Goal: Communication & Community: Answer question/provide support

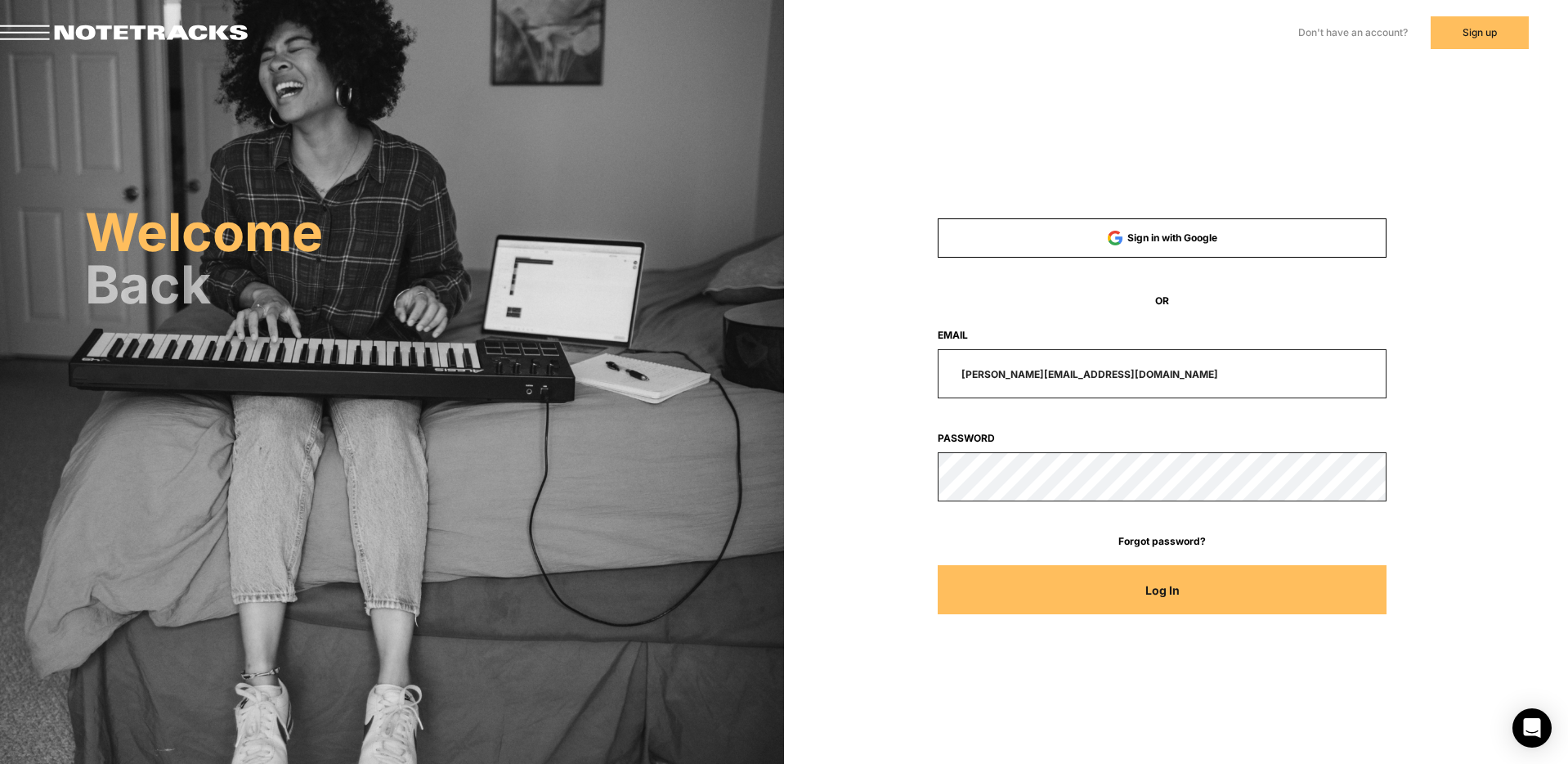
drag, startPoint x: 1116, startPoint y: 372, endPoint x: 948, endPoint y: 363, distance: 168.2
click at [951, 362] on input "[PERSON_NAME][EMAIL_ADDRESS][DOMAIN_NAME]" at bounding box center [1163, 373] width 450 height 49
type input "[EMAIL_ADDRESS][DOMAIN_NAME]"
click at [938, 565] on button "Log In" at bounding box center [1163, 589] width 450 height 49
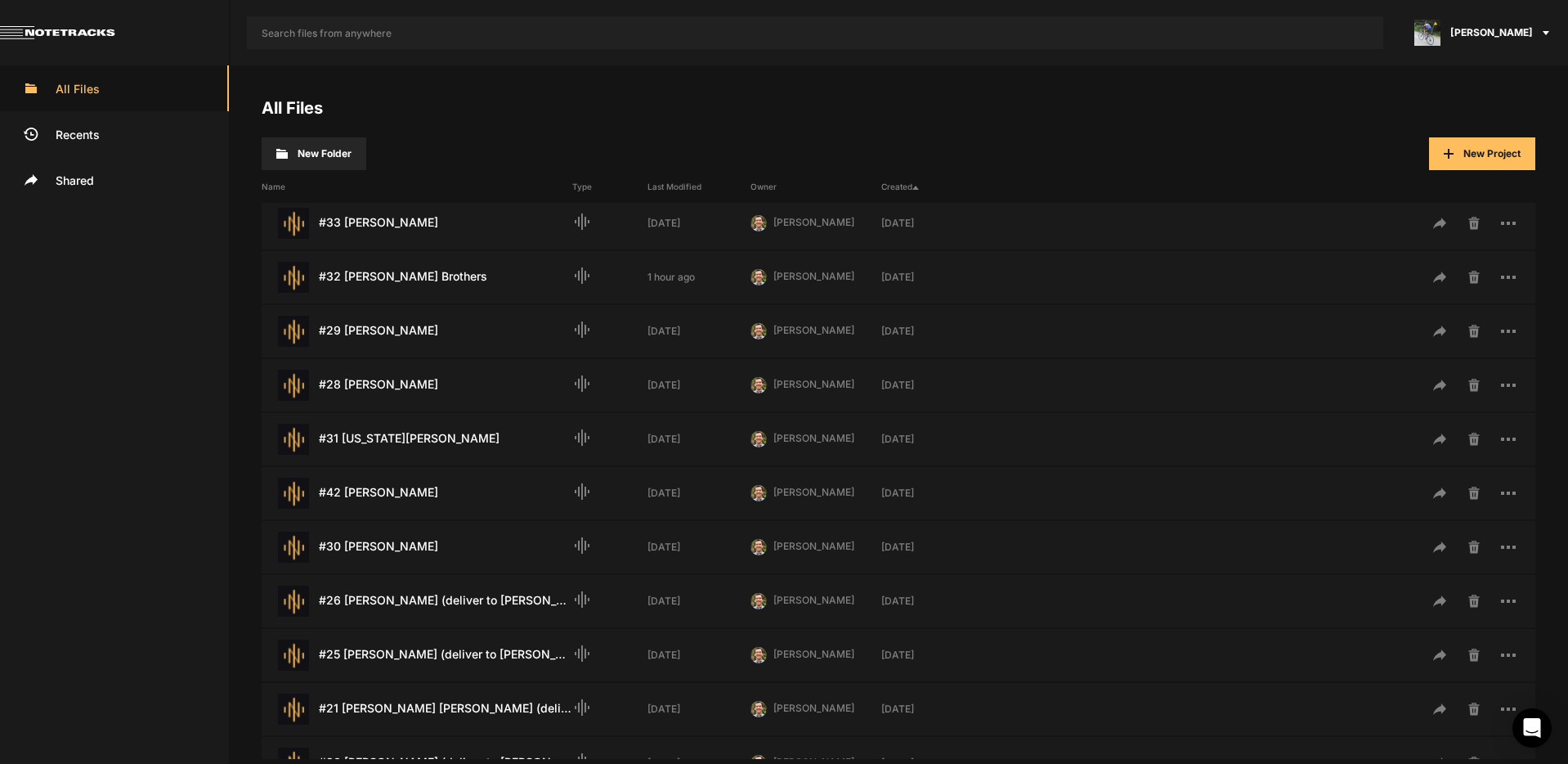
scroll to position [477, 0]
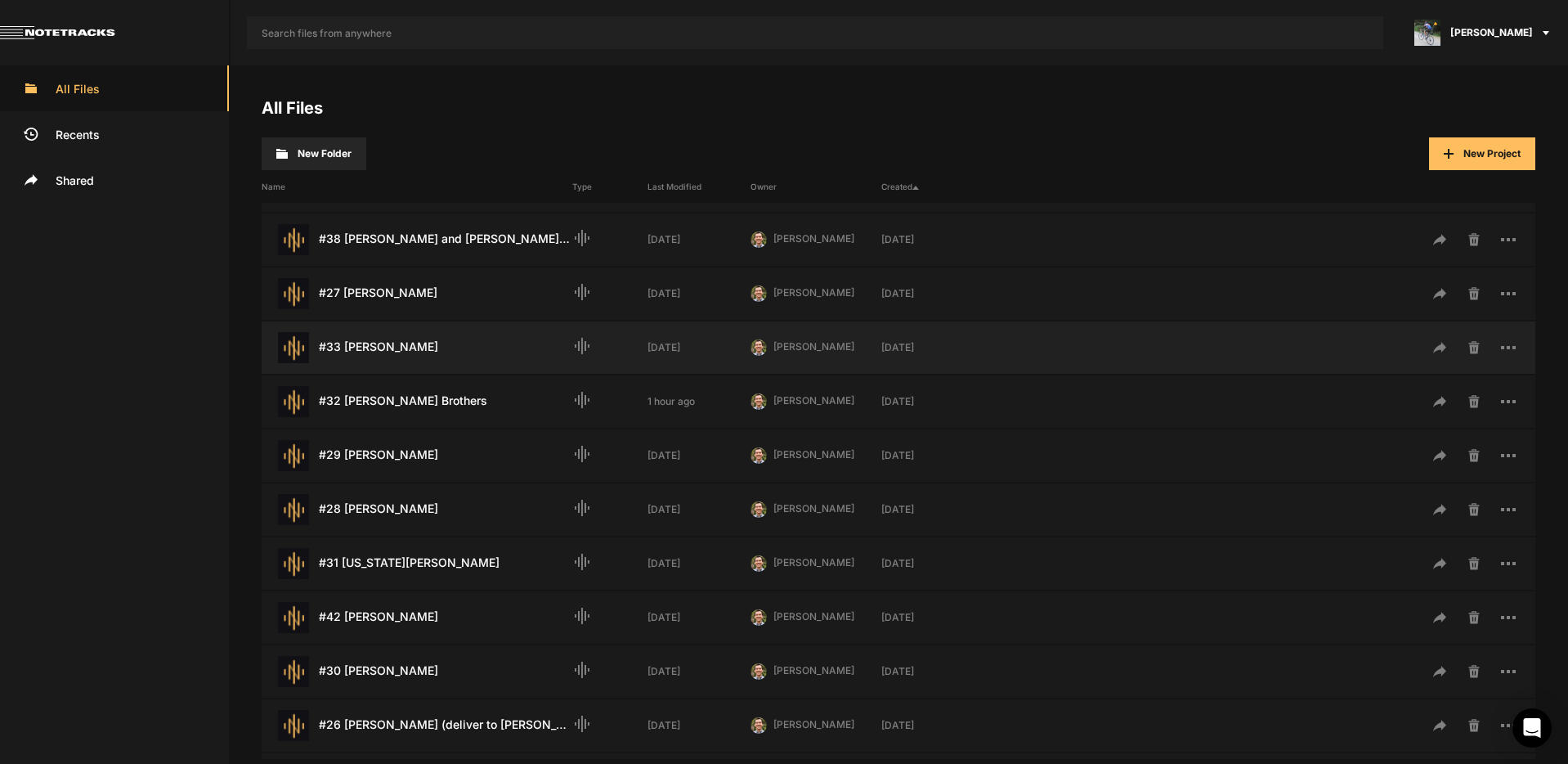
click at [397, 353] on div "#33 [PERSON_NAME] Last Modified: [DATE]" at bounding box center [417, 347] width 311 height 31
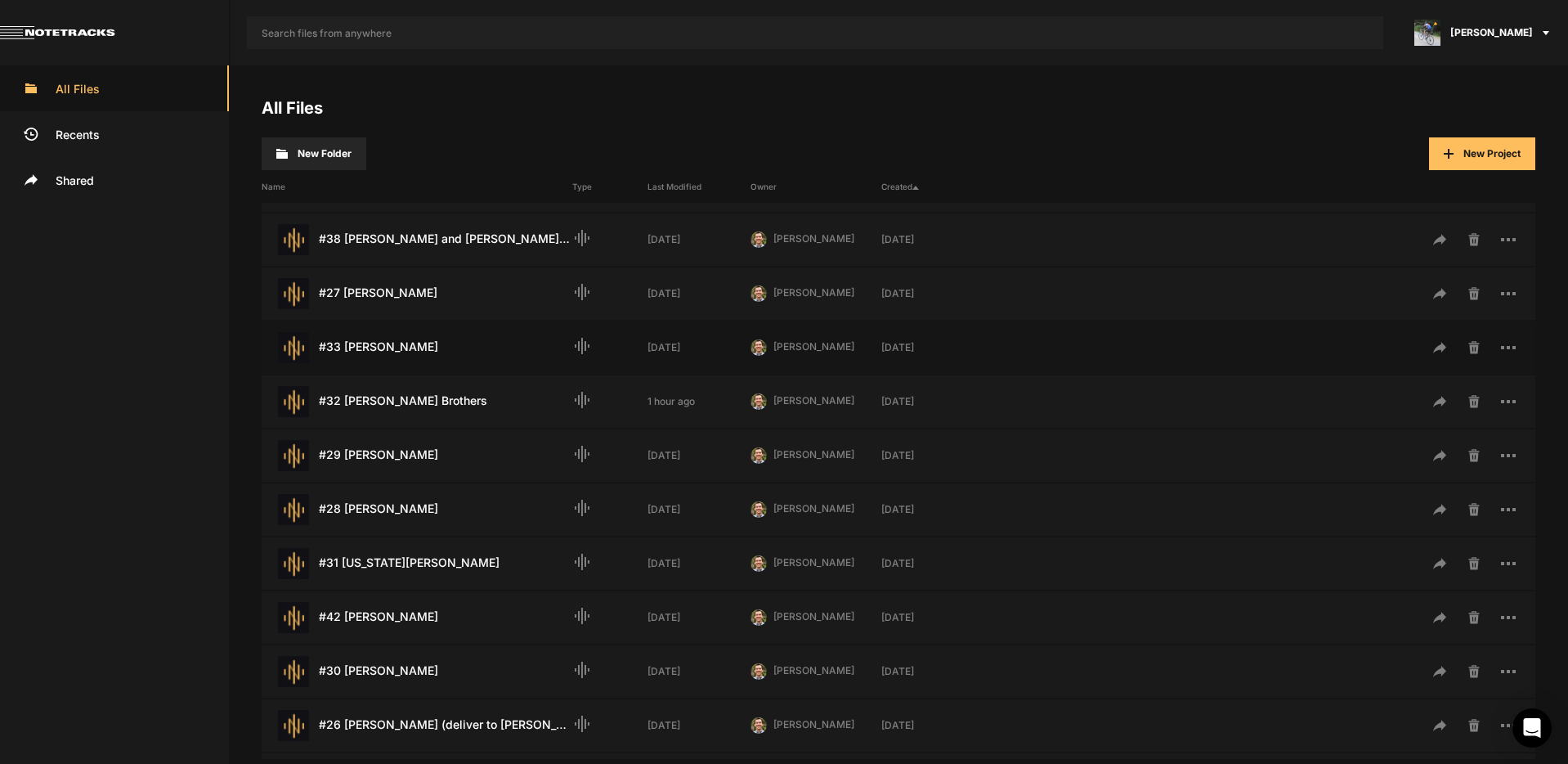
click at [397, 353] on div "#33 [PERSON_NAME] Last Modified: [DATE]" at bounding box center [417, 347] width 311 height 31
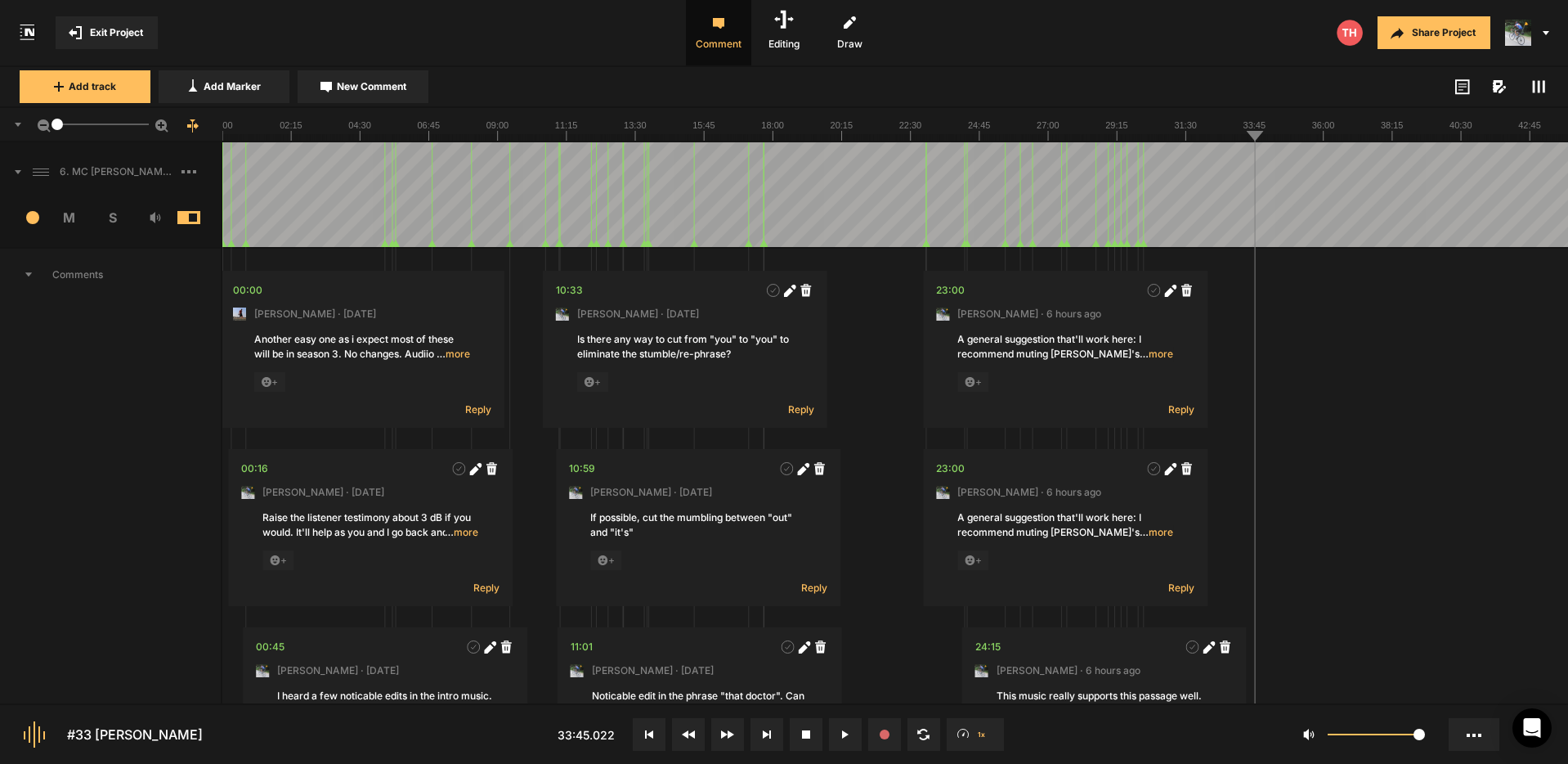
click at [226, 153] on div at bounding box center [895, 195] width 1346 height 105
click at [460, 531] on span "… more" at bounding box center [462, 532] width 33 height 15
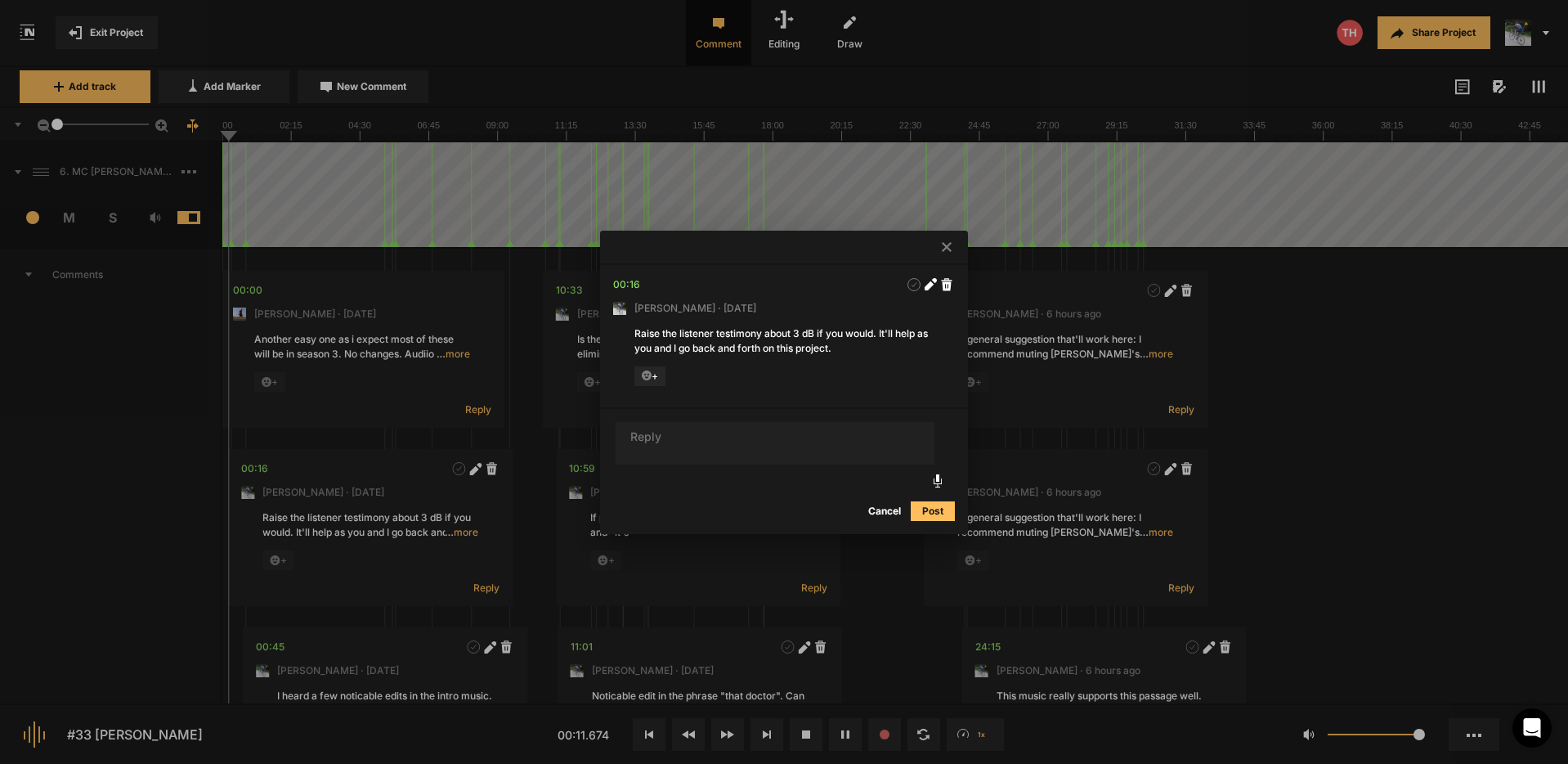
drag, startPoint x: 950, startPoint y: 249, endPoint x: 678, endPoint y: 295, distance: 275.9
click at [950, 249] on icon at bounding box center [947, 247] width 10 height 10
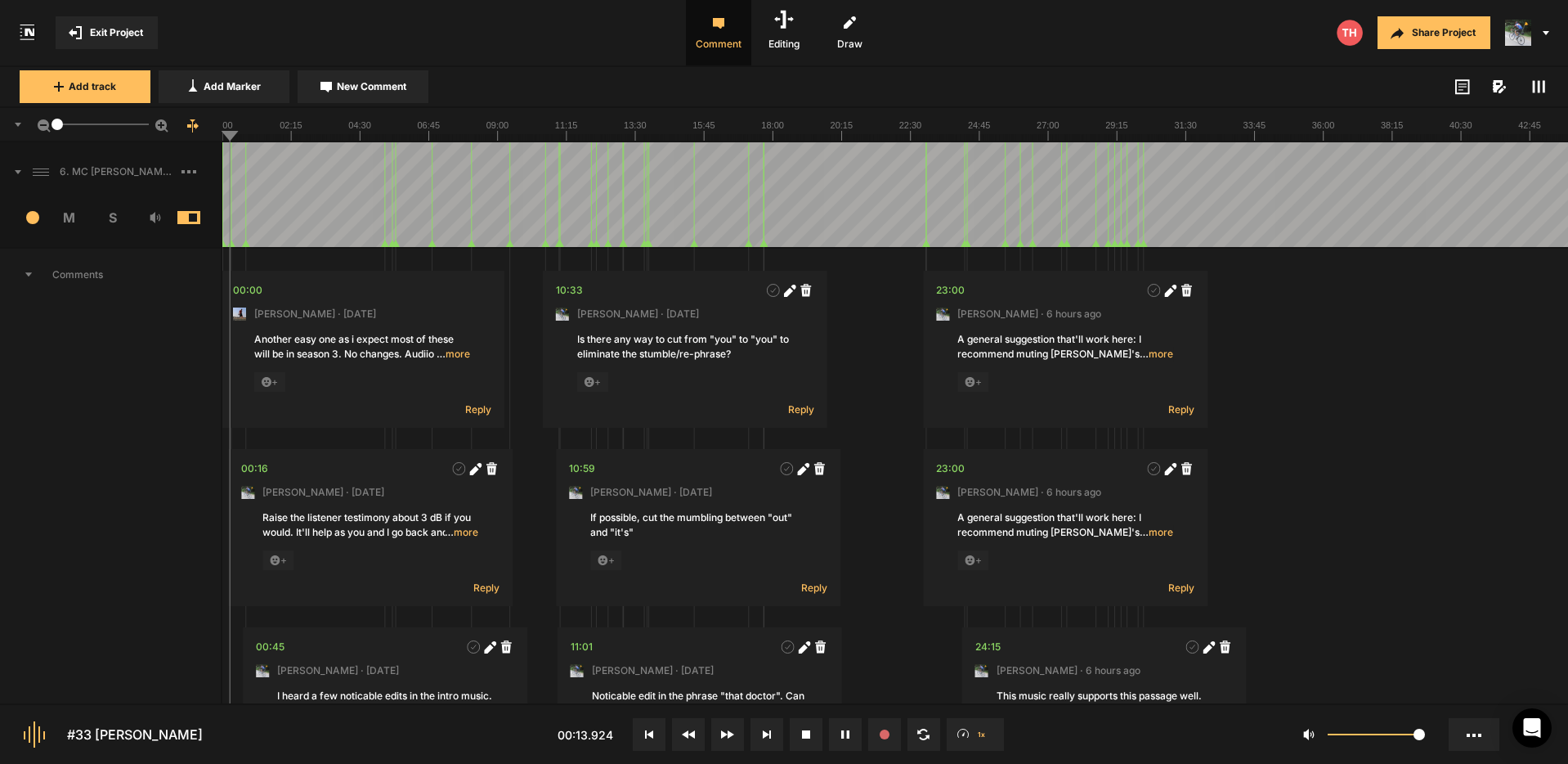
click at [456, 356] on span "… more" at bounding box center [453, 354] width 33 height 15
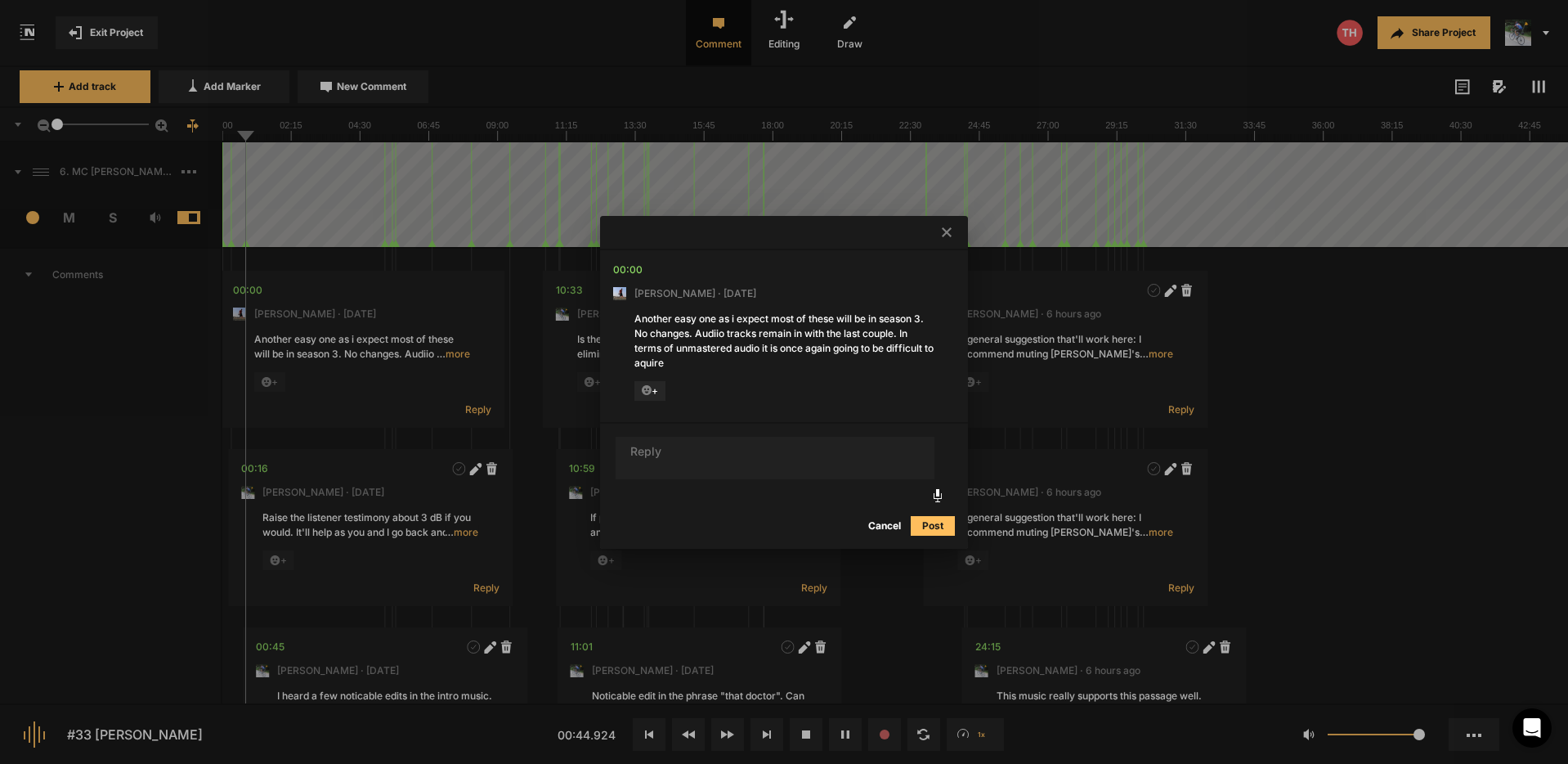
click at [946, 233] on icon at bounding box center [947, 232] width 10 height 10
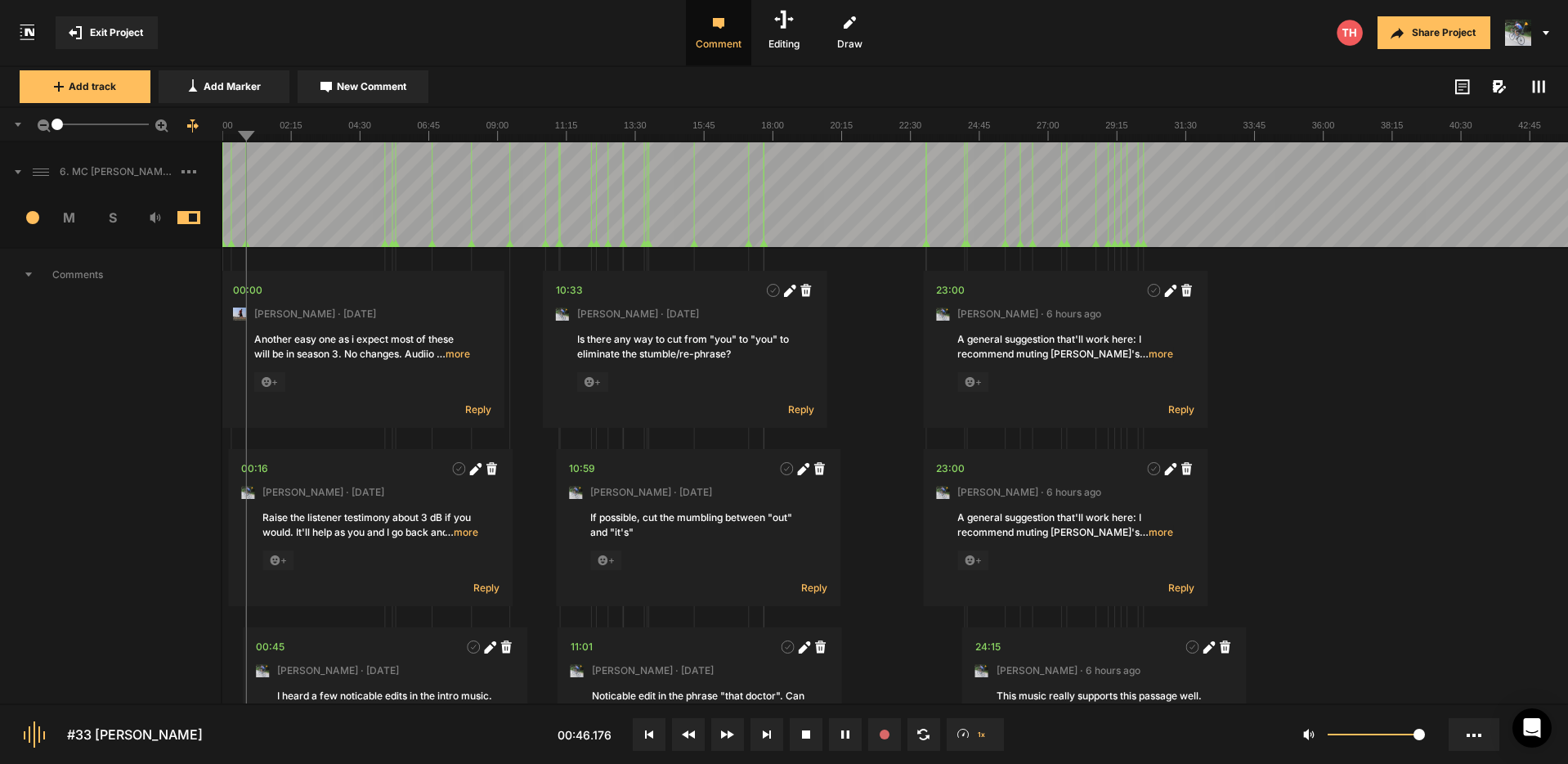
click at [1157, 167] on div at bounding box center [895, 195] width 1346 height 105
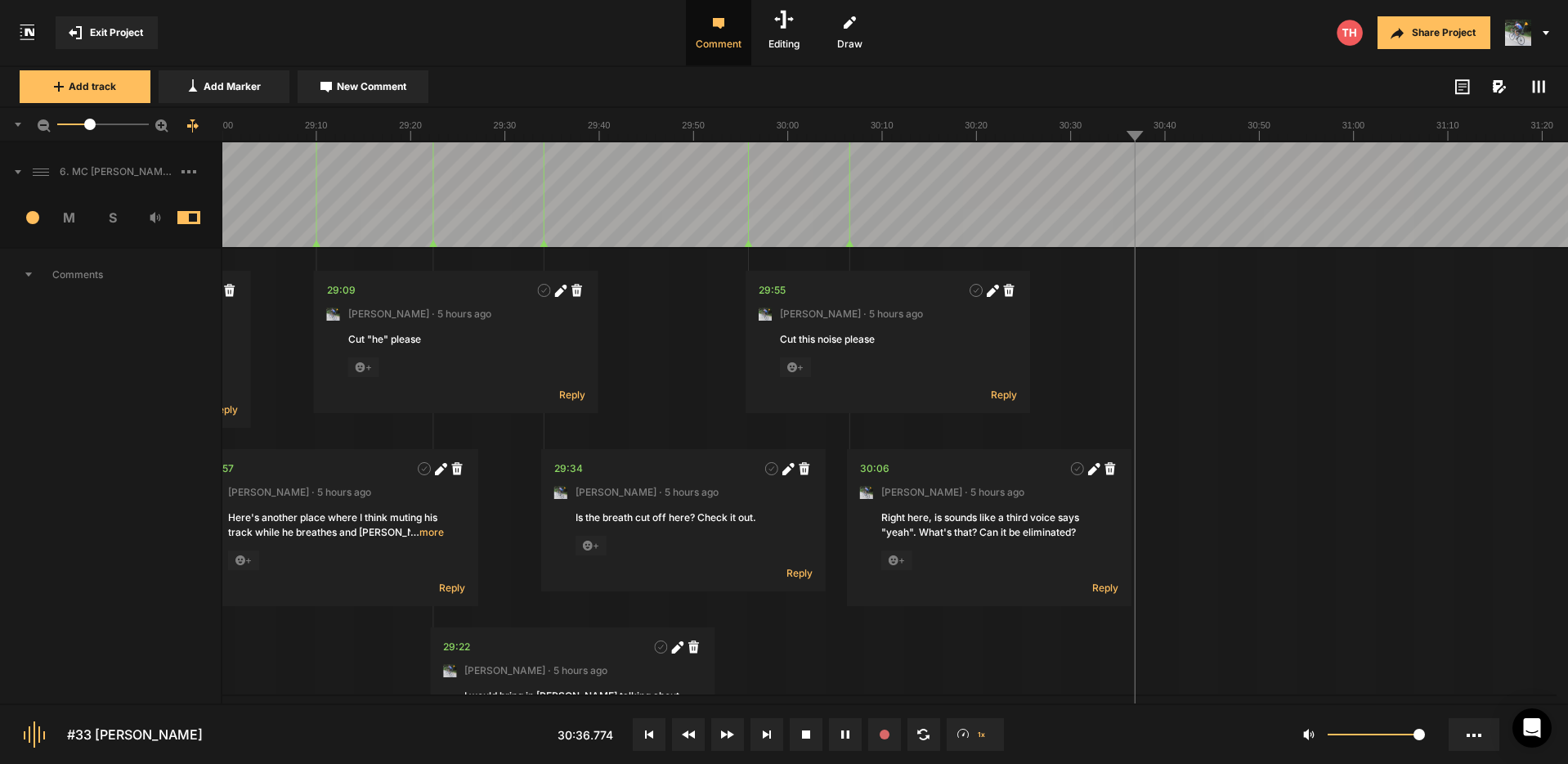
drag, startPoint x: 64, startPoint y: 127, endPoint x: 93, endPoint y: 127, distance: 29.0
click at [93, 127] on div at bounding box center [90, 124] width 12 height 12
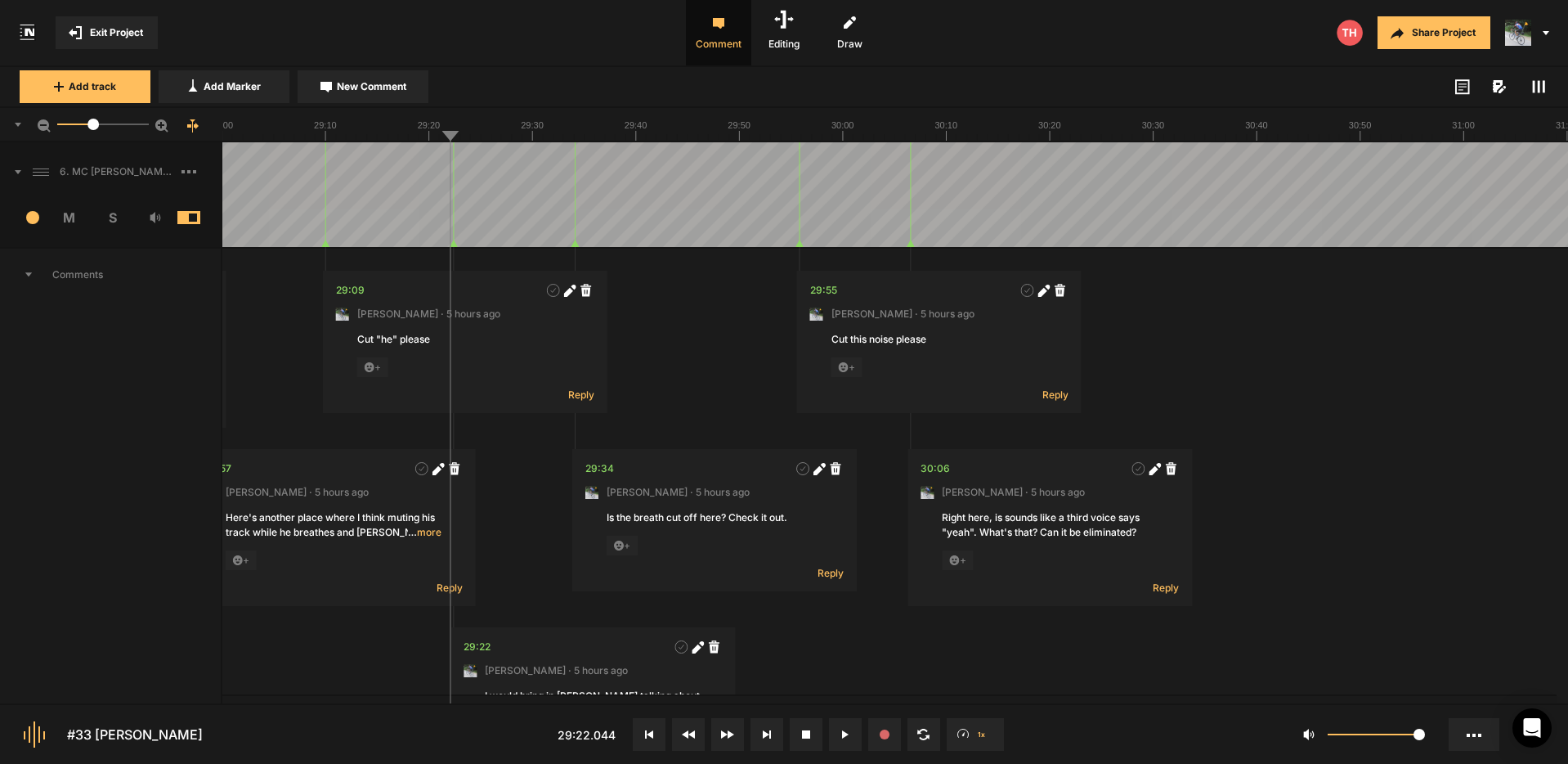
click at [1153, 467] on icon at bounding box center [1153, 469] width 9 height 9
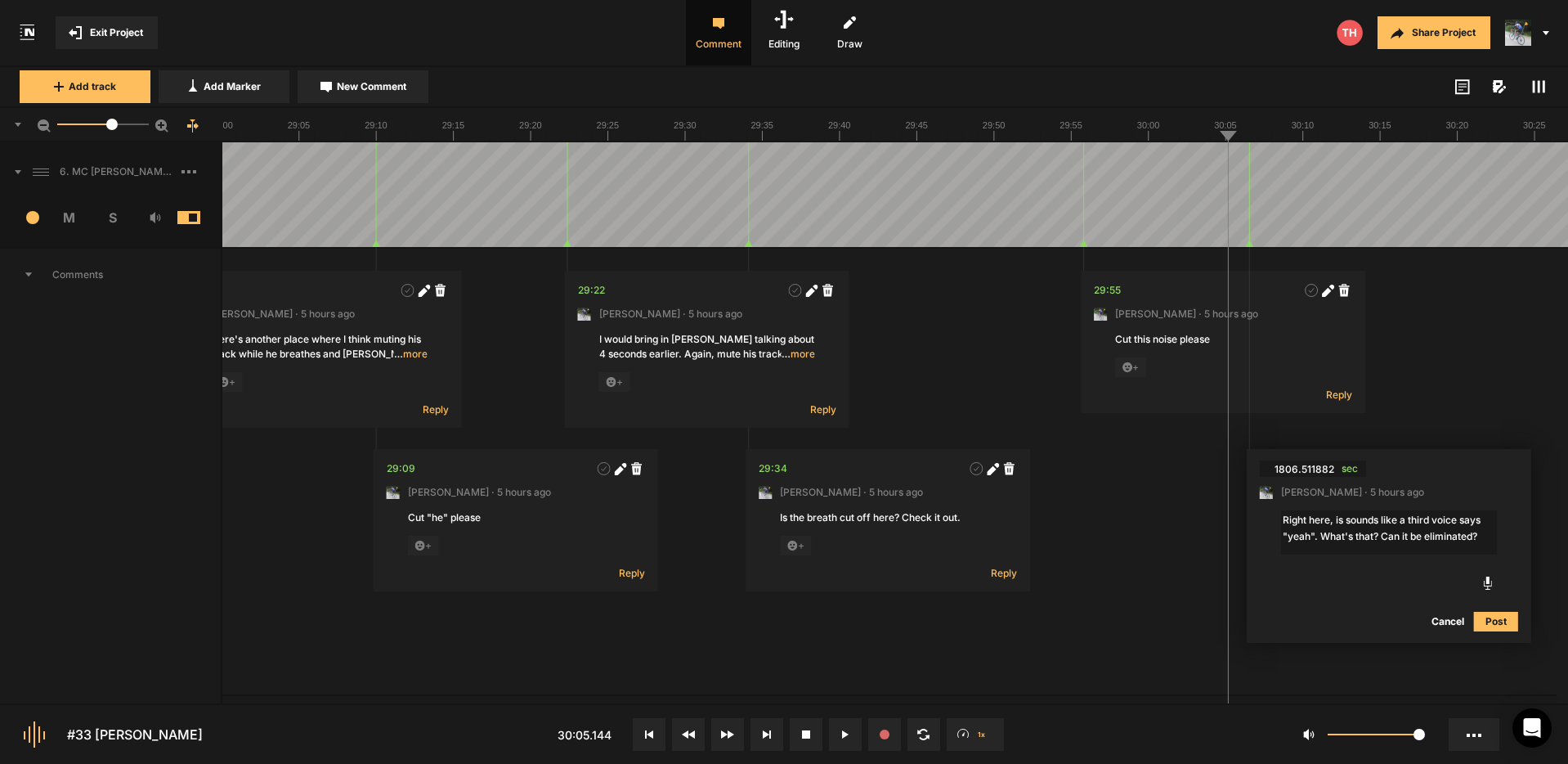
drag, startPoint x: 97, startPoint y: 128, endPoint x: 113, endPoint y: 132, distance: 16.5
click at [113, 132] on mat-slider "30.3" at bounding box center [103, 124] width 105 height 39
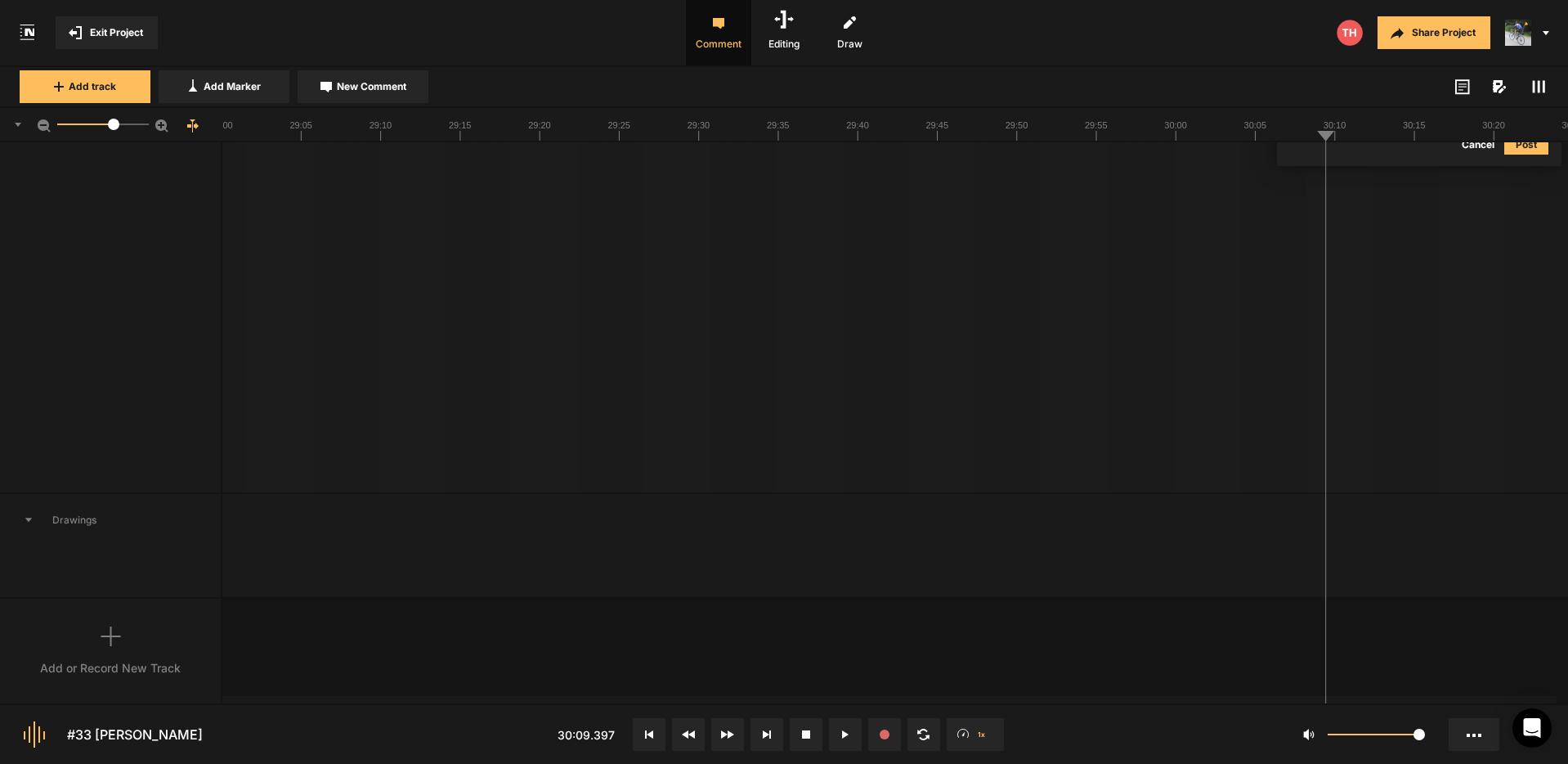
scroll to position [473, 0]
click at [27, 522] on icon at bounding box center [28, 522] width 7 height 4
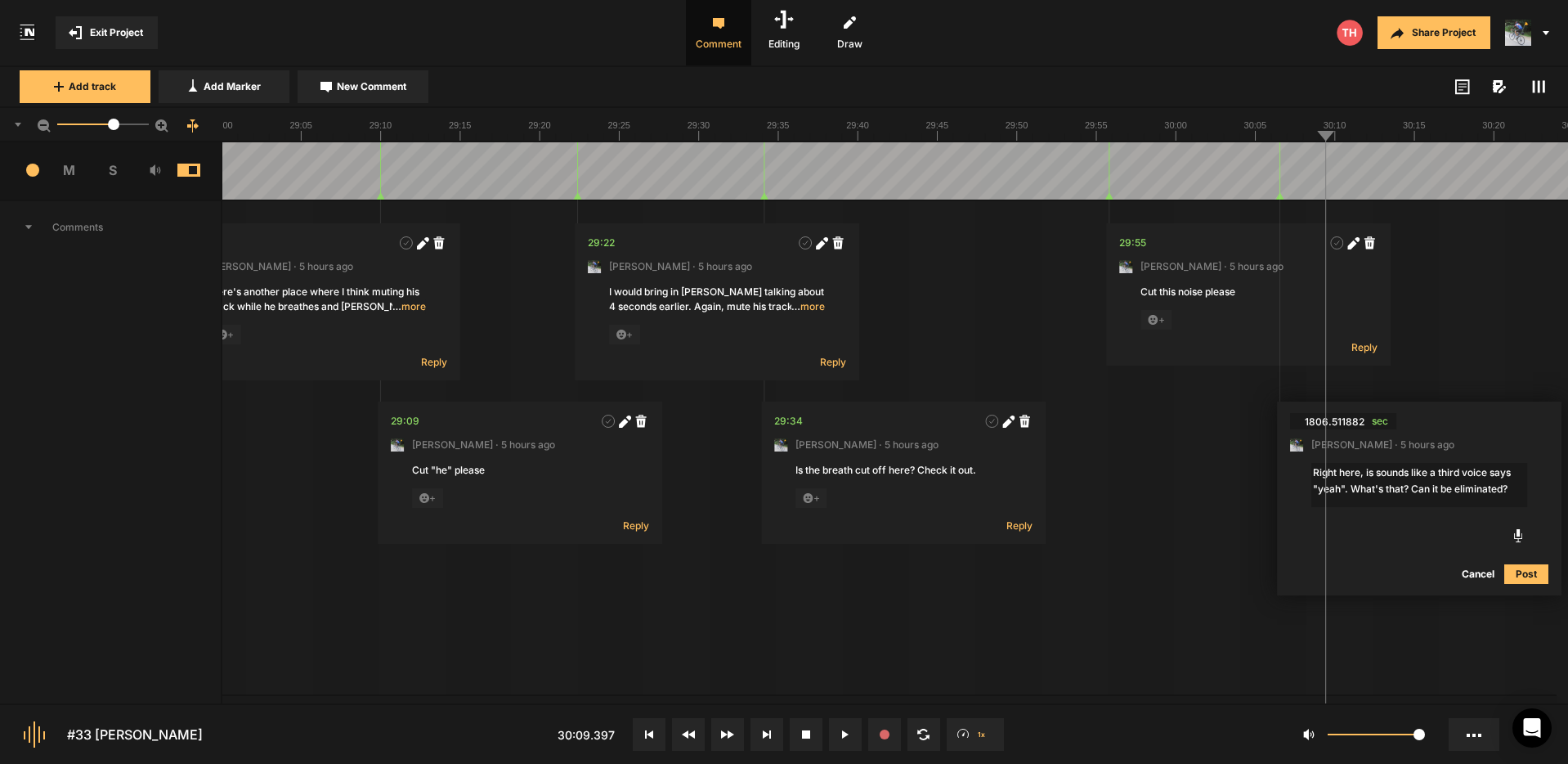
scroll to position [0, 0]
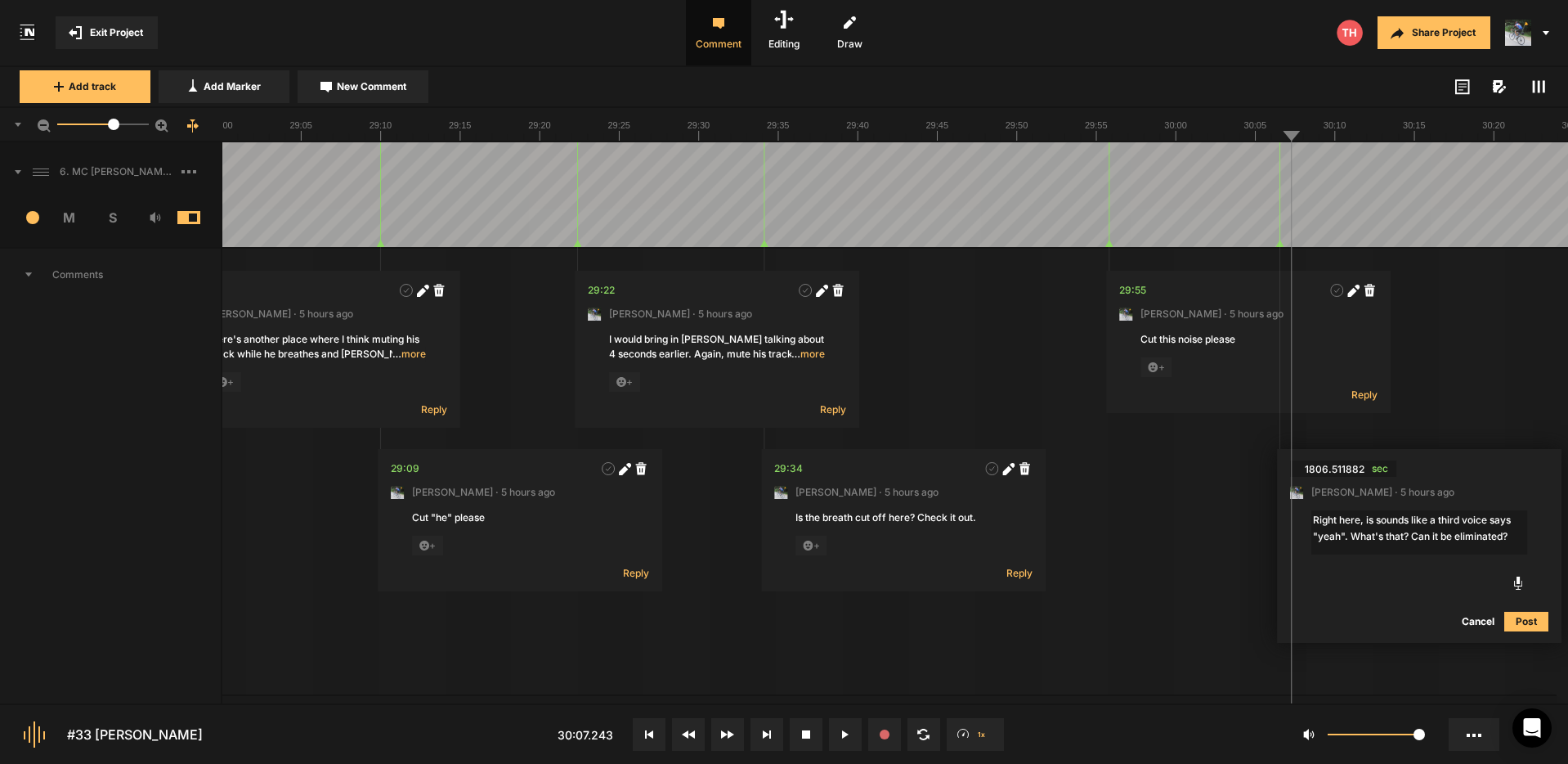
click at [1503, 527] on textarea "Right here, is sounds like a third voice says "yeah". What's that? Can it be el…" at bounding box center [1419, 532] width 216 height 44
click at [1478, 617] on button "Cancel" at bounding box center [1478, 622] width 52 height 20
click at [1539, 467] on icon at bounding box center [1541, 468] width 11 height 12
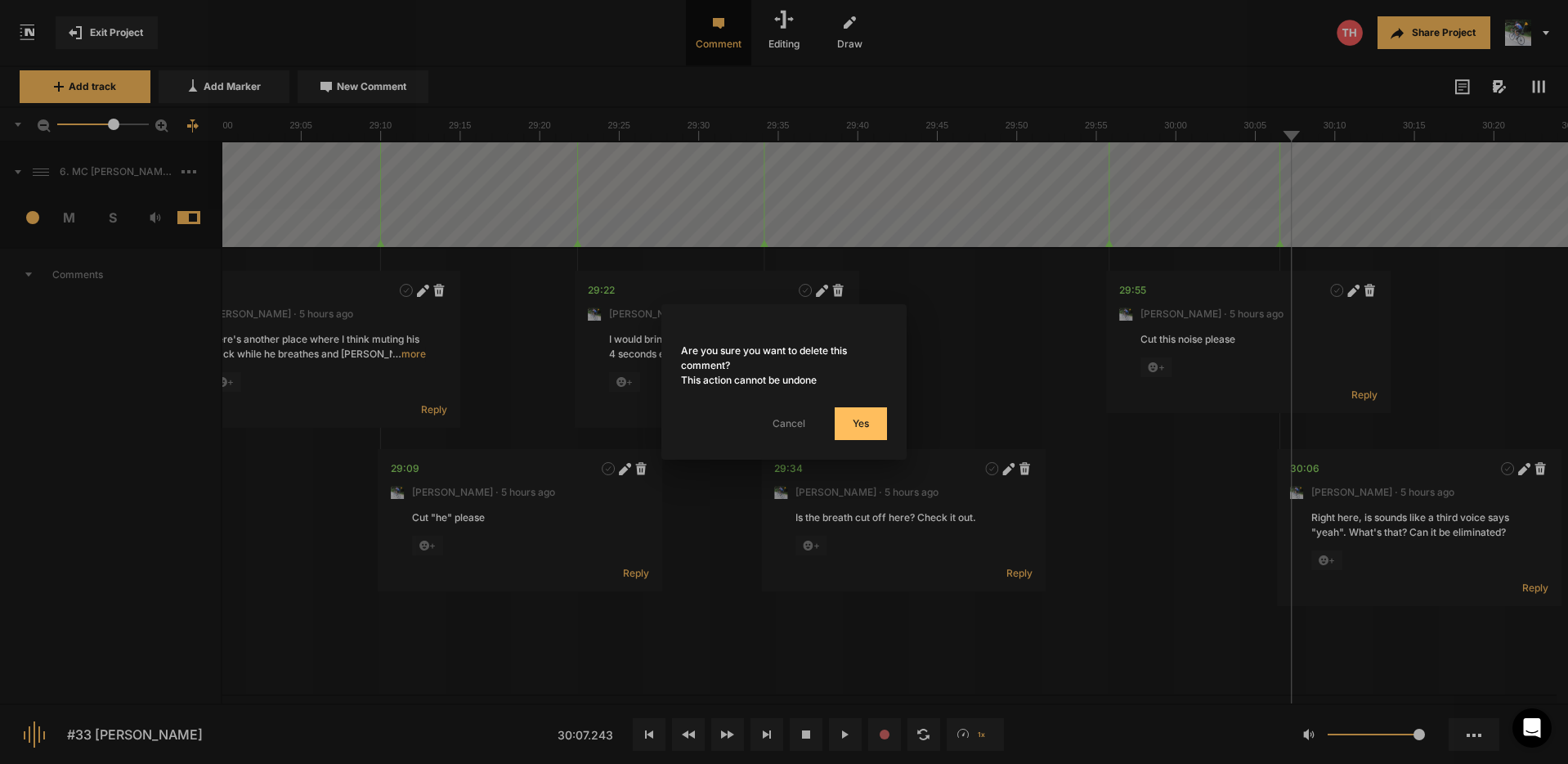
click at [856, 423] on button "Yes" at bounding box center [861, 423] width 52 height 32
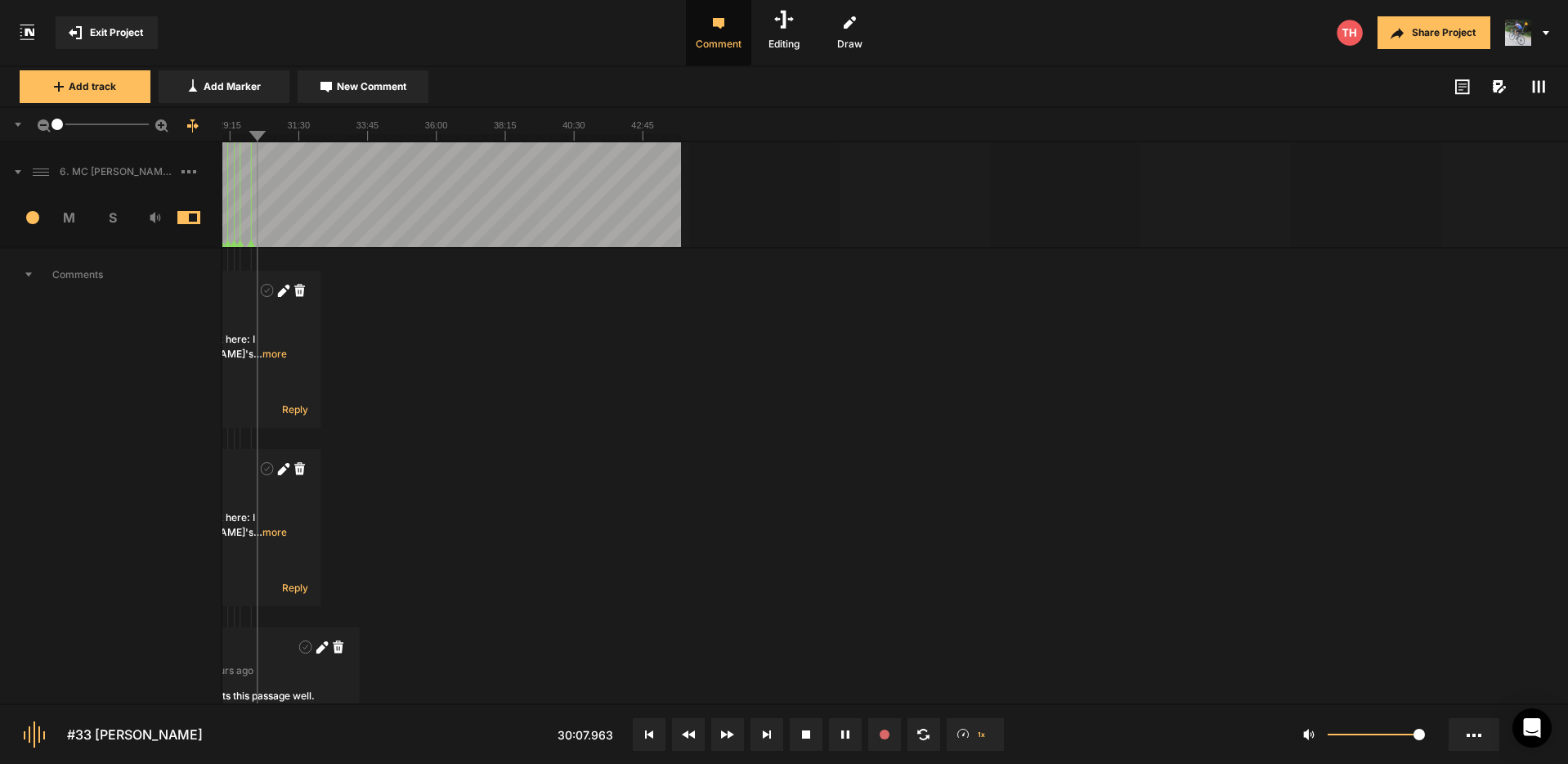
drag, startPoint x: 104, startPoint y: 127, endPoint x: 50, endPoint y: 128, distance: 54.0
click at [51, 128] on mat-slider "1" at bounding box center [103, 124] width 105 height 39
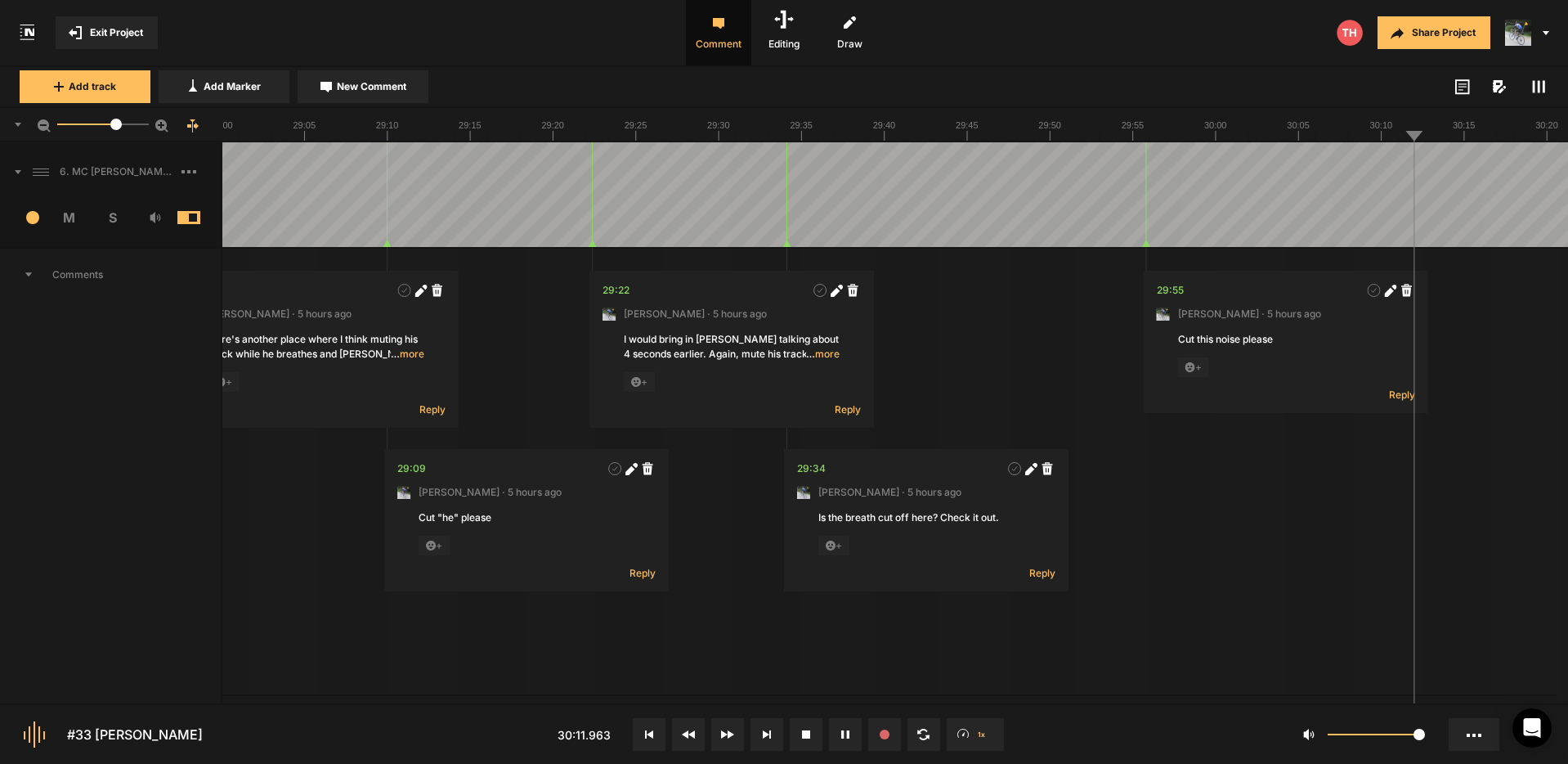
drag, startPoint x: 54, startPoint y: 123, endPoint x: 117, endPoint y: 125, distance: 63.0
click at [117, 125] on div at bounding box center [116, 124] width 12 height 12
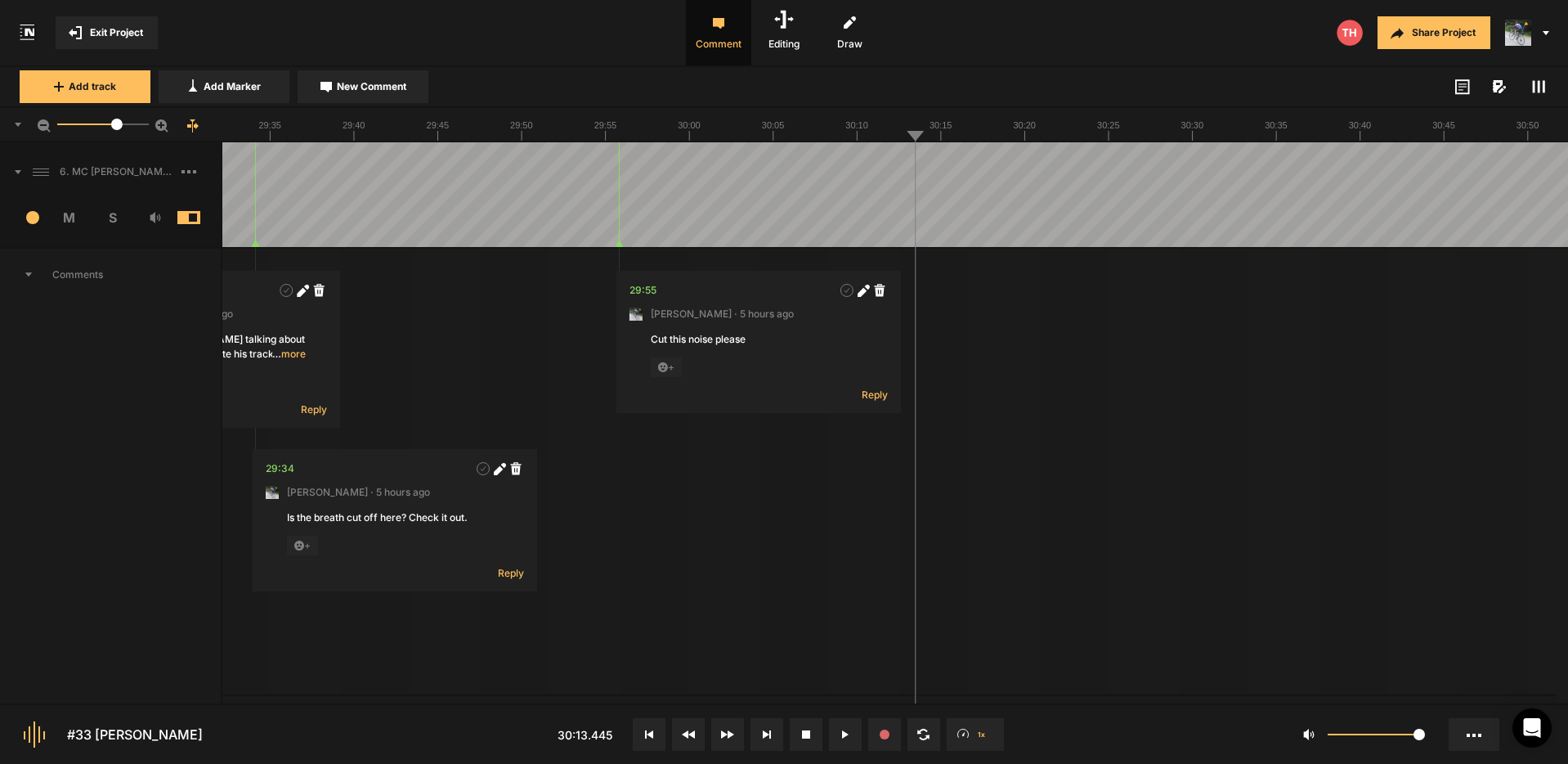
drag, startPoint x: 618, startPoint y: 697, endPoint x: 821, endPoint y: 705, distance: 203.2
click at [713, 701] on nt-scroll at bounding box center [890, 698] width 1335 height 9
drag, startPoint x: 831, startPoint y: 704, endPoint x: 906, endPoint y: 704, distance: 75.0
click at [841, 704] on nt-controls "#33 [PERSON_NAME] 30:13.445 1x 1" at bounding box center [784, 733] width 1568 height 61
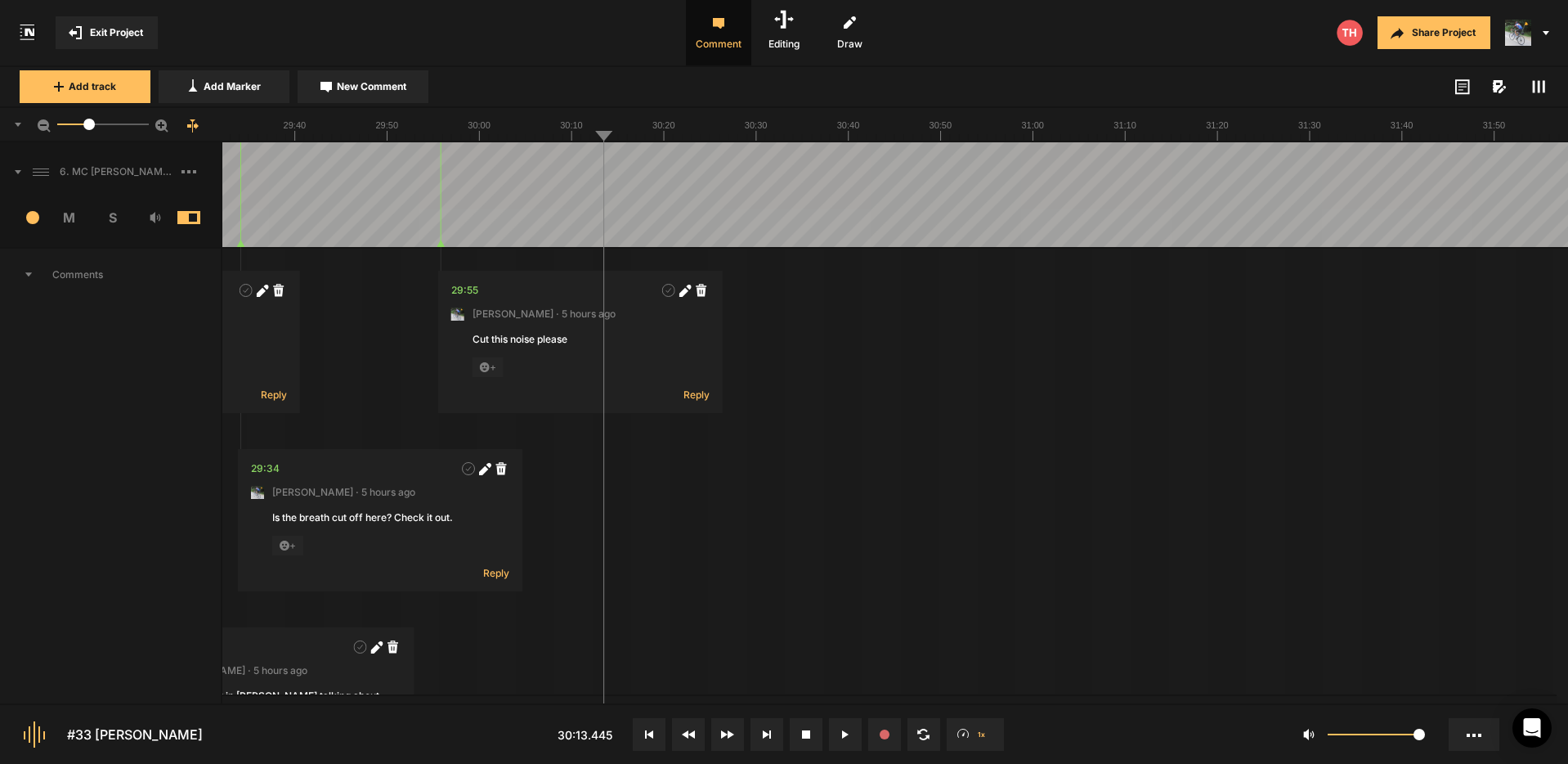
drag, startPoint x: 115, startPoint y: 126, endPoint x: 89, endPoint y: 129, distance: 26.2
click at [89, 129] on div at bounding box center [89, 124] width 12 height 12
drag, startPoint x: 257, startPoint y: 697, endPoint x: 359, endPoint y: 702, distance: 102.1
click at [358, 702] on nt-project-view "Exit Project Comment Editing Draw Share Project Add track Add Marker New Commen…" at bounding box center [784, 382] width 1568 height 764
drag, startPoint x: 397, startPoint y: 705, endPoint x: 585, endPoint y: 701, distance: 188.0
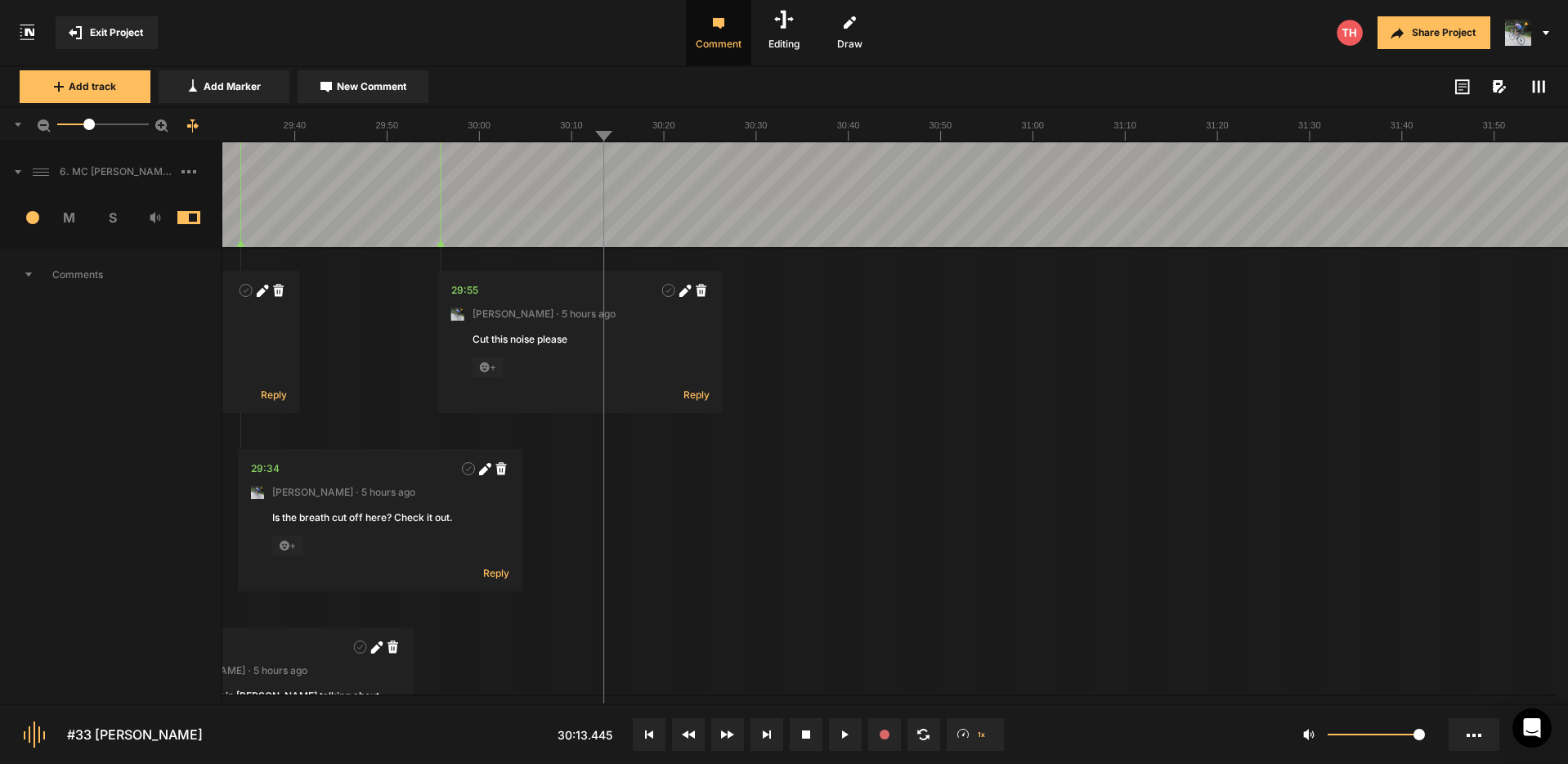
click at [497, 702] on nt-project-view "Exit Project Comment Editing Draw Share Project Add track Add Marker New Commen…" at bounding box center [784, 382] width 1568 height 764
drag, startPoint x: 607, startPoint y: 700, endPoint x: 718, endPoint y: 702, distance: 111.0
click at [702, 701] on nt-scroll at bounding box center [890, 698] width 1335 height 9
drag, startPoint x: 744, startPoint y: 701, endPoint x: 816, endPoint y: 701, distance: 72.0
click at [816, 701] on nt-scroll at bounding box center [890, 698] width 1335 height 9
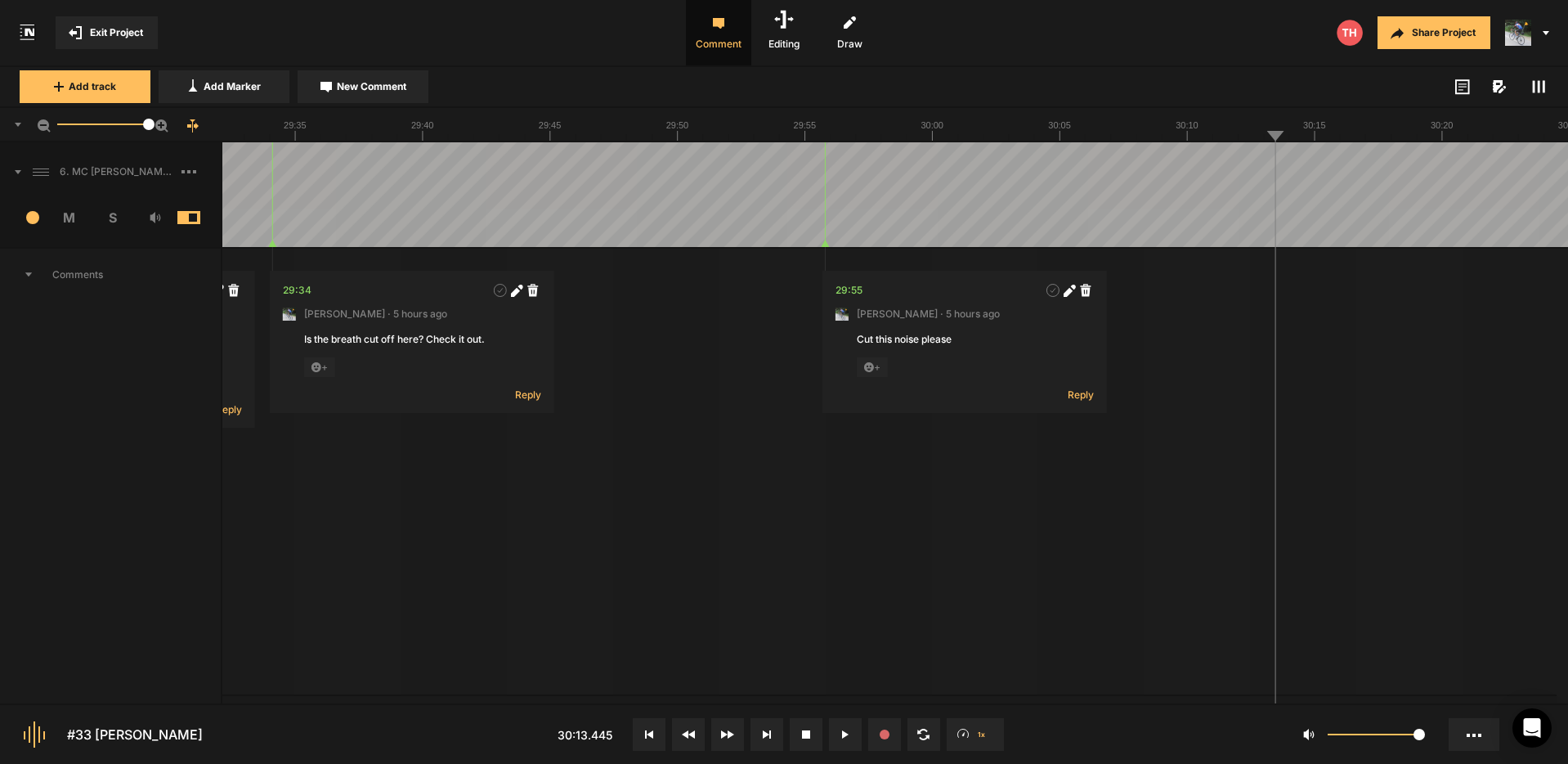
drag, startPoint x: 93, startPoint y: 124, endPoint x: 178, endPoint y: 119, distance: 85.1
click at [178, 119] on div "50" at bounding box center [111, 125] width 222 height 34
drag, startPoint x: 318, startPoint y: 697, endPoint x: 472, endPoint y: 716, distance: 155.2
click at [446, 714] on nt-project-view "Exit Project Comment Editing Draw Share Project Add track Add Marker New Commen…" at bounding box center [784, 382] width 1568 height 764
drag, startPoint x: 1446, startPoint y: 702, endPoint x: 1230, endPoint y: 697, distance: 216.1
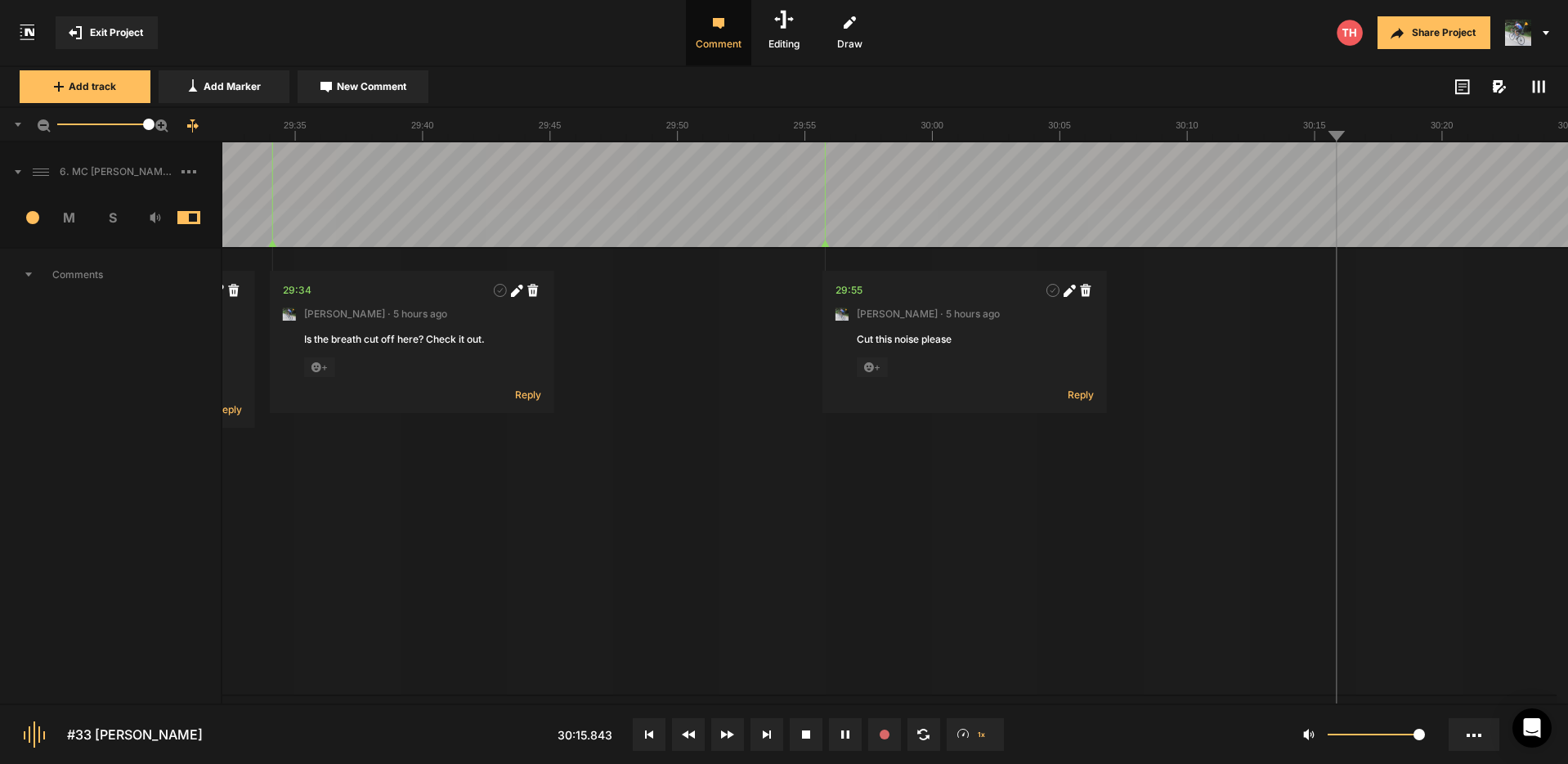
click at [1294, 700] on nt-project-view "Exit Project Comment Editing Draw Share Project Add track Add Marker New Commen…" at bounding box center [784, 382] width 1568 height 764
drag, startPoint x: 1146, startPoint y: 697, endPoint x: 1118, endPoint y: 696, distance: 28.0
click at [1123, 697] on nt-scroll at bounding box center [890, 698] width 1335 height 9
click at [116, 32] on span "Exit Project" at bounding box center [117, 32] width 53 height 15
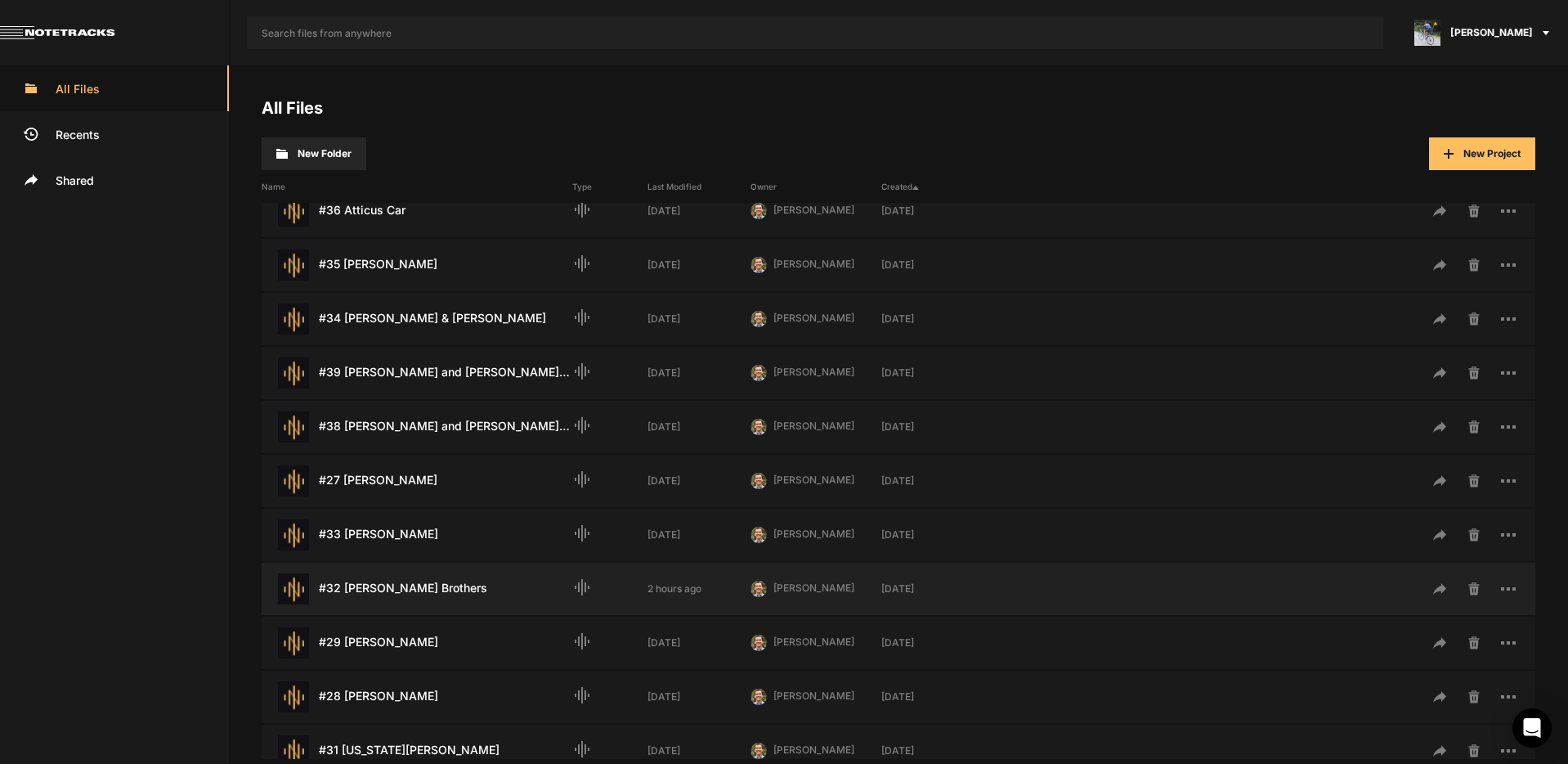
scroll to position [290, 0]
click at [392, 532] on div "#33 [PERSON_NAME] Last Modified: [DATE]" at bounding box center [417, 533] width 311 height 31
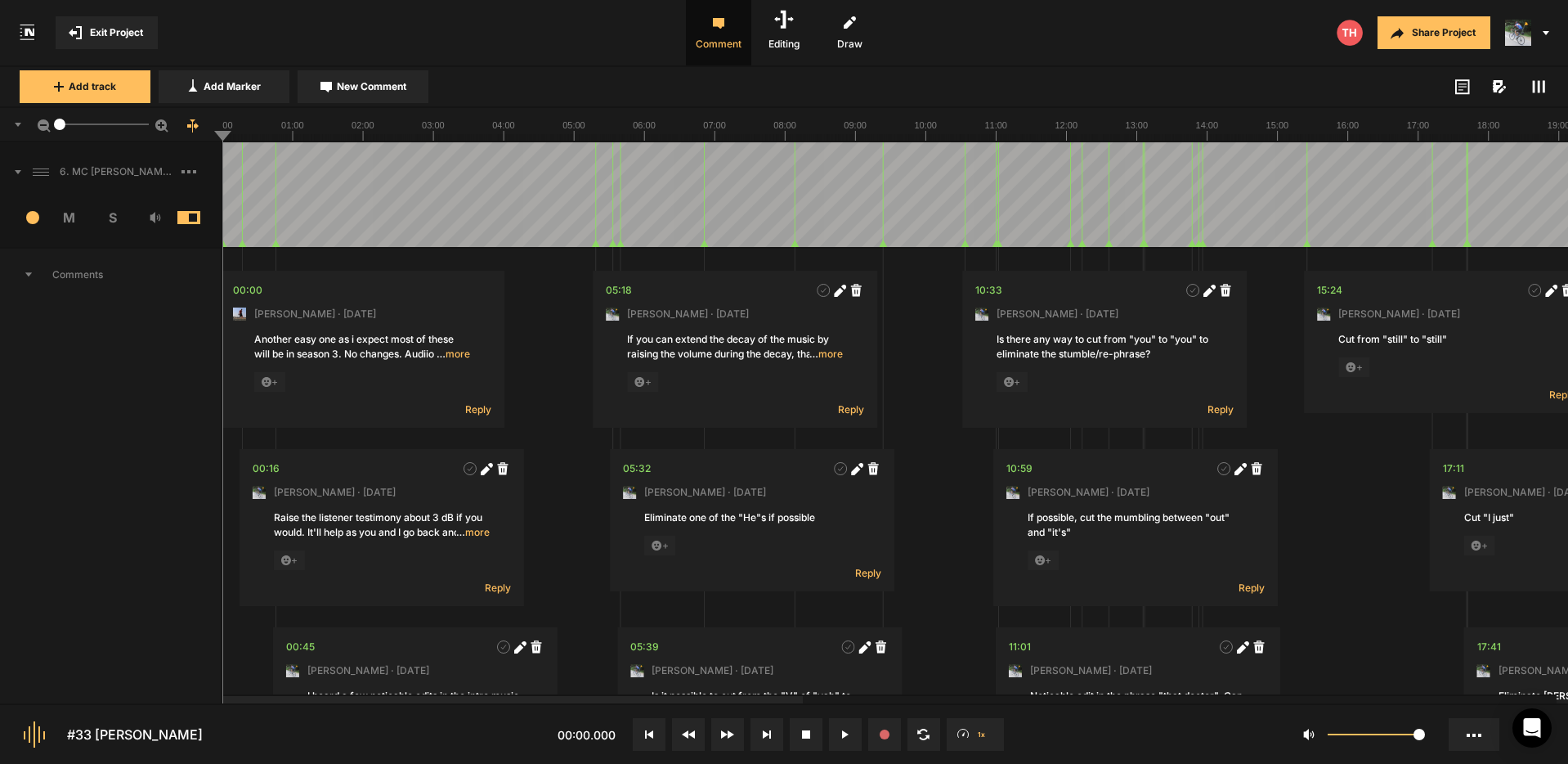
drag, startPoint x: 150, startPoint y: 129, endPoint x: 60, endPoint y: 142, distance: 90.9
click at [60, 142] on nt-sequencer "2.3" at bounding box center [784, 406] width 1568 height 595
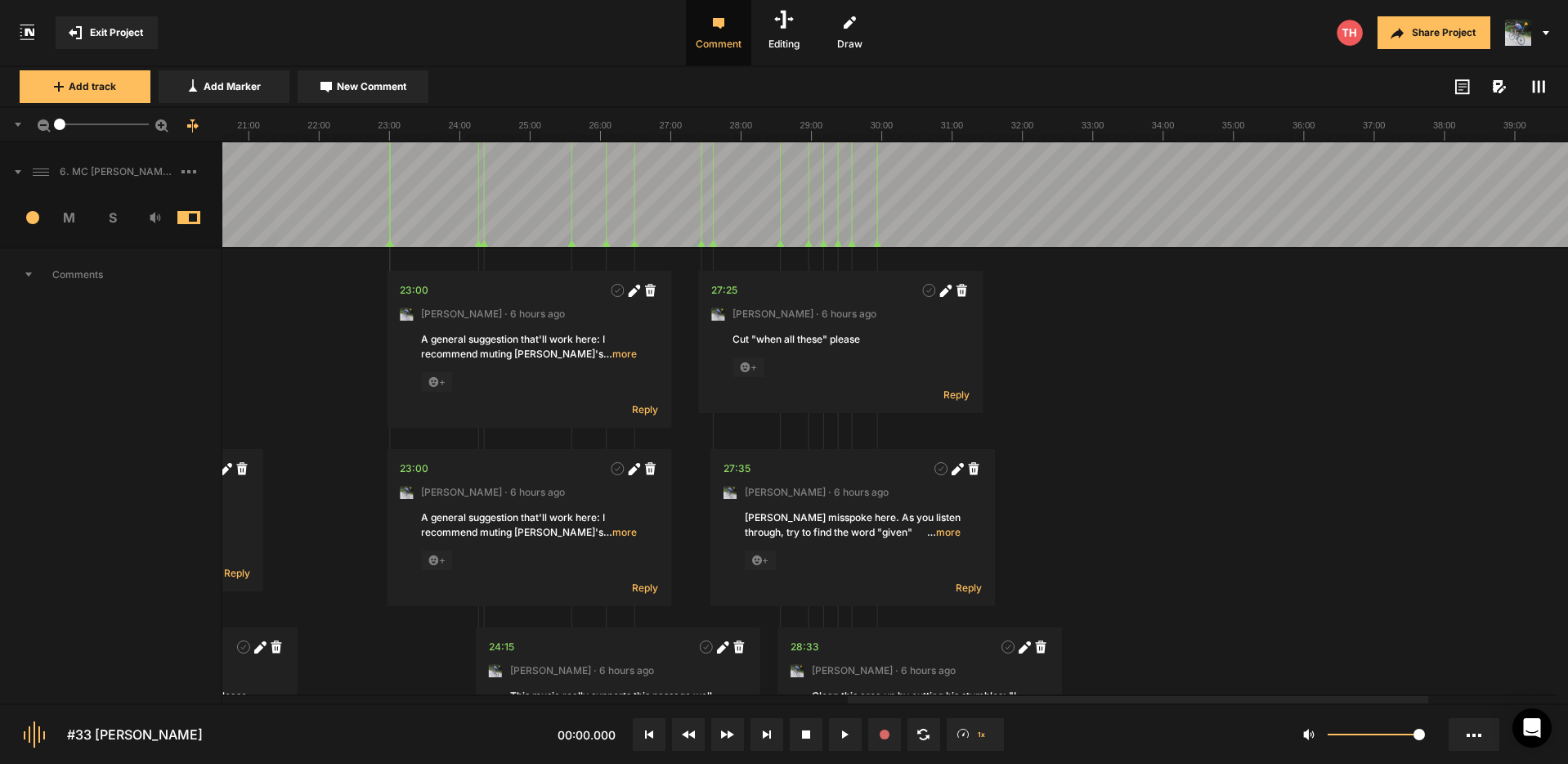
click at [1205, 703] on div at bounding box center [1138, 699] width 581 height 7
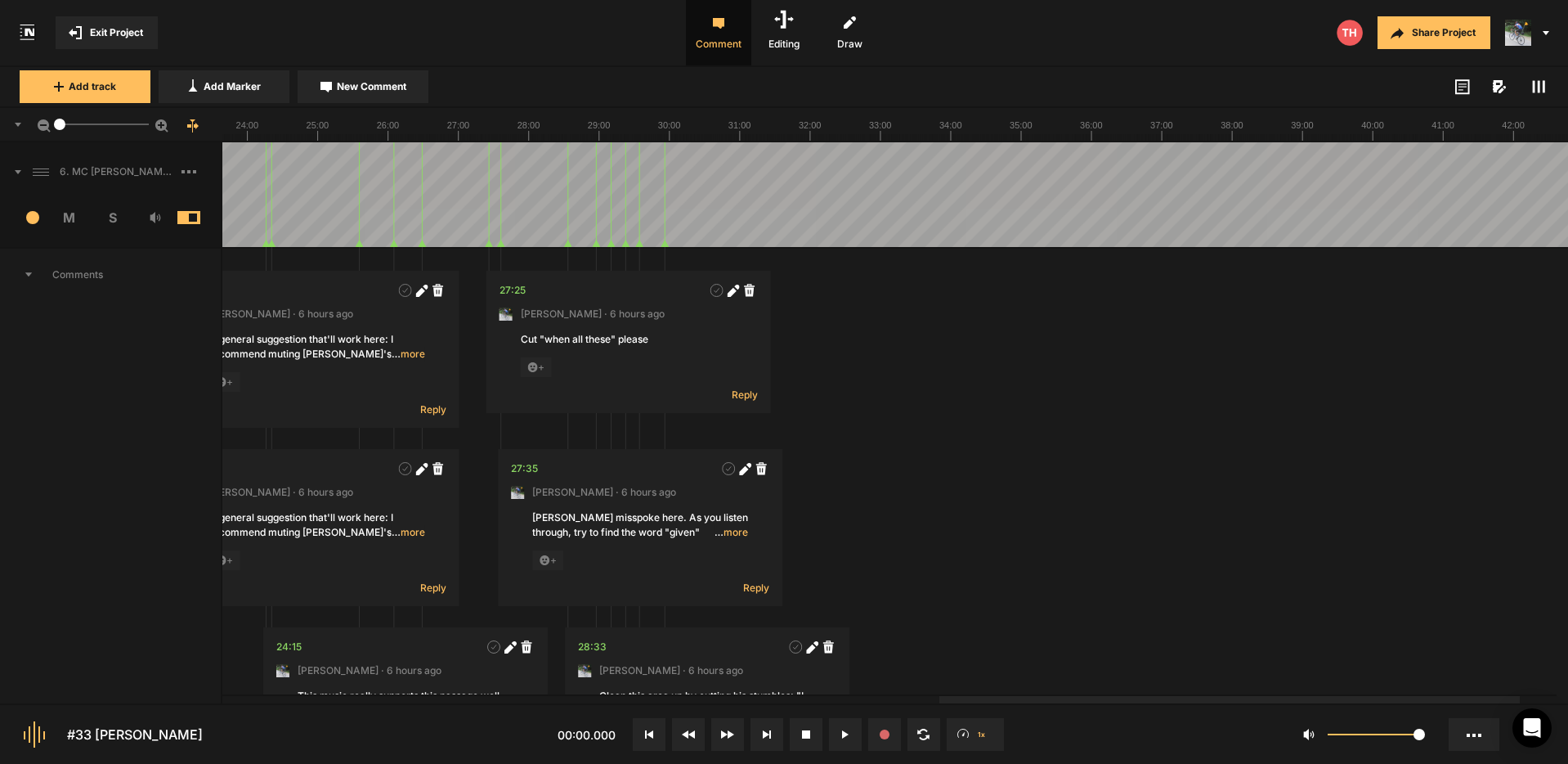
click at [659, 168] on div at bounding box center [107, 195] width 3096 height 105
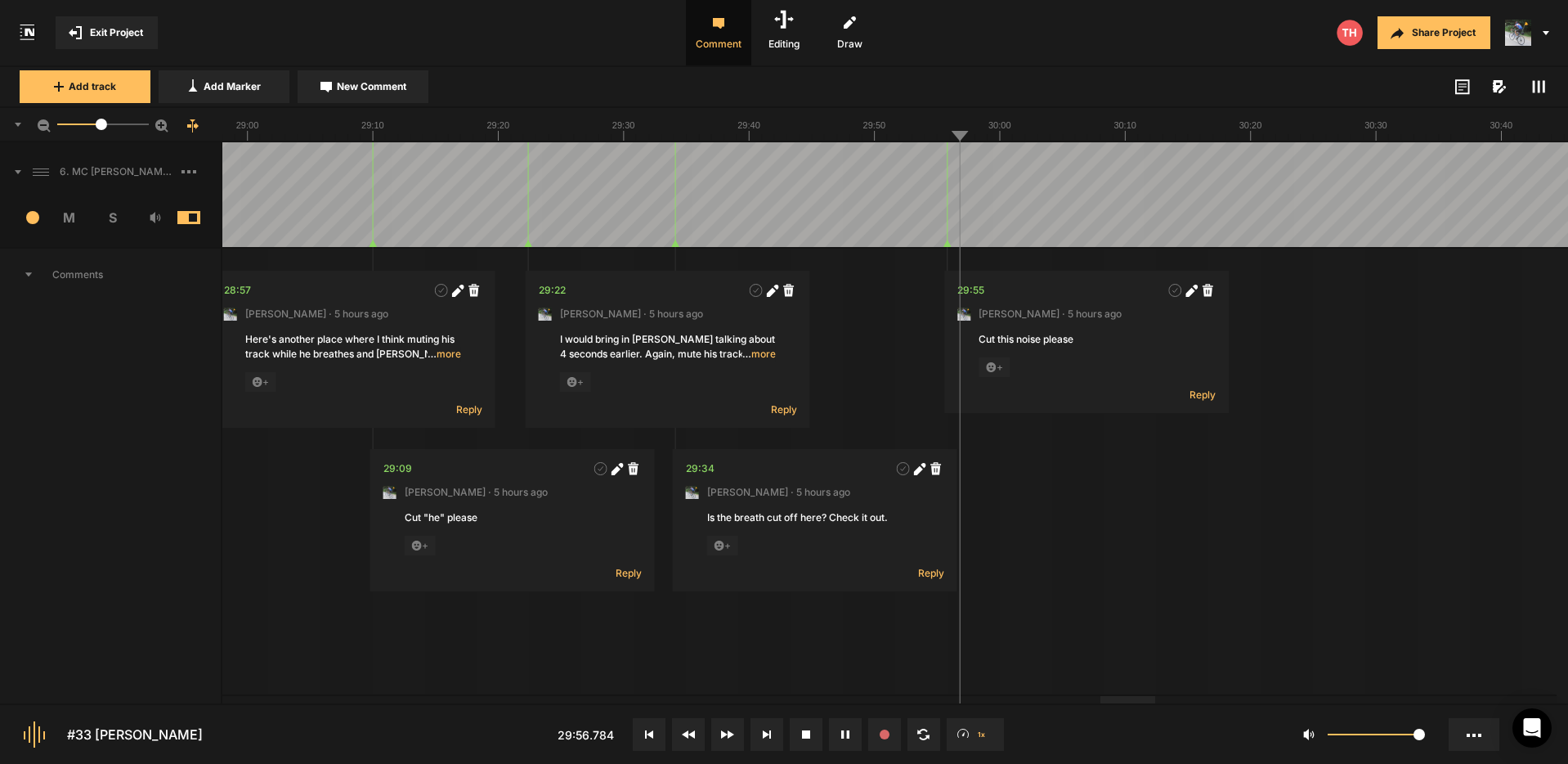
drag, startPoint x: 58, startPoint y: 131, endPoint x: 309, endPoint y: 195, distance: 259.0
click at [102, 137] on mat-slider "24.6" at bounding box center [103, 124] width 105 height 39
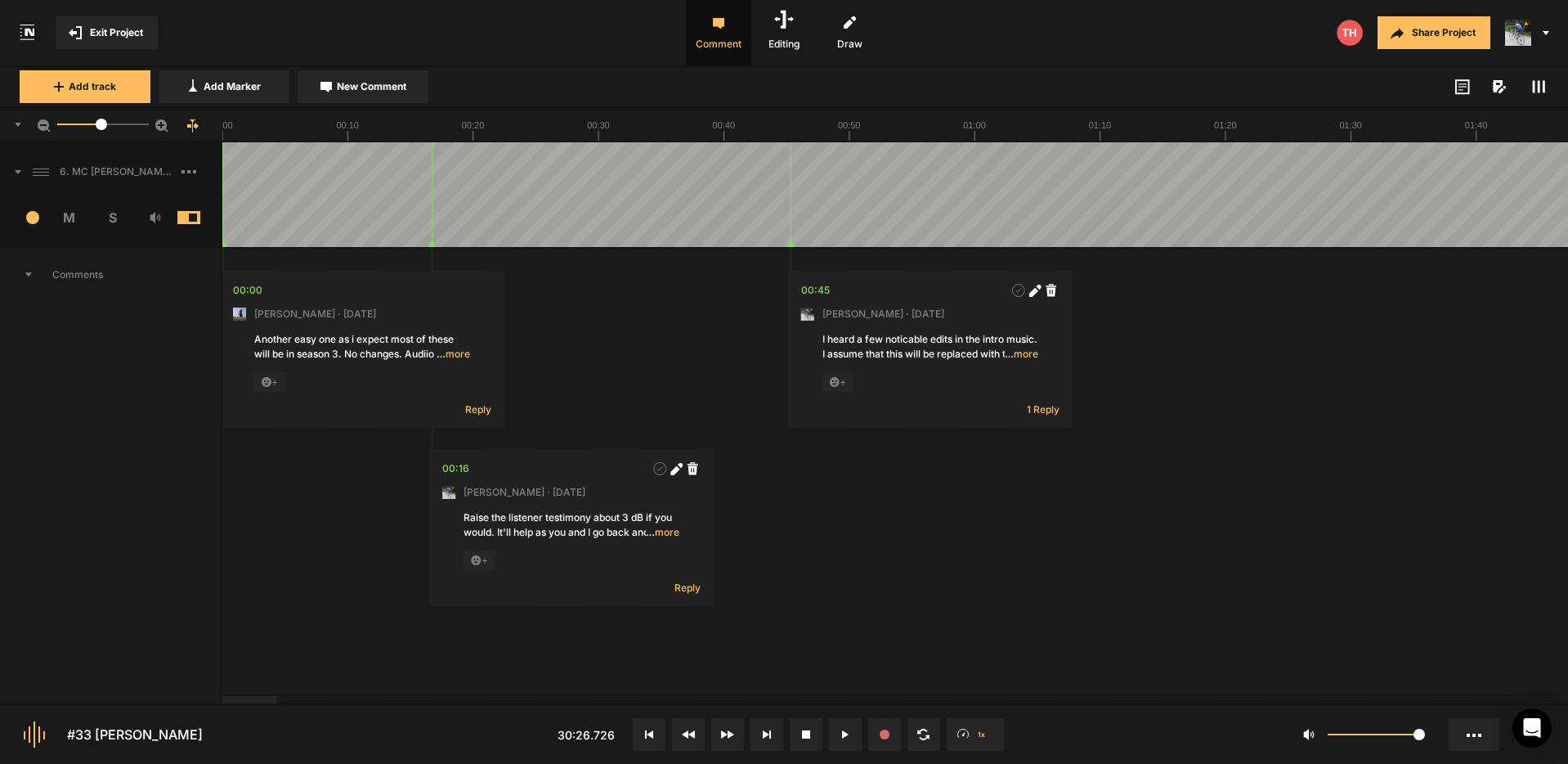
click at [222, 696] on div at bounding box center [249, 699] width 54 height 7
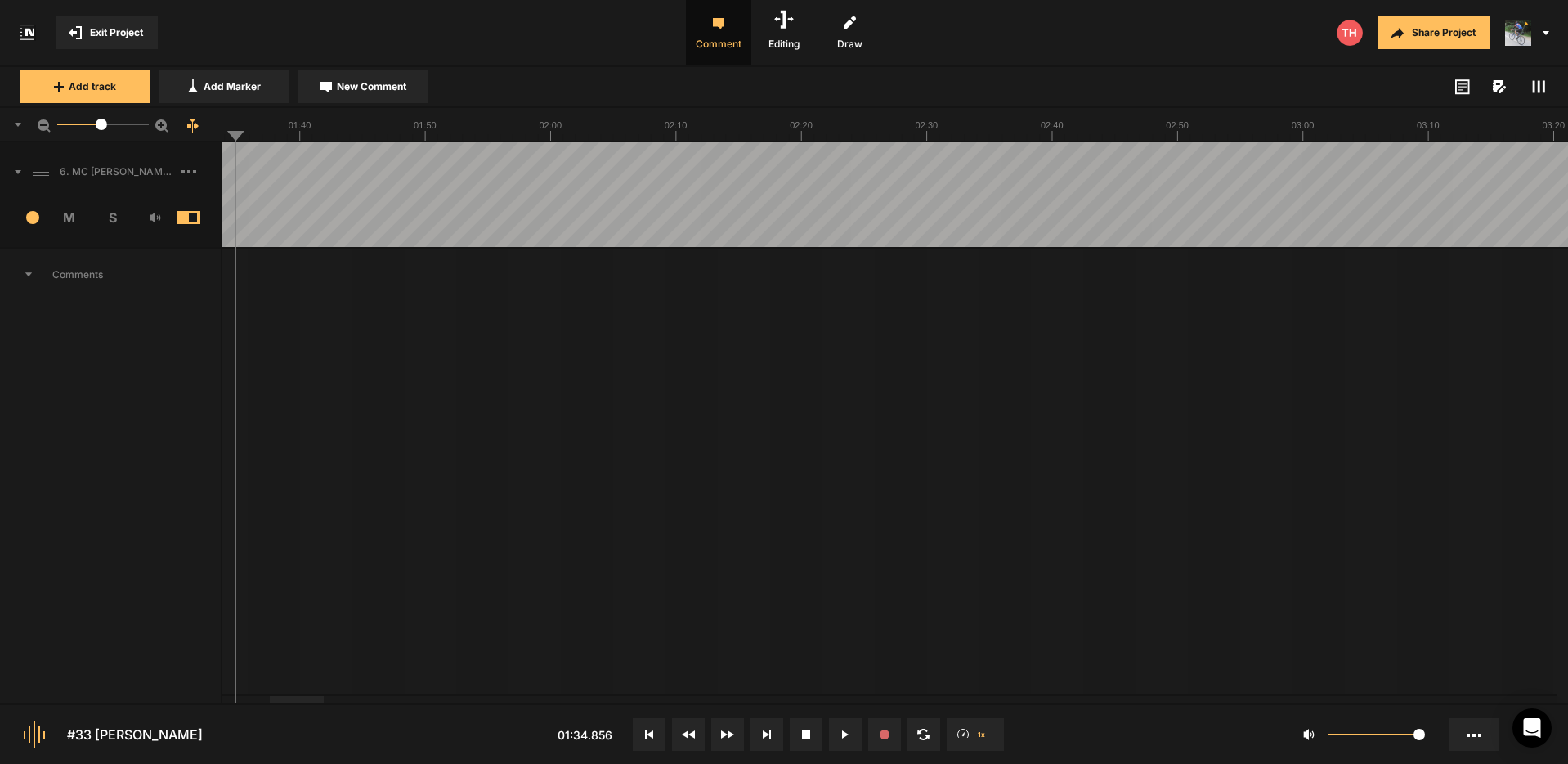
click at [312, 702] on div at bounding box center [297, 699] width 54 height 7
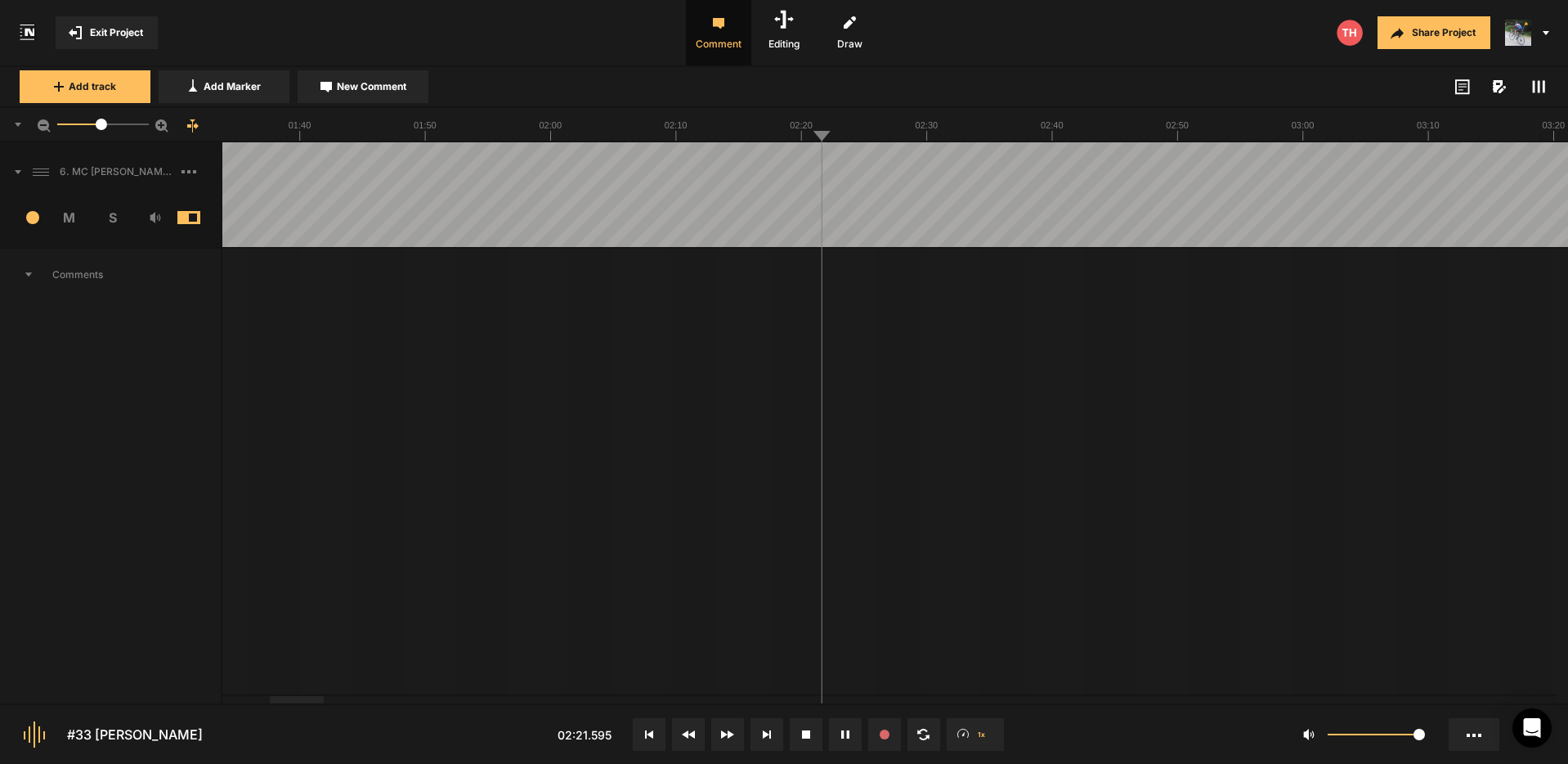
click at [970, 440] on button "Cancel" at bounding box center [976, 441] width 52 height 20
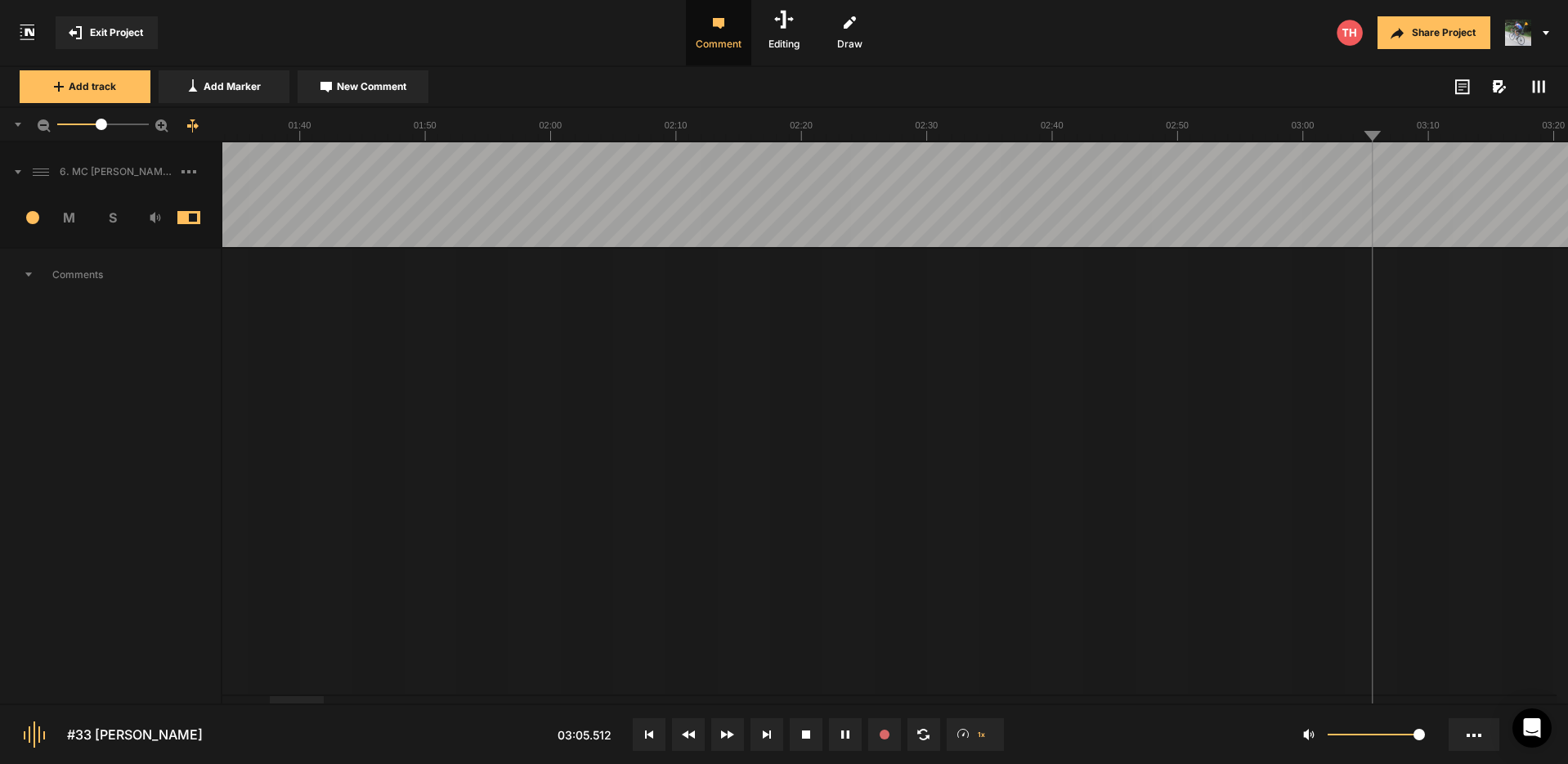
click at [343, 703] on div at bounding box center [332, 699] width 54 height 7
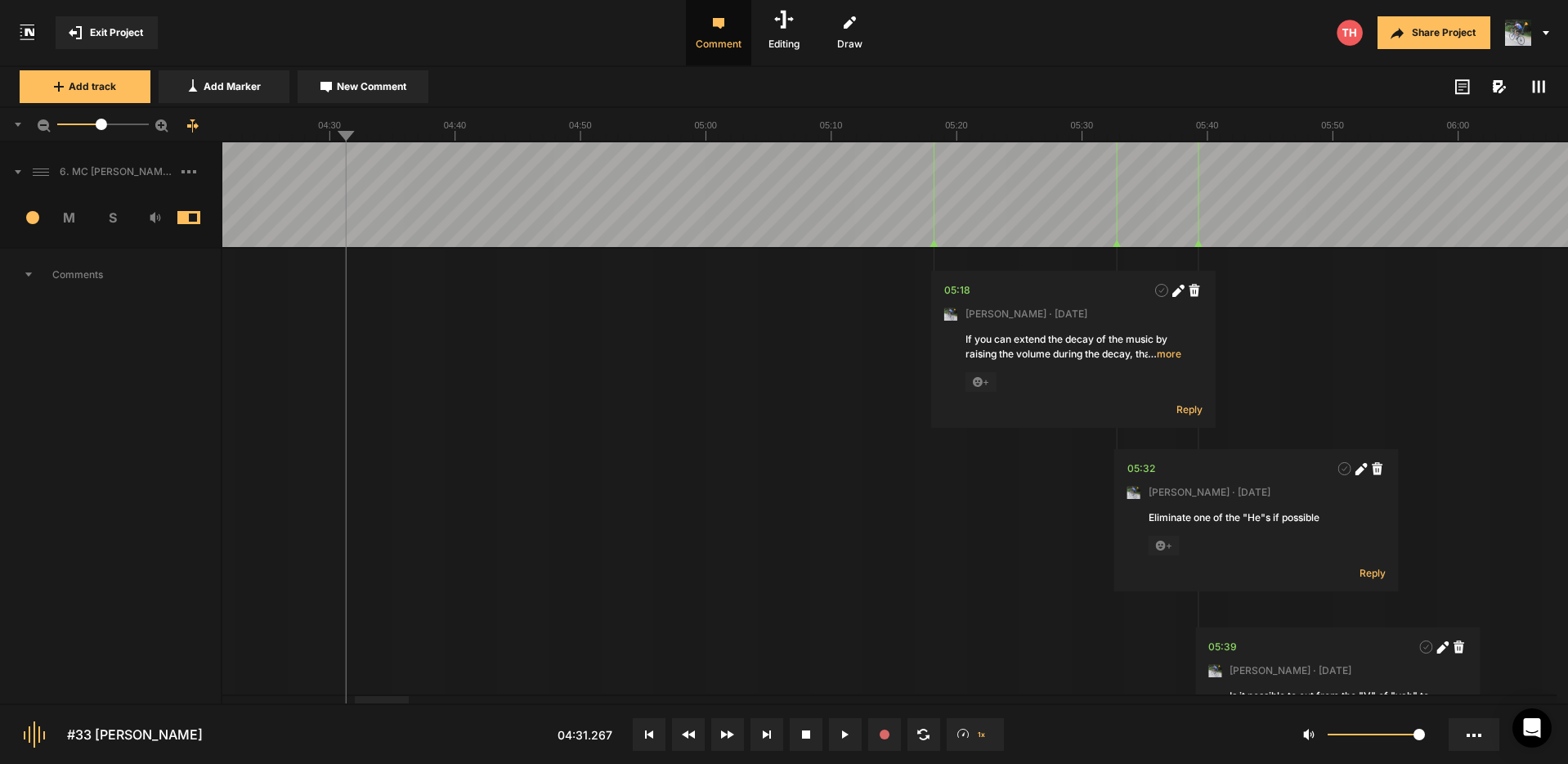
click at [385, 702] on div at bounding box center [382, 699] width 54 height 7
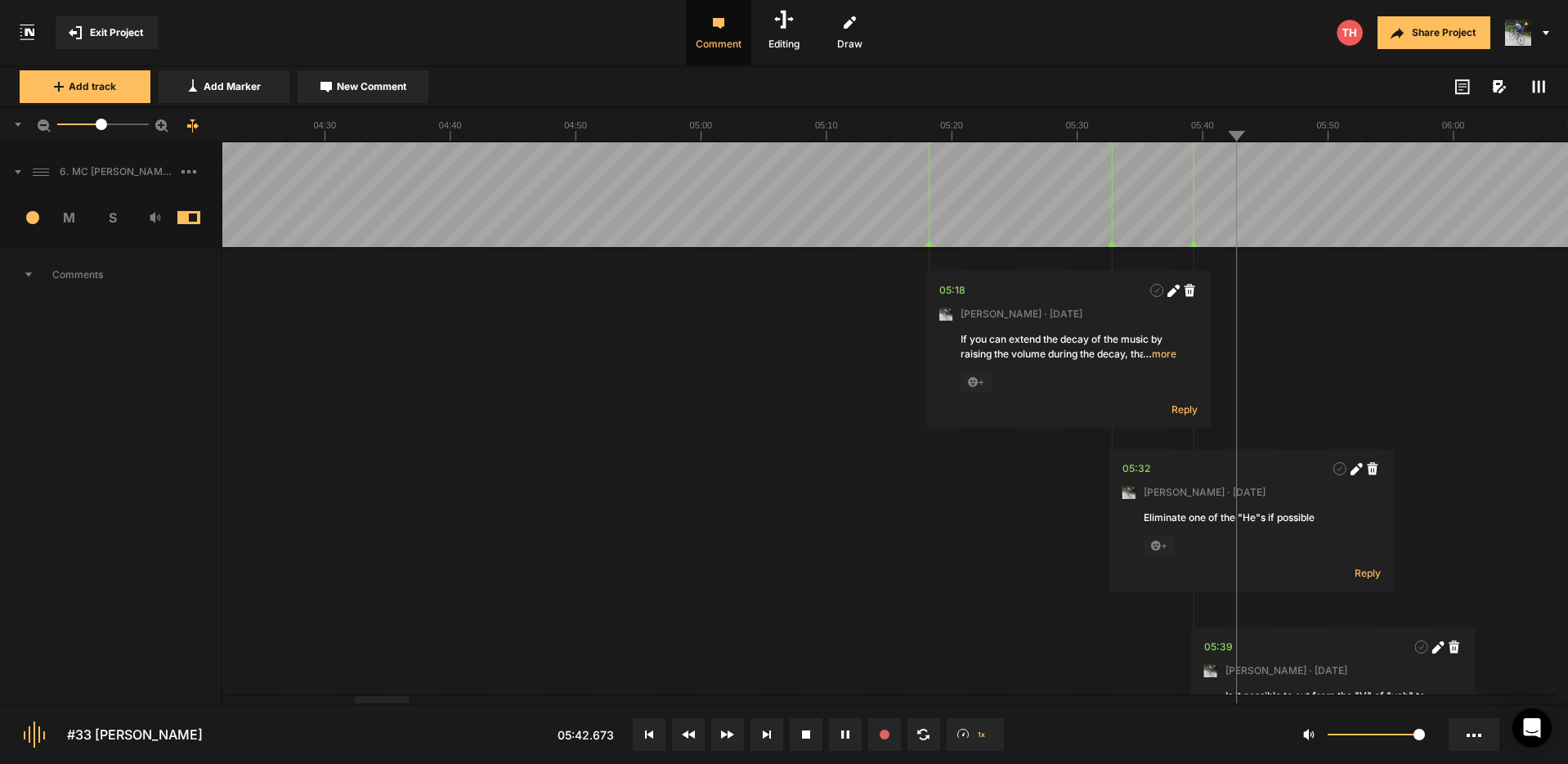
drag, startPoint x: 1318, startPoint y: 162, endPoint x: 1359, endPoint y: 165, distance: 41.1
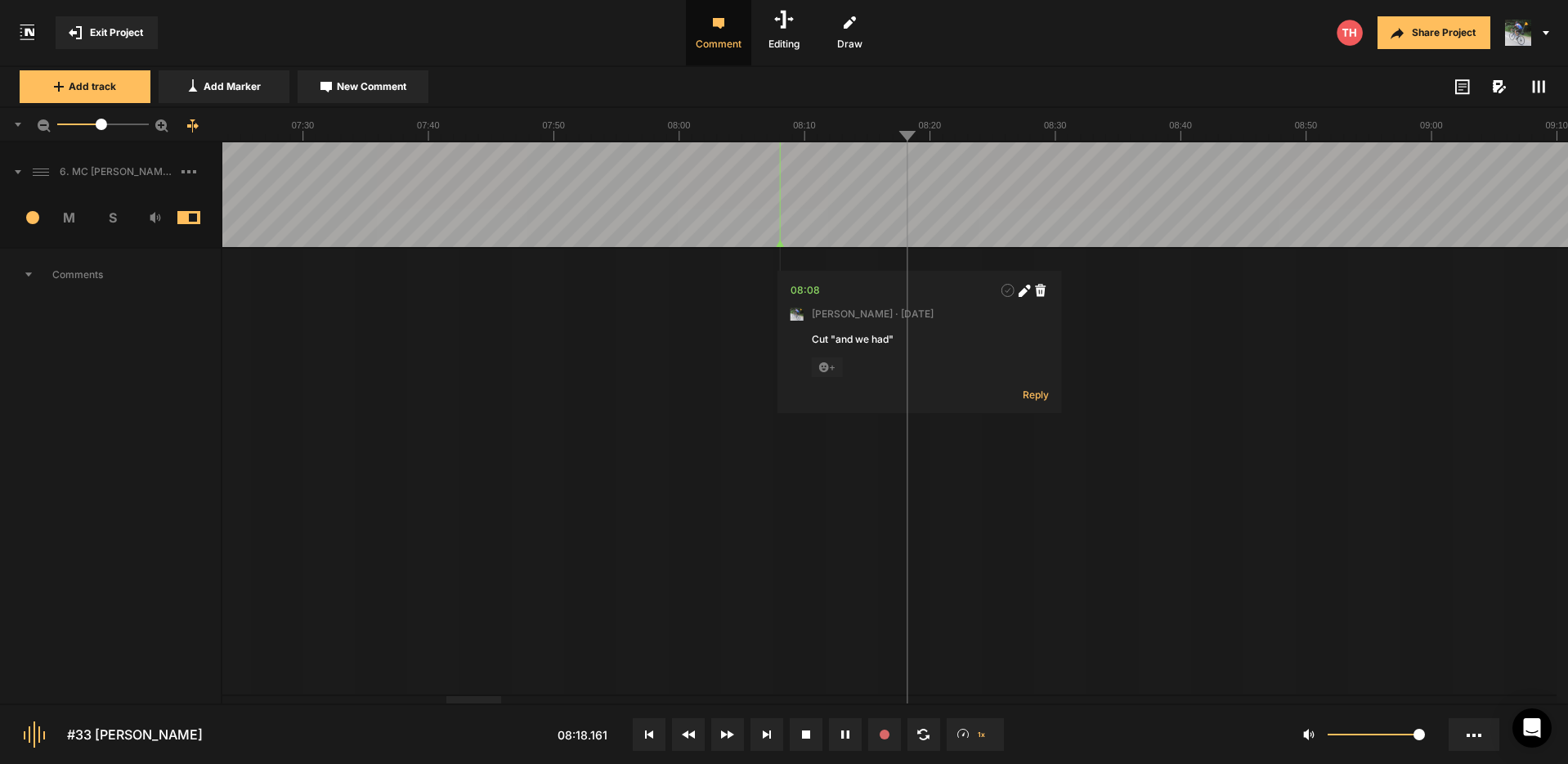
drag, startPoint x: 1355, startPoint y: 167, endPoint x: 1376, endPoint y: 170, distance: 21.2
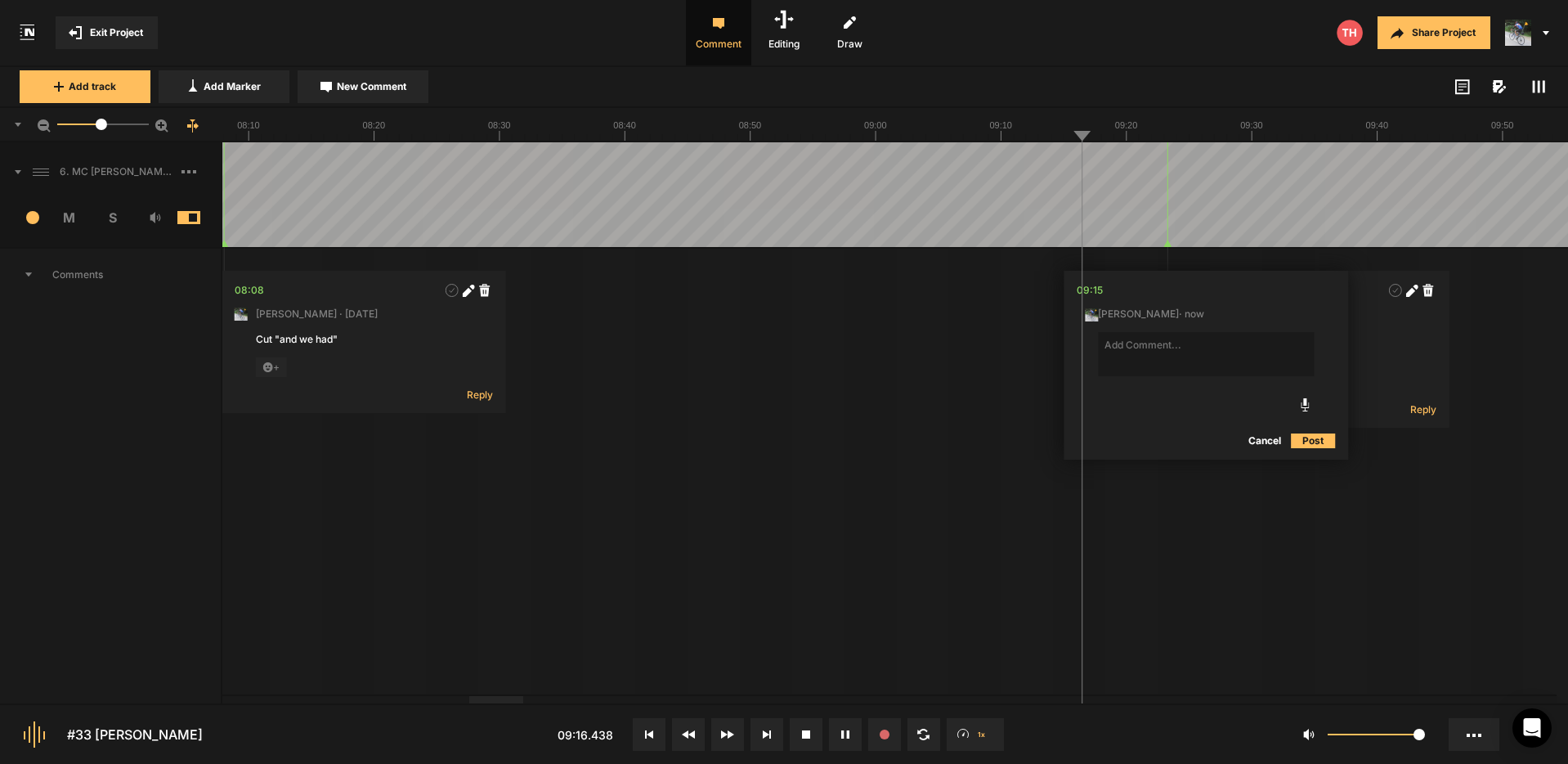
click at [1261, 442] on button "Cancel" at bounding box center [1265, 441] width 52 height 20
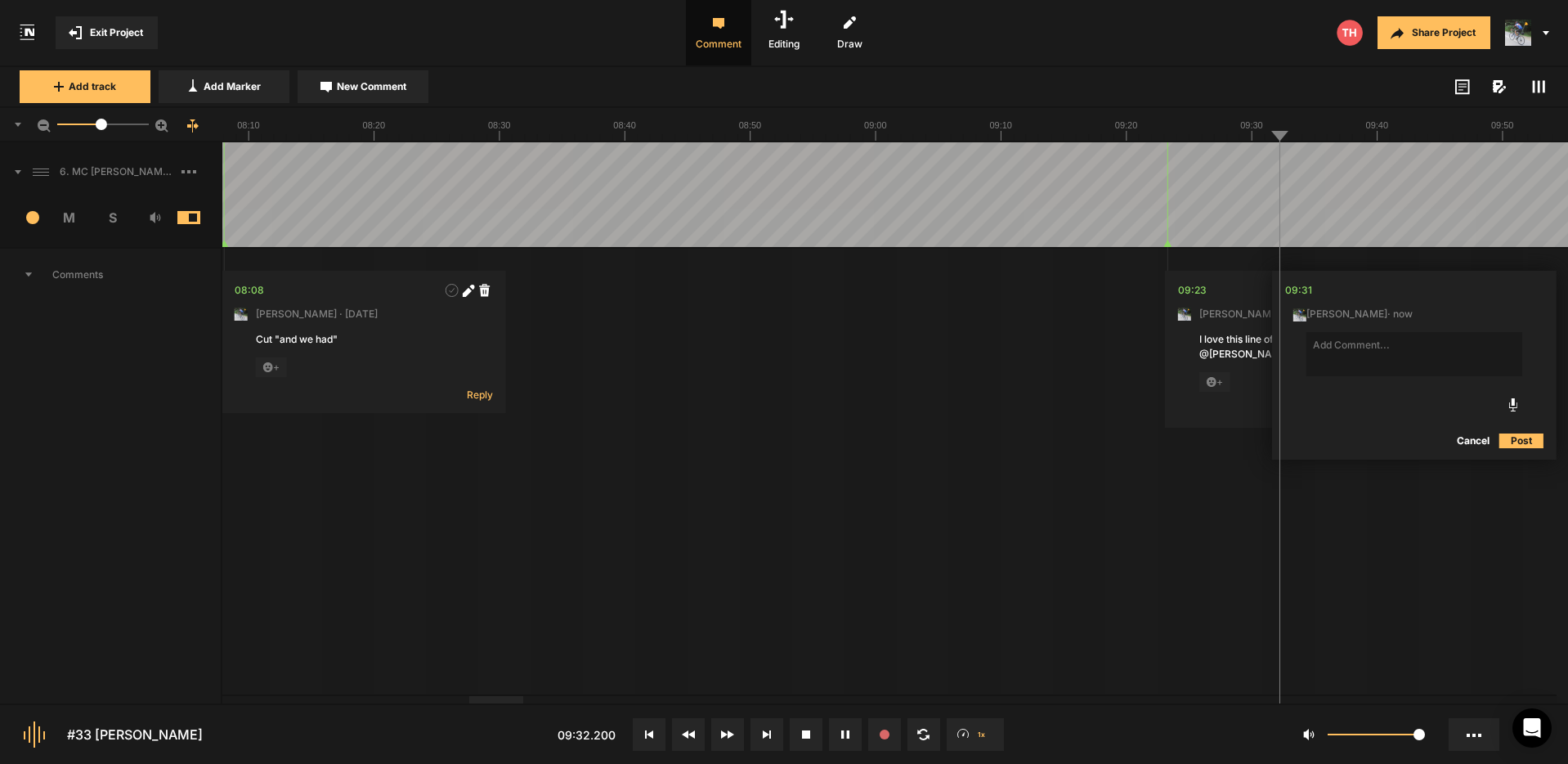
click at [1486, 442] on button "Cancel" at bounding box center [1473, 441] width 52 height 20
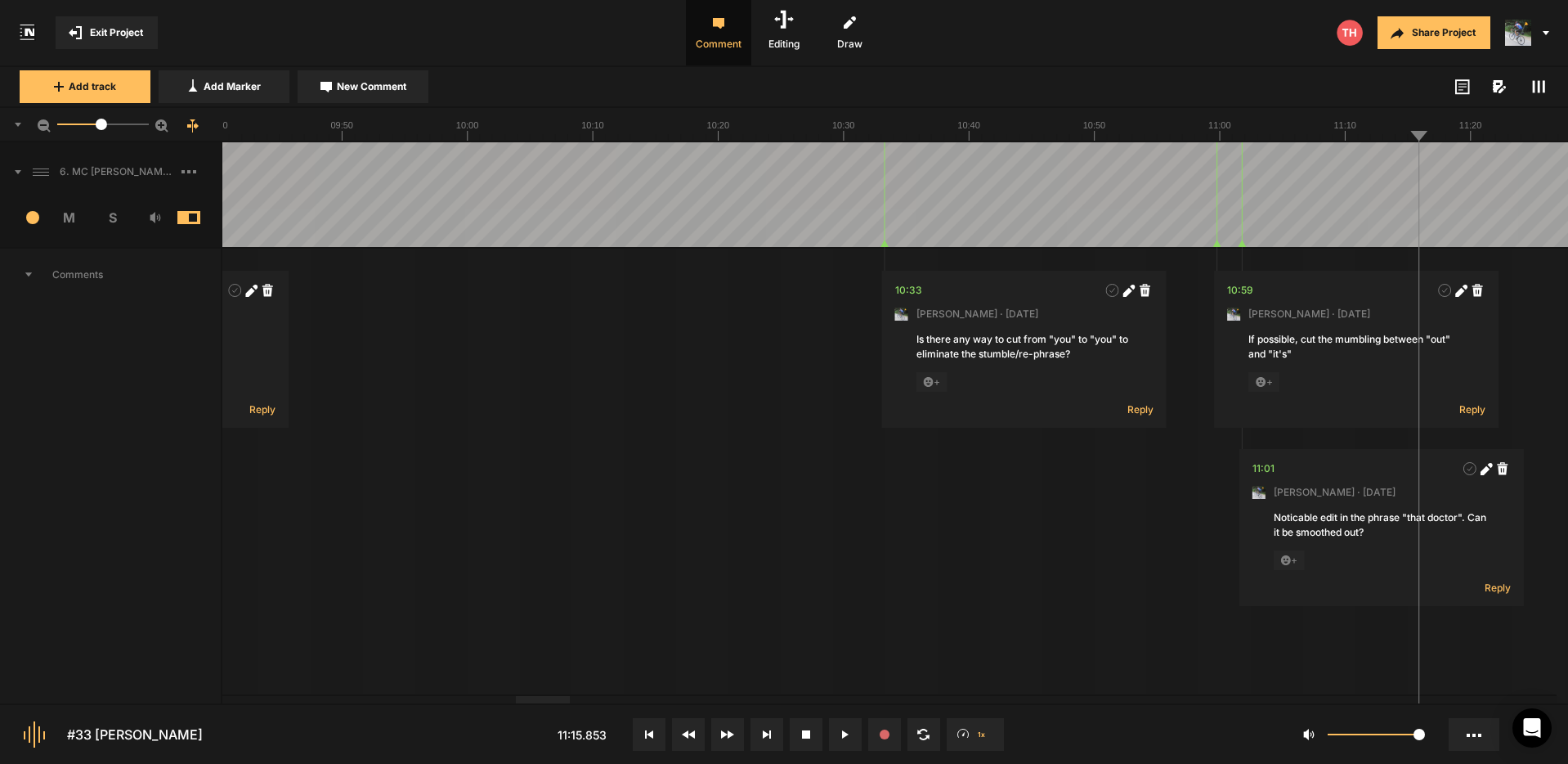
click at [1128, 293] on icon at bounding box center [1127, 291] width 9 height 9
click at [1087, 441] on button "Cancel" at bounding box center [1083, 443] width 52 height 20
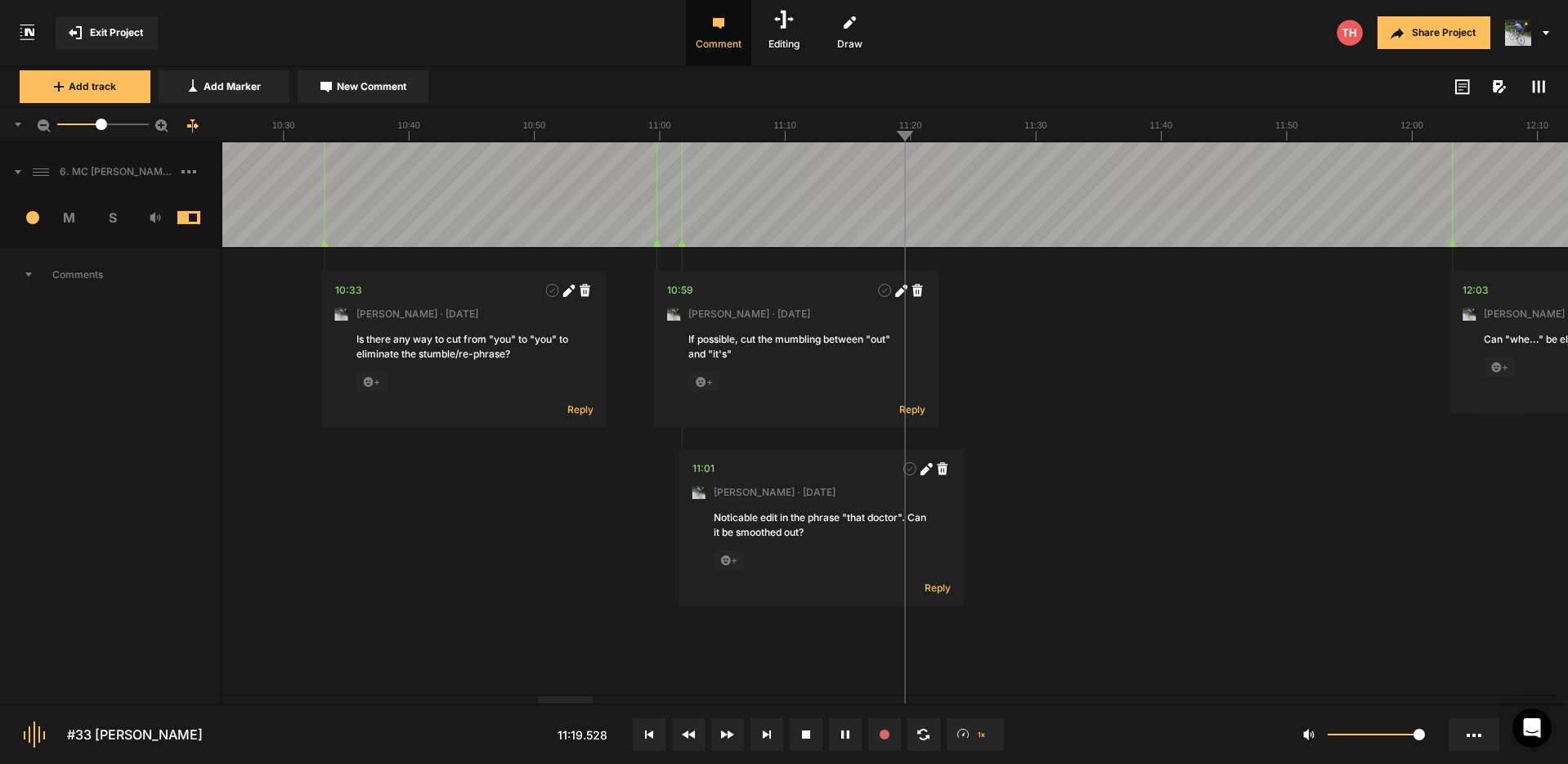
click at [1202, 436] on button "Cancel" at bounding box center [1197, 441] width 52 height 20
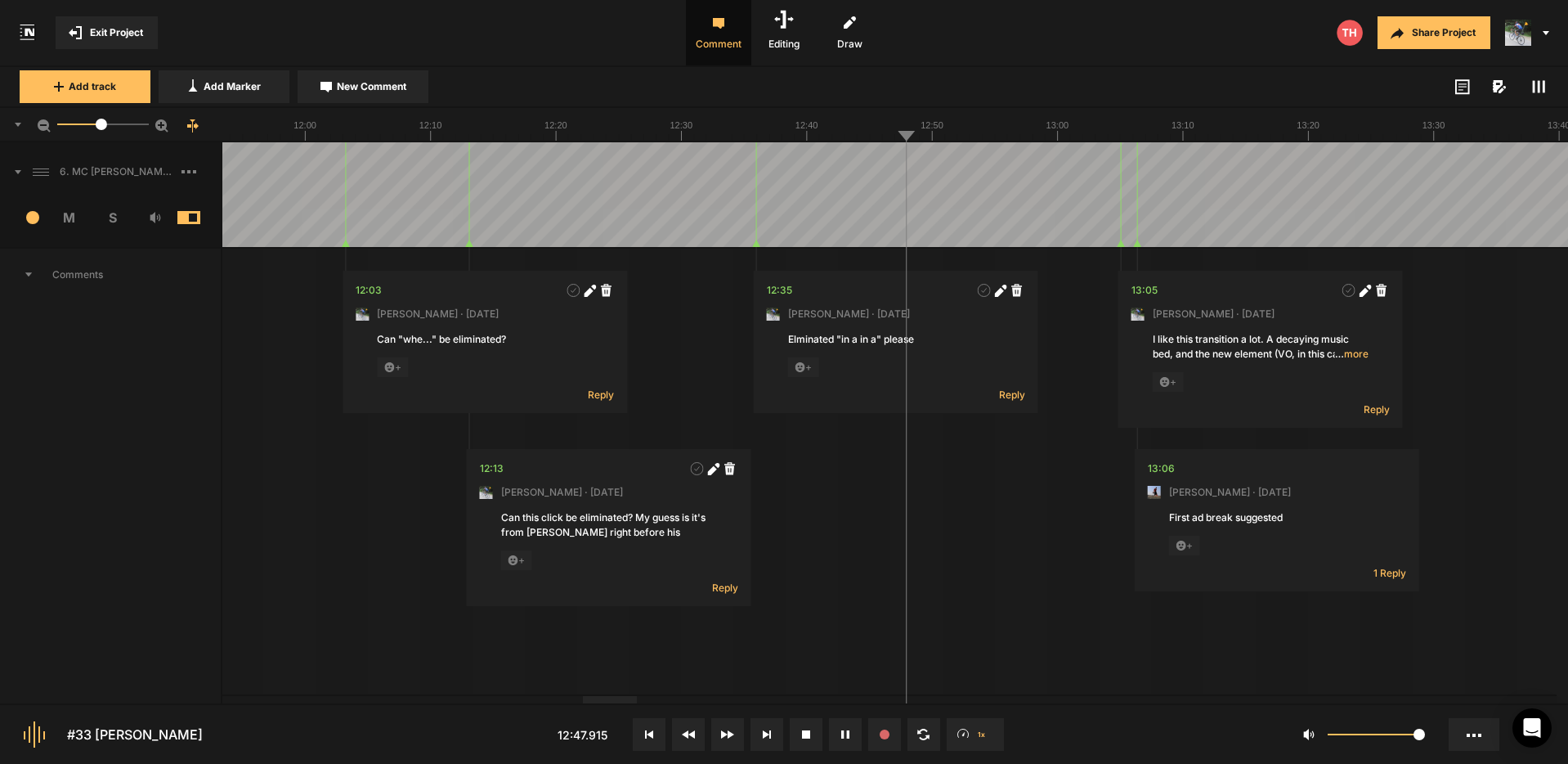
click at [1391, 572] on span "1 Reply" at bounding box center [1390, 572] width 32 height 14
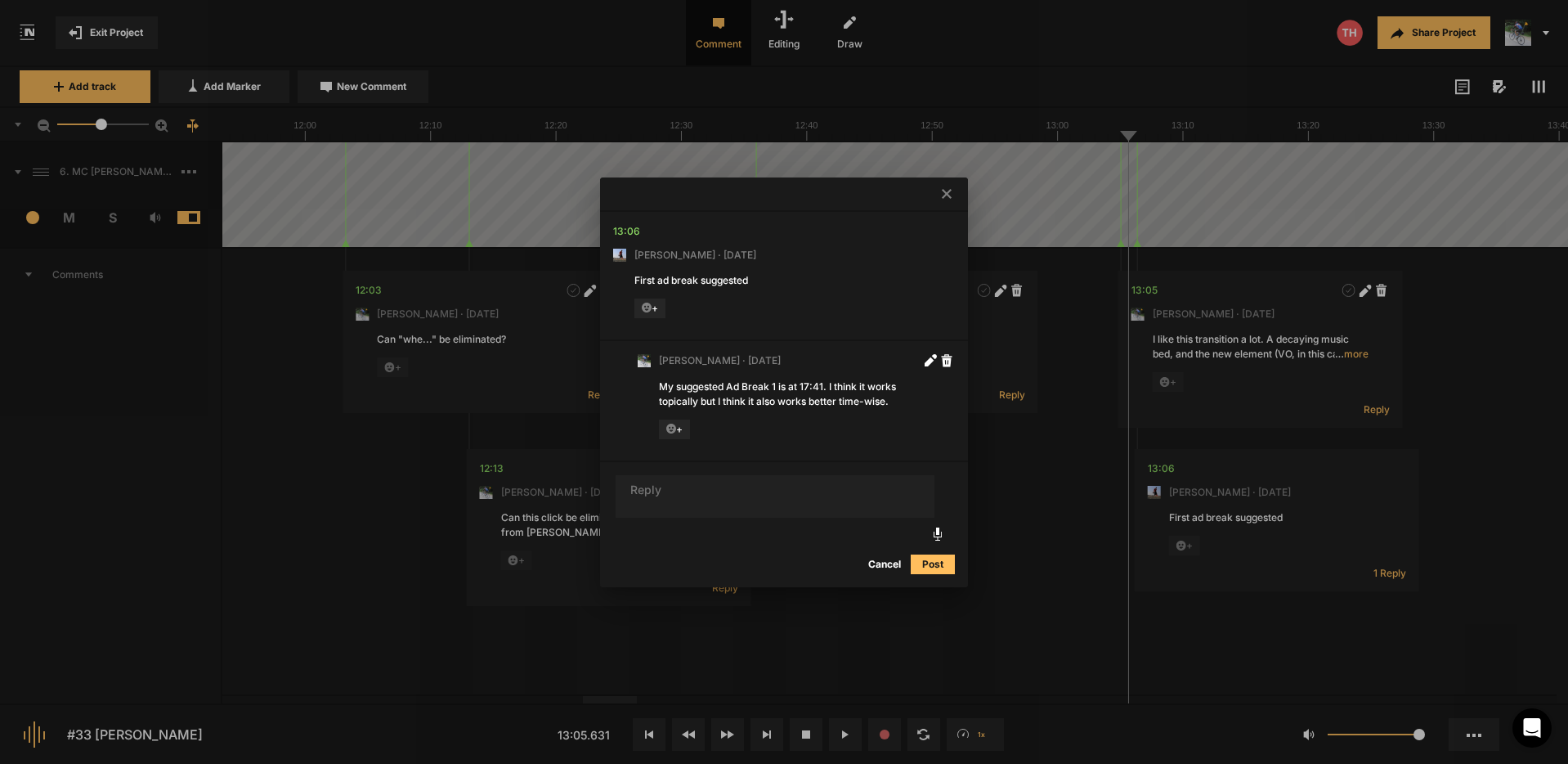
click at [945, 193] on icon at bounding box center [947, 194] width 10 height 10
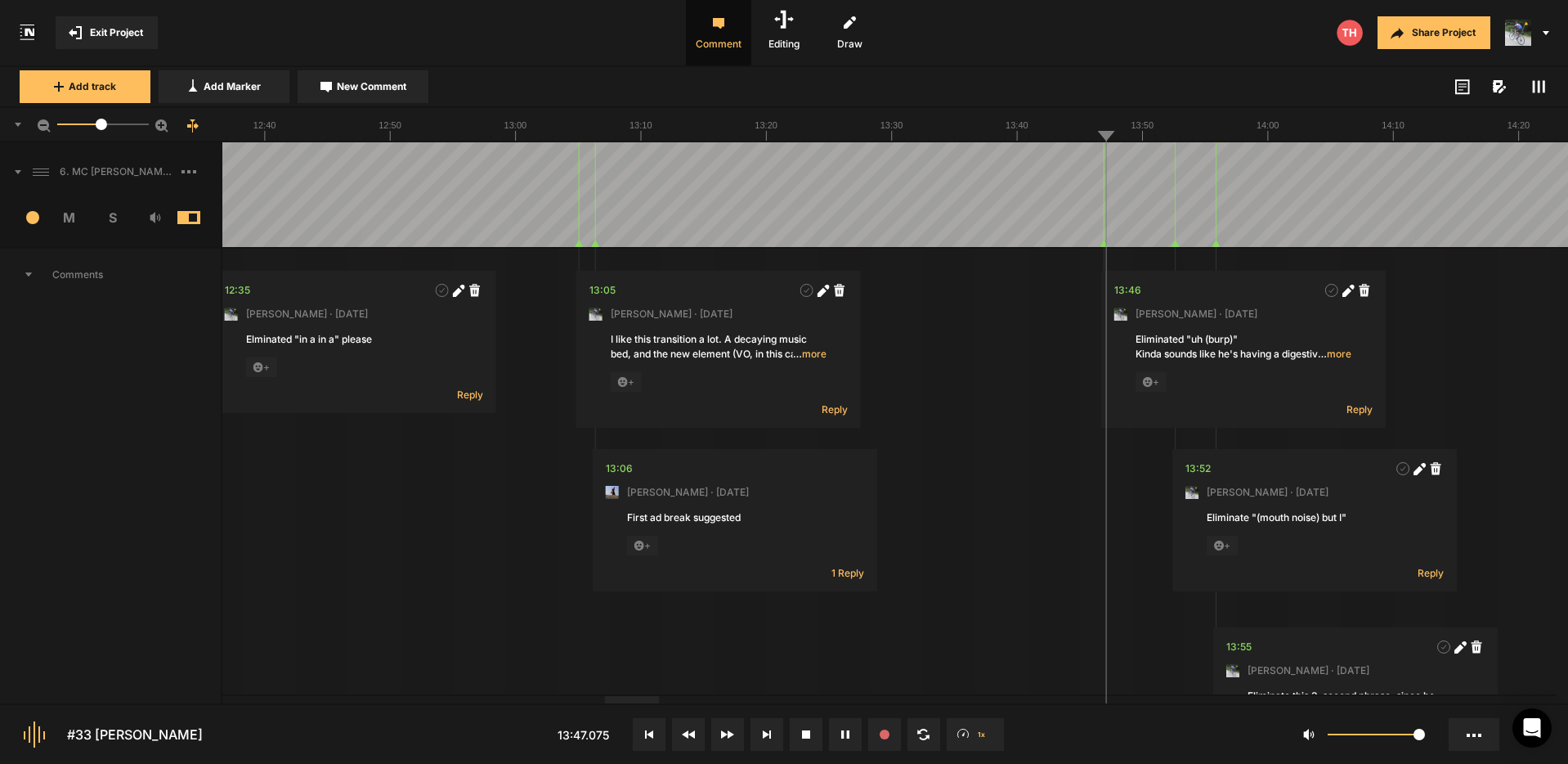
click at [1086, 242] on nt-marker at bounding box center [1086, 195] width 1 height 105
click at [1323, 352] on span "… more" at bounding box center [1317, 354] width 33 height 15
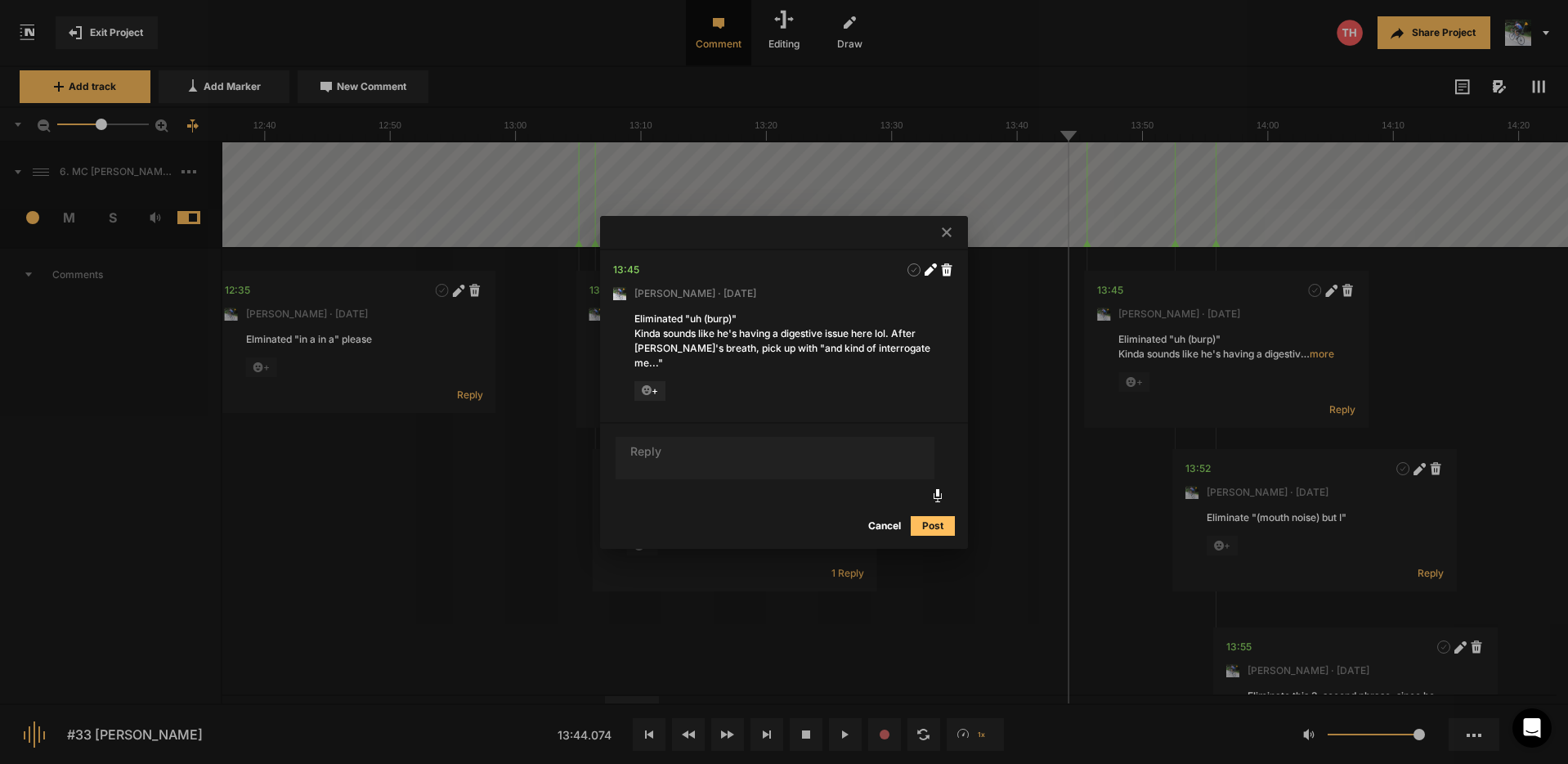
click at [947, 237] on icon at bounding box center [947, 232] width 10 height 10
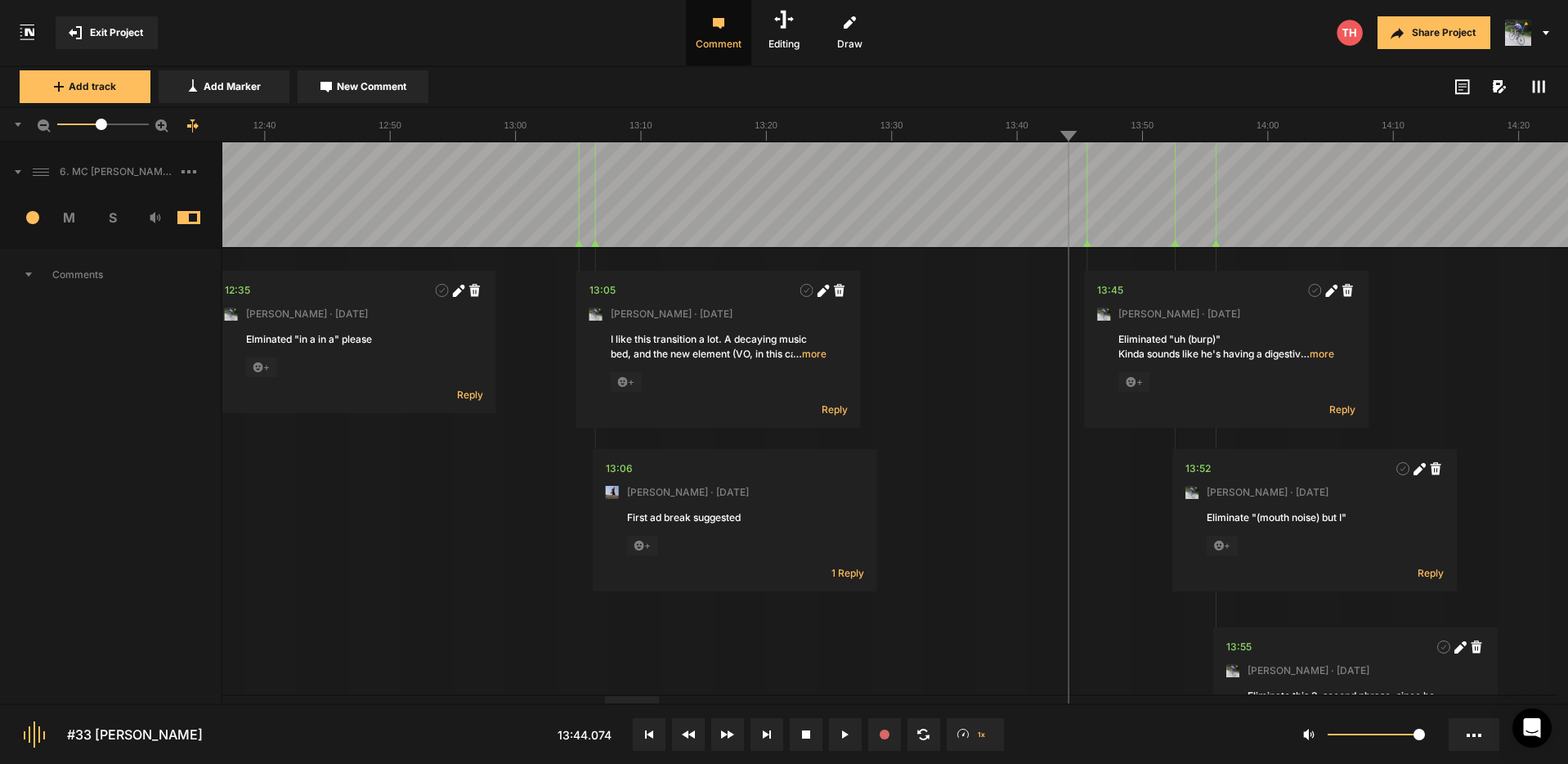
click at [1153, 246] on nt-marker at bounding box center [1153, 195] width 1 height 105
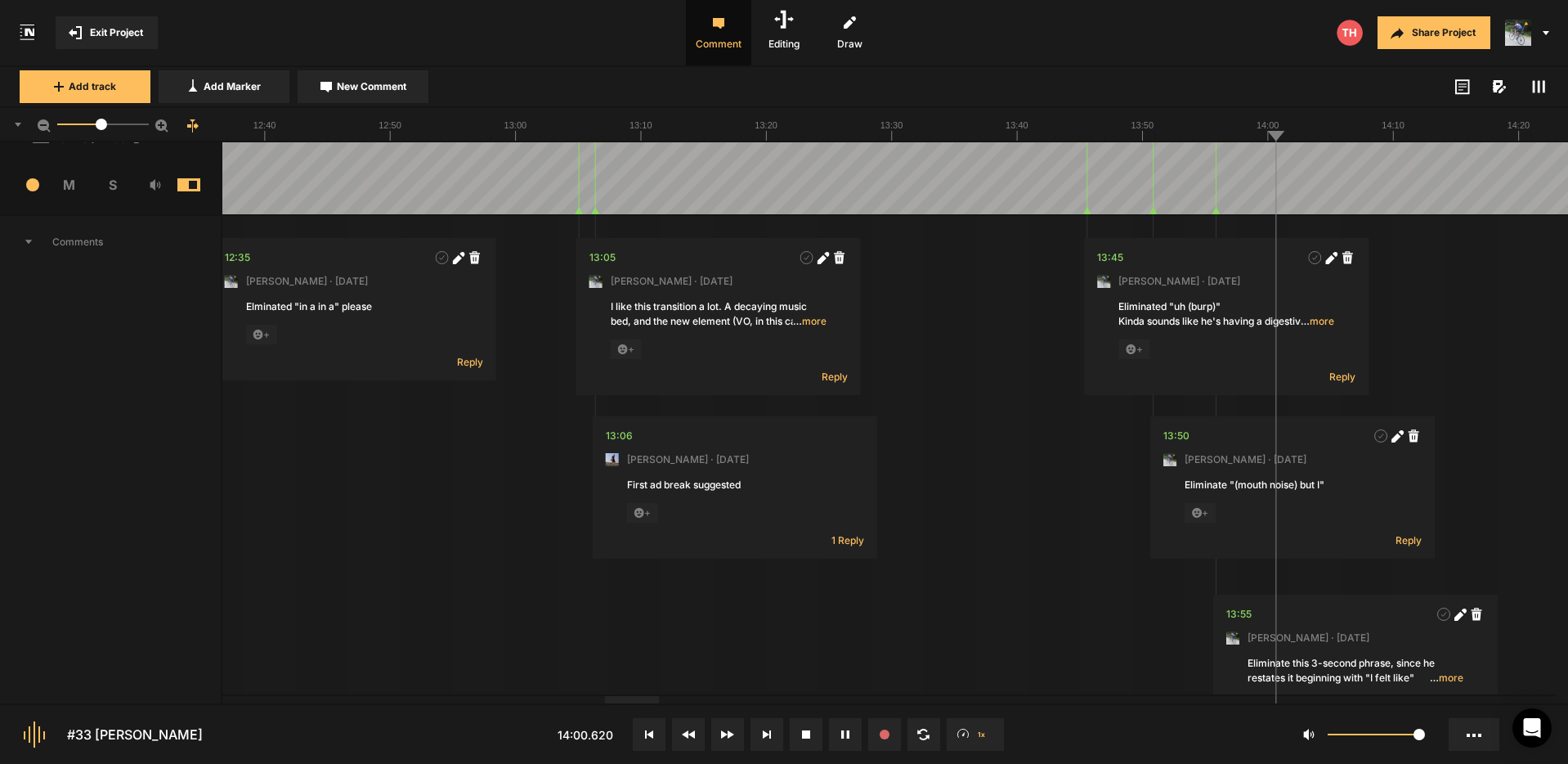
scroll to position [14, 0]
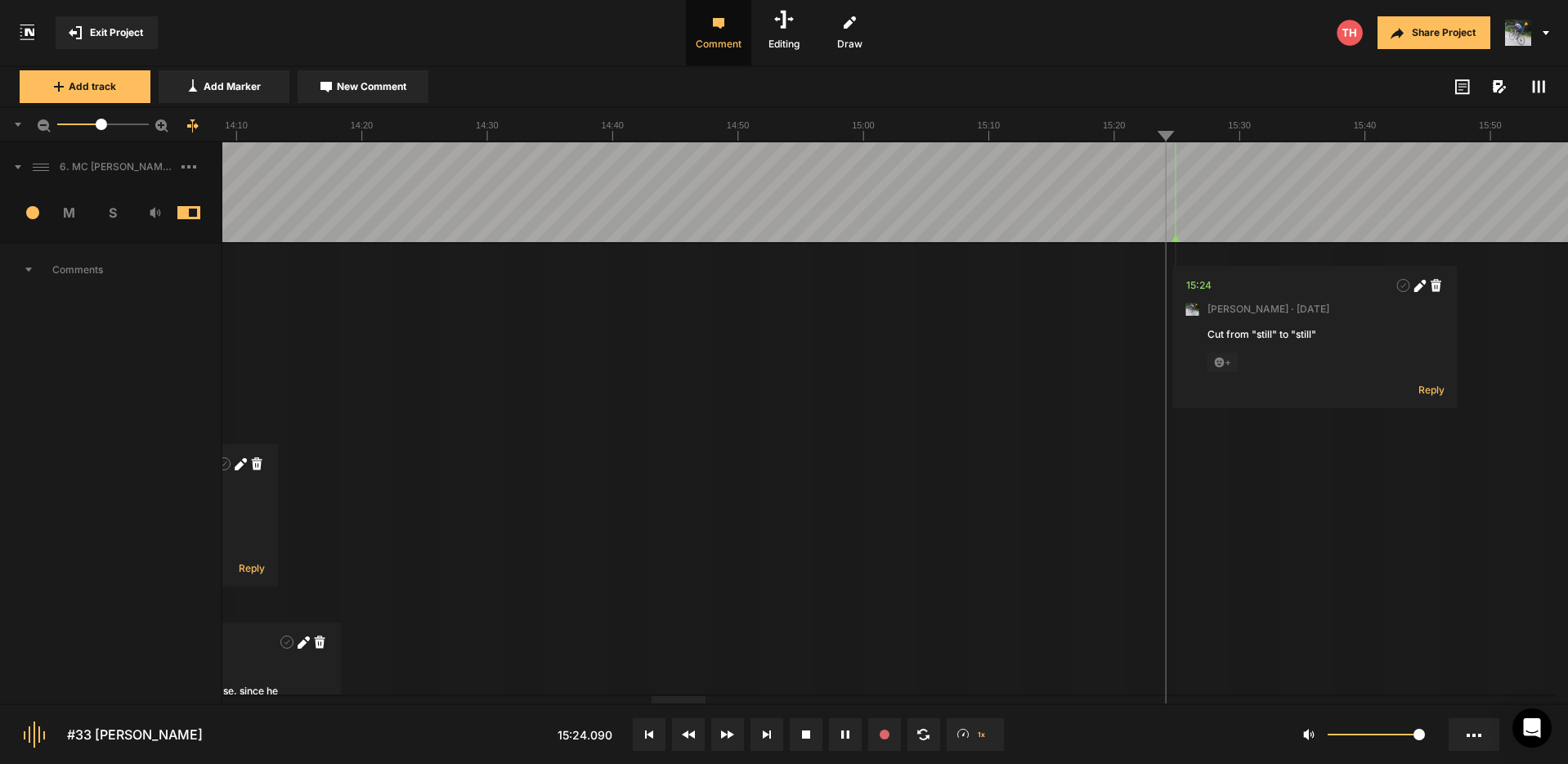
scroll to position [0, 0]
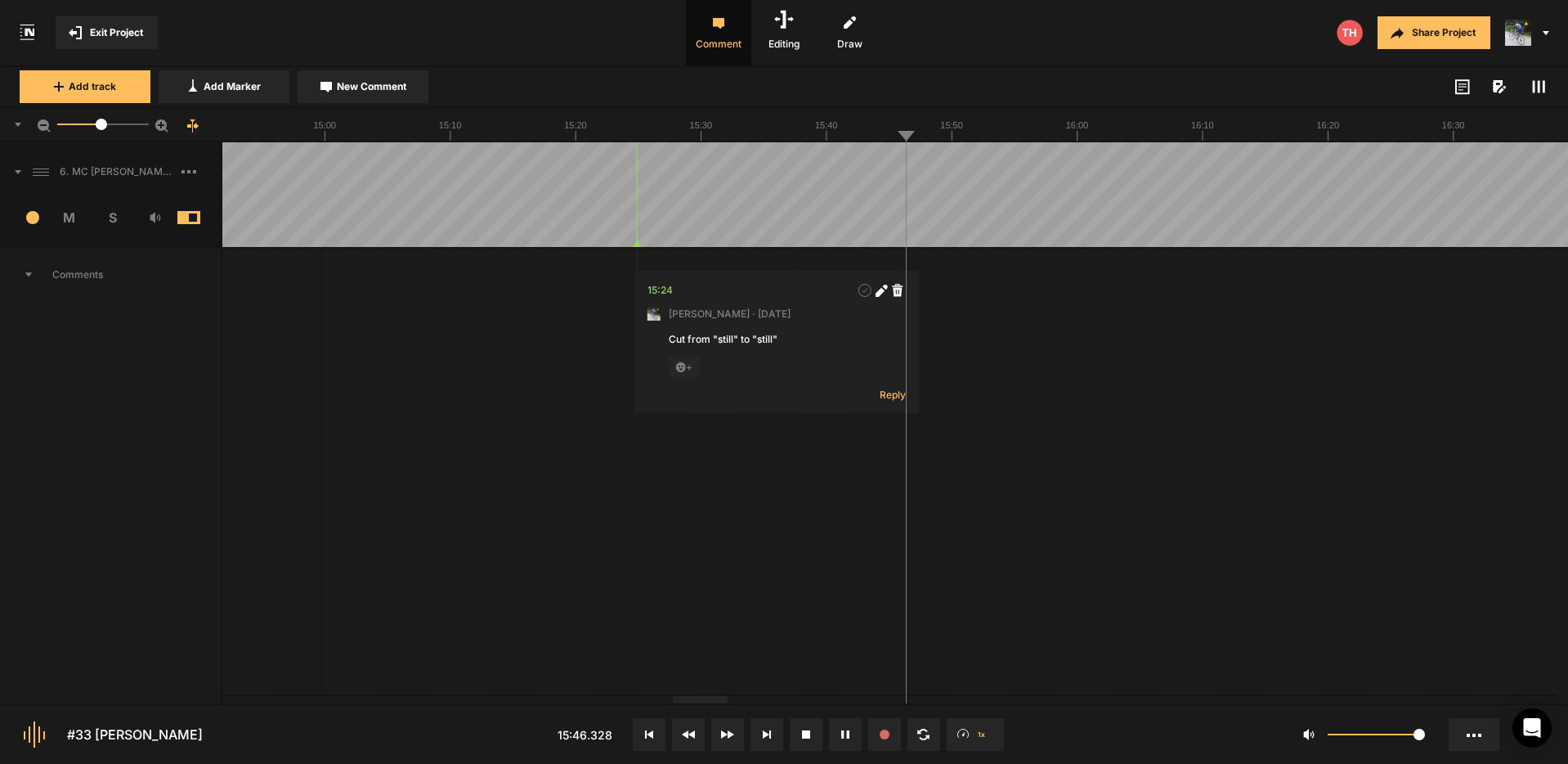
drag, startPoint x: 1149, startPoint y: 171, endPoint x: 1176, endPoint y: 173, distance: 27.1
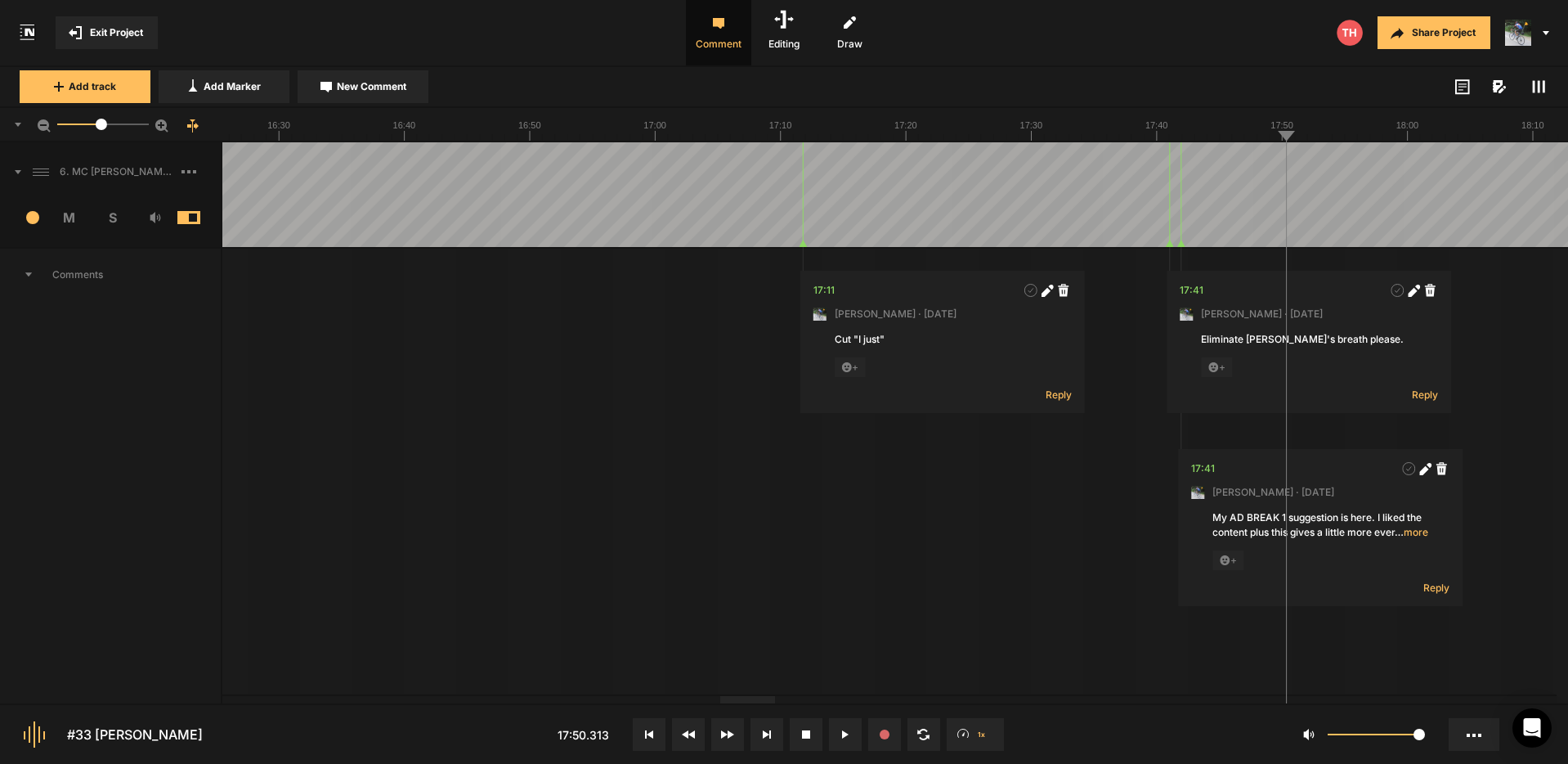
click at [1417, 536] on span "… more" at bounding box center [1411, 532] width 33 height 15
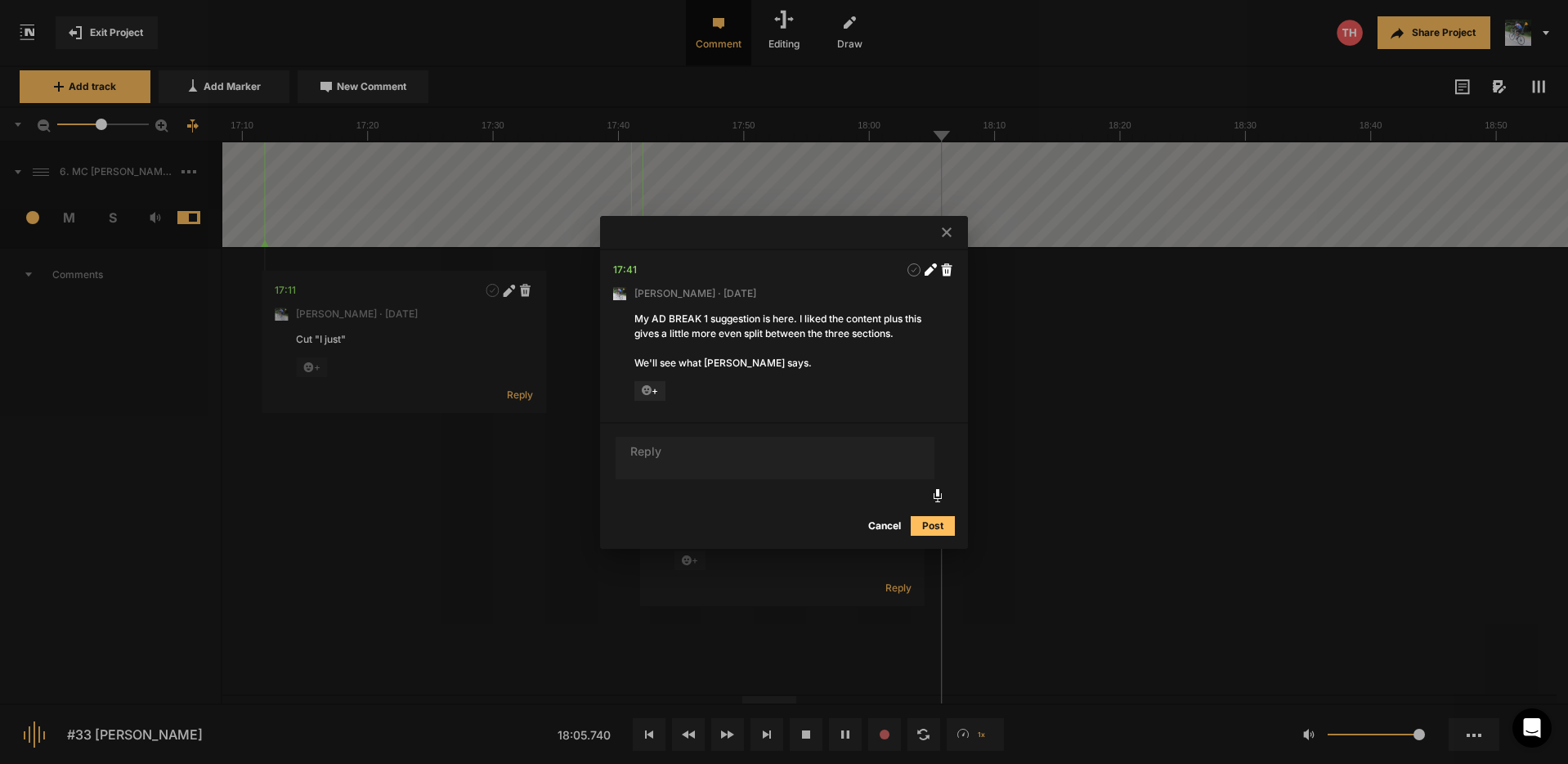
click at [886, 525] on button "Cancel" at bounding box center [885, 526] width 52 height 20
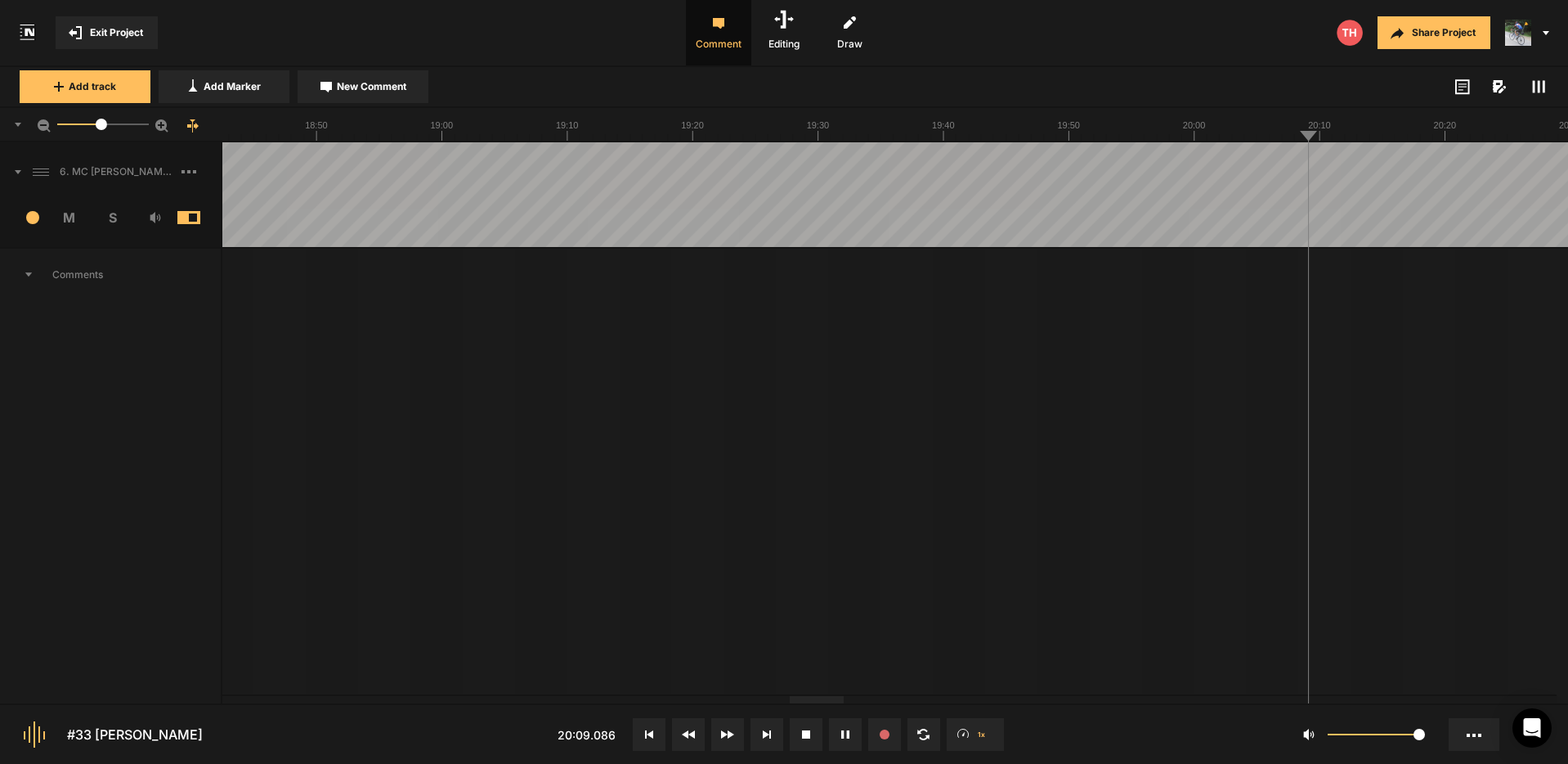
drag, startPoint x: 279, startPoint y: 172, endPoint x: 245, endPoint y: 170, distance: 34.1
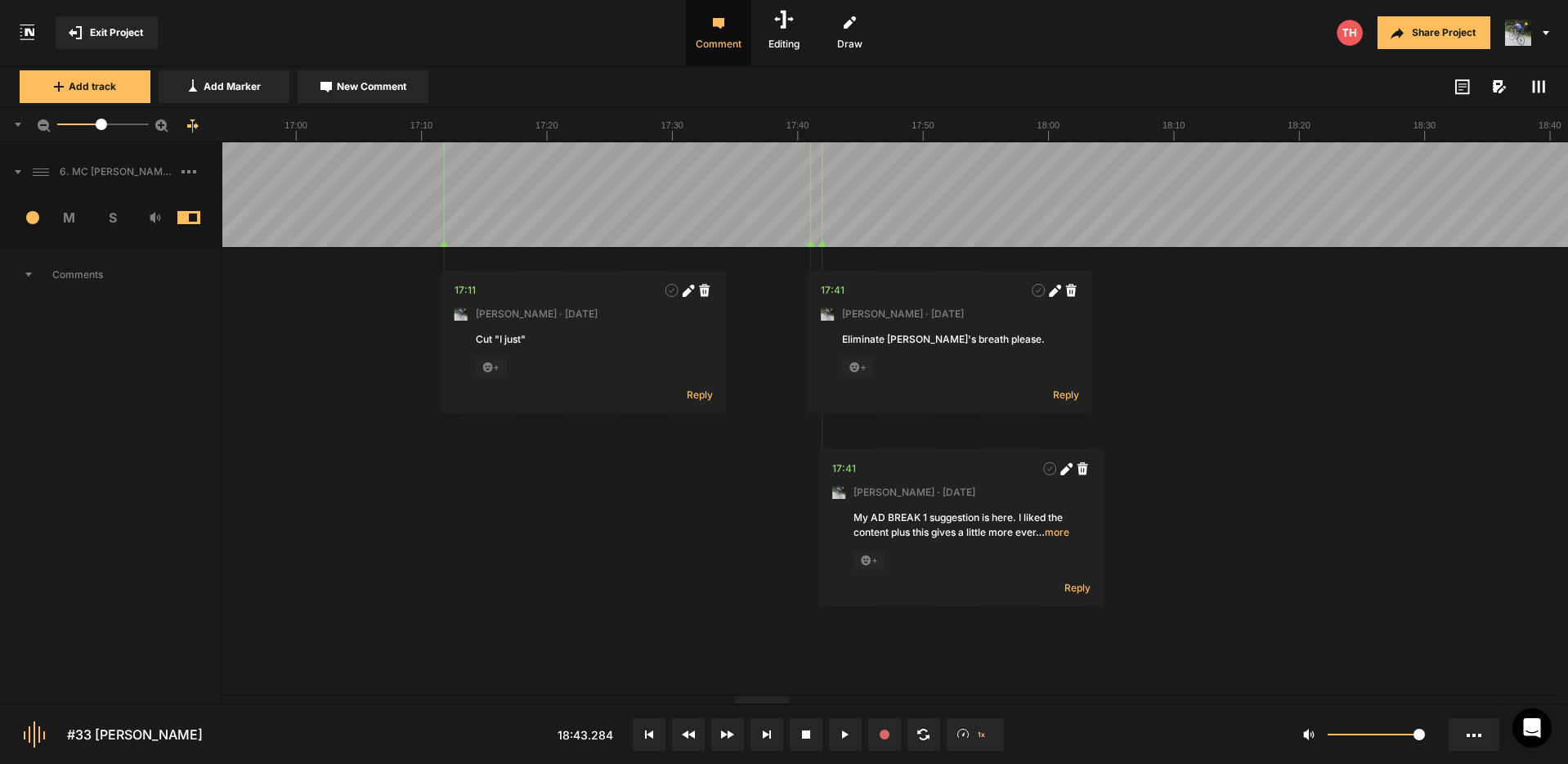
click at [753, 700] on div at bounding box center [762, 699] width 54 height 7
drag, startPoint x: 774, startPoint y: 702, endPoint x: 843, endPoint y: 711, distance: 69.6
click at [841, 712] on nt-controls "#33 [PERSON_NAME] 17:42.471 1x 1" at bounding box center [784, 733] width 1568 height 61
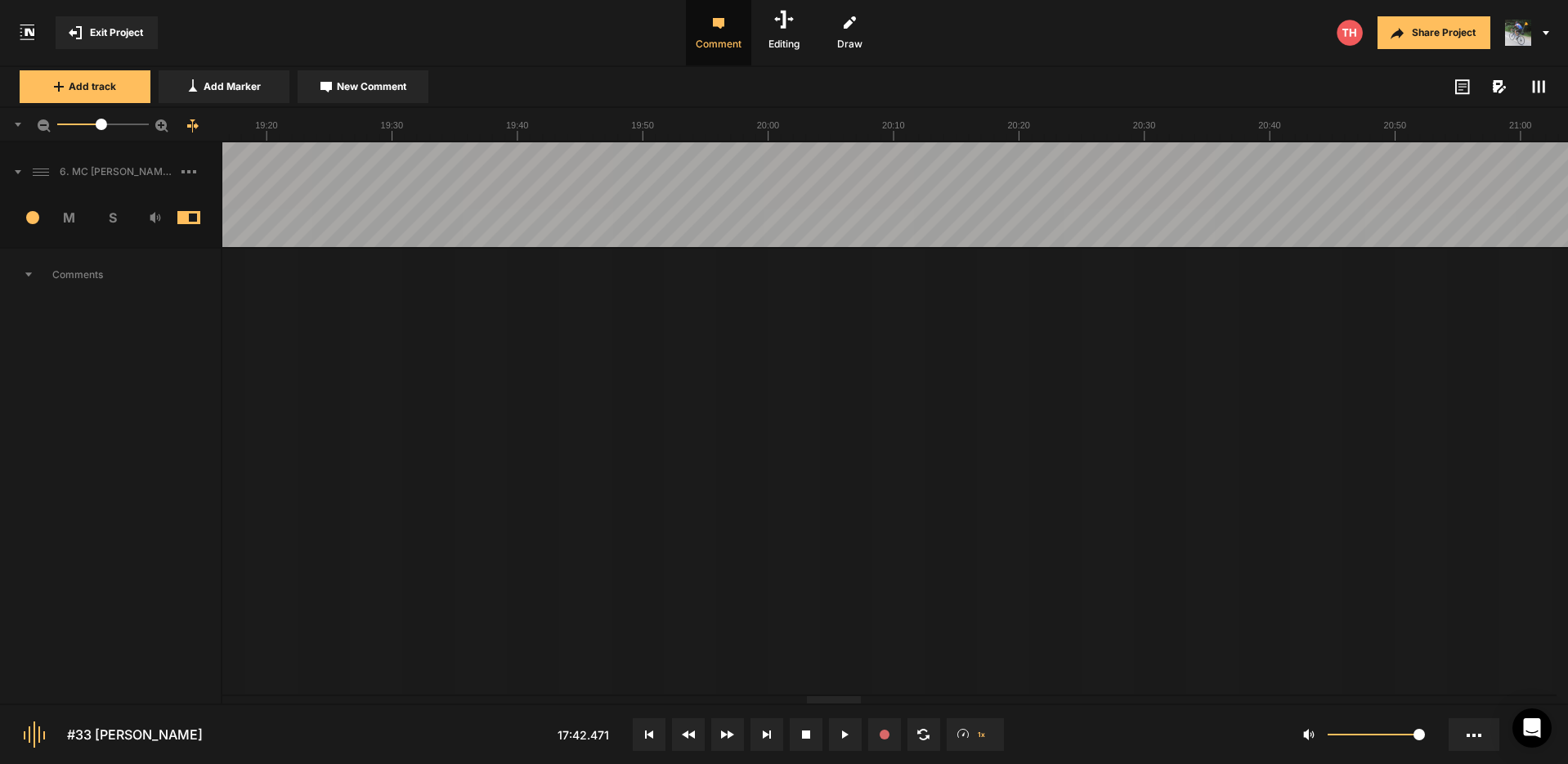
click at [841, 703] on div at bounding box center [834, 699] width 54 height 7
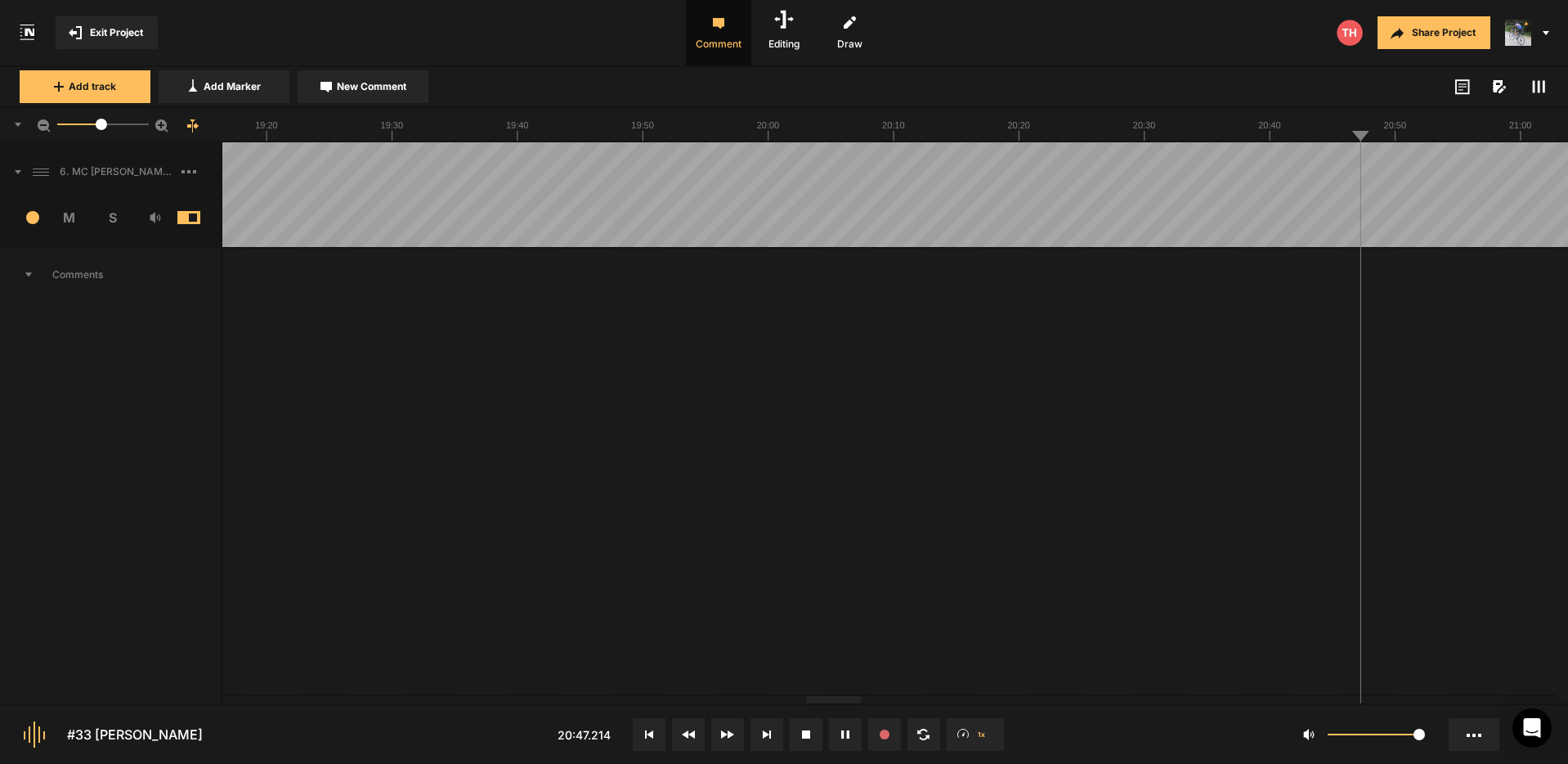
drag, startPoint x: 1378, startPoint y: 160, endPoint x: 1401, endPoint y: 162, distance: 23.1
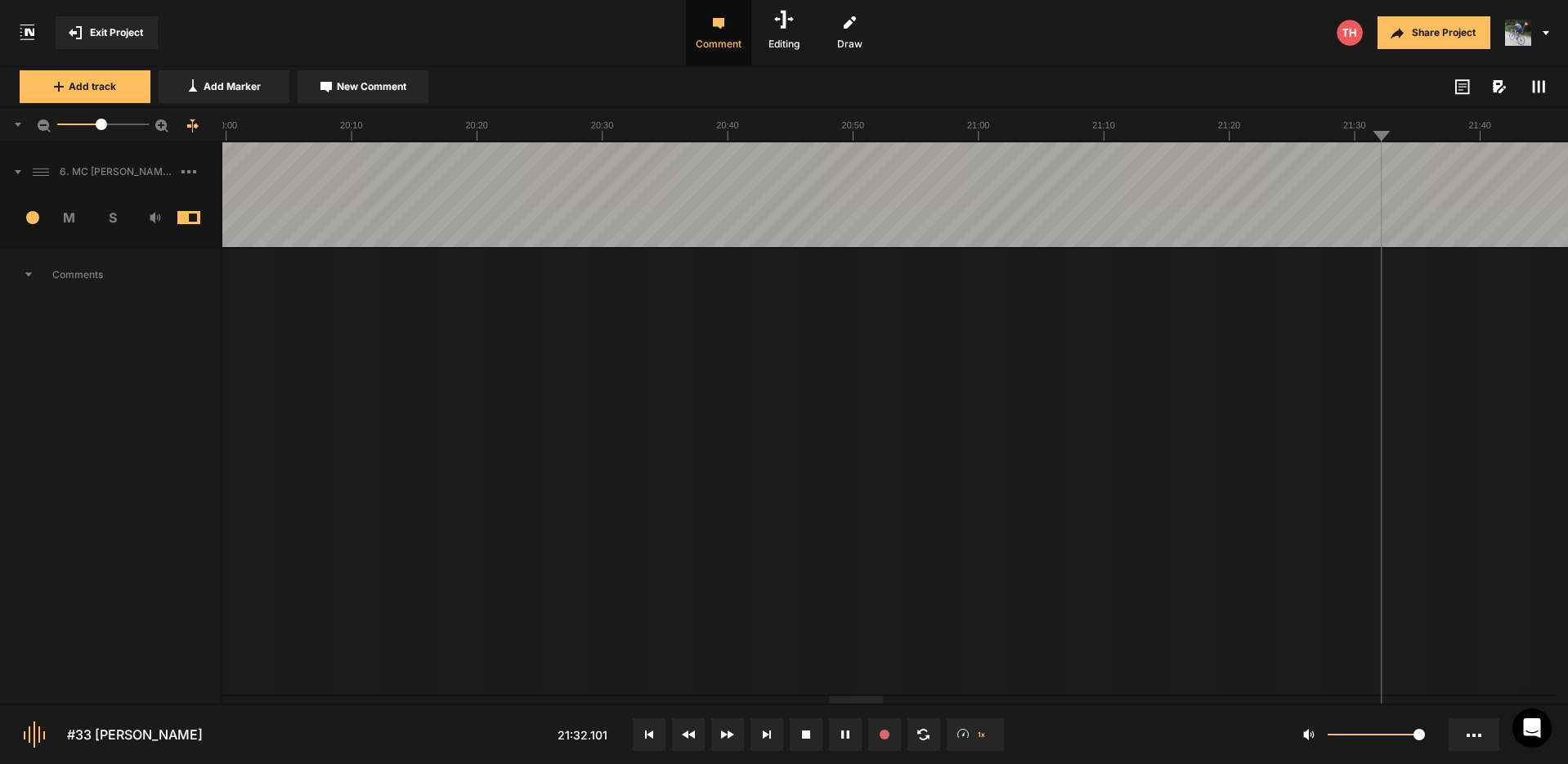
drag, startPoint x: 1448, startPoint y: 162, endPoint x: 1492, endPoint y: 166, distance: 44.2
drag, startPoint x: 1520, startPoint y: 163, endPoint x: 1410, endPoint y: 161, distance: 110.0
click at [1519, 163] on div at bounding box center [1176, 195] width 33110 height 105
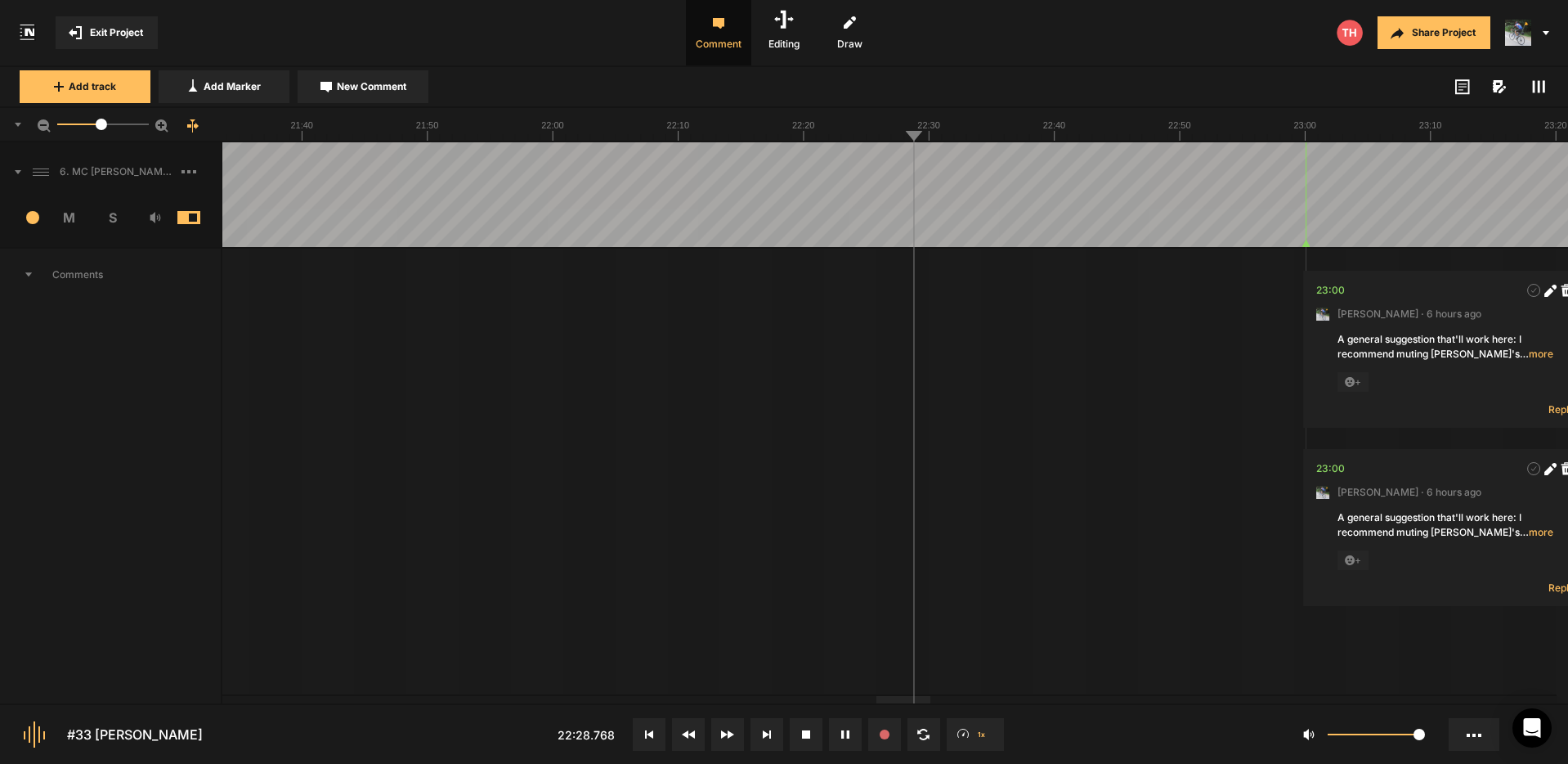
click at [1088, 164] on div at bounding box center [552, 195] width 33110 height 105
click at [1179, 164] on div at bounding box center [552, 195] width 33110 height 105
drag, startPoint x: 594, startPoint y: 172, endPoint x: 572, endPoint y: 172, distance: 22.0
click at [594, 172] on div at bounding box center [552, 195] width 33110 height 105
drag, startPoint x: 416, startPoint y: 162, endPoint x: 402, endPoint y: 163, distance: 14.0
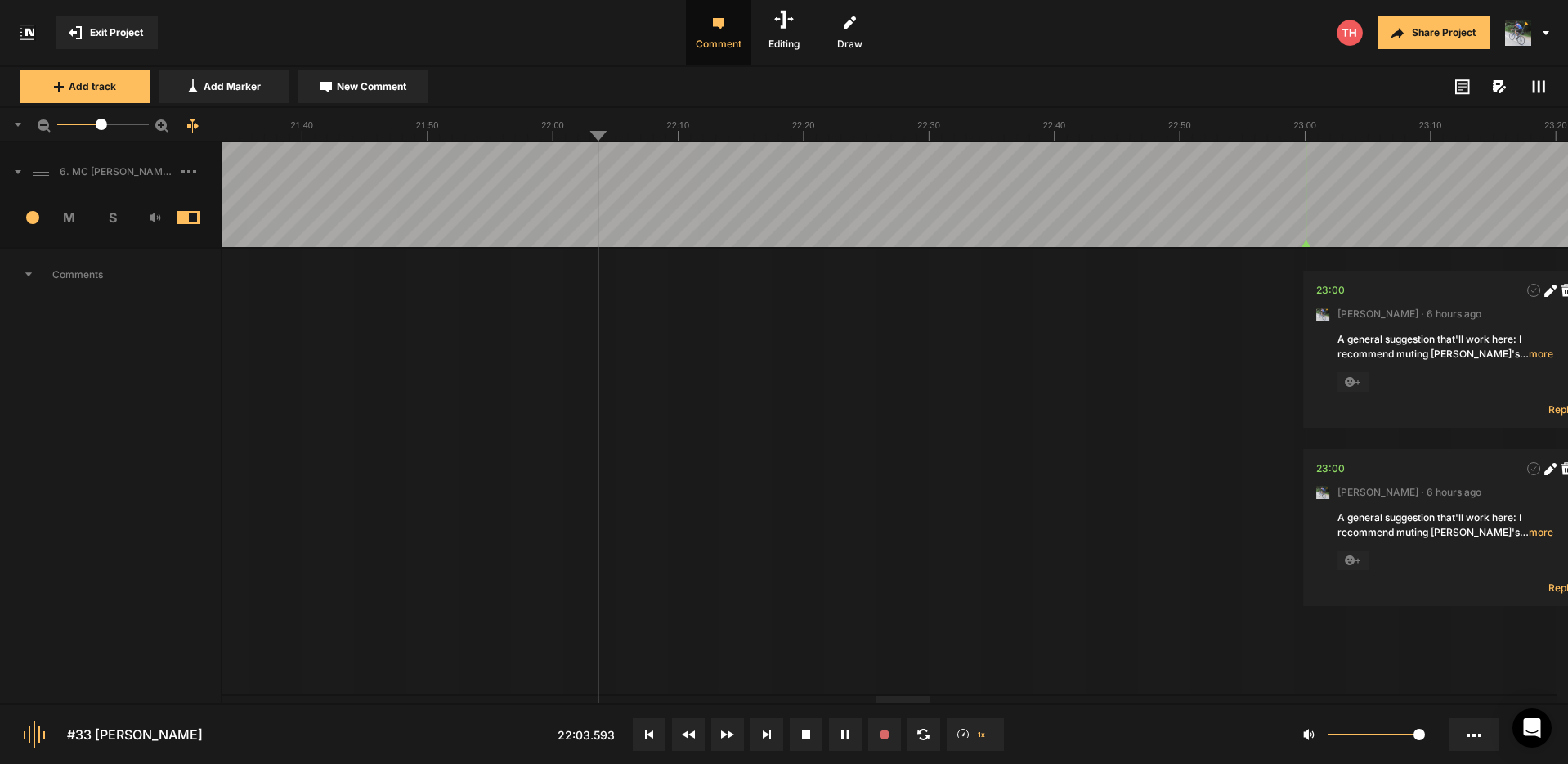
click at [416, 162] on div at bounding box center [552, 195] width 33110 height 105
click at [279, 167] on div at bounding box center [552, 195] width 33110 height 105
click at [841, 185] on div at bounding box center [552, 195] width 33110 height 105
click at [1145, 165] on div at bounding box center [552, 195] width 33110 height 105
click at [1297, 164] on div at bounding box center [552, 195] width 33110 height 105
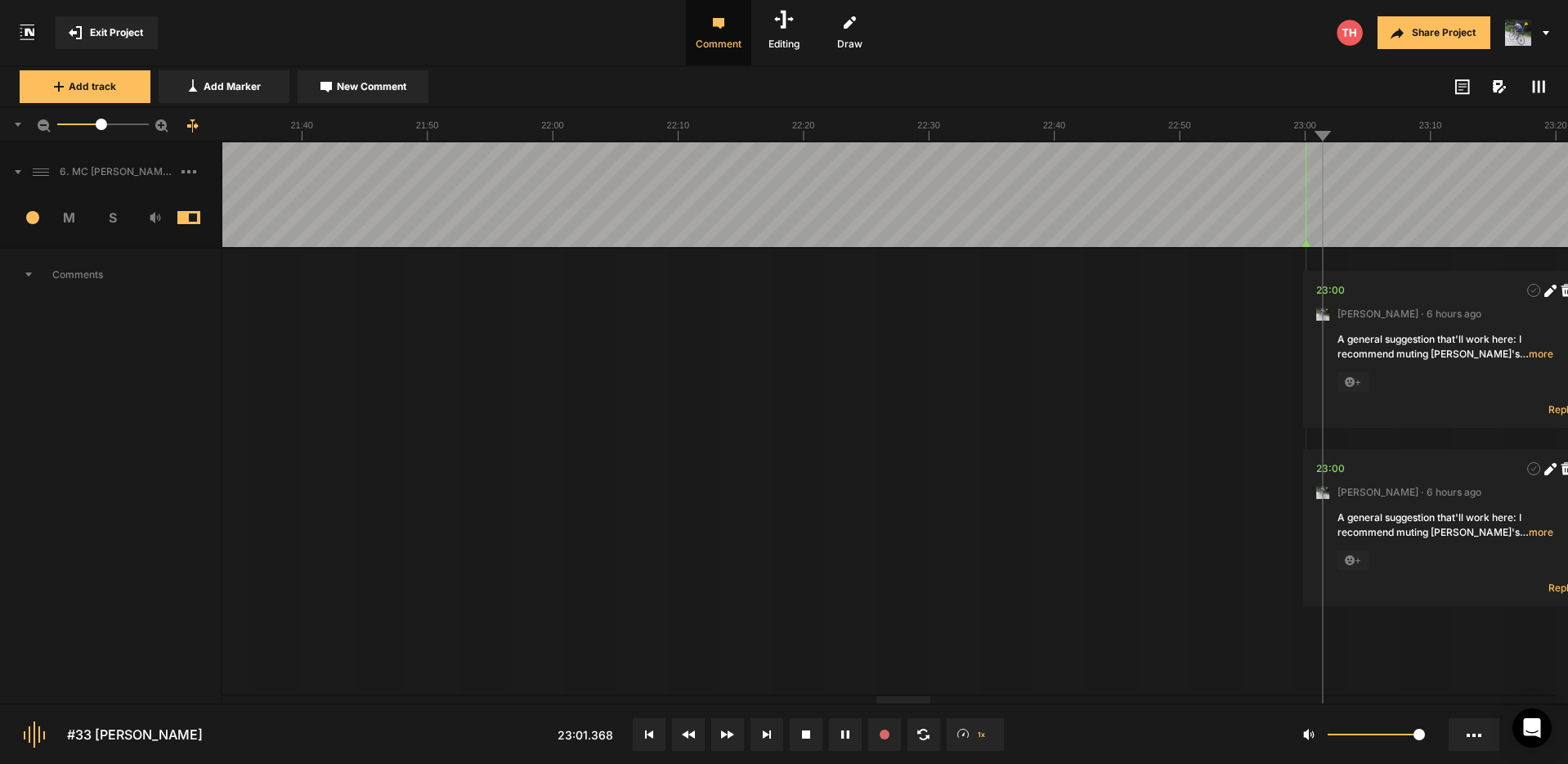
drag, startPoint x: 1347, startPoint y: 169, endPoint x: 1370, endPoint y: 171, distance: 23.1
click at [1347, 168] on div at bounding box center [552, 195] width 33110 height 105
click at [1434, 171] on div at bounding box center [552, 195] width 33110 height 105
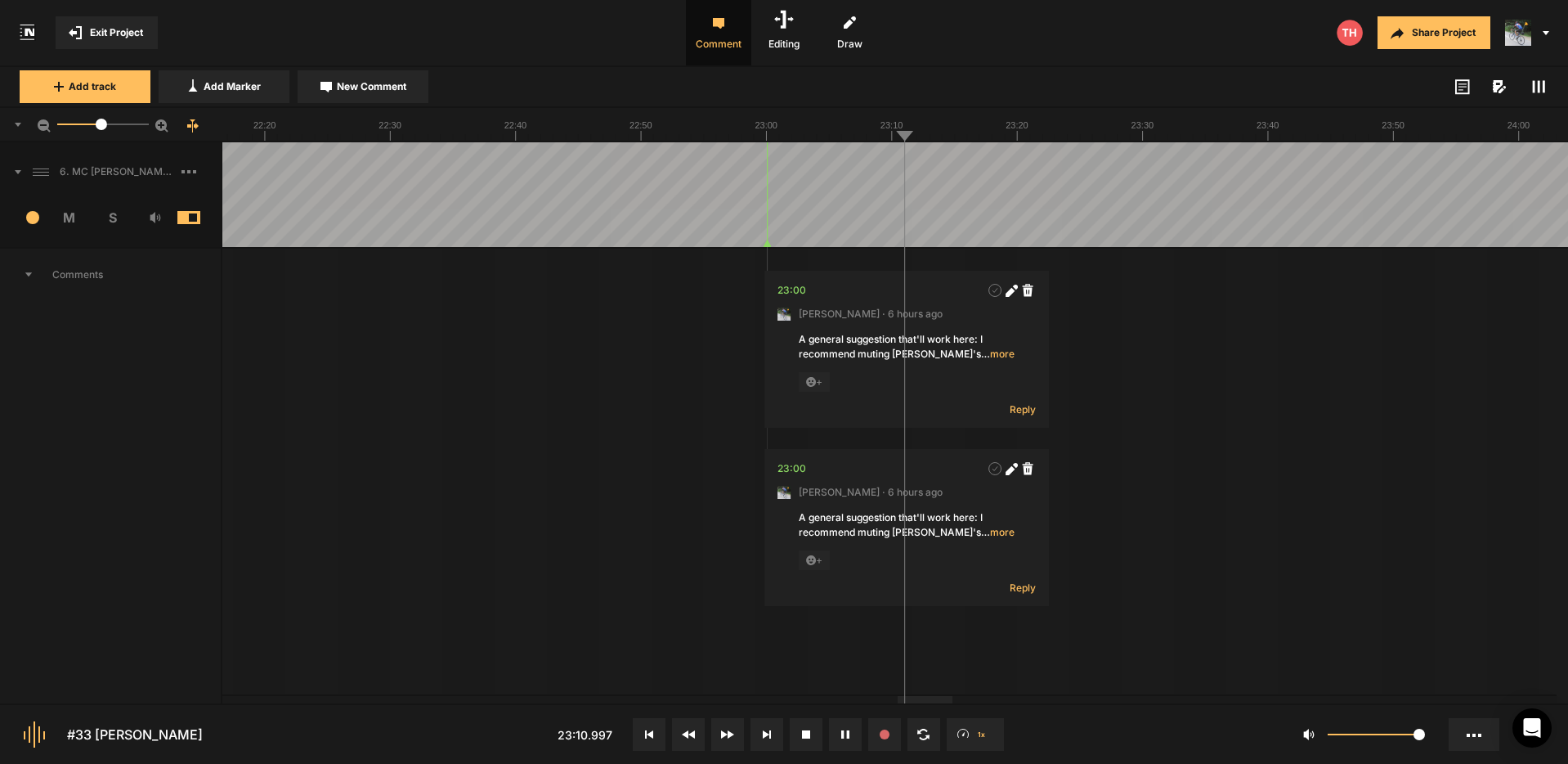
click at [1080, 156] on div at bounding box center [14, 195] width 33110 height 105
click at [1156, 163] on div at bounding box center [14, 195] width 33110 height 105
click at [1207, 168] on div at bounding box center [14, 195] width 33110 height 105
click at [1347, 169] on div at bounding box center [14, 195] width 33110 height 105
click at [1411, 170] on div at bounding box center [14, 195] width 33110 height 105
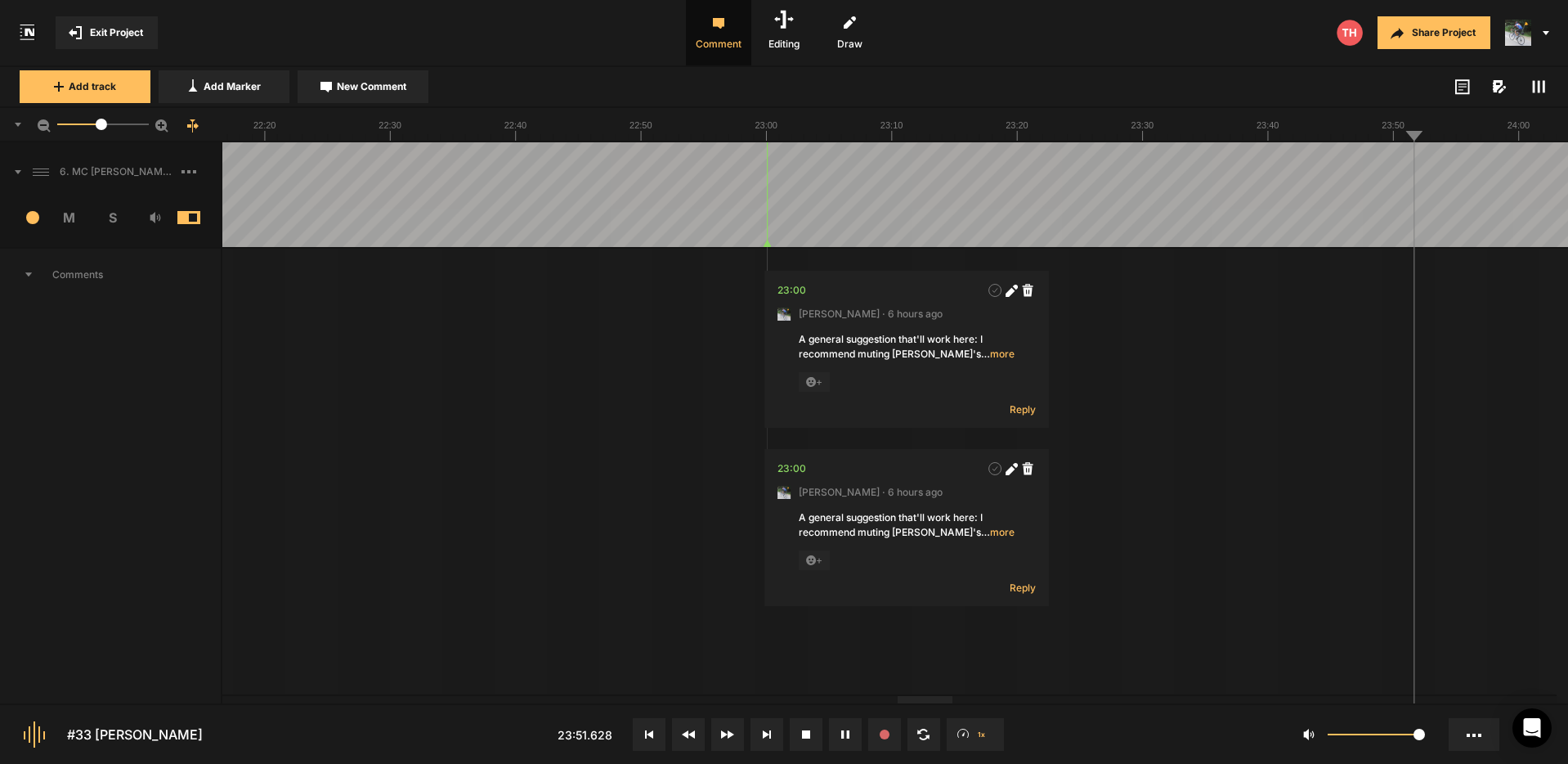
click at [1476, 168] on div at bounding box center [14, 195] width 33110 height 105
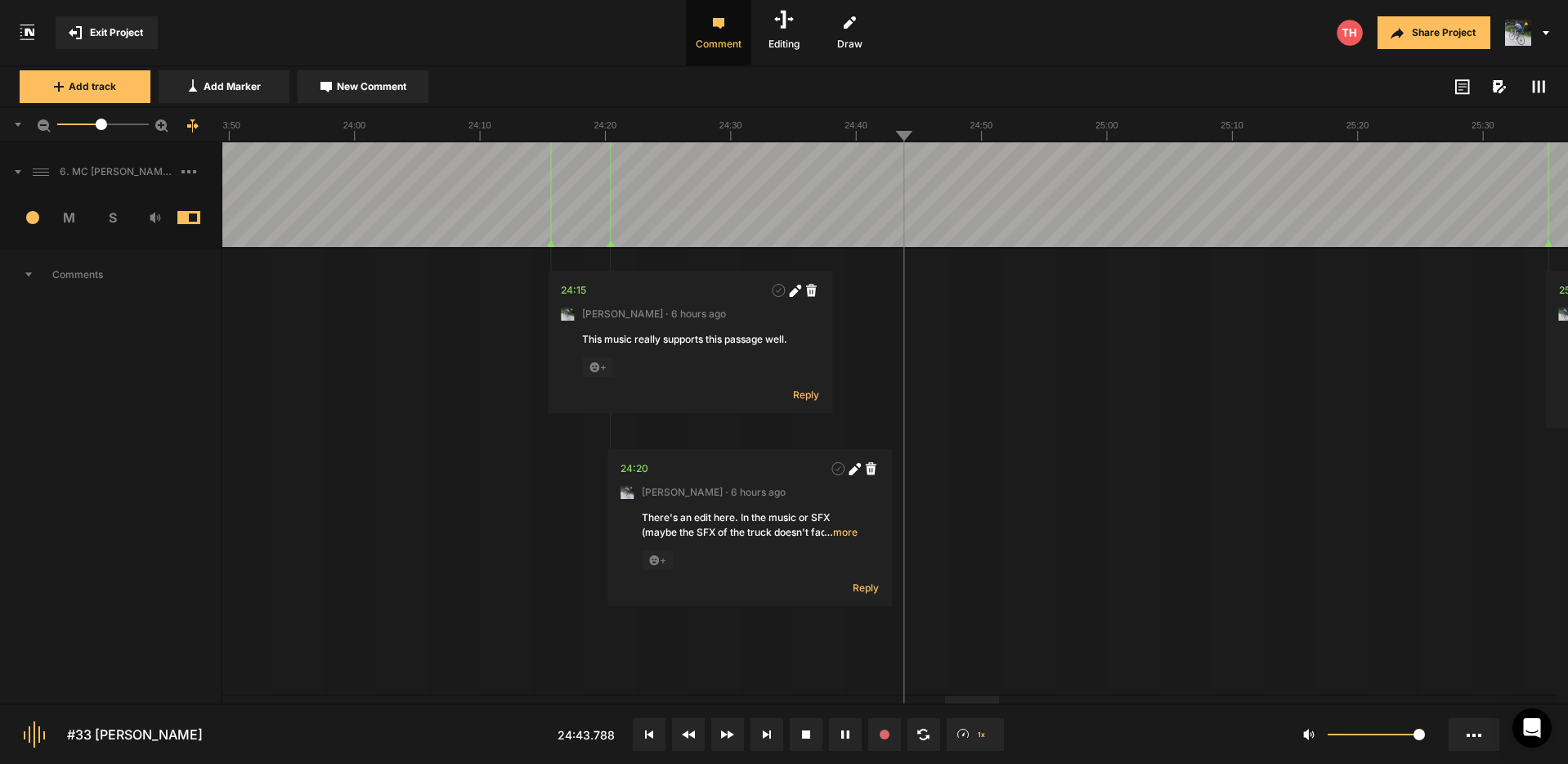
drag, startPoint x: 1351, startPoint y: 167, endPoint x: 1406, endPoint y: 165, distance: 55.0
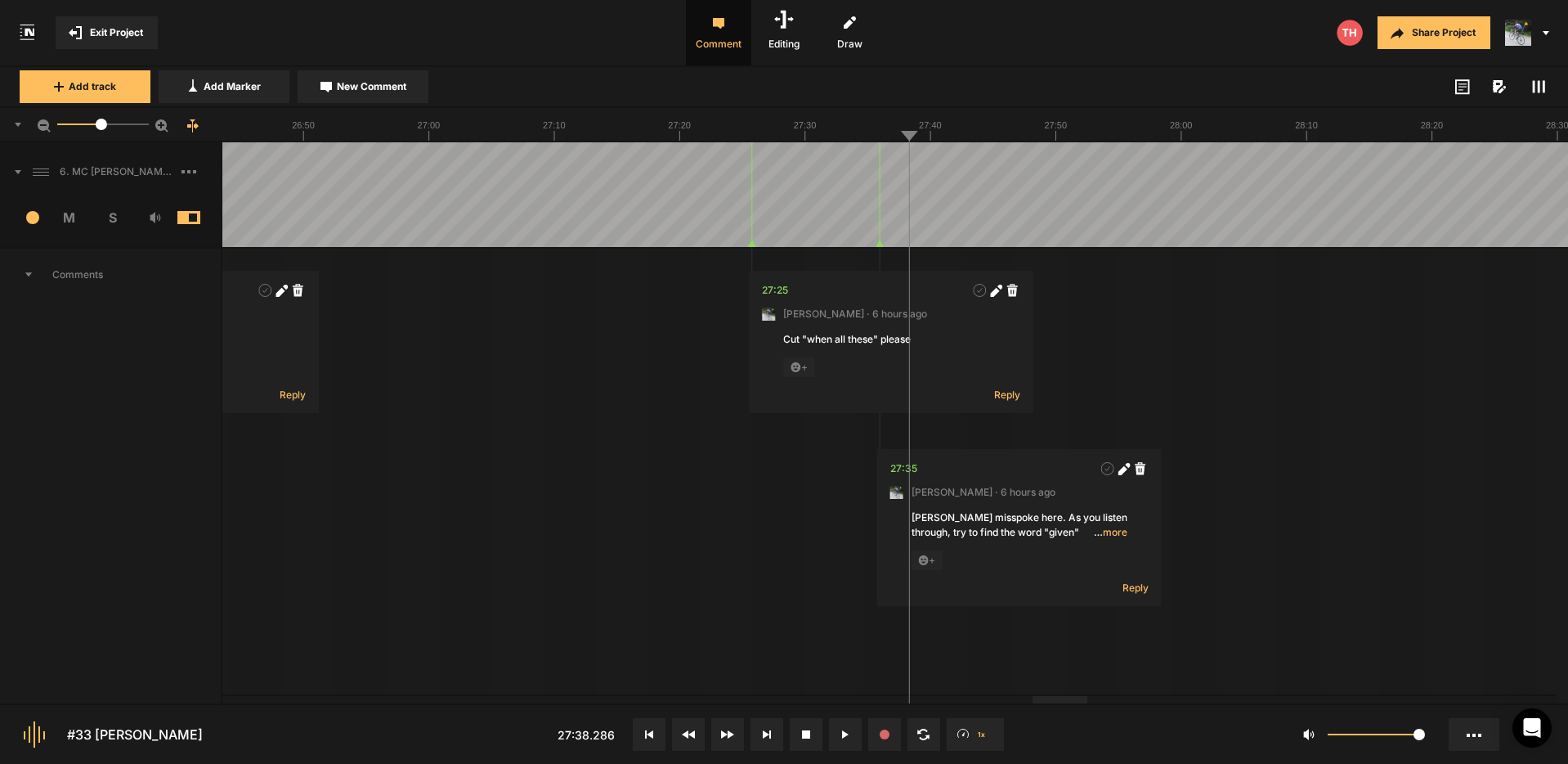
click at [1115, 536] on span "… more" at bounding box center [1111, 532] width 33 height 15
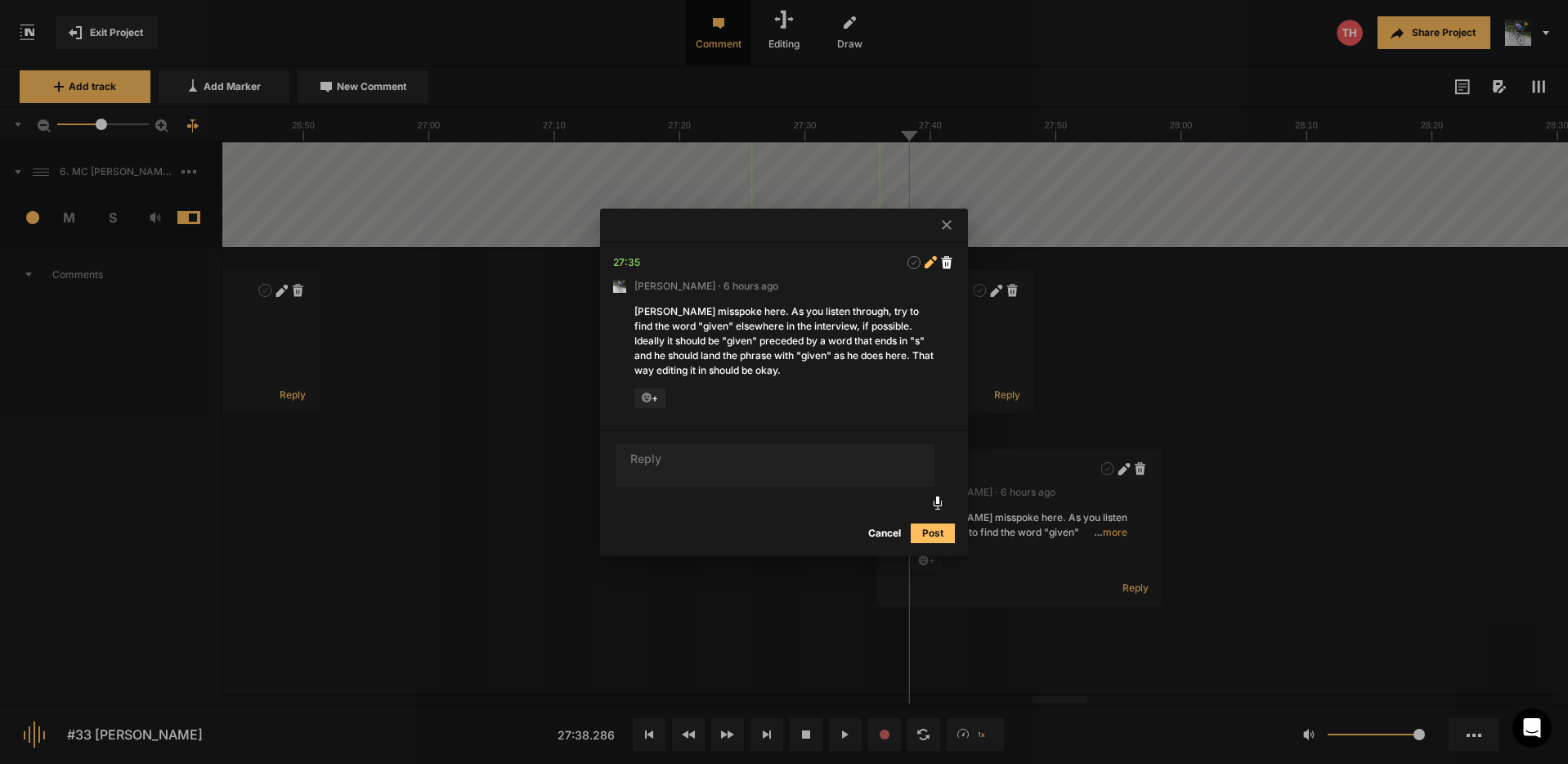
click at [929, 262] on icon at bounding box center [929, 263] width 9 height 9
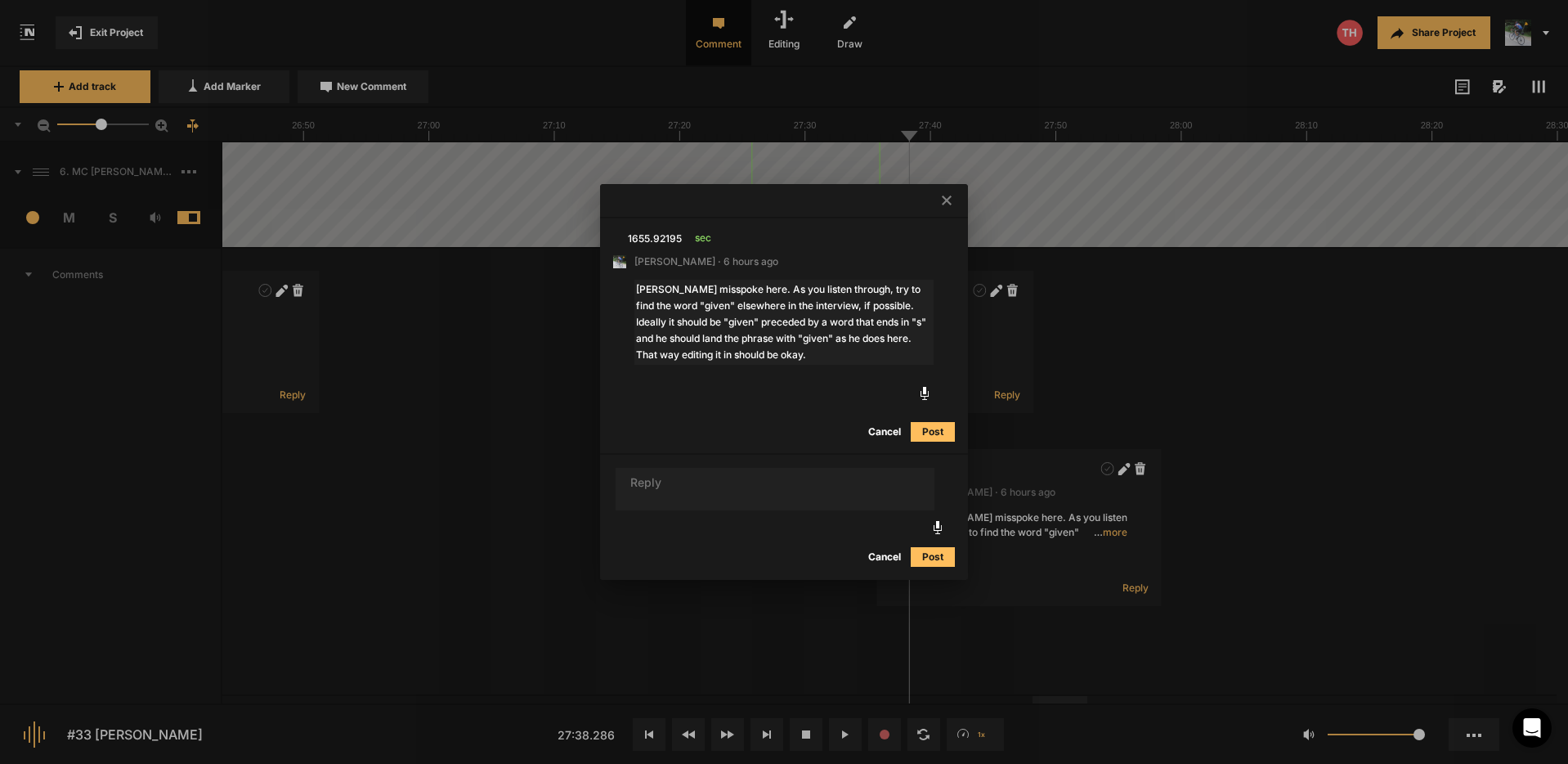
click at [839, 290] on textarea "[PERSON_NAME] misspoke here. As you listen through, try to find the word "given…" at bounding box center [784, 322] width 299 height 85
click at [844, 352] on textarea "[PERSON_NAME] misspoke here. As you listen through the episode, try to find the…" at bounding box center [784, 322] width 299 height 85
type textarea "[PERSON_NAME] misspoke here. As you listen through the episode, try to find the…"
click at [924, 429] on button "Post" at bounding box center [932, 432] width 44 height 20
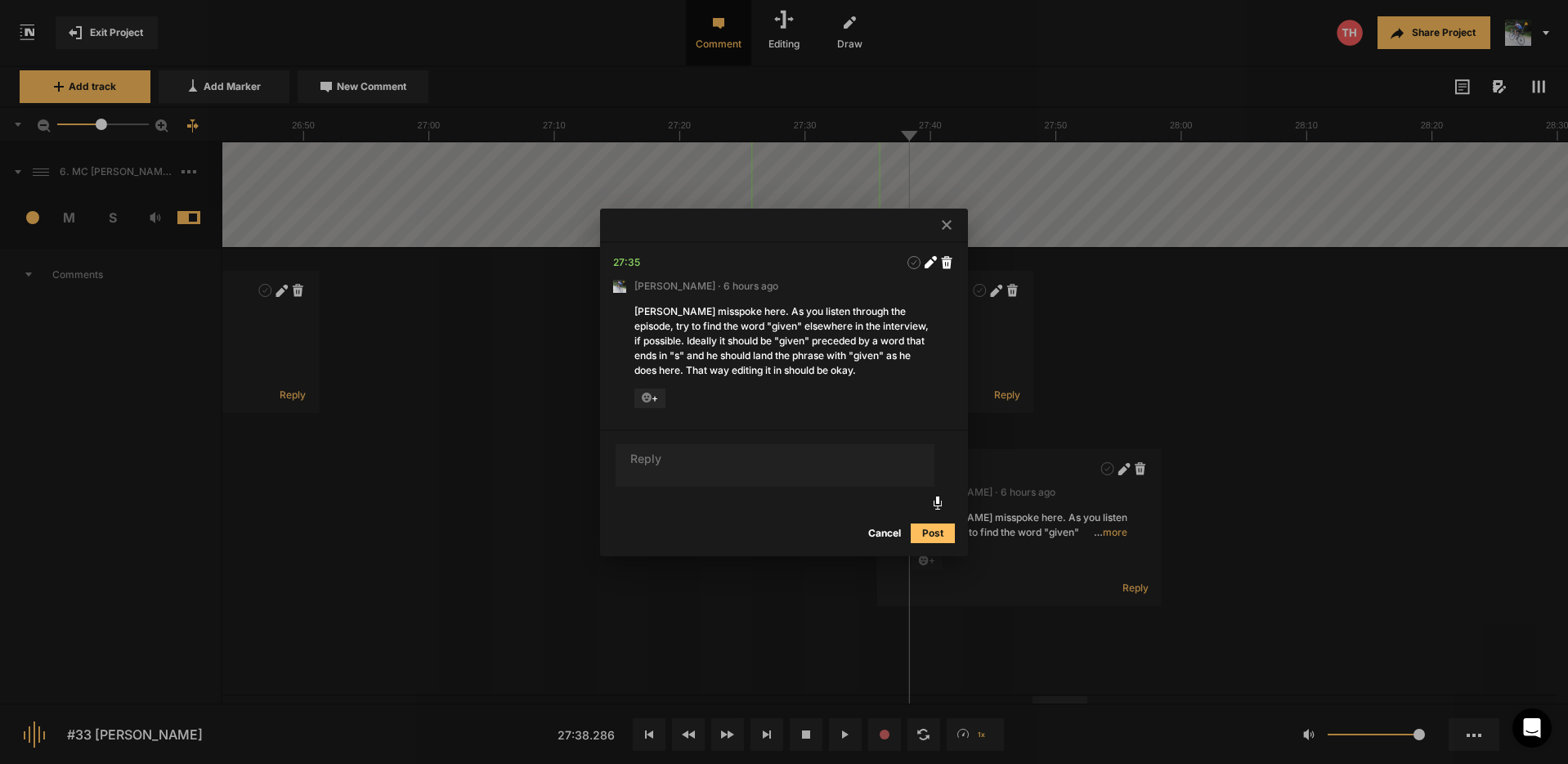
drag, startPoint x: 947, startPoint y: 227, endPoint x: 924, endPoint y: 201, distance: 34.7
click at [946, 227] on icon at bounding box center [947, 225] width 10 height 10
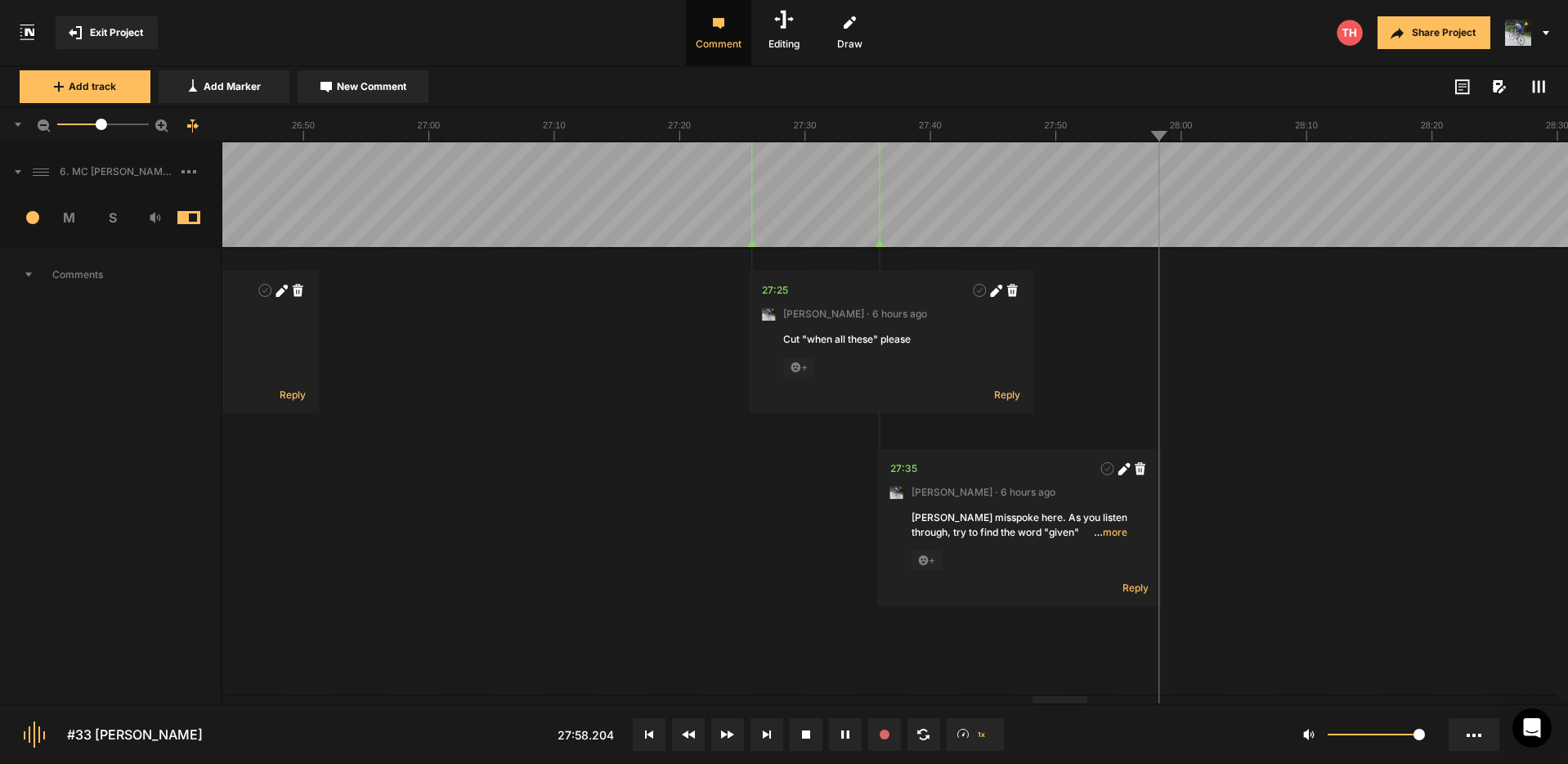
drag, startPoint x: 1271, startPoint y: 183, endPoint x: 1291, endPoint y: 182, distance: 20.0
drag, startPoint x: 1422, startPoint y: 177, endPoint x: 1448, endPoint y: 177, distance: 26.0
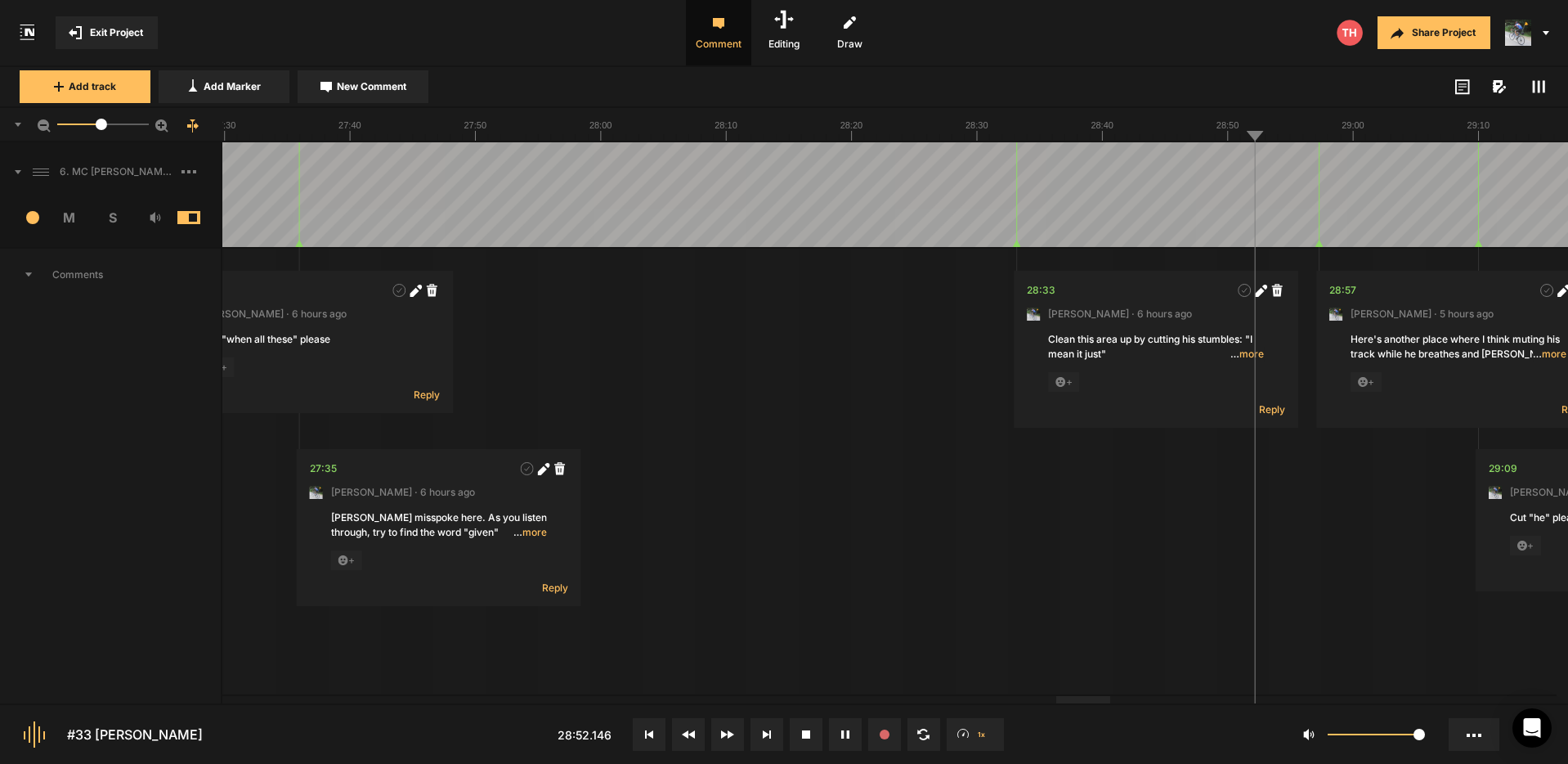
drag, startPoint x: 1422, startPoint y: 183, endPoint x: 1435, endPoint y: 183, distance: 13.0
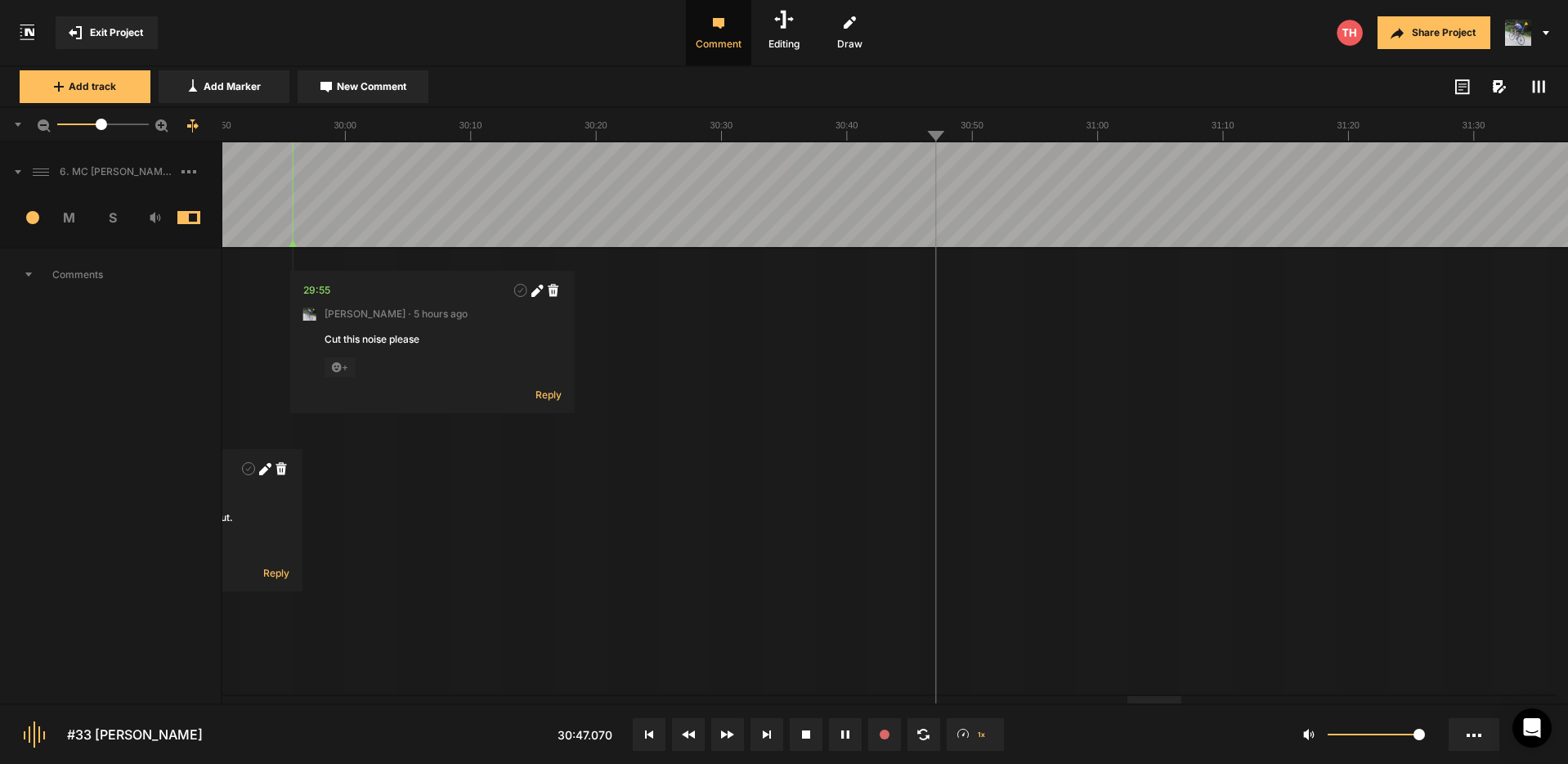
drag, startPoint x: 1001, startPoint y: 182, endPoint x: 1025, endPoint y: 188, distance: 24.7
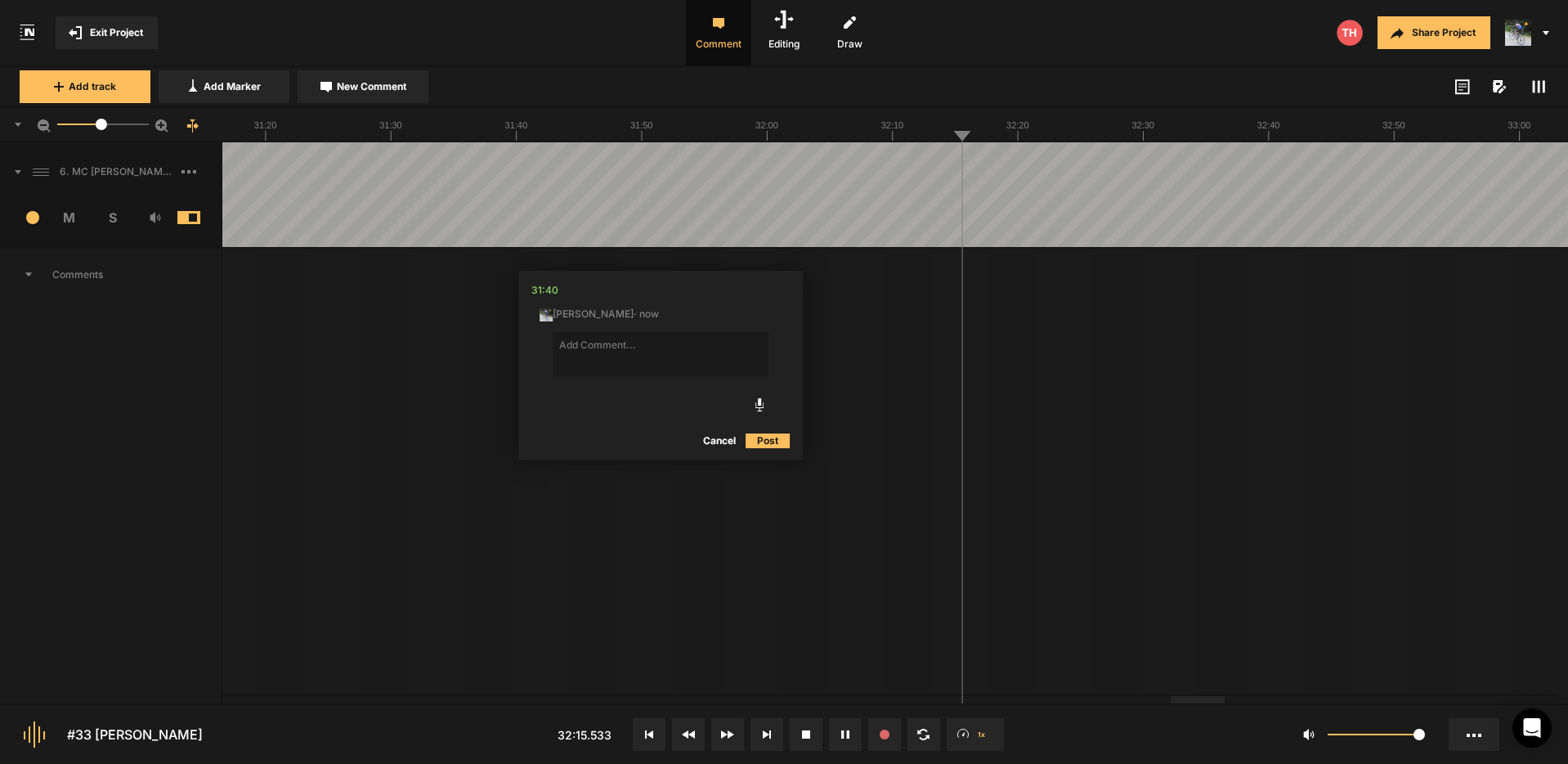
click at [724, 439] on button "Cancel" at bounding box center [719, 441] width 52 height 20
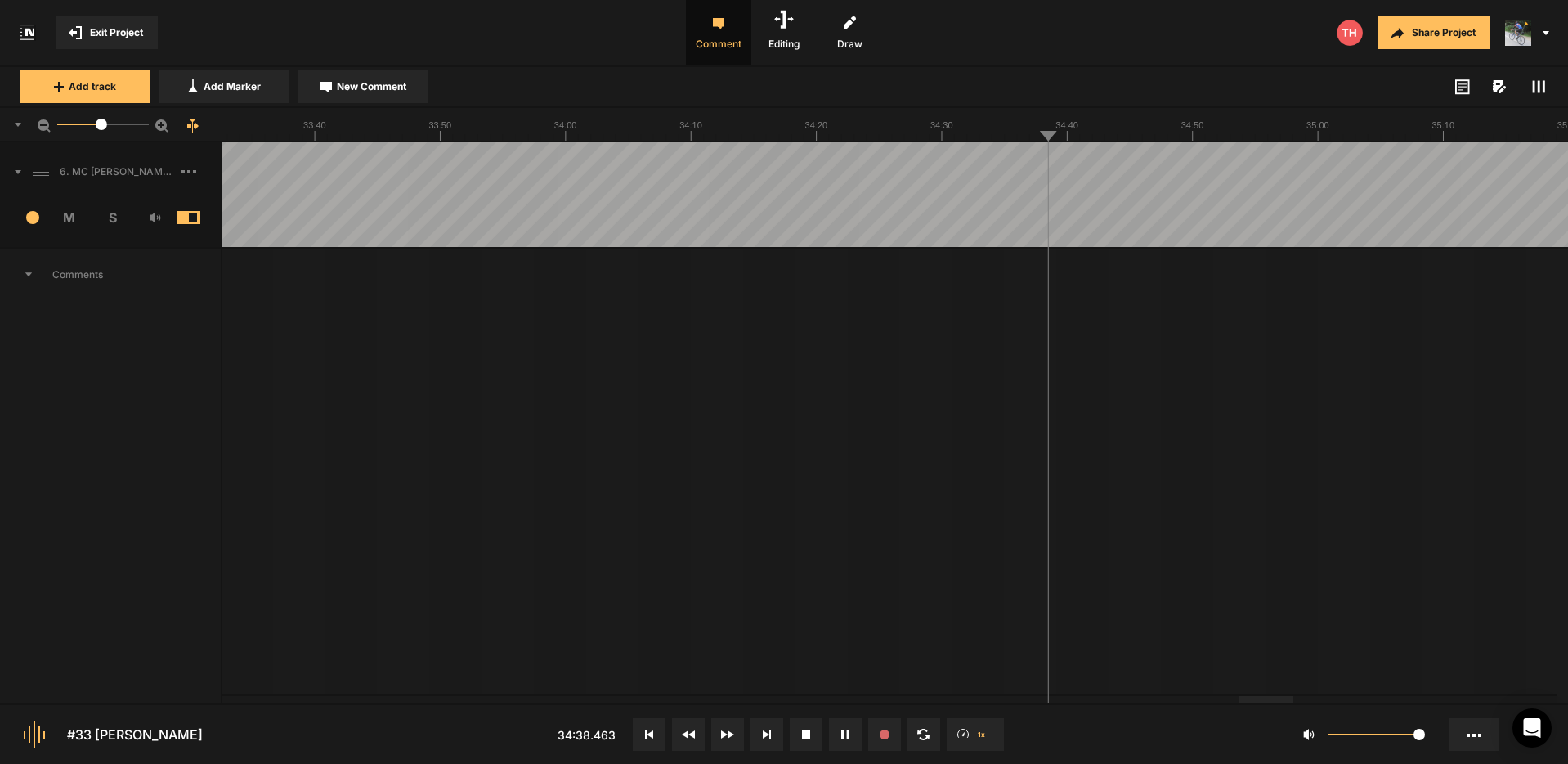
click at [366, 89] on span "New Comment" at bounding box center [371, 87] width 69 height 15
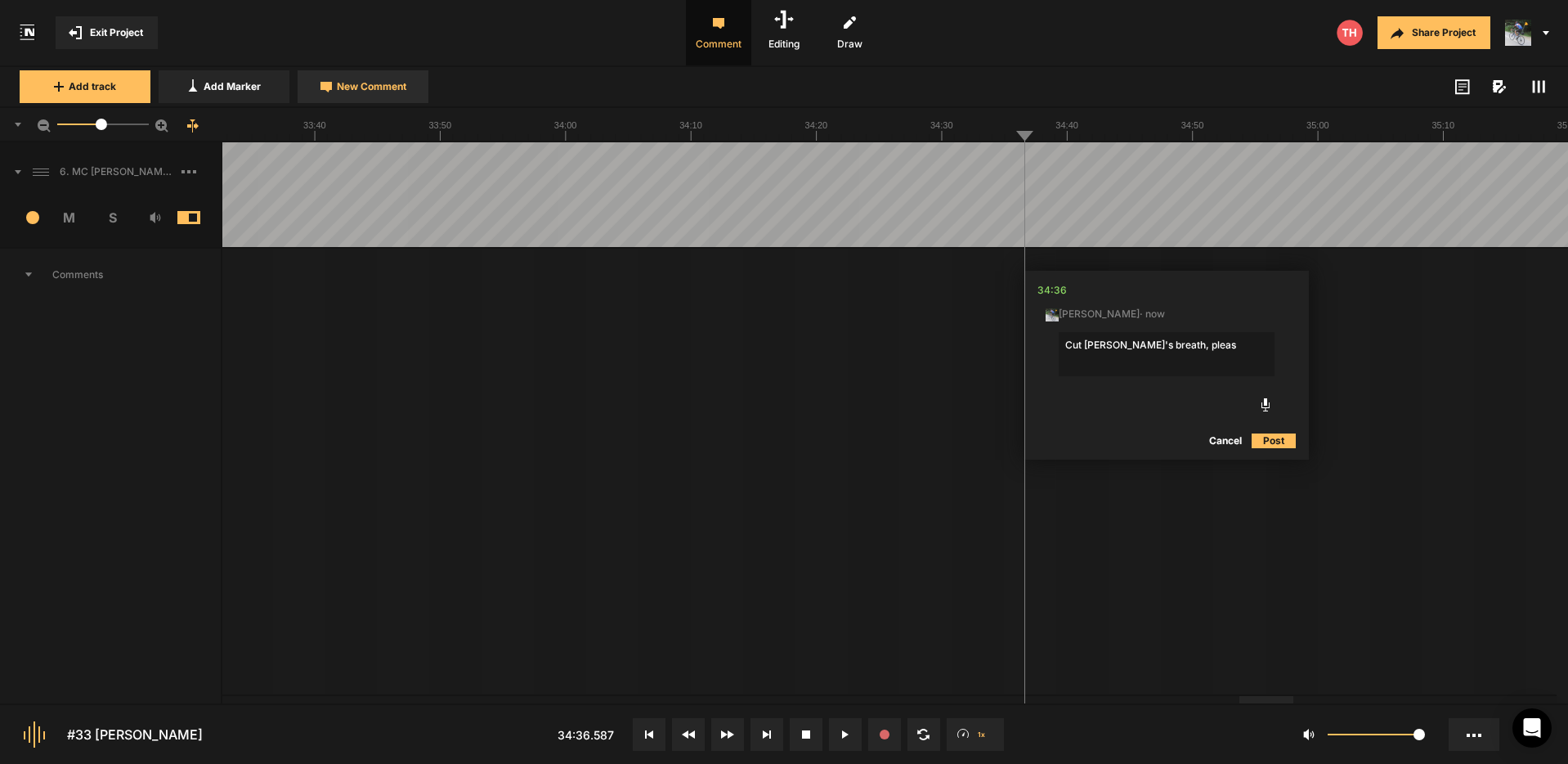
type textarea "Cut [PERSON_NAME]'s breath, please"
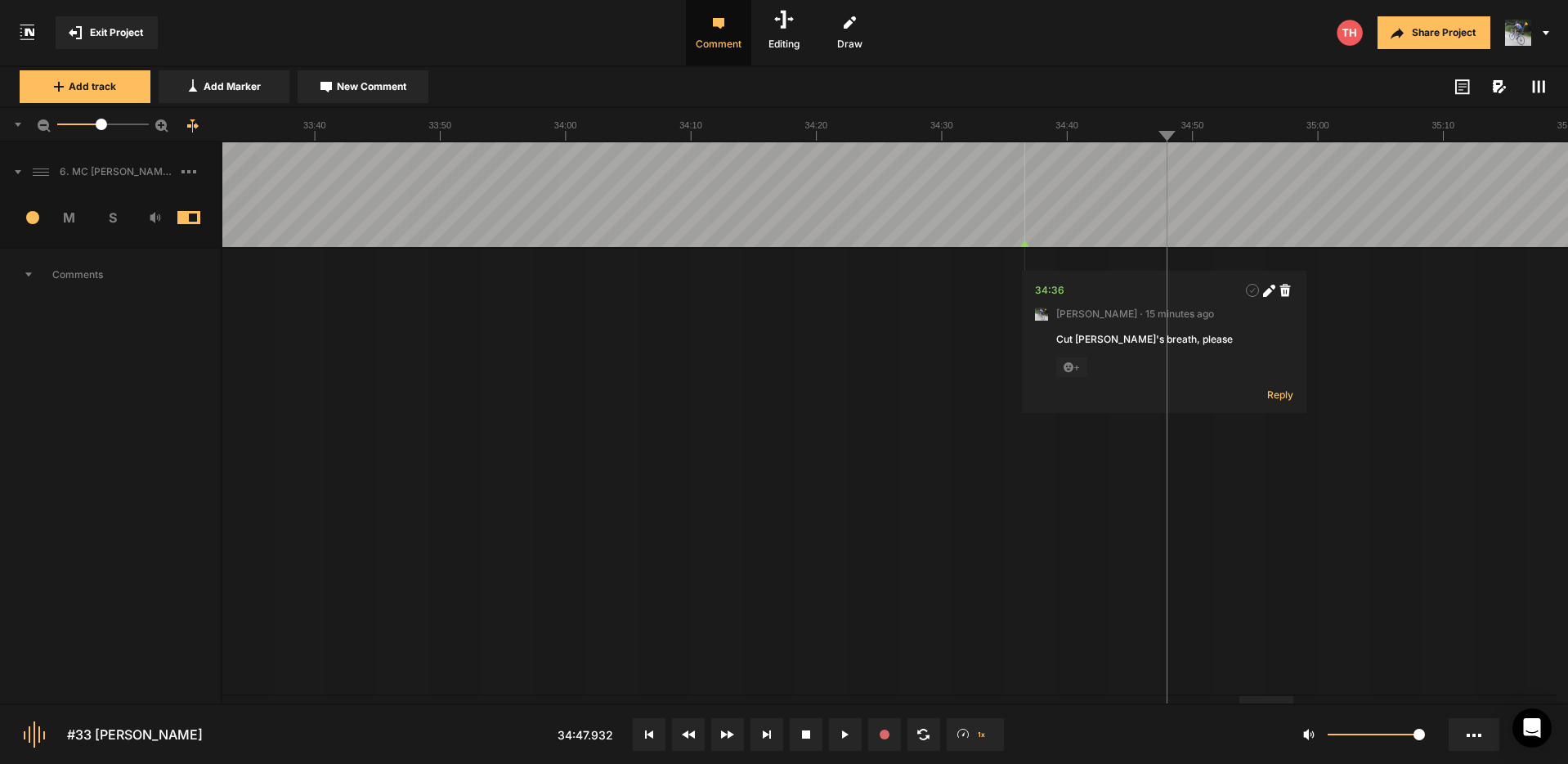
click at [1369, 442] on button "Cancel" at bounding box center [1368, 441] width 52 height 20
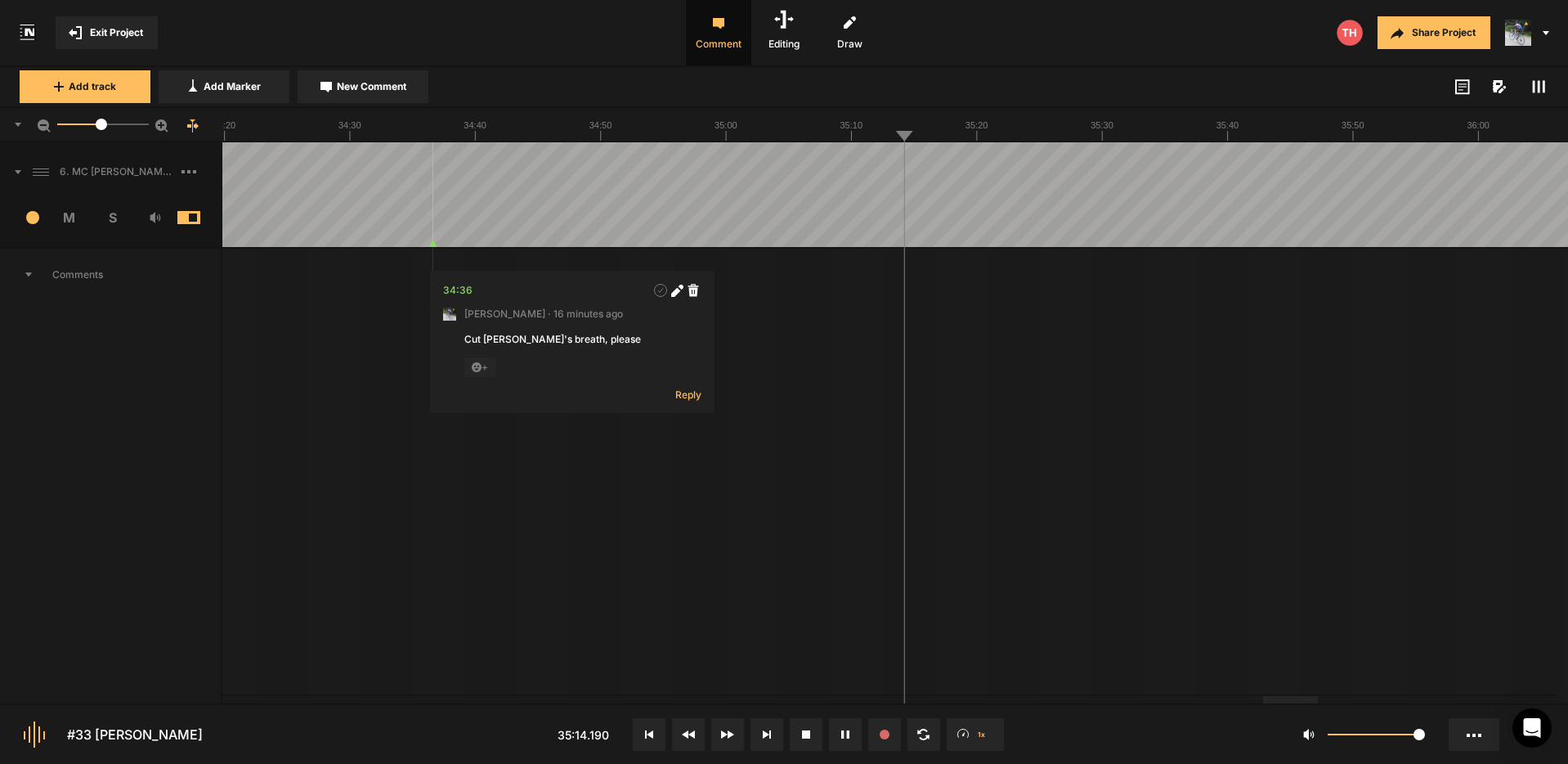
drag, startPoint x: 1076, startPoint y: 157, endPoint x: 1133, endPoint y: 162, distance: 57.2
drag, startPoint x: 1203, startPoint y: 162, endPoint x: 1275, endPoint y: 167, distance: 72.2
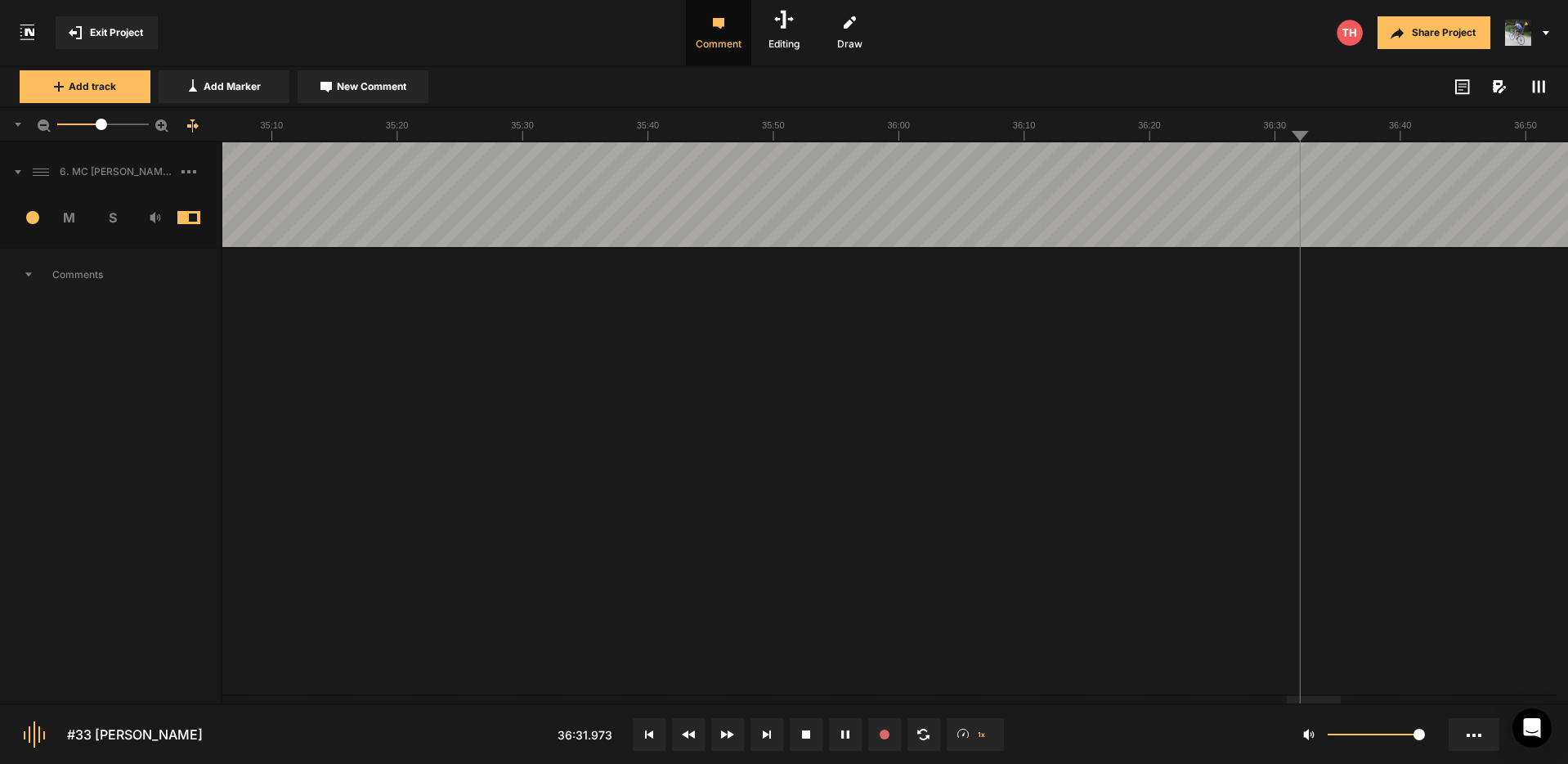
drag, startPoint x: 1277, startPoint y: 166, endPoint x: 1356, endPoint y: 167, distance: 79.0
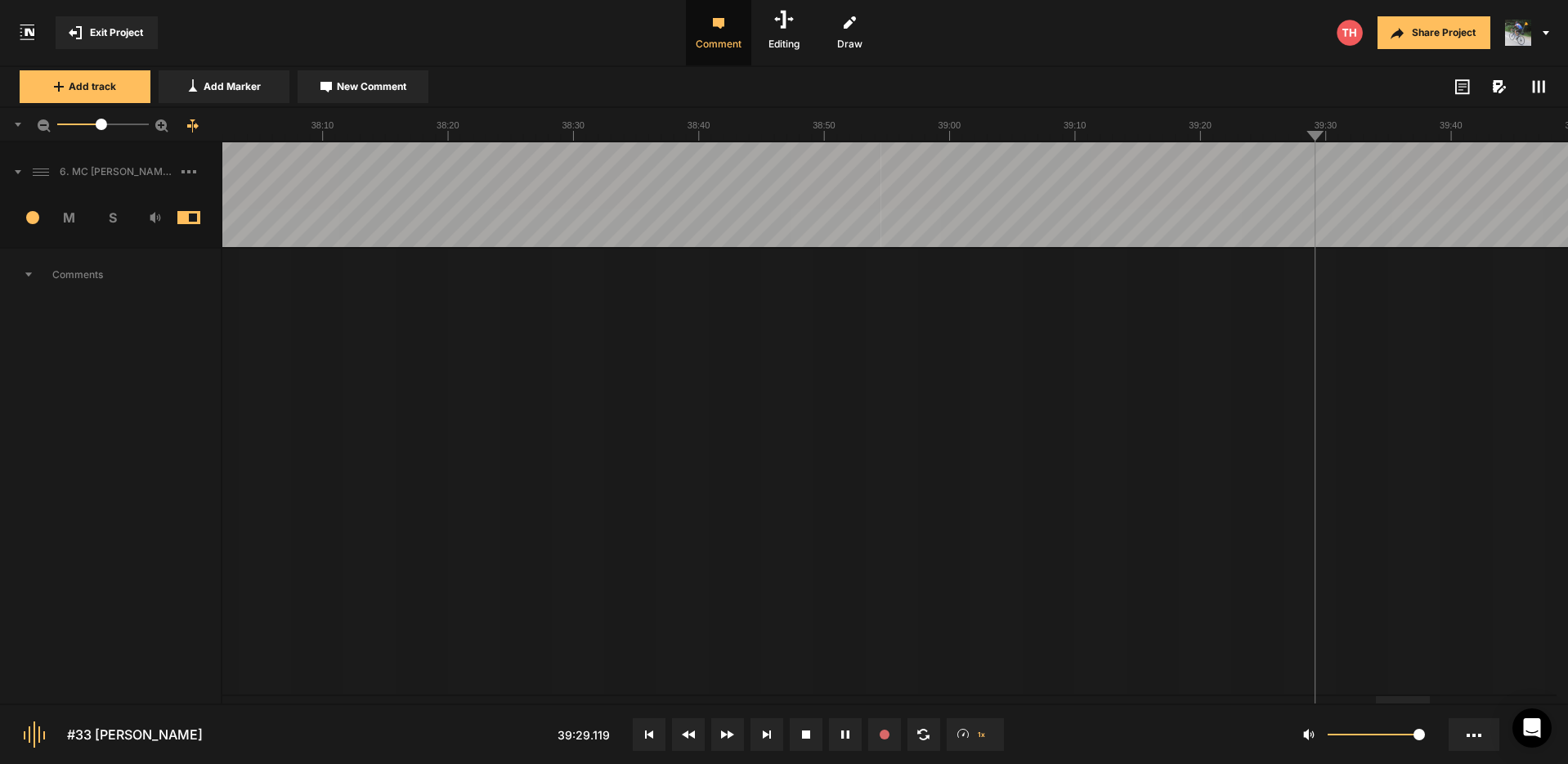
drag, startPoint x: 712, startPoint y: 150, endPoint x: 734, endPoint y: 153, distance: 22.2
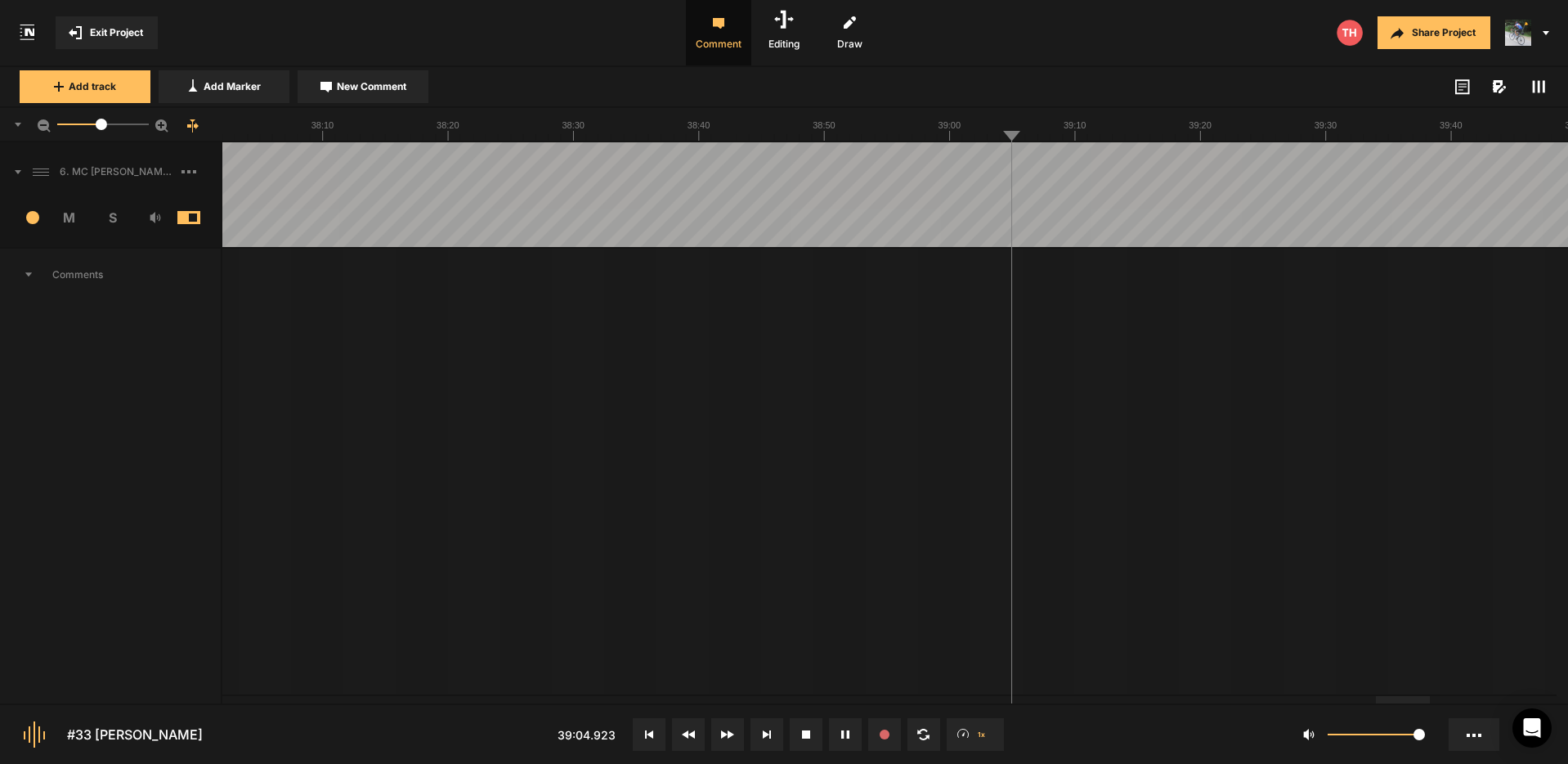
click at [1097, 443] on button "Cancel" at bounding box center [1099, 441] width 52 height 20
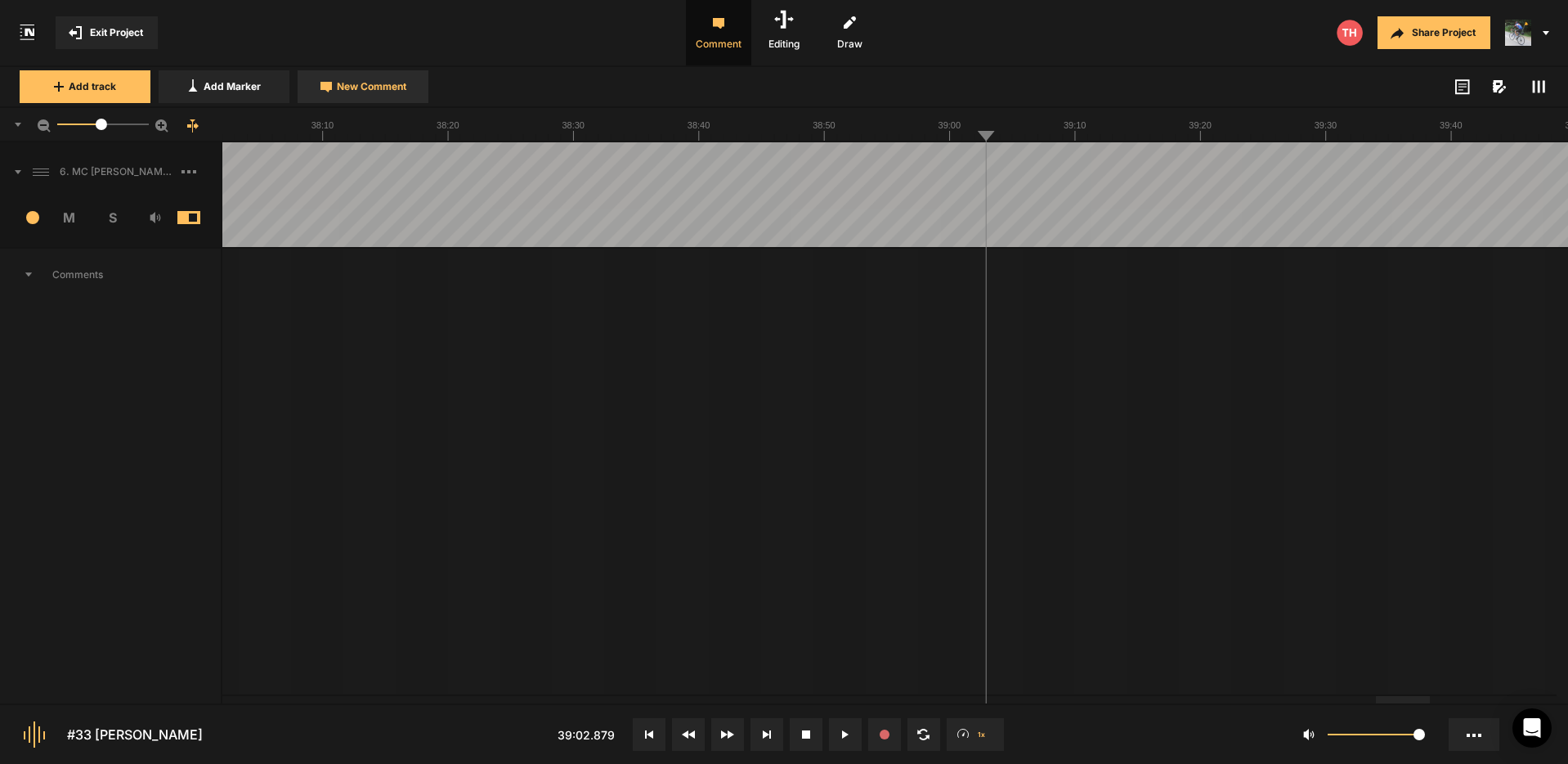
click at [386, 88] on span "New Comment" at bounding box center [371, 87] width 69 height 15
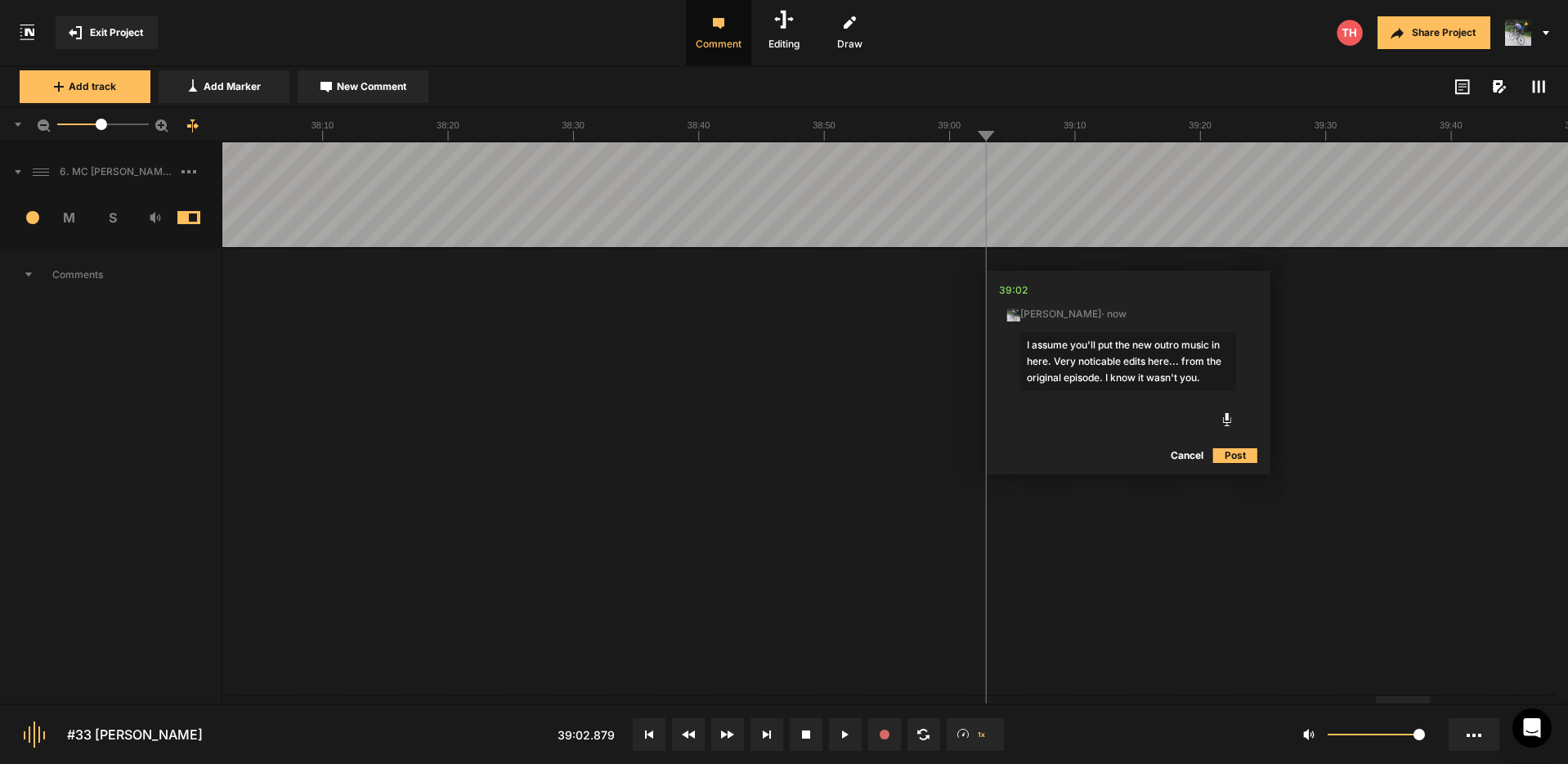
drag, startPoint x: 1179, startPoint y: 362, endPoint x: 1368, endPoint y: 403, distance: 193.4
click at [1178, 362] on textarea "I assume you'll put the new outro music in here. Very noticable edits here... f…" at bounding box center [1128, 361] width 216 height 59
click at [1146, 377] on textarea "I assume you'll put the new outro music in here. Very noticable edits here from…" at bounding box center [1128, 361] width 216 height 59
type textarea "I assume you'll put the new outro music in here. Very noticable edits here from…"
click at [1241, 472] on button "Post" at bounding box center [1235, 472] width 44 height 20
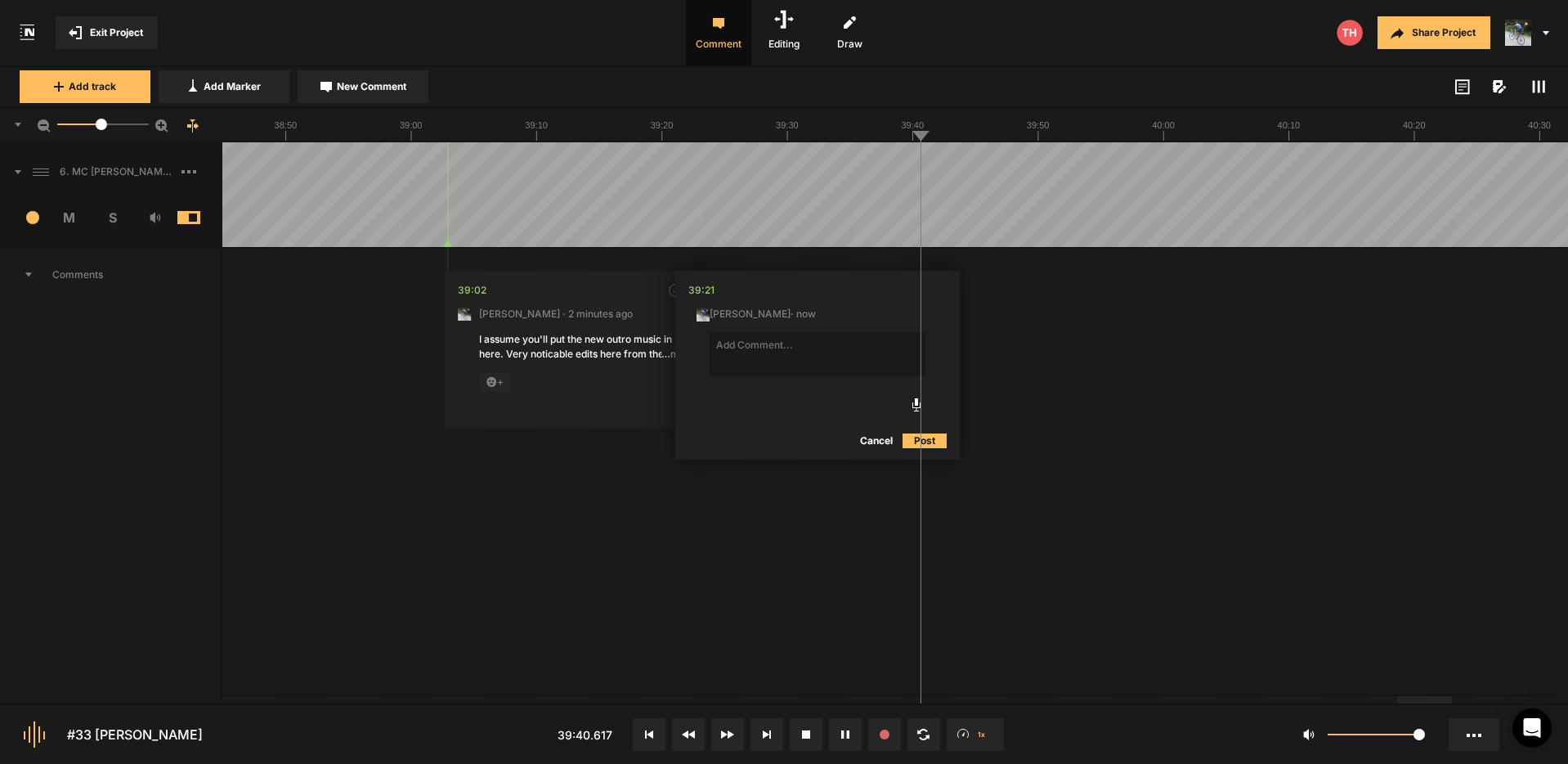
click at [872, 440] on button "Cancel" at bounding box center [876, 441] width 52 height 20
drag, startPoint x: 1401, startPoint y: 154, endPoint x: 1438, endPoint y: 156, distance: 37.1
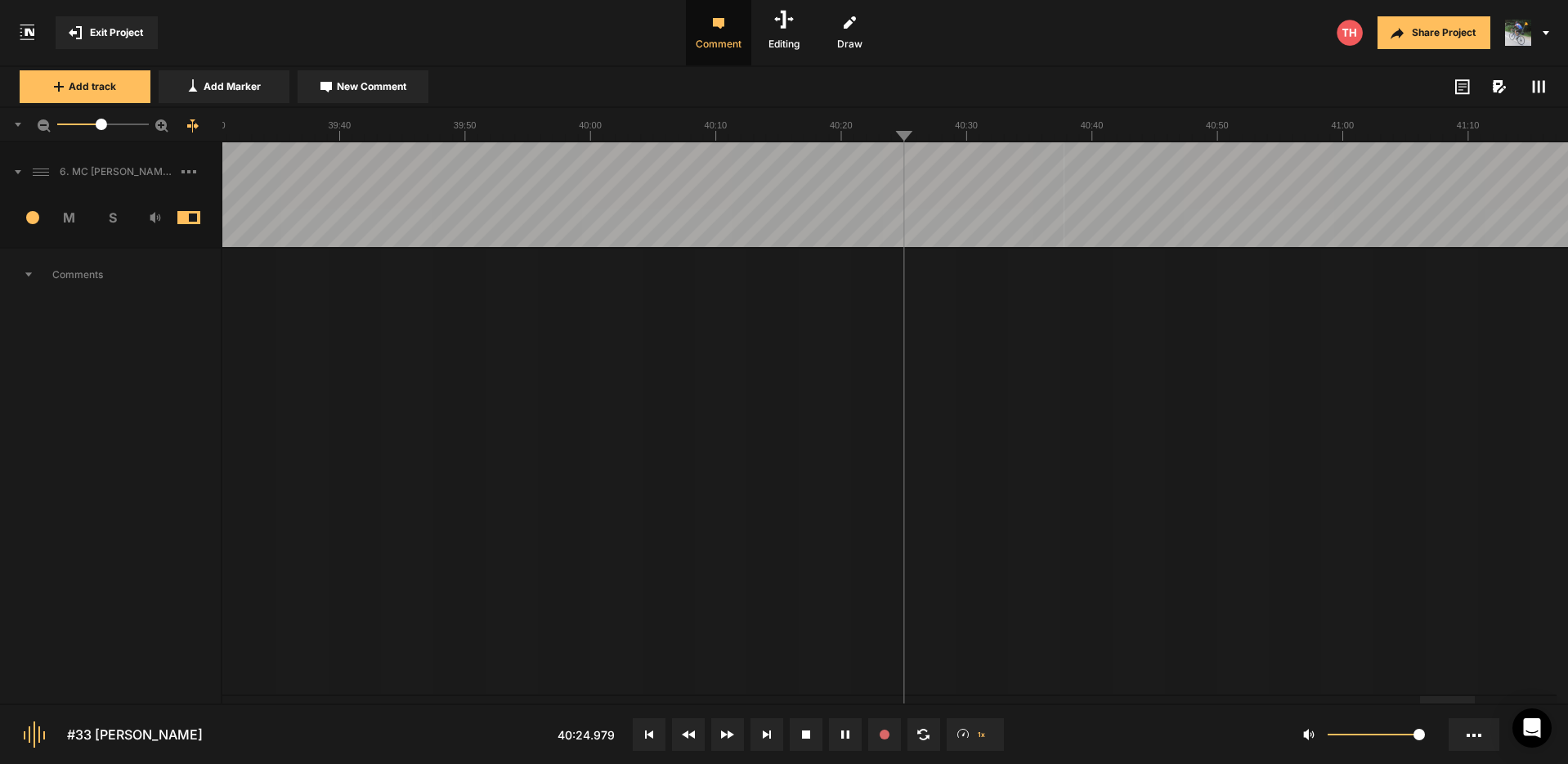
drag, startPoint x: 1434, startPoint y: 162, endPoint x: 1502, endPoint y: 169, distance: 68.4
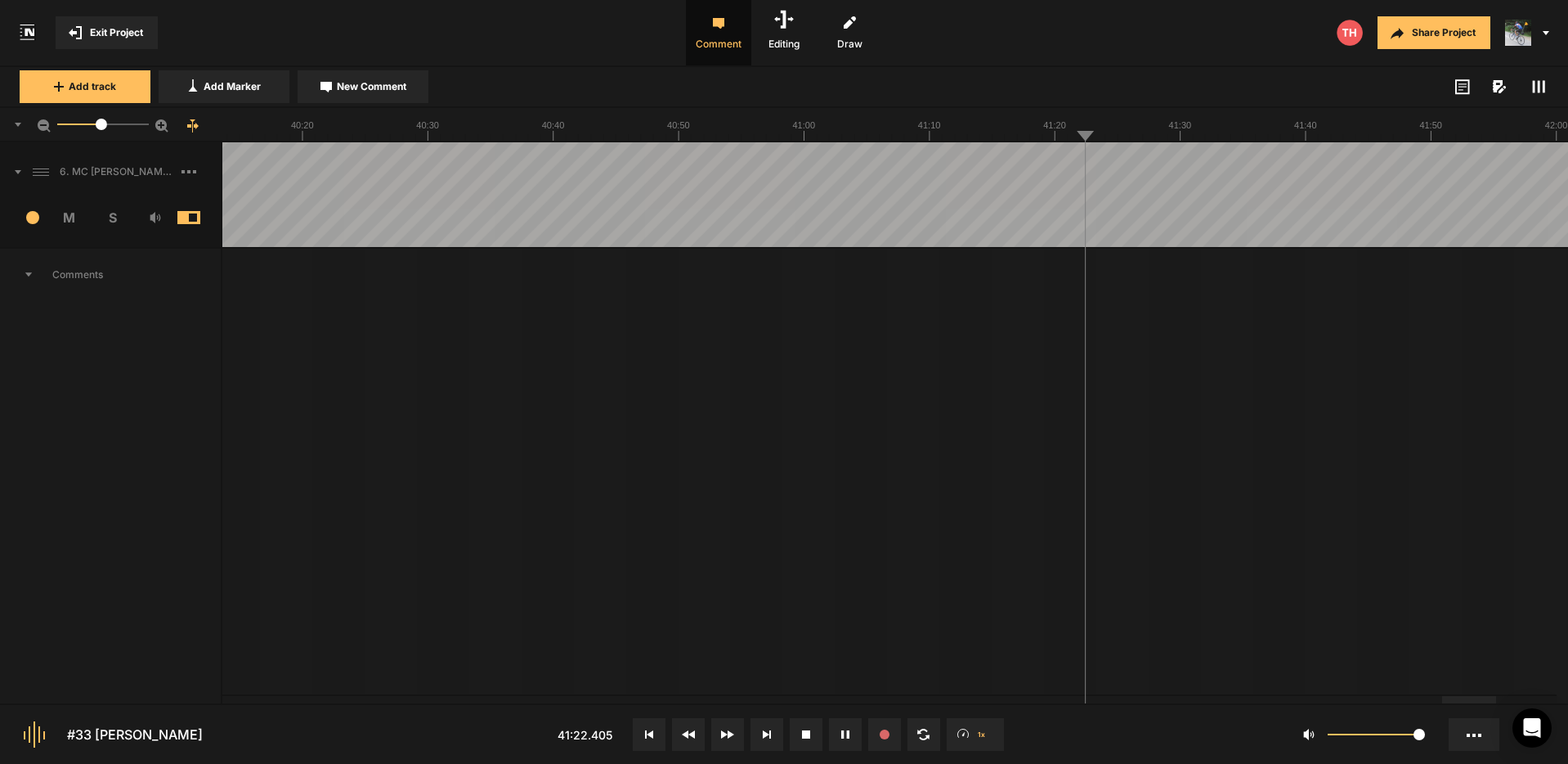
click at [846, 735] on icon at bounding box center [846, 734] width 8 height 8
drag, startPoint x: 1497, startPoint y: 704, endPoint x: 1472, endPoint y: 706, distance: 25.1
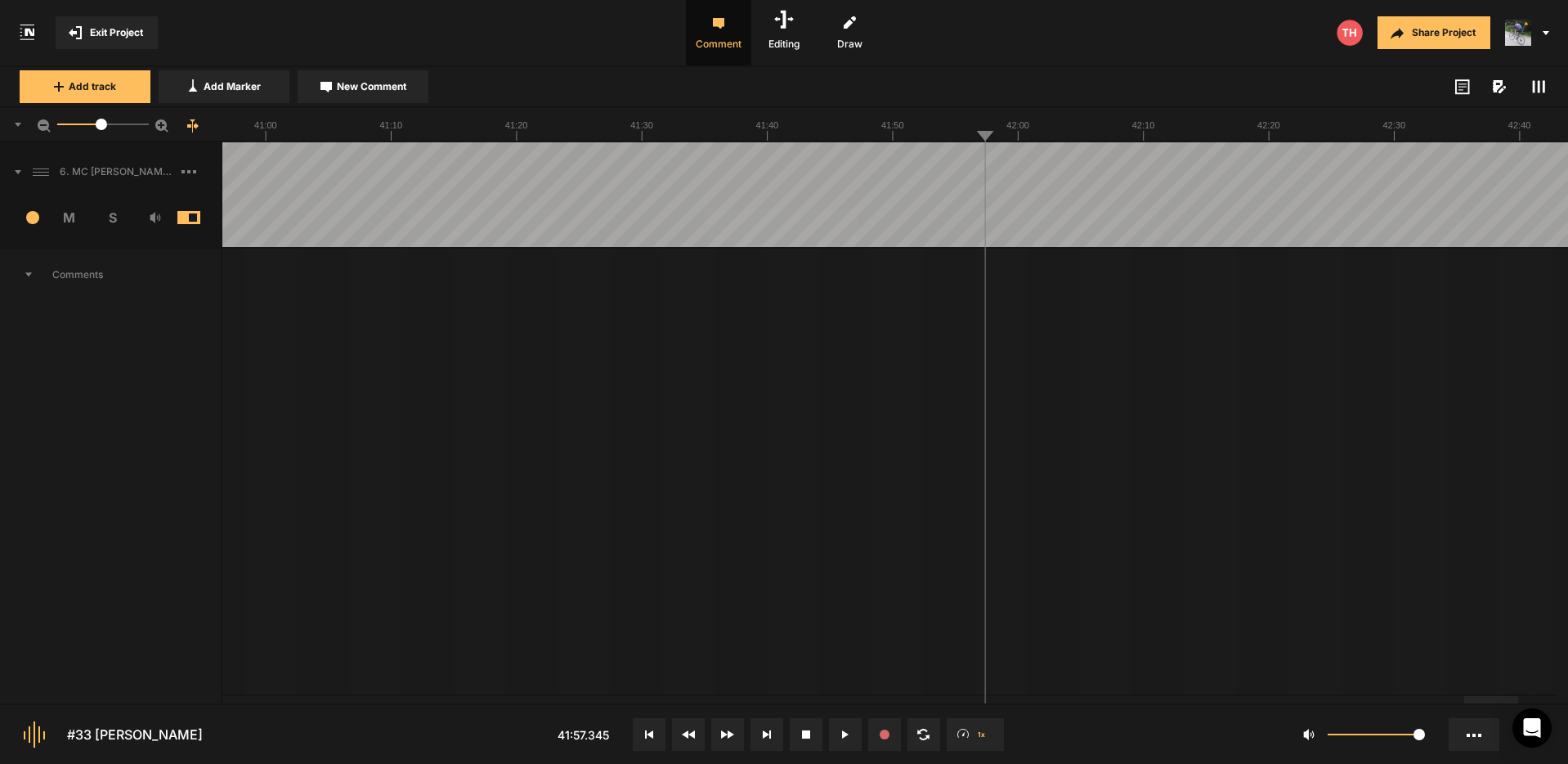
click at [1396, 703] on nt-controls "#33 [PERSON_NAME] 41:57.345 1x 1" at bounding box center [784, 733] width 1568 height 61
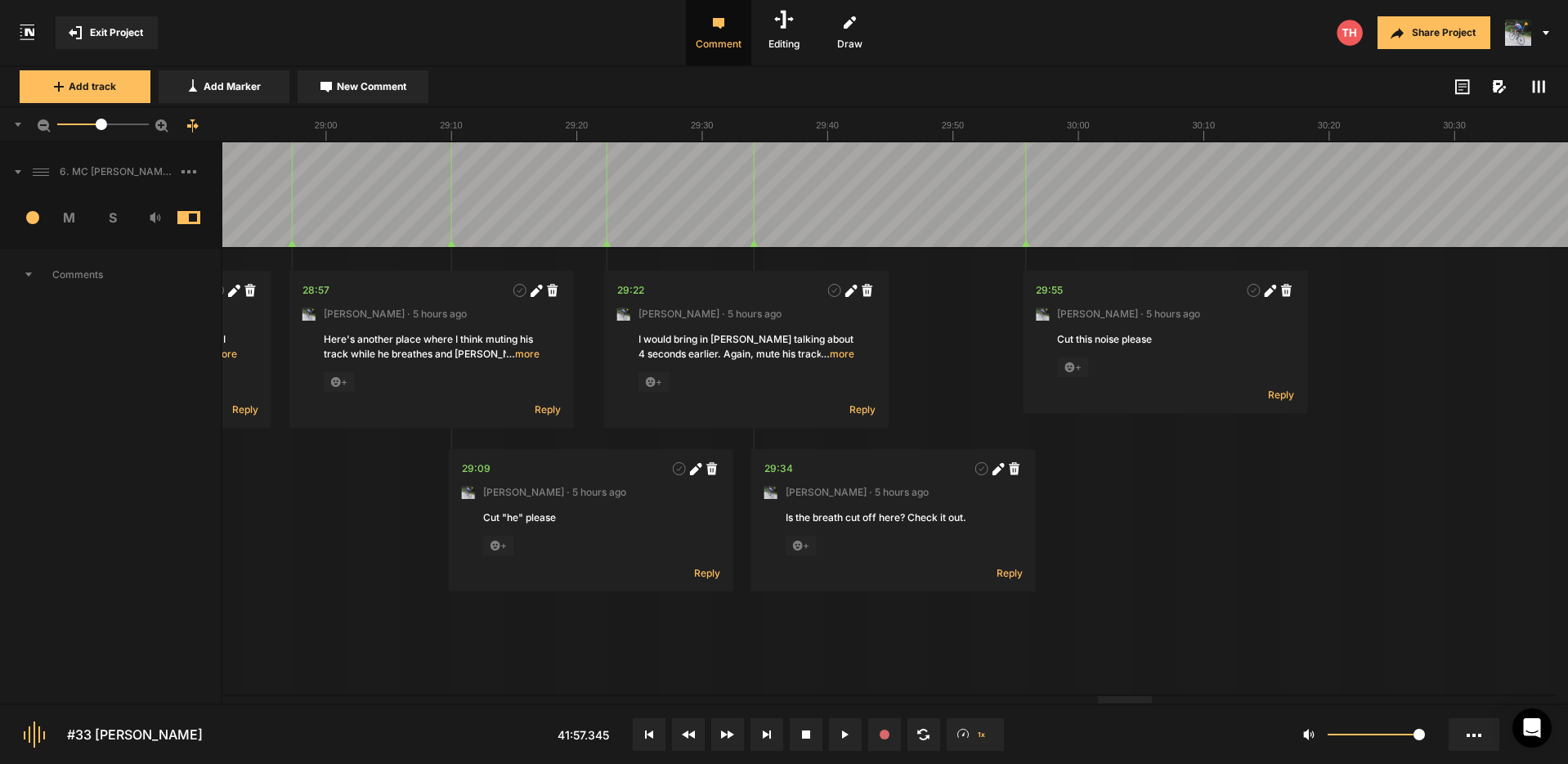
click at [1125, 696] on div at bounding box center [1125, 699] width 54 height 7
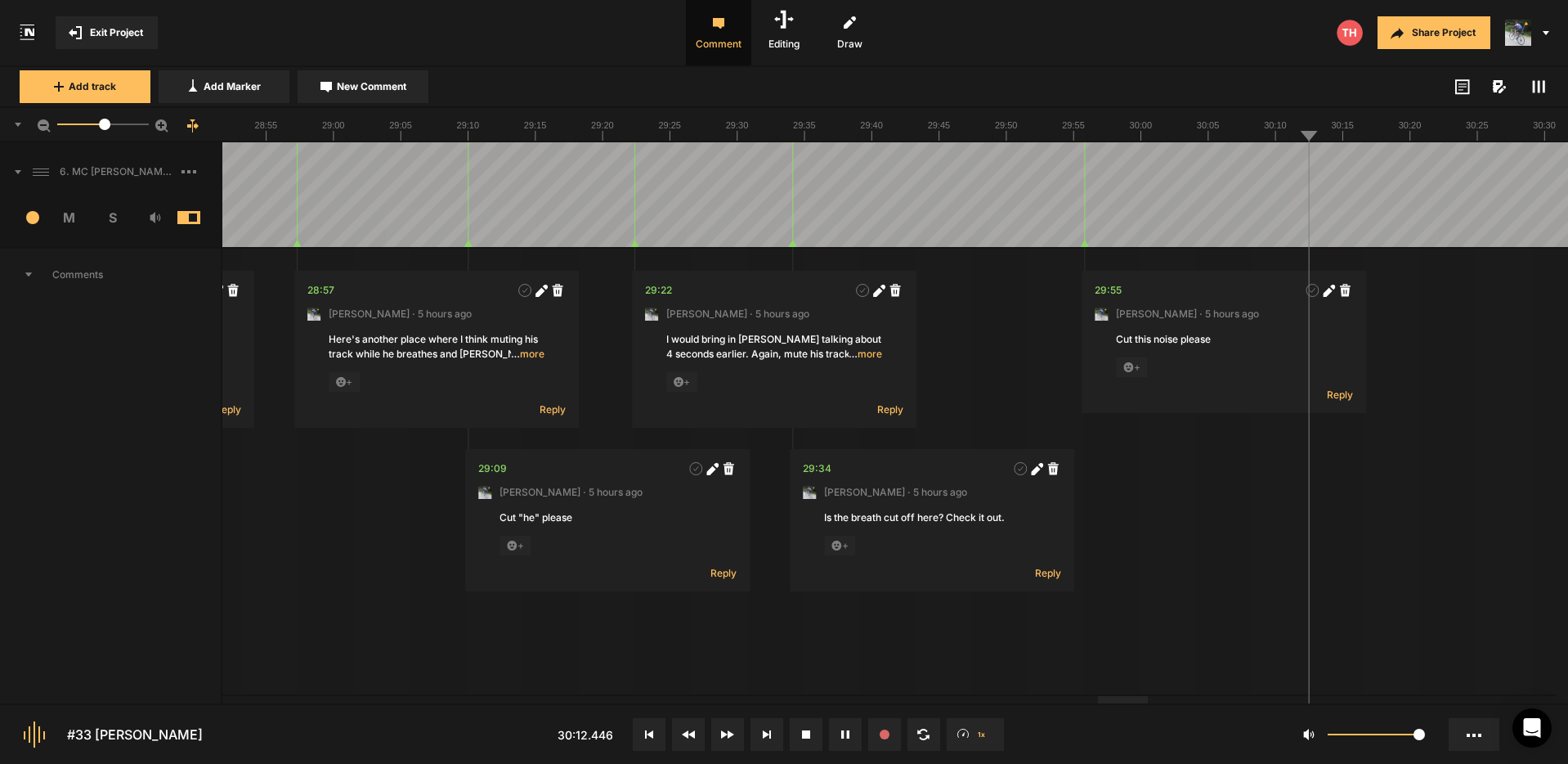
drag, startPoint x: 101, startPoint y: 127, endPoint x: 108, endPoint y: 131, distance: 8.1
click at [104, 132] on mat-slider "26.4" at bounding box center [103, 124] width 105 height 39
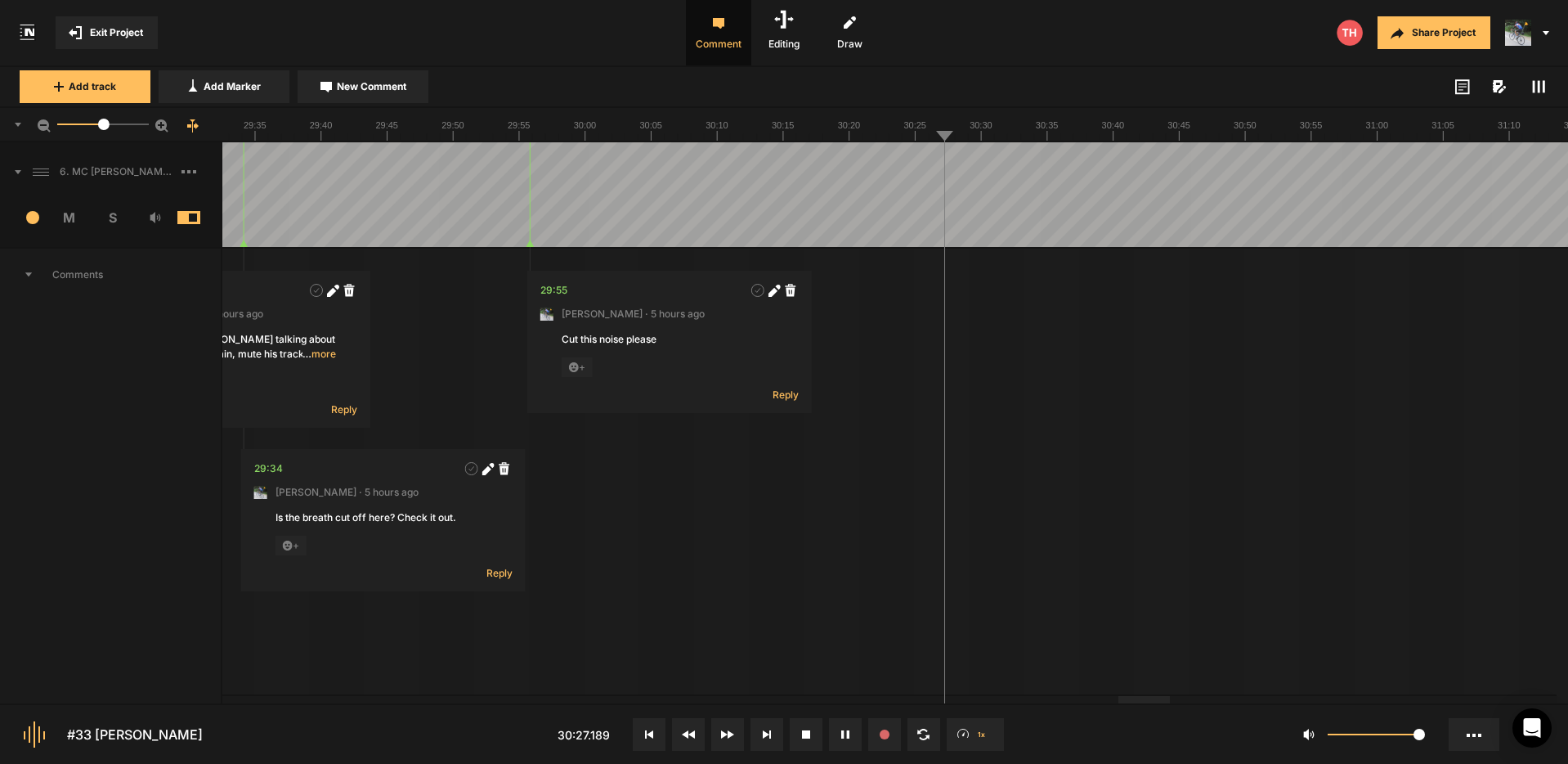
click at [339, 82] on span "New Comment" at bounding box center [371, 87] width 69 height 15
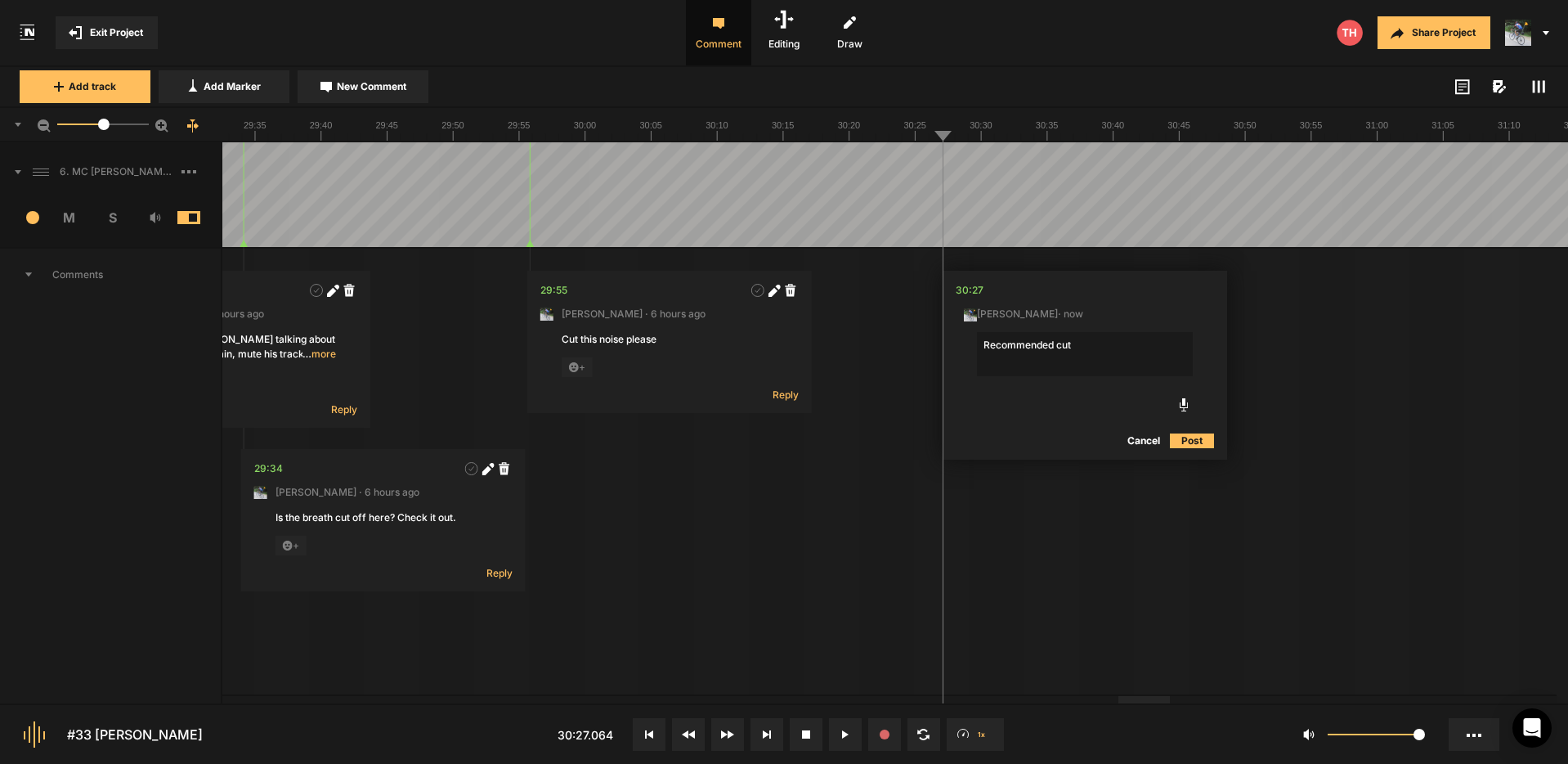
type textarea "Recommended cut:"
click at [1186, 292] on icon at bounding box center [1186, 291] width 9 height 9
click at [994, 354] on textarea "Recommended cut:" at bounding box center [1082, 353] width 216 height 44
type textarea "Recommended cut: Breath and "um:"
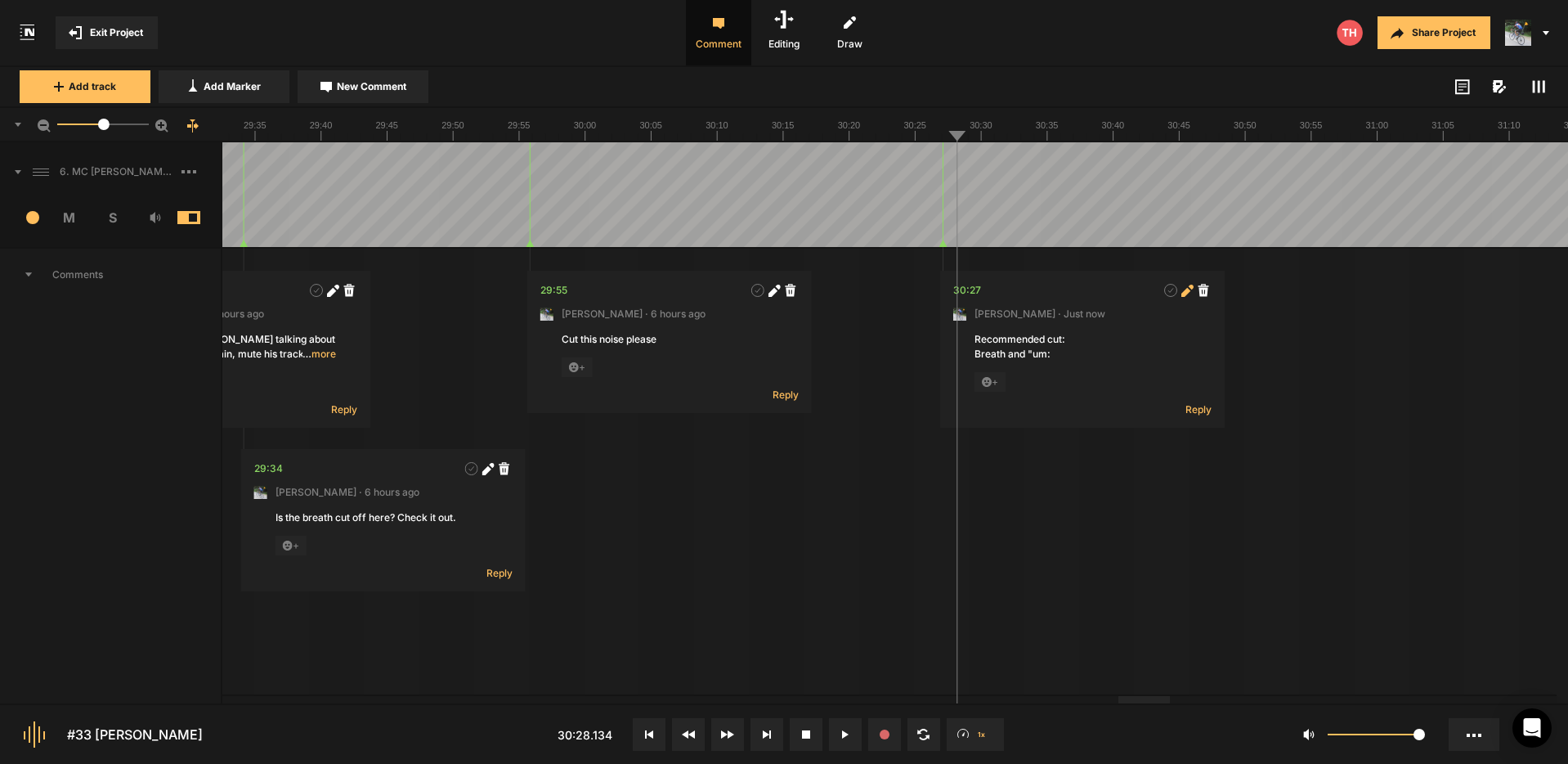
click at [1184, 288] on icon at bounding box center [1187, 291] width 12 height 12
drag, startPoint x: 1056, startPoint y: 360, endPoint x: 966, endPoint y: 356, distance: 90.1
click at [966, 356] on nt-comment "1827.064001 sec [PERSON_NAME] · Just now Recommended cut: Breath and "um: Cance…" at bounding box center [1083, 367] width 285 height 194
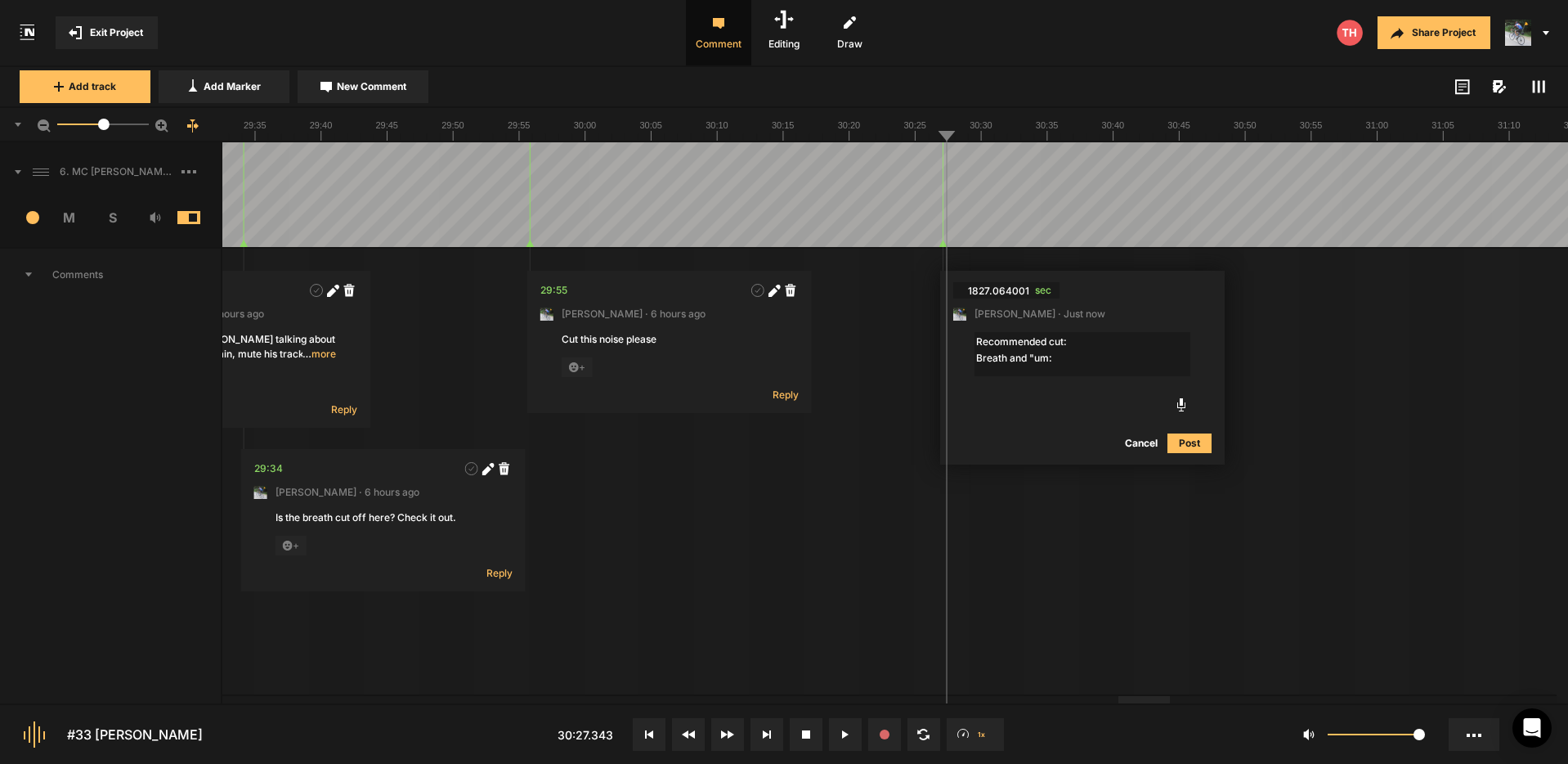
click at [1057, 362] on textarea "Recommended cut: Breath and "um:" at bounding box center [1082, 353] width 216 height 44
drag, startPoint x: 1061, startPoint y: 362, endPoint x: 957, endPoint y: 360, distance: 104.0
click at [957, 360] on nt-comment "1827.064001 sec [PERSON_NAME] · Just now Recommended cut: Breath and "um: Cance…" at bounding box center [1083, 367] width 285 height 194
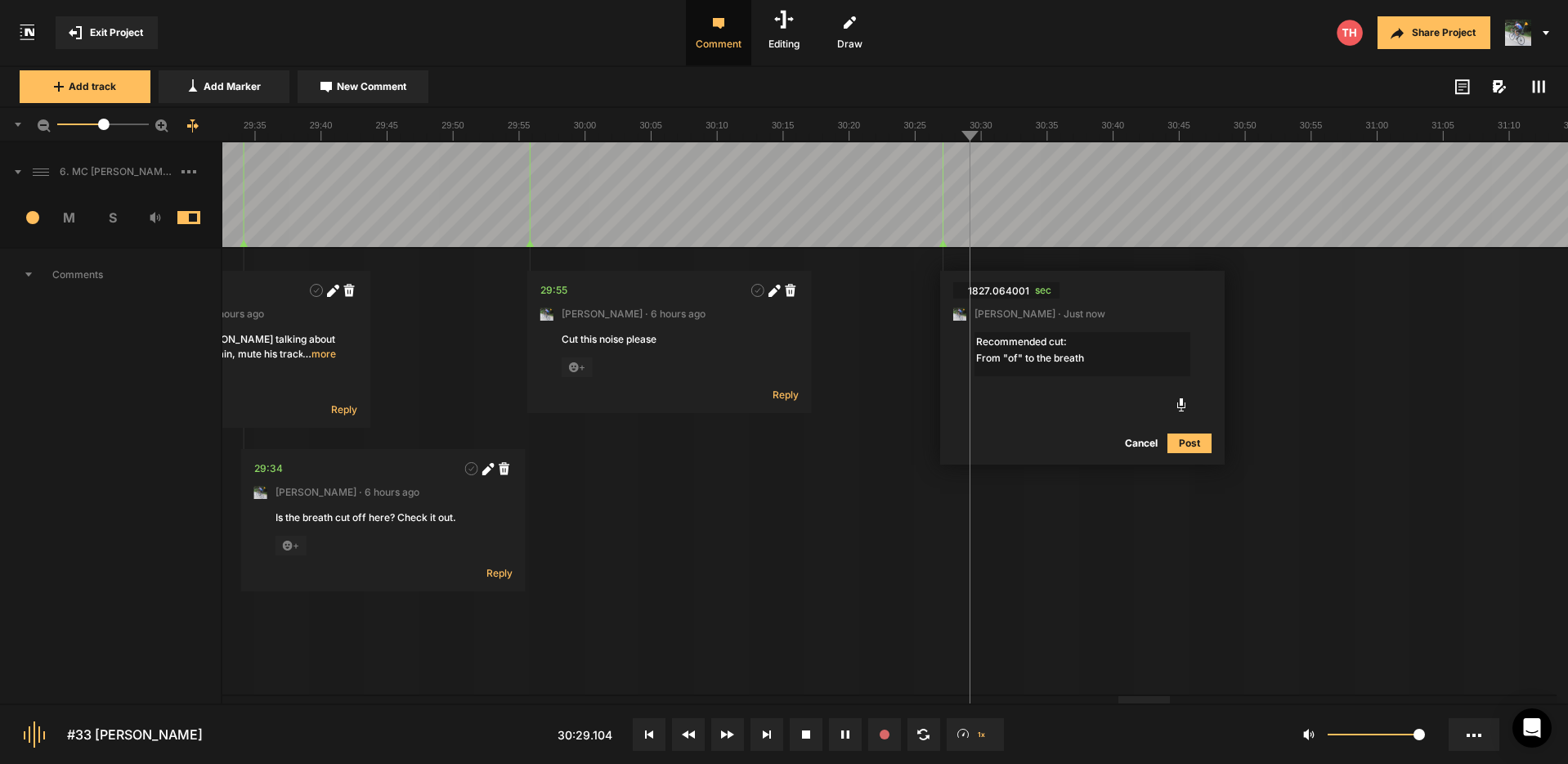
click at [1086, 357] on textarea "Recommended cut: From "of" to the breath" at bounding box center [1082, 353] width 216 height 44
type textarea "Recommended cut: From "of" to the breath after "um""
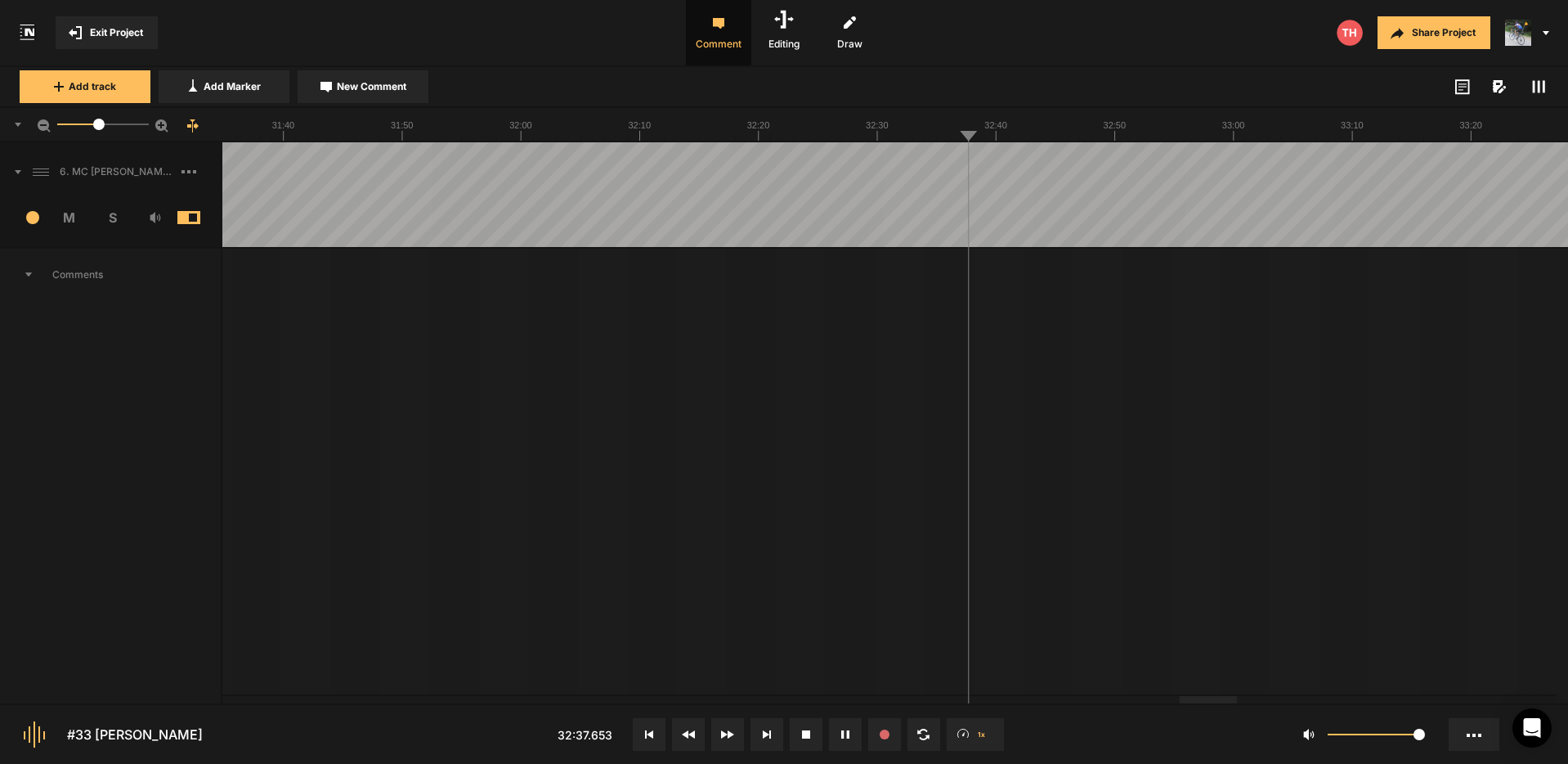
click at [99, 127] on div at bounding box center [99, 124] width 12 height 12
drag, startPoint x: 99, startPoint y: 126, endPoint x: 87, endPoint y: 131, distance: 13.0
click at [87, 129] on div at bounding box center [88, 124] width 12 height 12
drag, startPoint x: 842, startPoint y: 734, endPoint x: 827, endPoint y: 710, distance: 28.3
click at [842, 732] on icon at bounding box center [842, 734] width 2 height 8
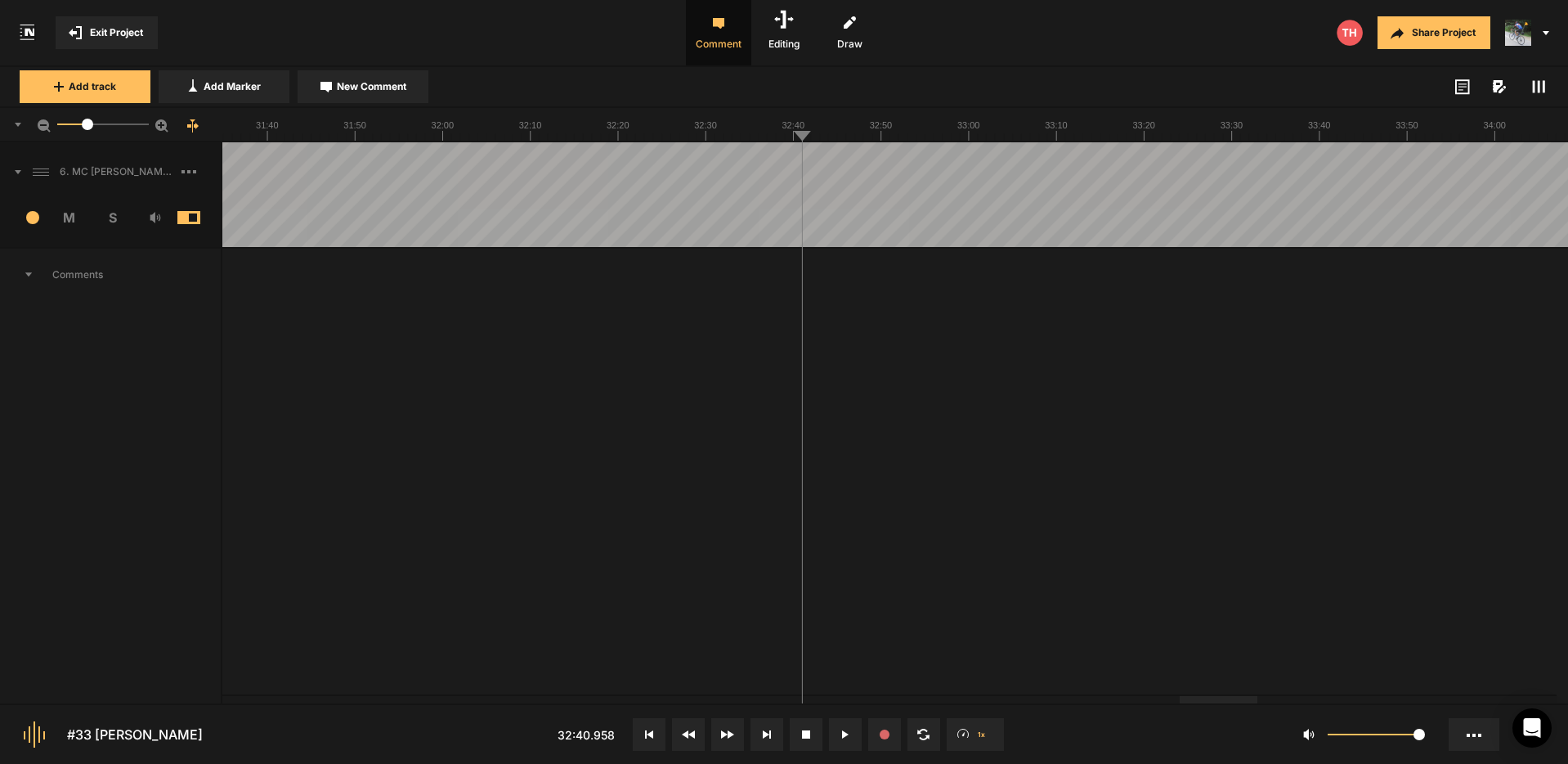
drag, startPoint x: 407, startPoint y: 163, endPoint x: 378, endPoint y: 165, distance: 29.1
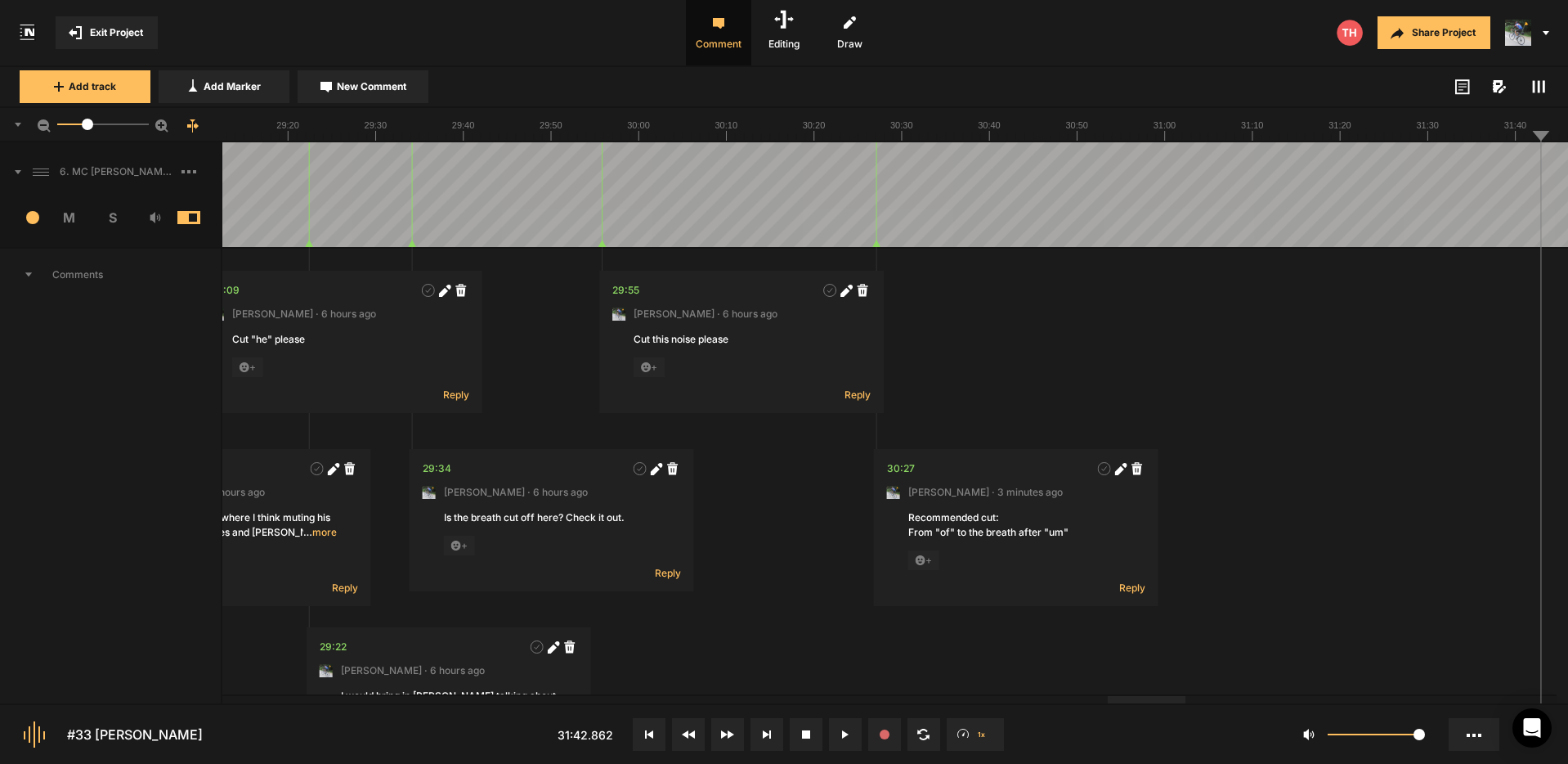
click at [1155, 701] on div at bounding box center [1146, 699] width 77 height 7
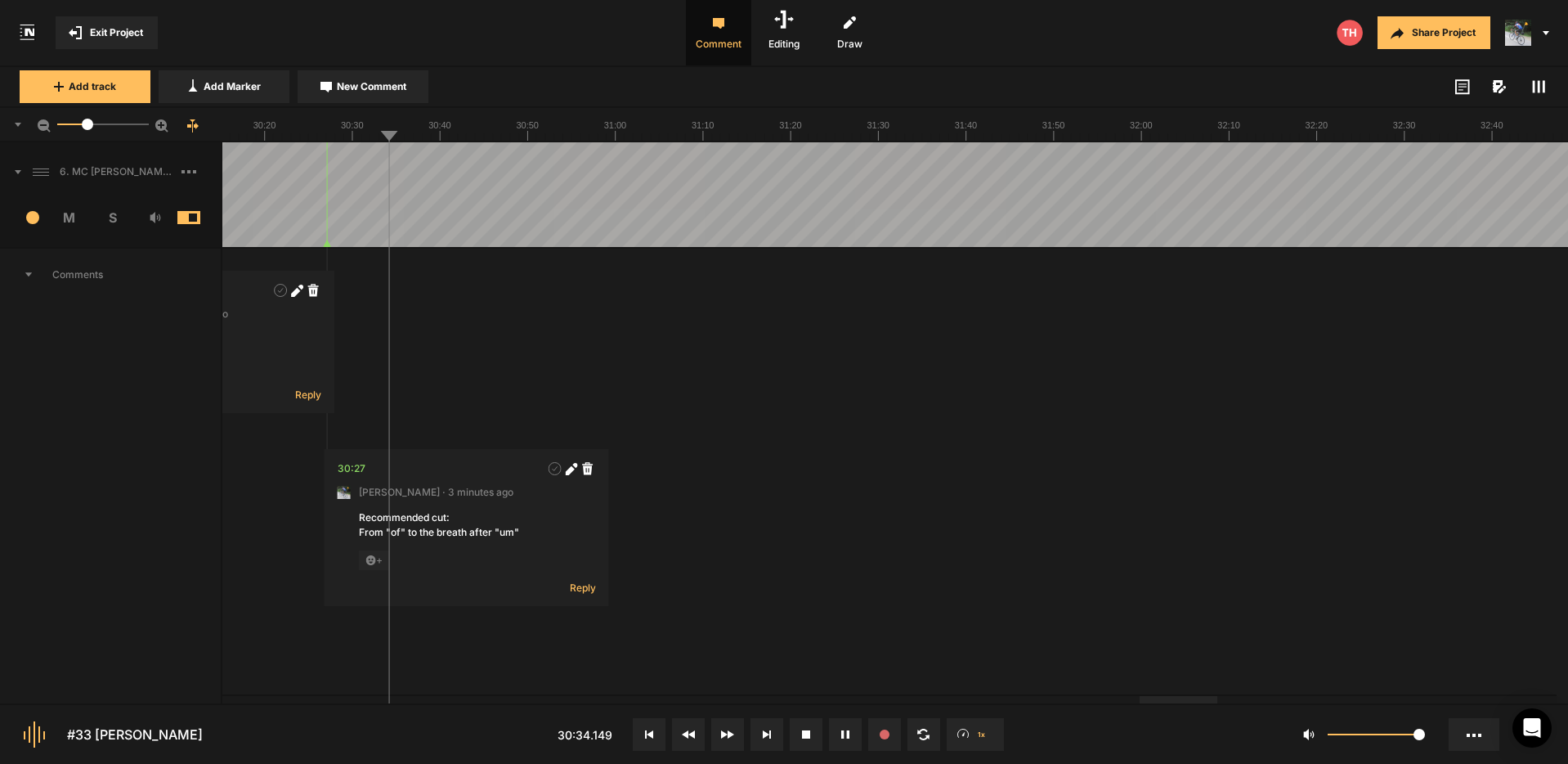
drag, startPoint x: 1199, startPoint y: 702, endPoint x: 1176, endPoint y: 704, distance: 23.1
click at [1168, 706] on nt-controls "#33 [PERSON_NAME] 30:24.931 1x 1" at bounding box center [784, 733] width 1568 height 61
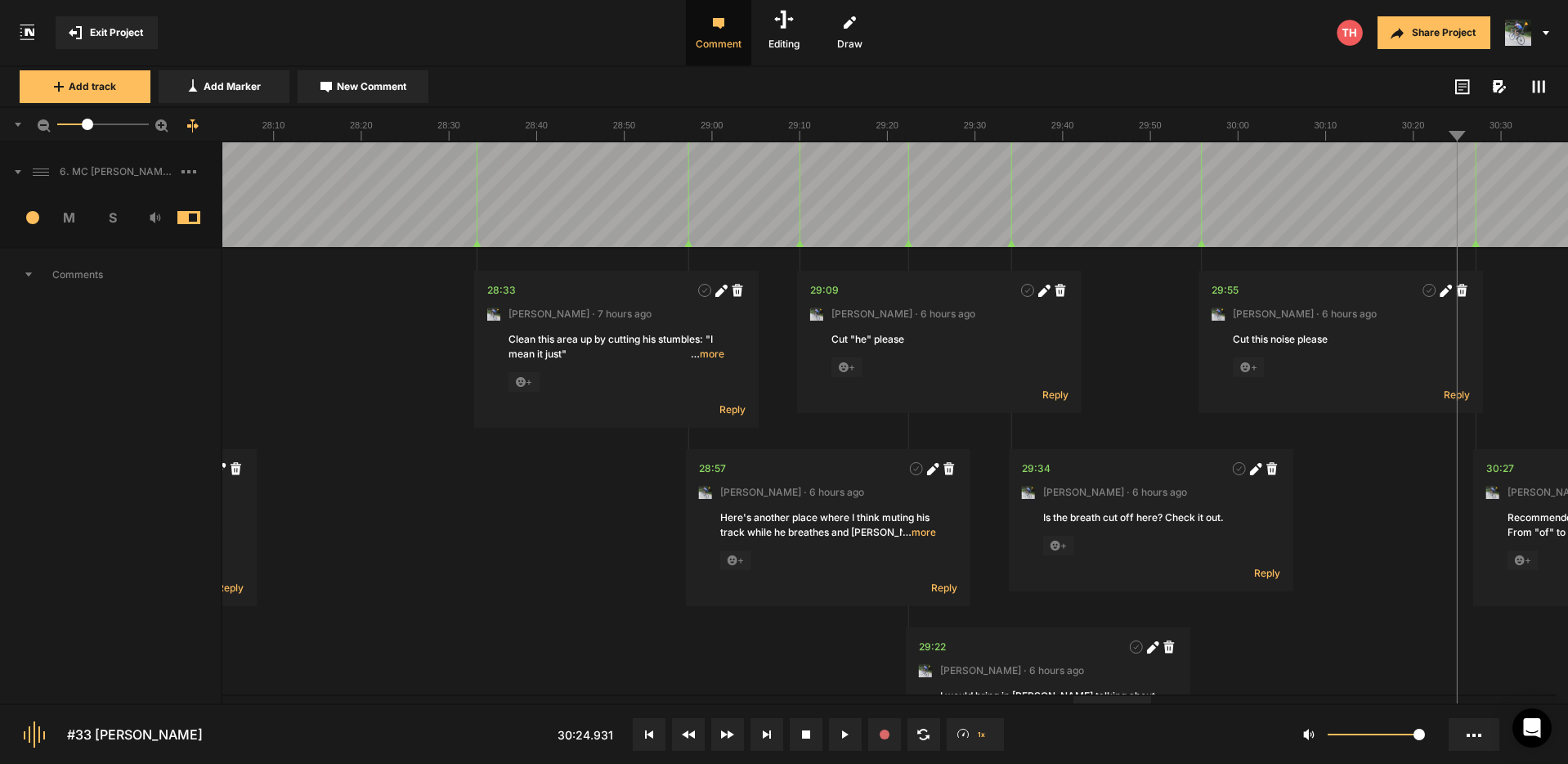
click at [1120, 698] on div at bounding box center [1112, 699] width 77 height 7
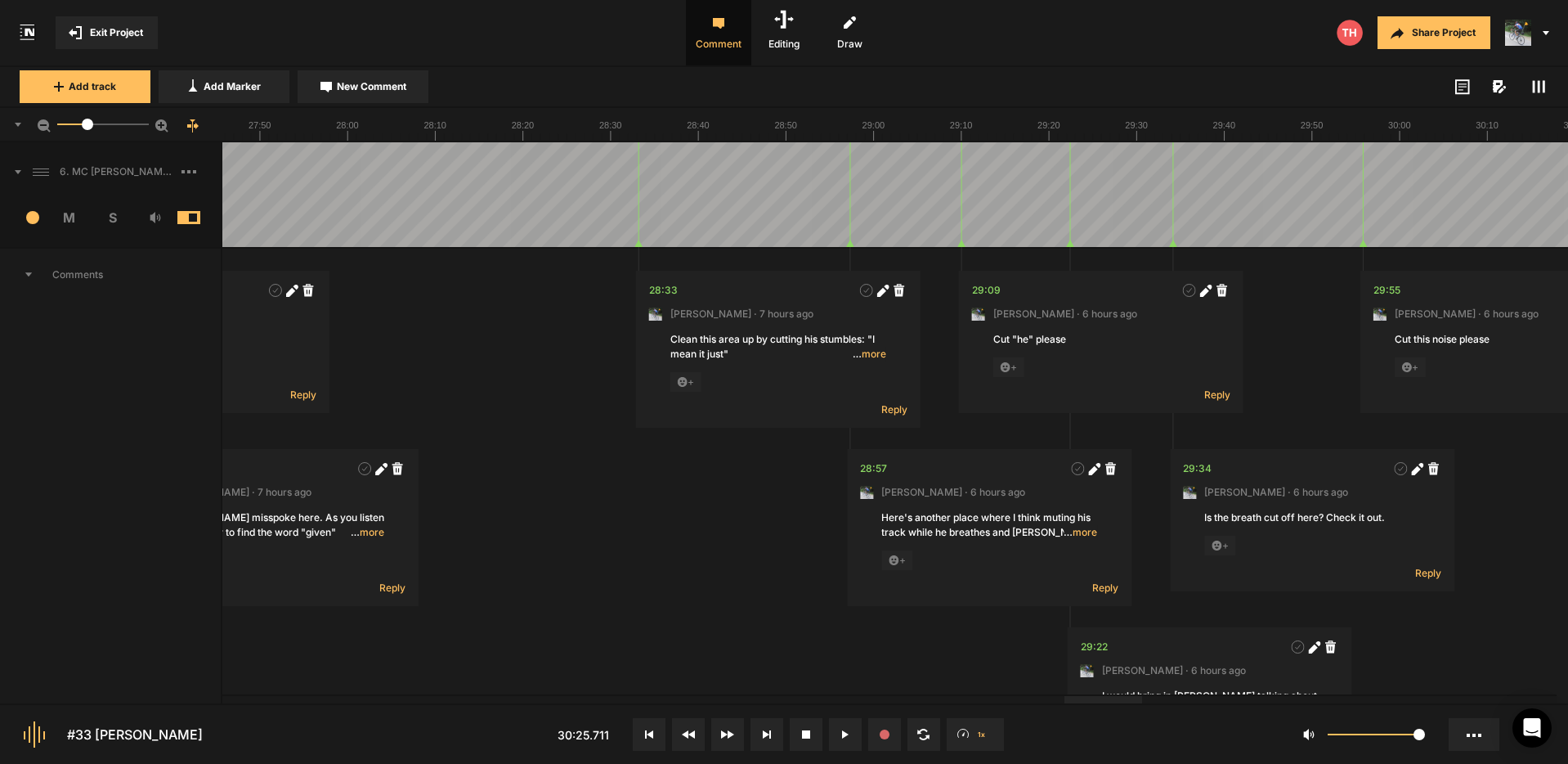
click at [1127, 702] on div at bounding box center [1103, 699] width 77 height 7
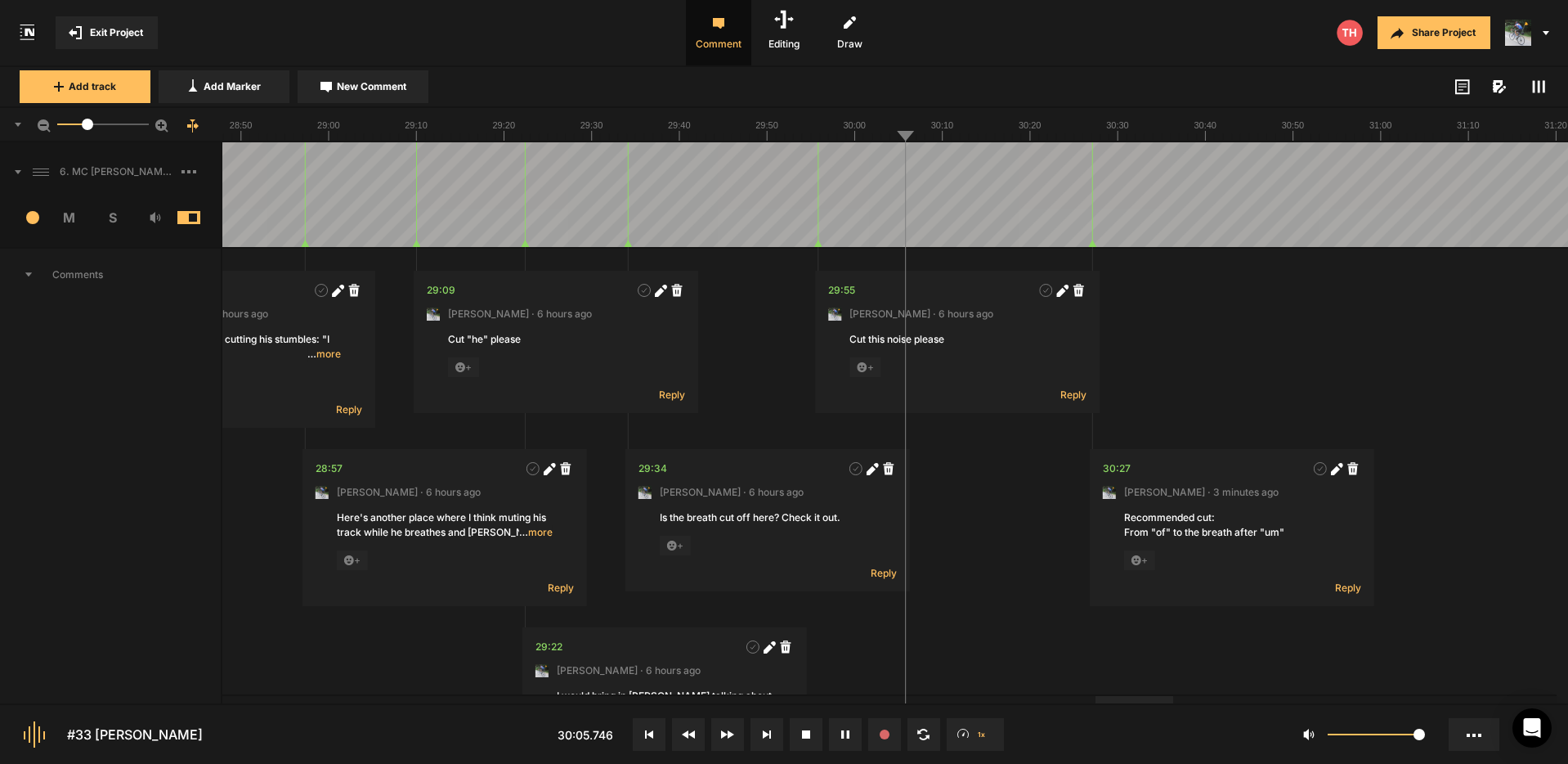
drag, startPoint x: 601, startPoint y: 172, endPoint x: 587, endPoint y: 182, distance: 17.2
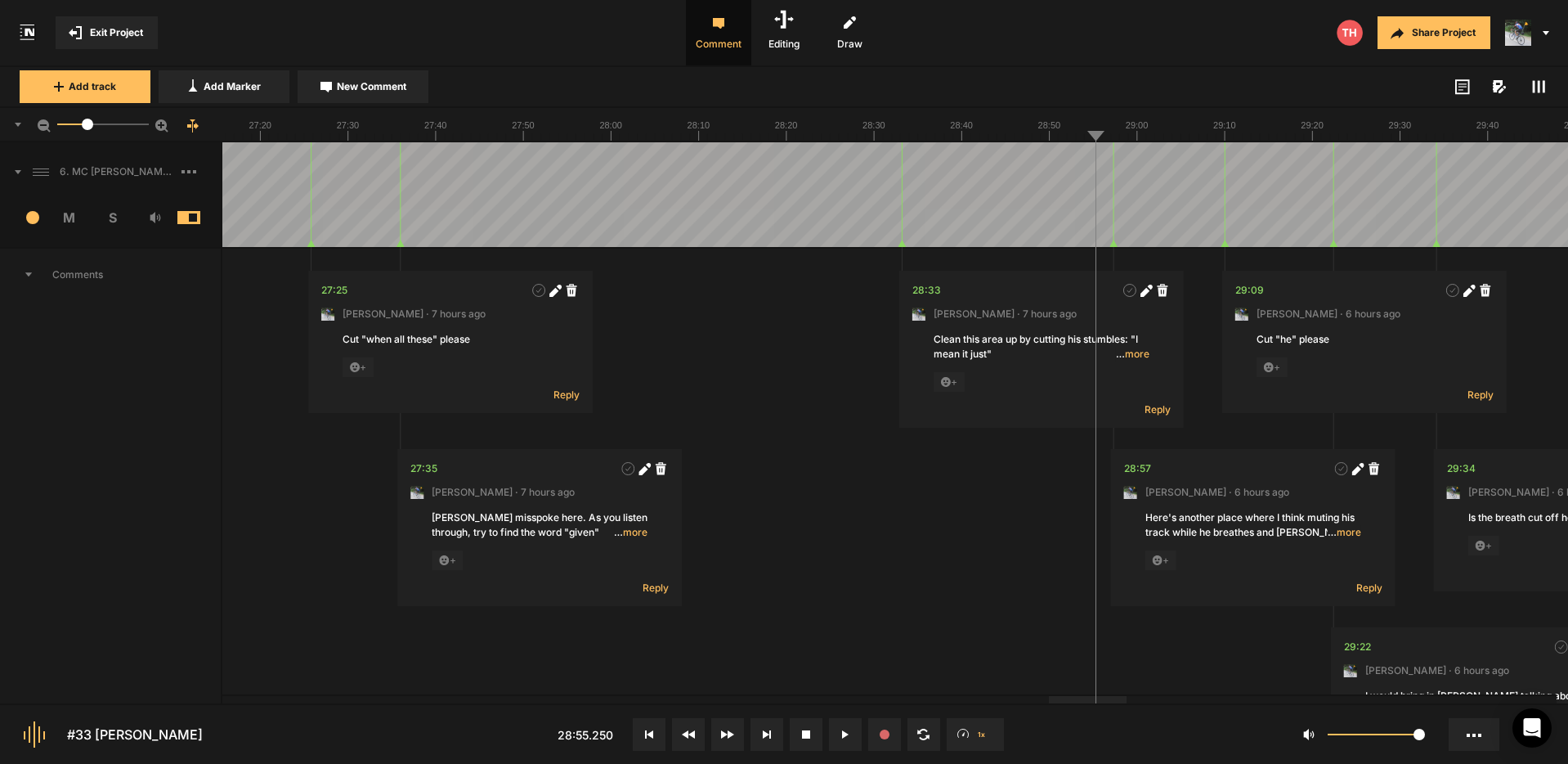
click at [1114, 703] on div at bounding box center [1087, 699] width 77 height 7
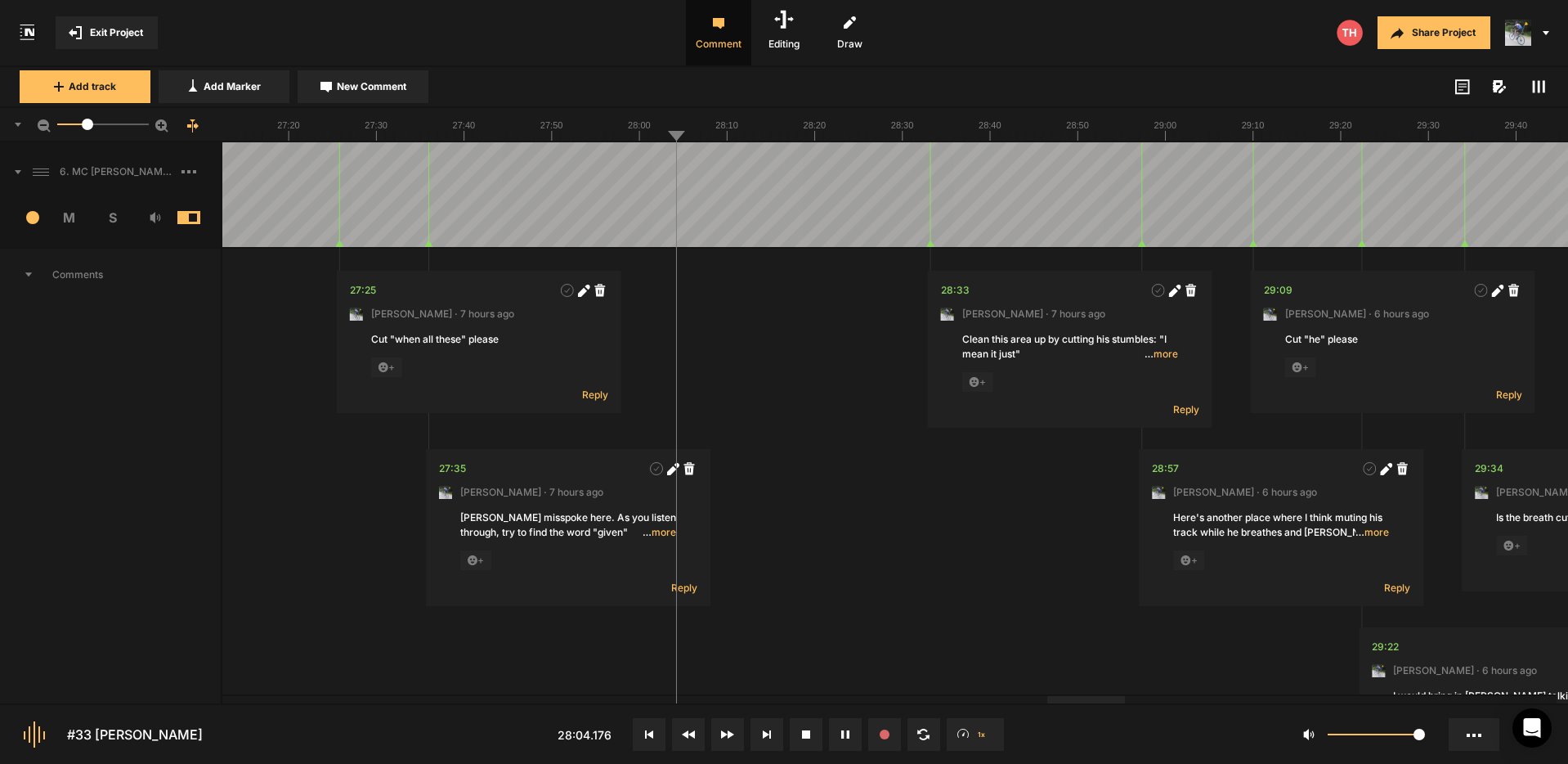
drag, startPoint x: 1098, startPoint y: 702, endPoint x: 1072, endPoint y: 702, distance: 26.0
click at [1072, 703] on nt-controls "#33 [PERSON_NAME] 27:19.126 1x 1" at bounding box center [784, 733] width 1568 height 61
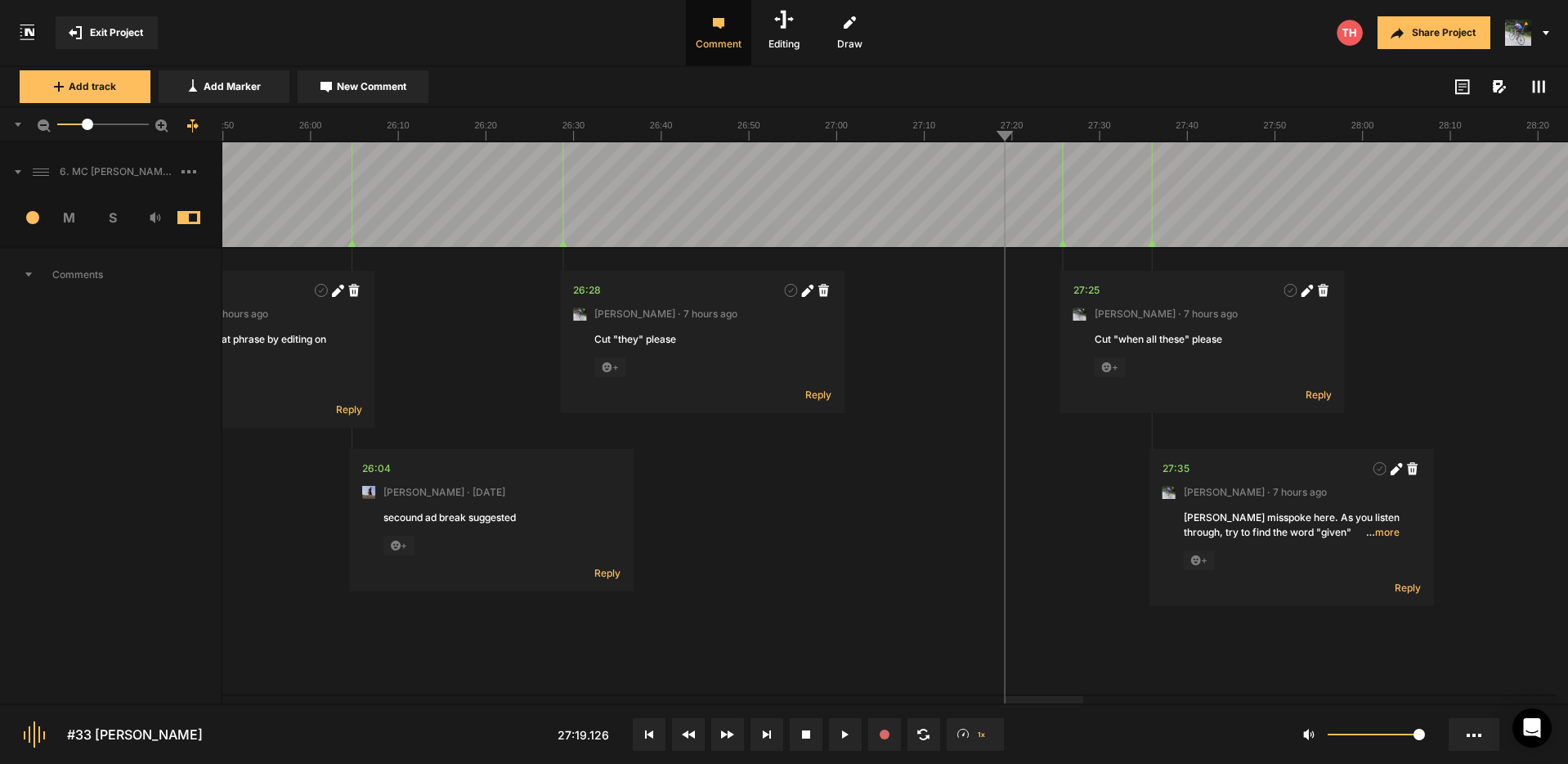
click at [1041, 699] on div at bounding box center [1044, 699] width 77 height 7
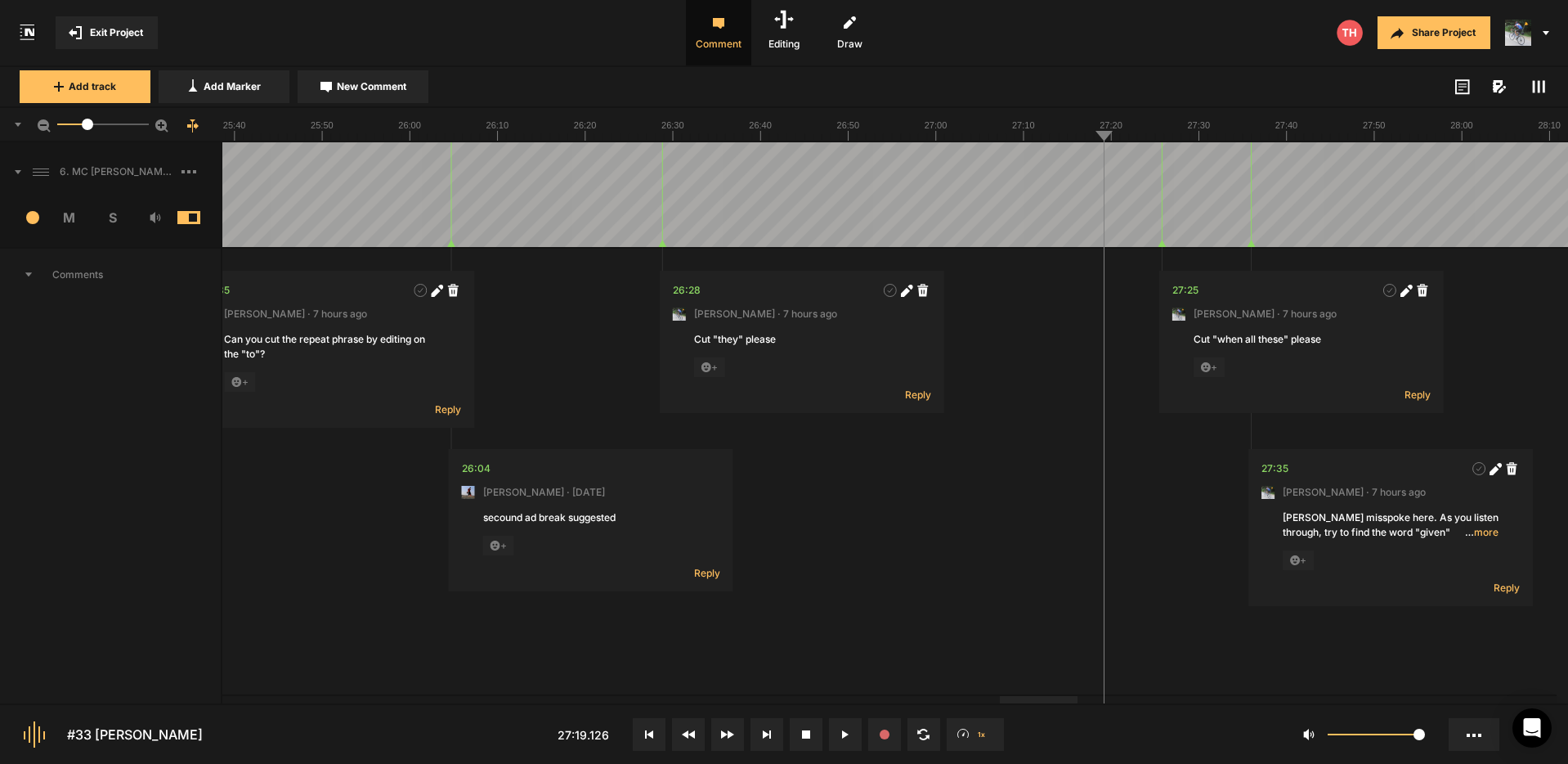
drag, startPoint x: 881, startPoint y: 147, endPoint x: 866, endPoint y: 149, distance: 15.1
drag, startPoint x: 818, startPoint y: 150, endPoint x: 788, endPoint y: 153, distance: 30.1
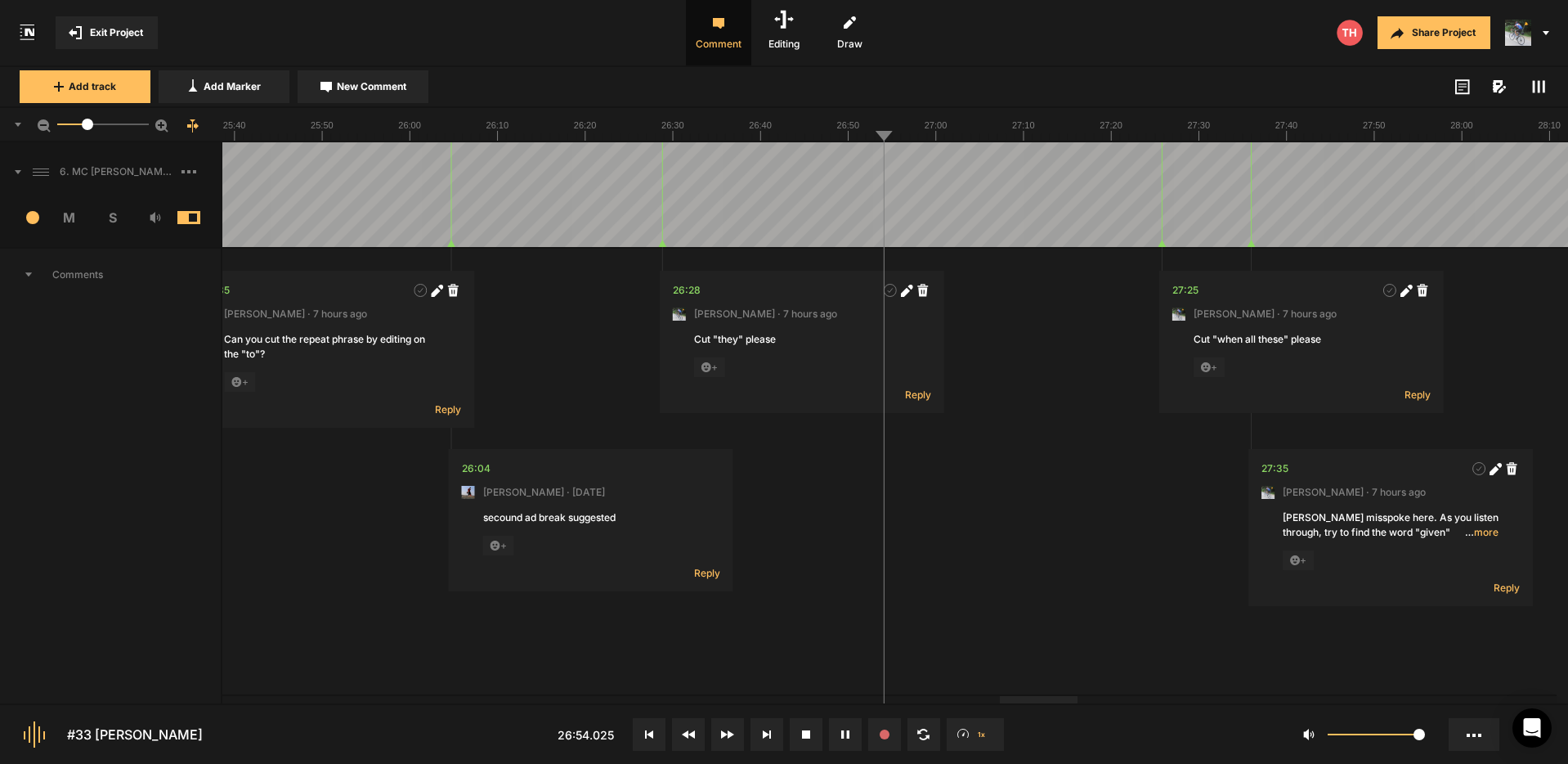
drag, startPoint x: 689, startPoint y: 154, endPoint x: 677, endPoint y: 162, distance: 14.4
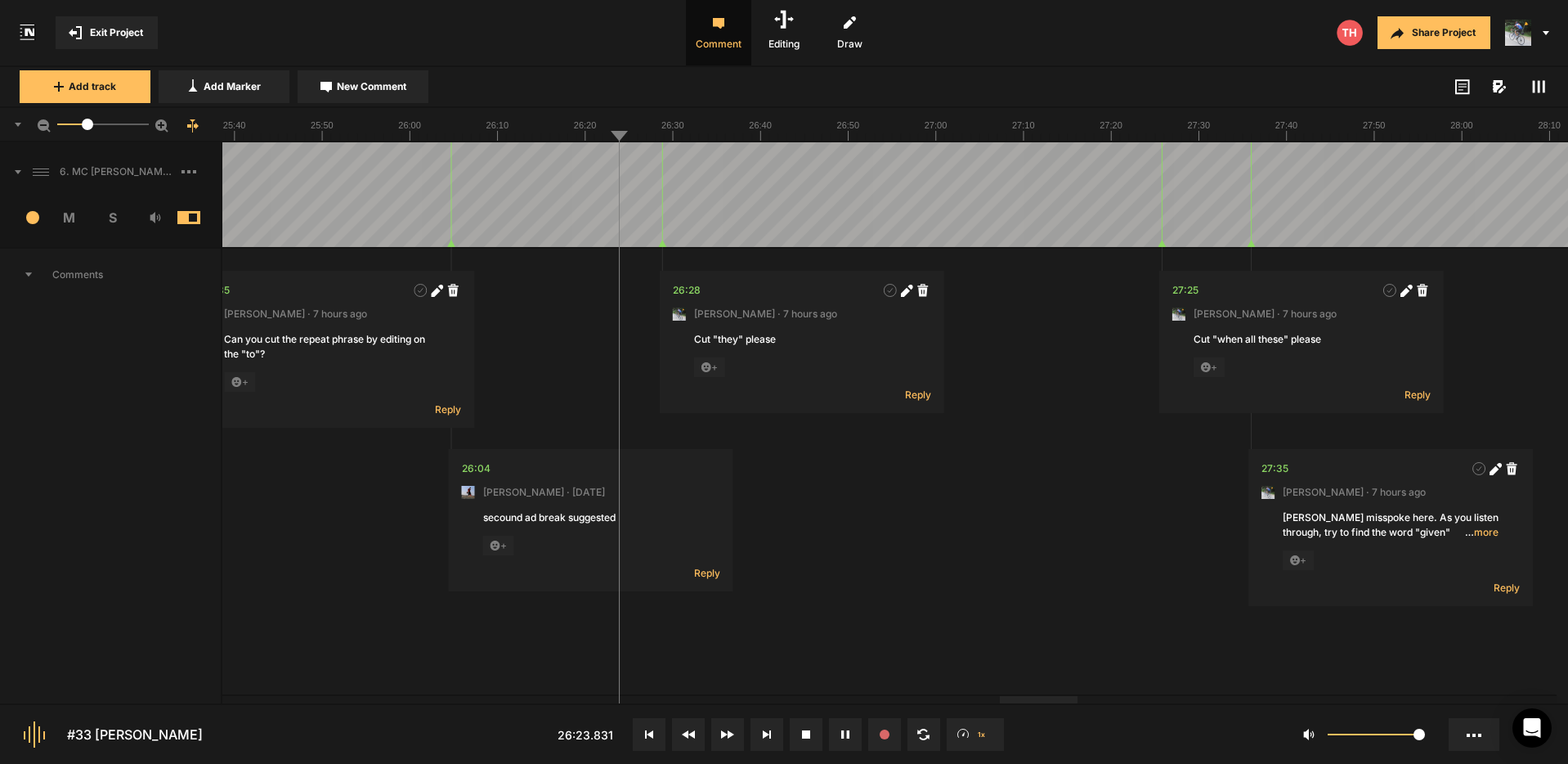
drag, startPoint x: 1043, startPoint y: 702, endPoint x: 947, endPoint y: 701, distance: 96.0
click at [932, 701] on nt-project-view "Exit Project Comment Editing Draw Share Project Add track Add Marker New Commen…" at bounding box center [784, 382] width 1568 height 764
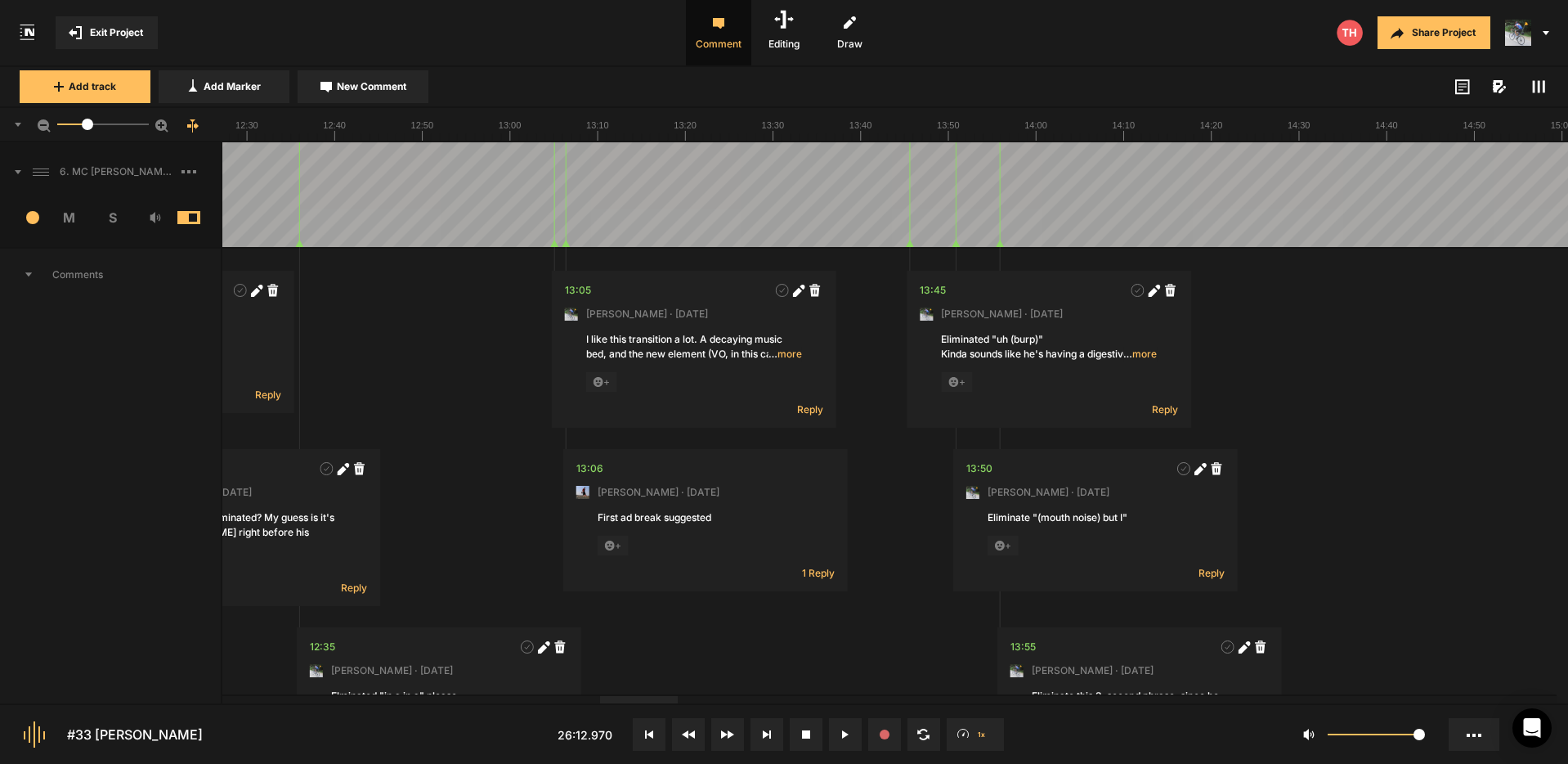
click at [606, 696] on div at bounding box center [638, 699] width 77 height 7
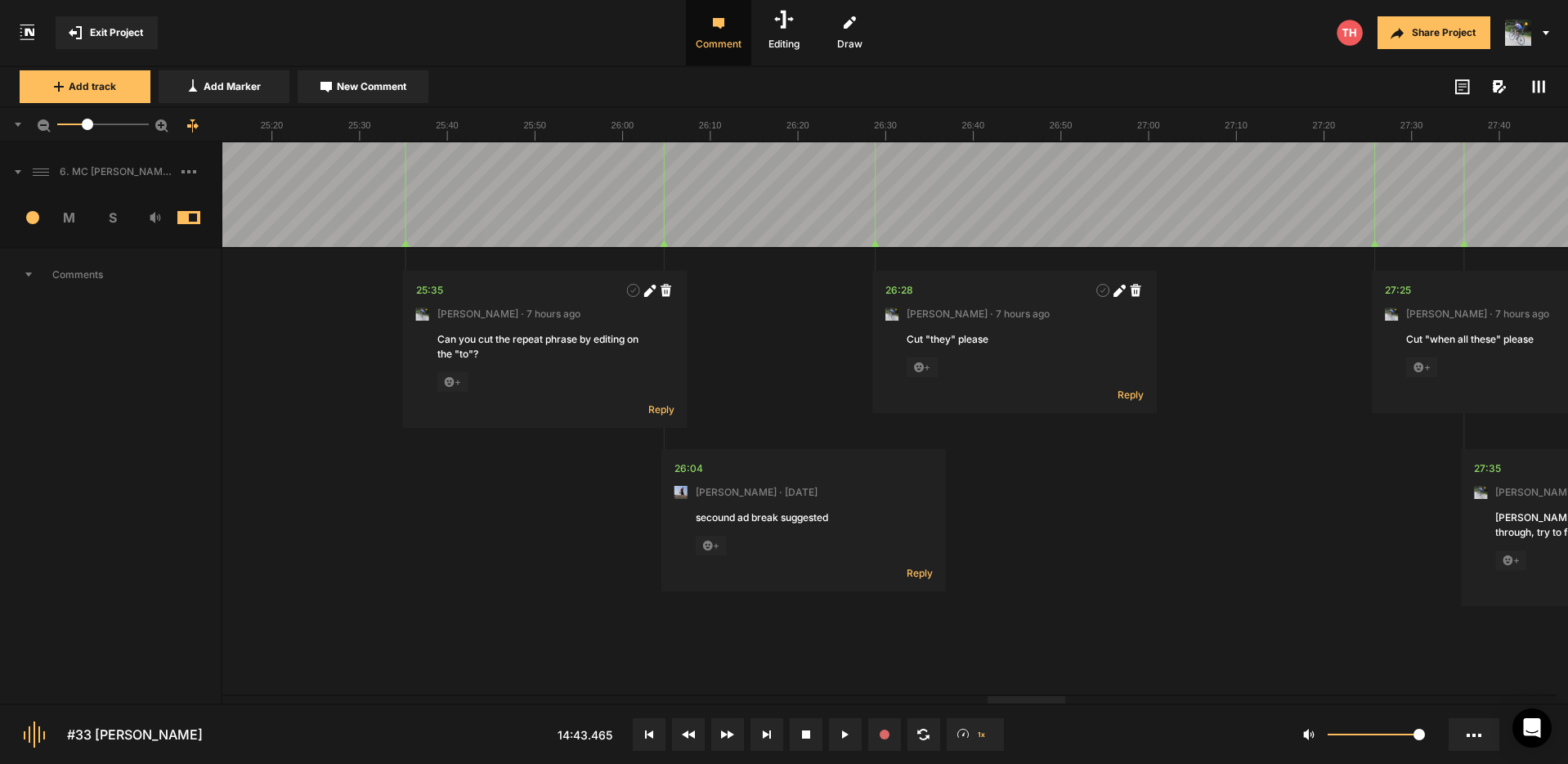
click at [1052, 703] on div at bounding box center [1026, 699] width 77 height 7
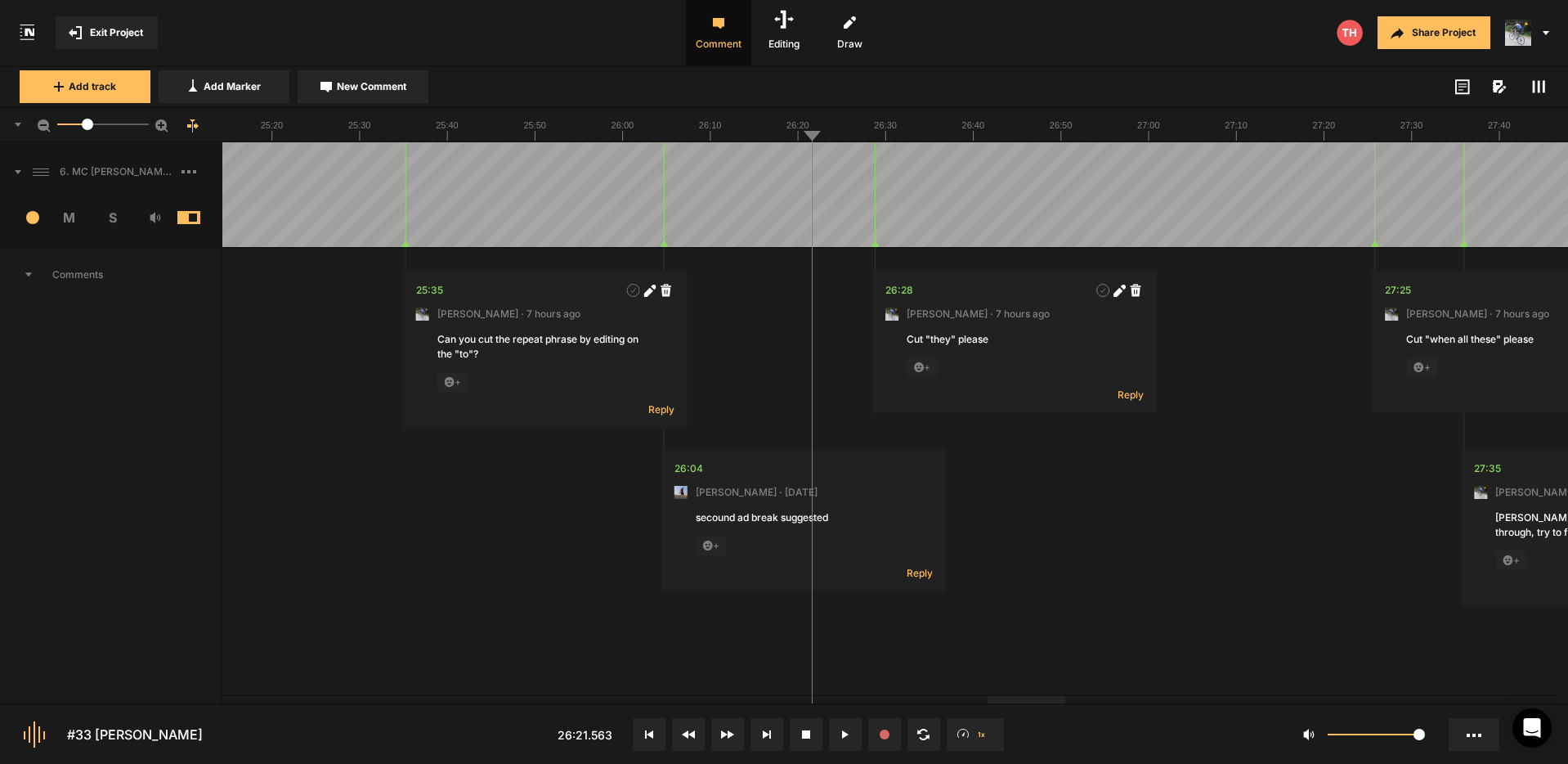
click at [1016, 440] on button "Cancel" at bounding box center [1011, 441] width 52 height 20
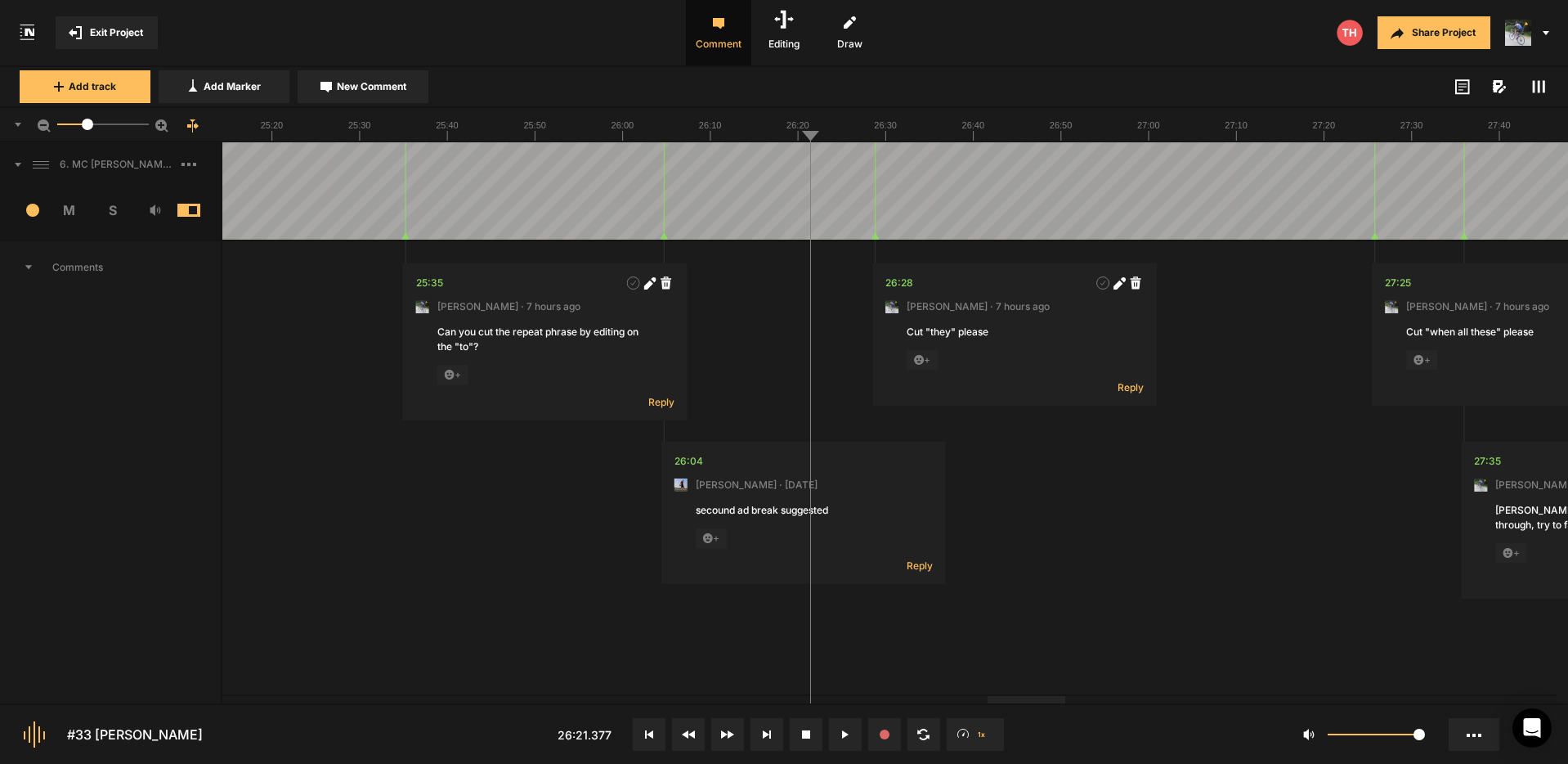
scroll to position [17, 0]
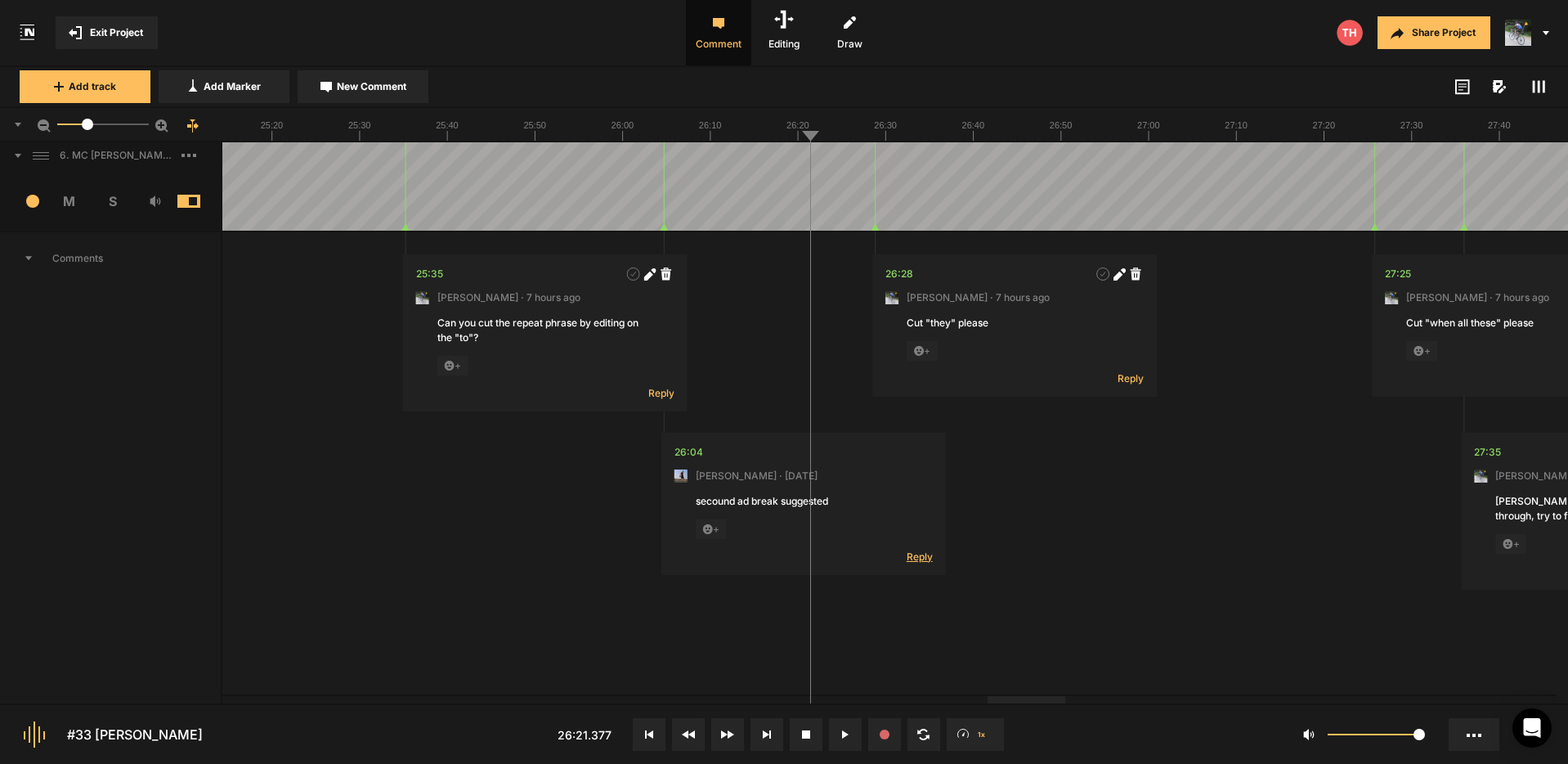
click at [918, 558] on span "Reply" at bounding box center [919, 557] width 26 height 14
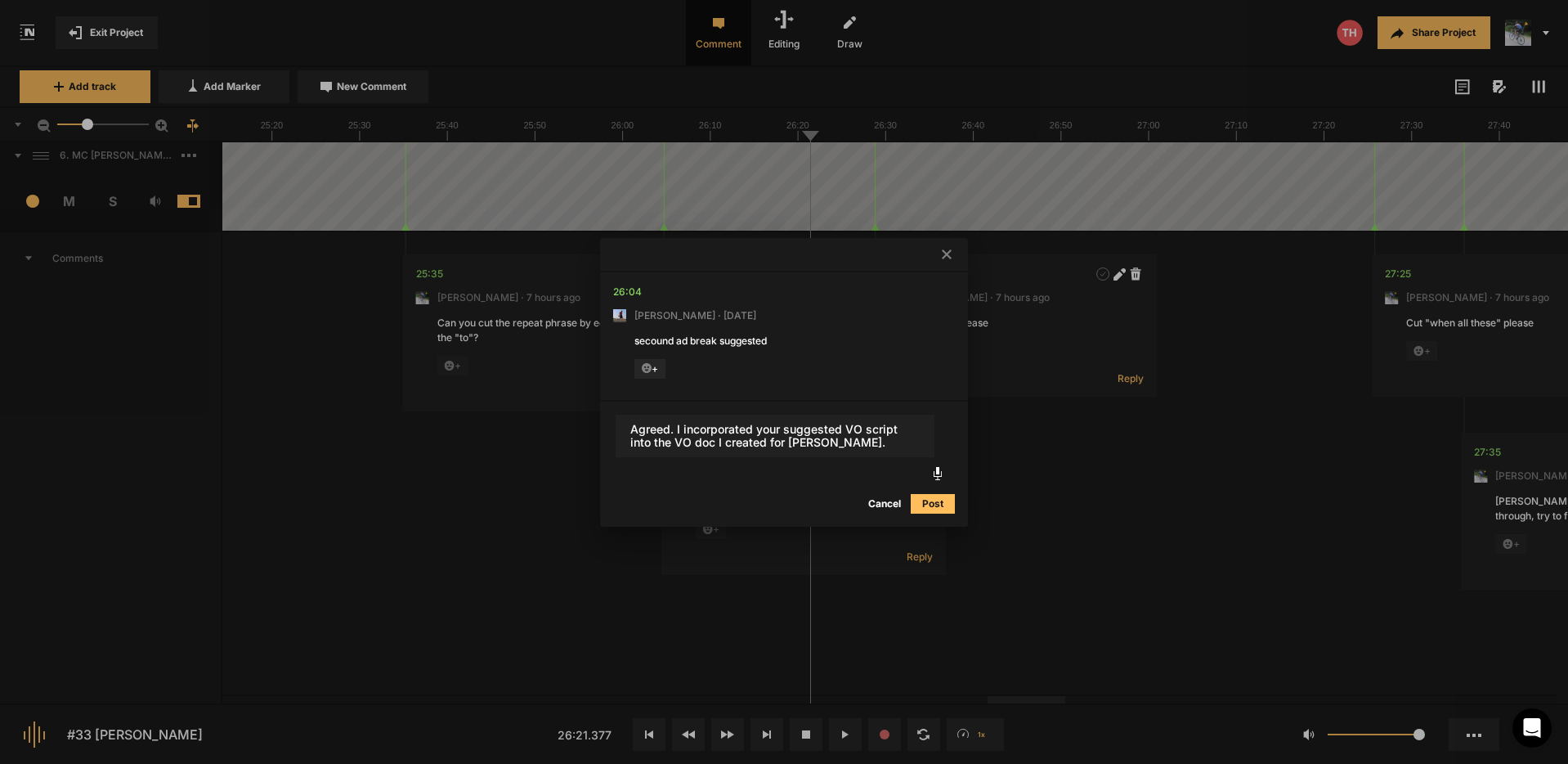
type textarea "Agreed. I incorporated your suggested VO script into the VO doc I created for P…"
click at [941, 502] on button "Post" at bounding box center [932, 504] width 44 height 20
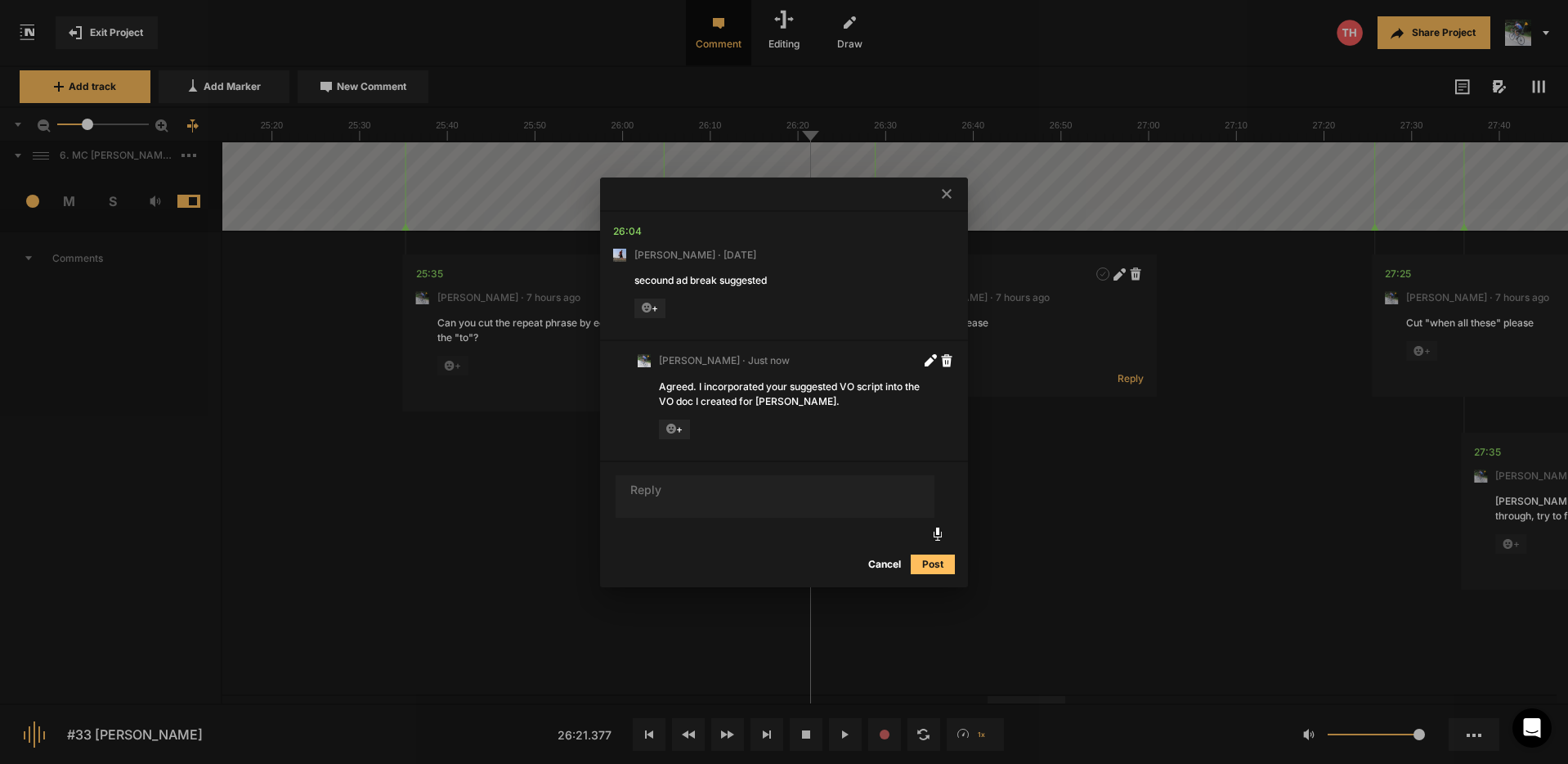
click at [943, 197] on icon at bounding box center [947, 194] width 10 height 10
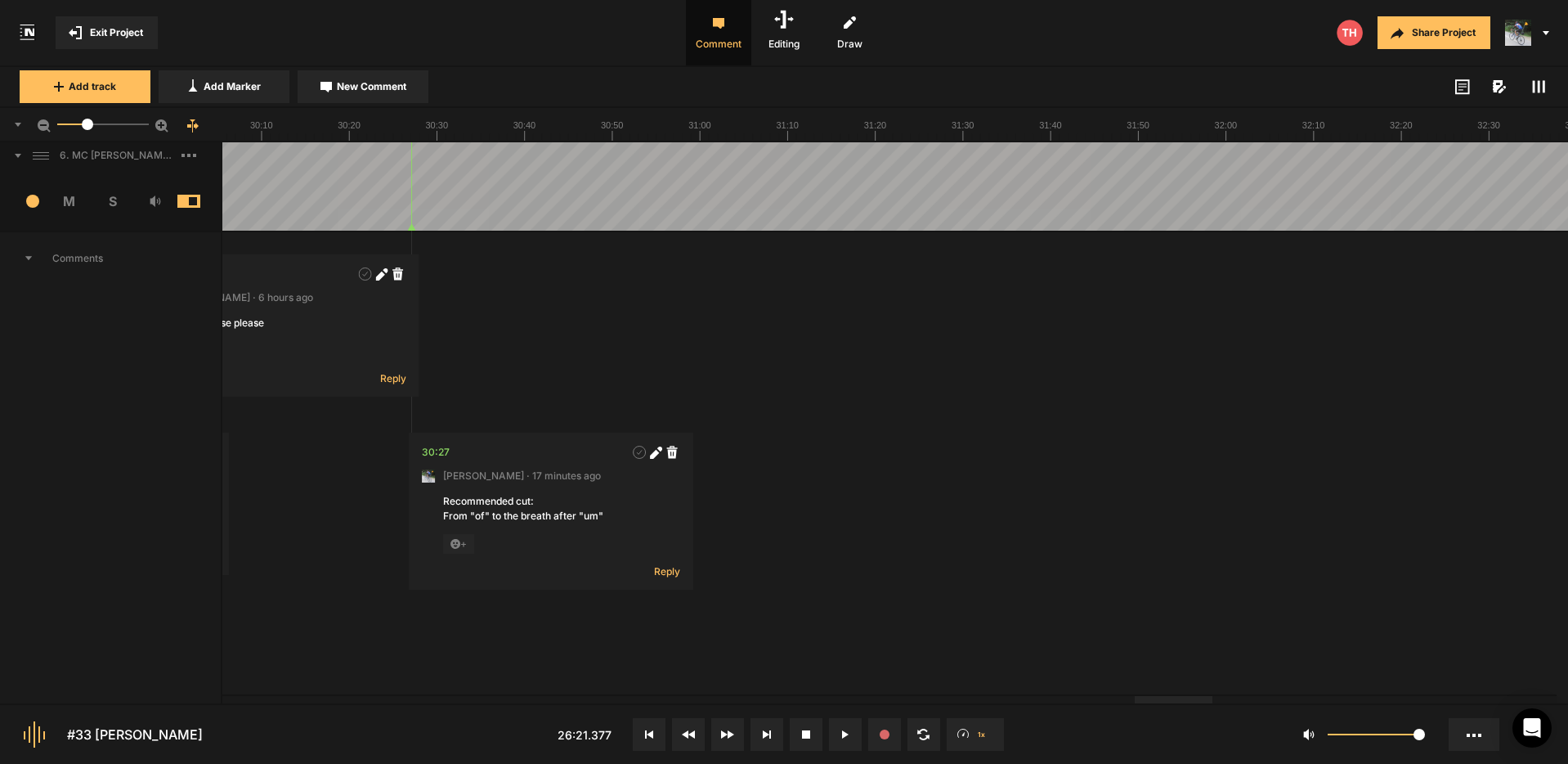
click at [1166, 697] on div at bounding box center [1173, 699] width 77 height 7
drag, startPoint x: 1012, startPoint y: 158, endPoint x: 1036, endPoint y: 178, distance: 31.2
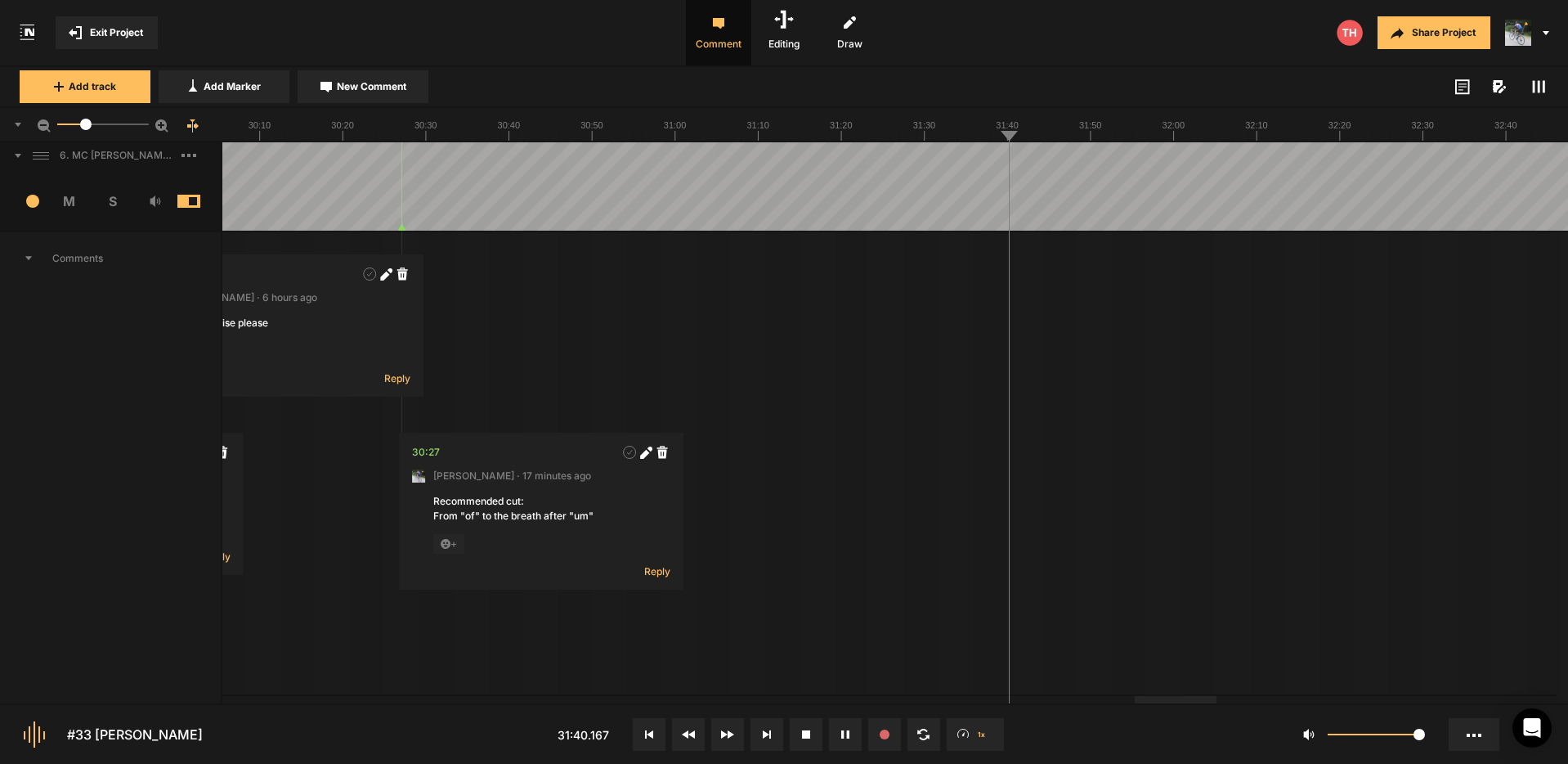
drag, startPoint x: 87, startPoint y: 125, endPoint x: 86, endPoint y: 134, distance: 9.1
click at [86, 134] on mat-slider "16.3" at bounding box center [103, 124] width 105 height 39
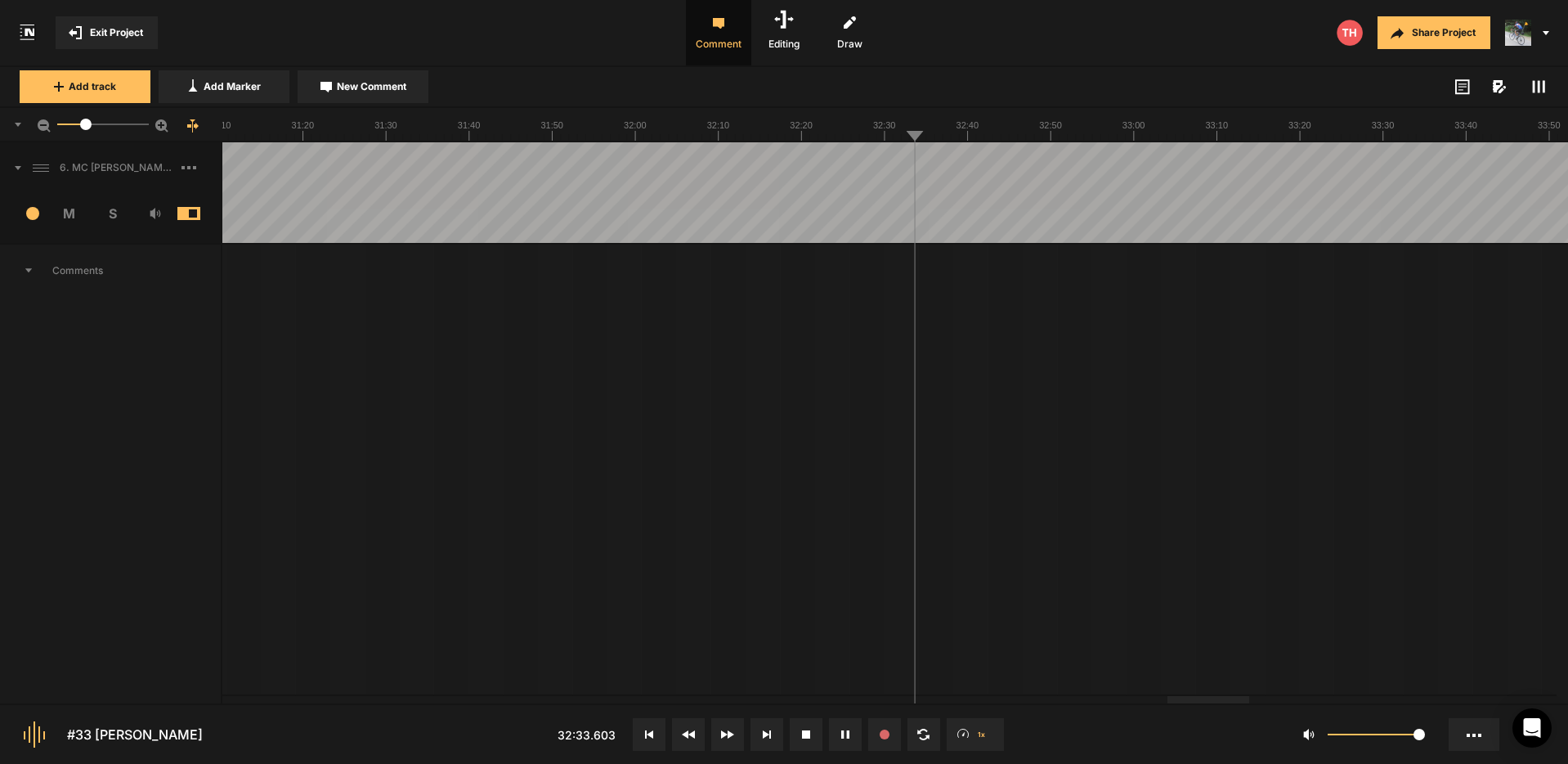
scroll to position [0, 0]
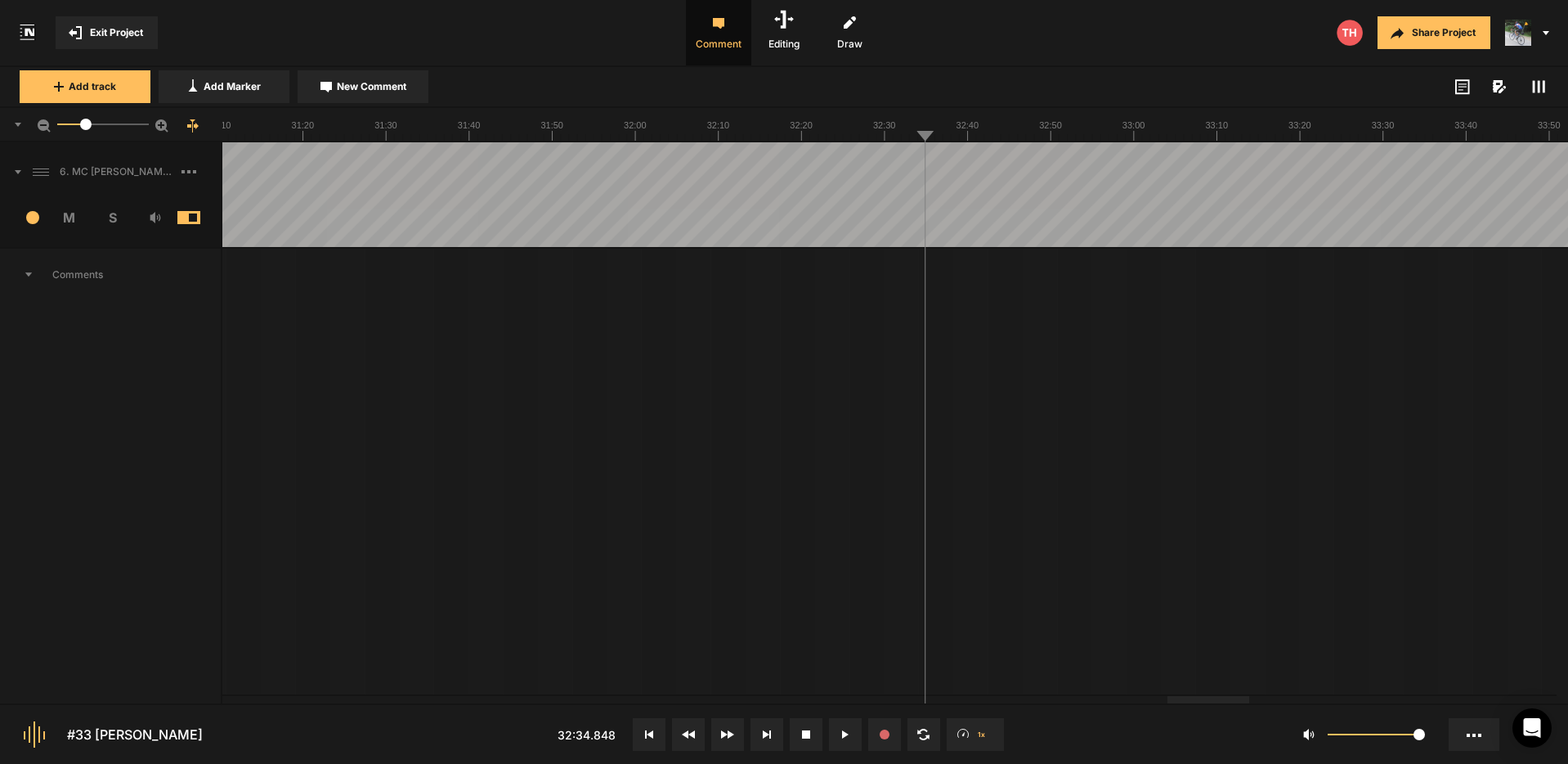
click at [337, 92] on span "New Comment" at bounding box center [371, 87] width 69 height 15
type textarea "Eliminate the sniff, please"
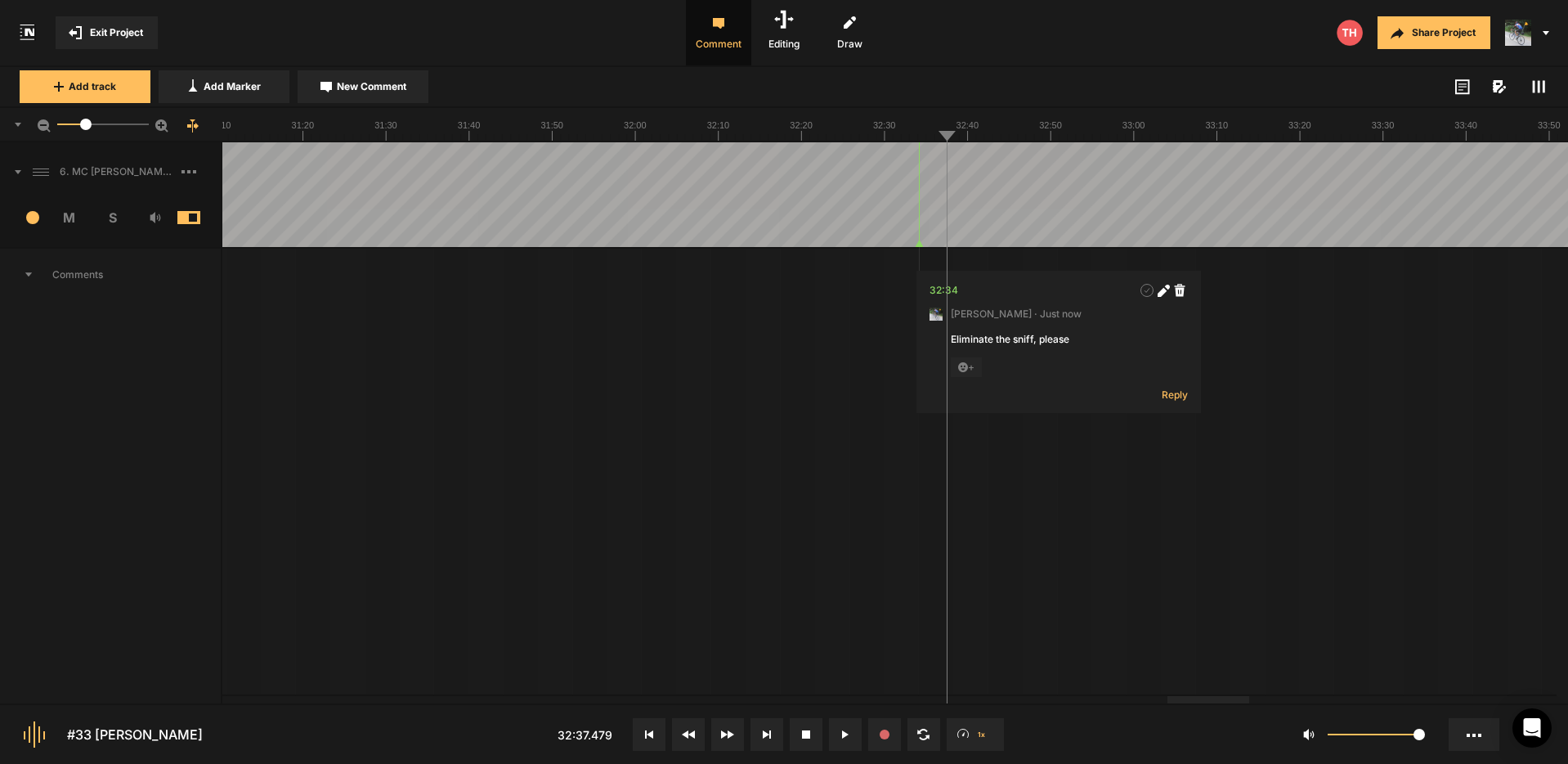
click at [349, 92] on span "New Comment" at bounding box center [371, 87] width 69 height 15
click at [1108, 346] on textarea "Eliminate "um, I can go to":" at bounding box center [1085, 353] width 216 height 44
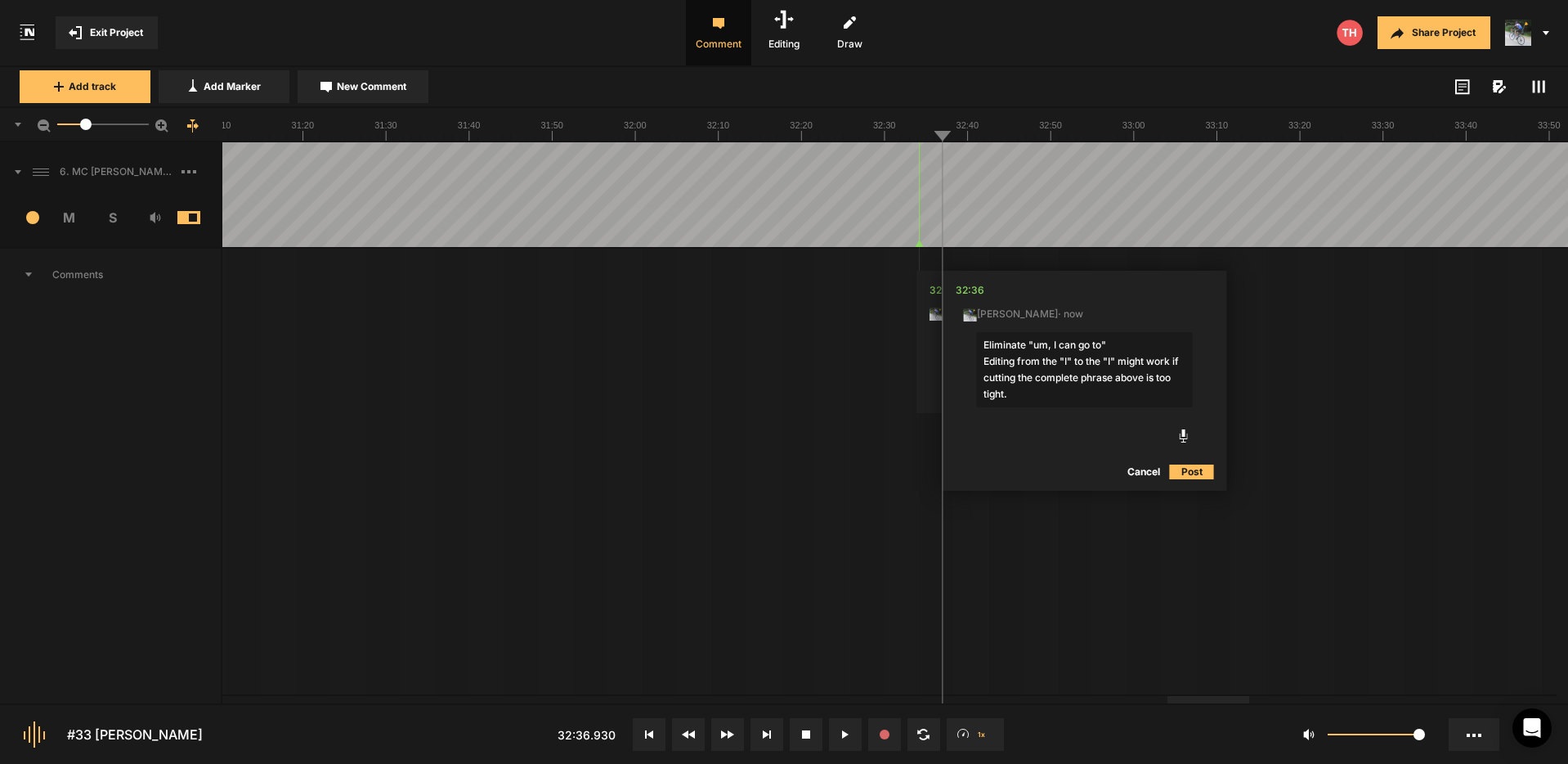
drag, startPoint x: 983, startPoint y: 362, endPoint x: 1170, endPoint y: 316, distance: 192.6
click at [983, 362] on textarea "Eliminate "um, I can go to" Editing from the "I" to the "I" might work if cutti…" at bounding box center [1085, 369] width 216 height 75
click at [1041, 361] on textarea "Eliminate "um, I can go to" If cutting the complete phraseEditing from the "I" …" at bounding box center [1085, 369] width 216 height 75
click at [1127, 361] on textarea "Eliminate "um, I can go to" If cutting that complete phraseEditing from the "I"…" at bounding box center [1085, 369] width 216 height 75
drag, startPoint x: 1036, startPoint y: 411, endPoint x: 1171, endPoint y: 382, distance: 138.1
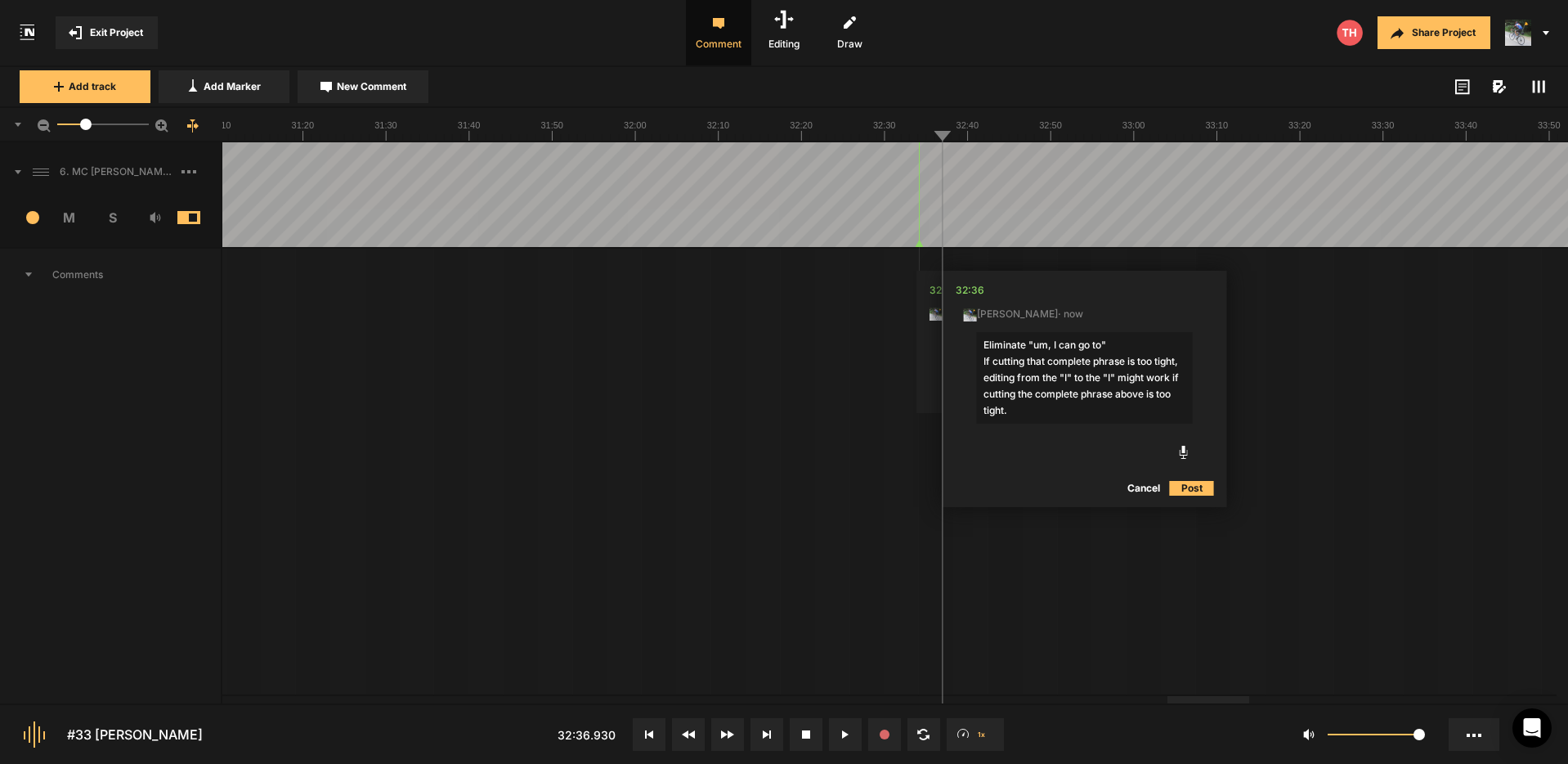
click at [1171, 382] on textarea "Eliminate "um, I can go to" If cutting that complete phrase is too tight, editi…" at bounding box center [1085, 377] width 216 height 92
type textarea "Eliminate "um, I can go to" If cutting that complete phrase is too tight, editi…"
click at [1194, 451] on button "Post" at bounding box center [1191, 456] width 44 height 20
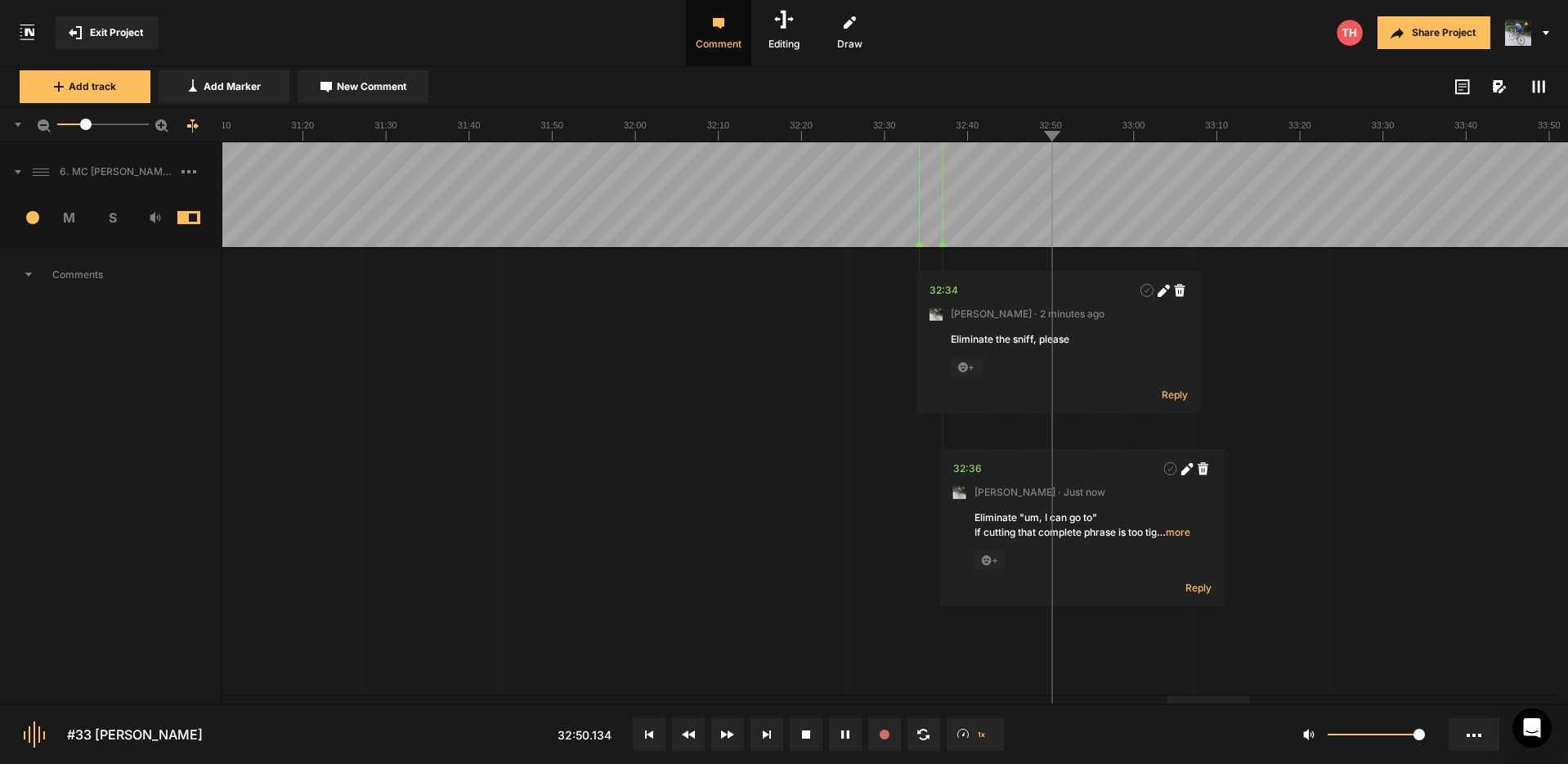
click at [392, 92] on span "New Comment" at bounding box center [371, 87] width 69 height 15
type textarea "Cut "I st, I fff""
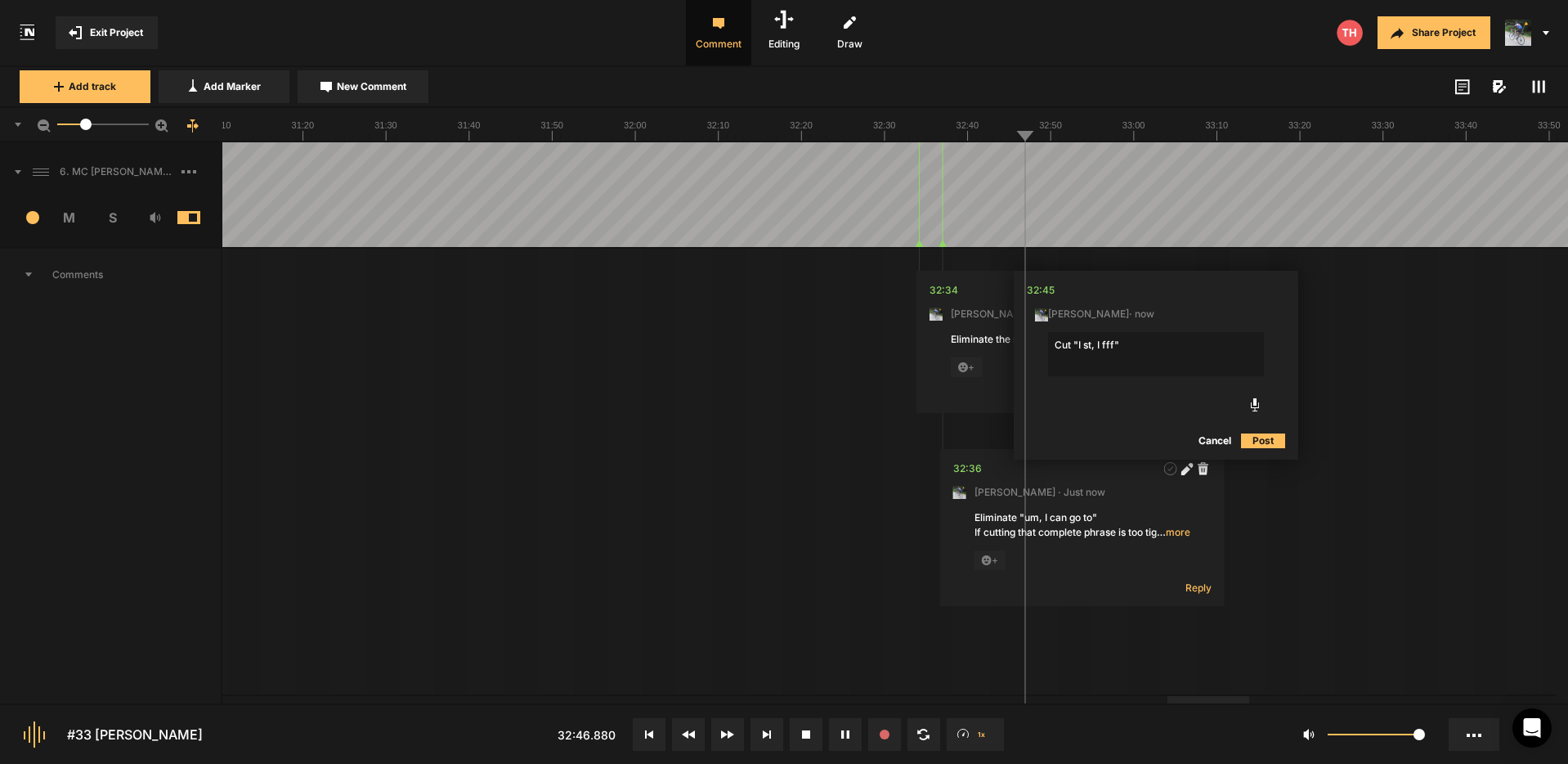
click at [1271, 442] on button "Post" at bounding box center [1263, 441] width 44 height 20
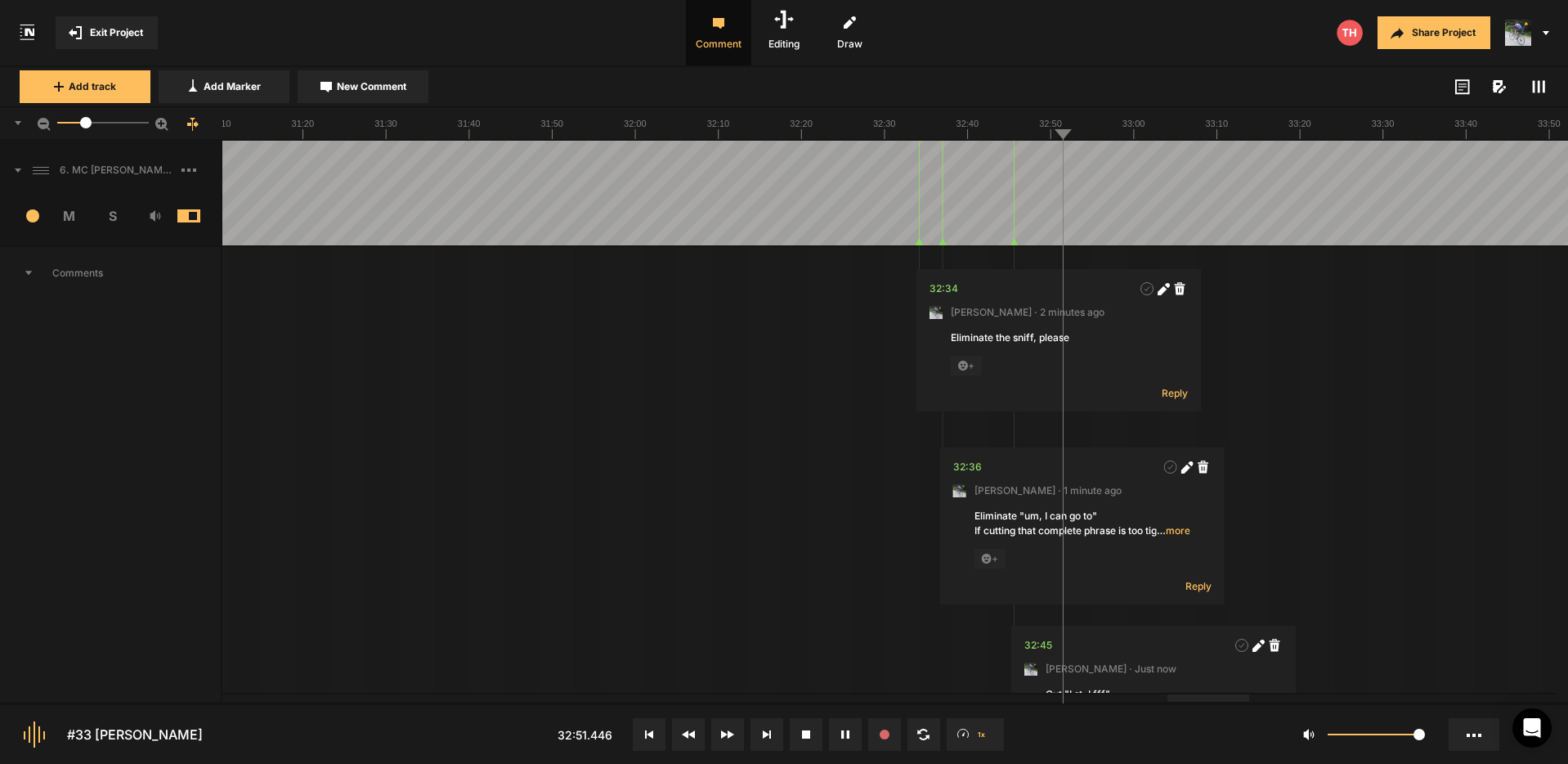
click at [393, 86] on span "New Comment" at bounding box center [371, 87] width 69 height 15
type textarea "Cut "and then" please"
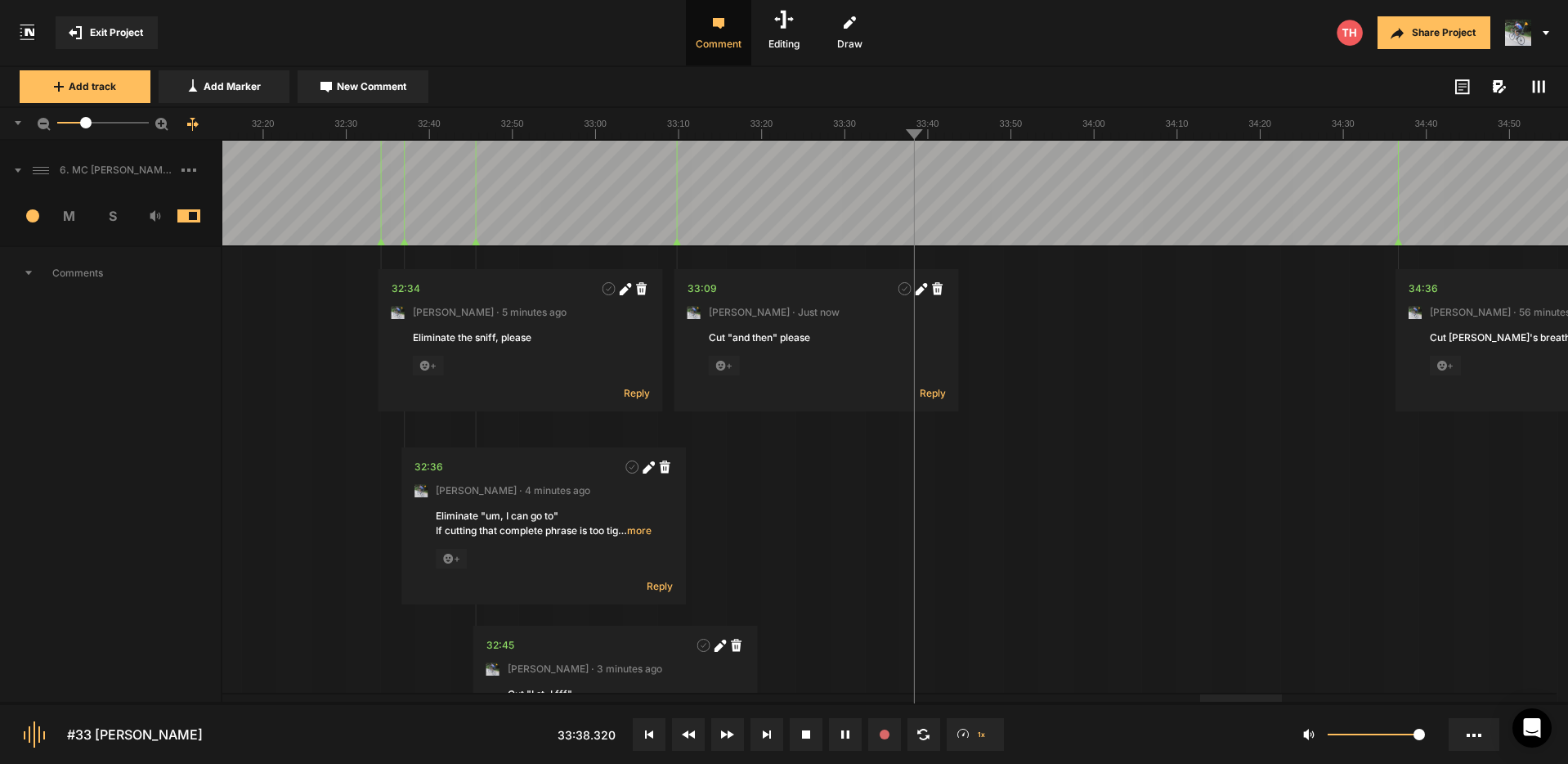
click at [361, 96] on button "New Comment" at bounding box center [362, 86] width 131 height 32
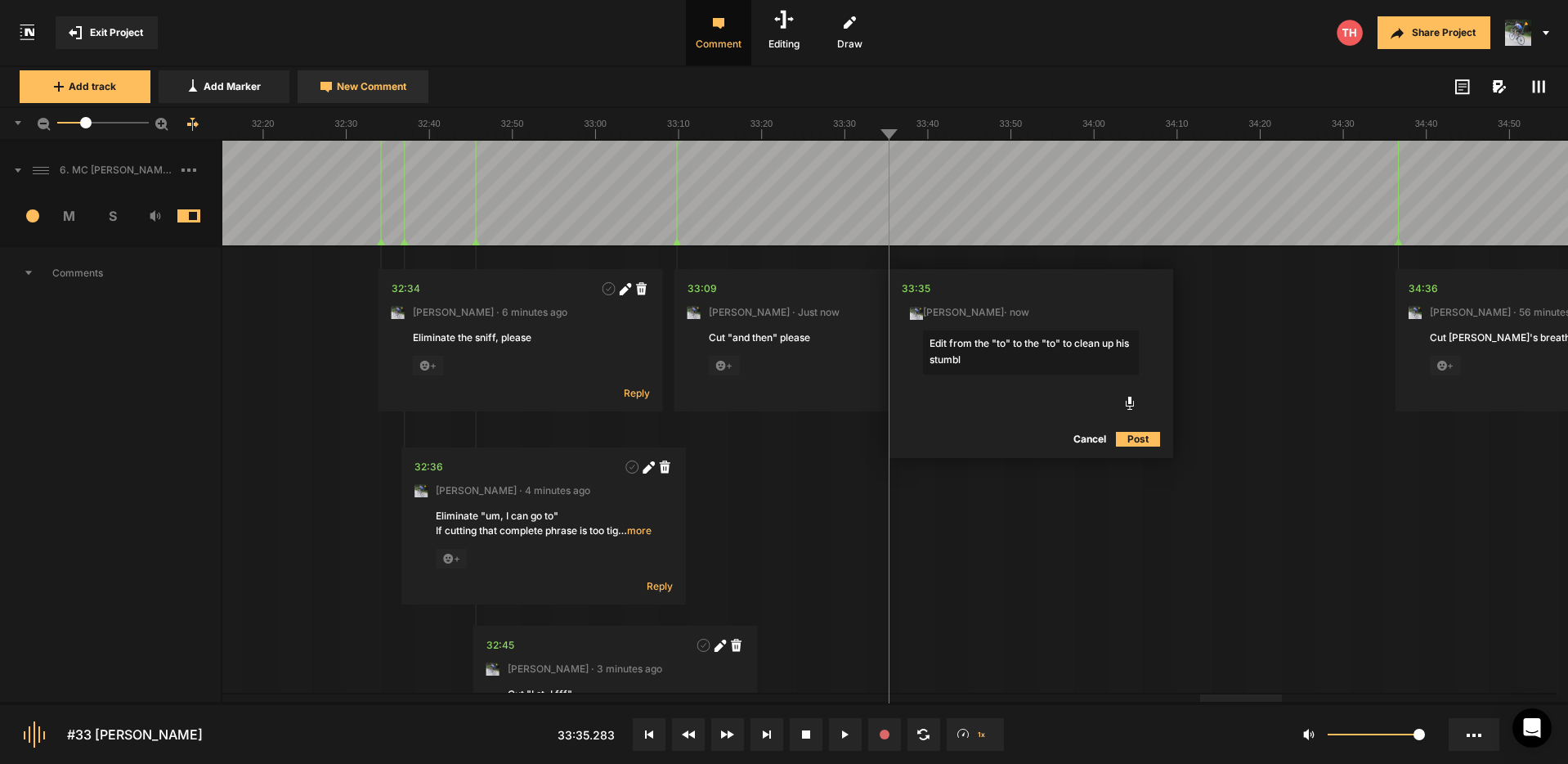
type textarea "Edit from the "to" to the "to" to clean up his stumble"
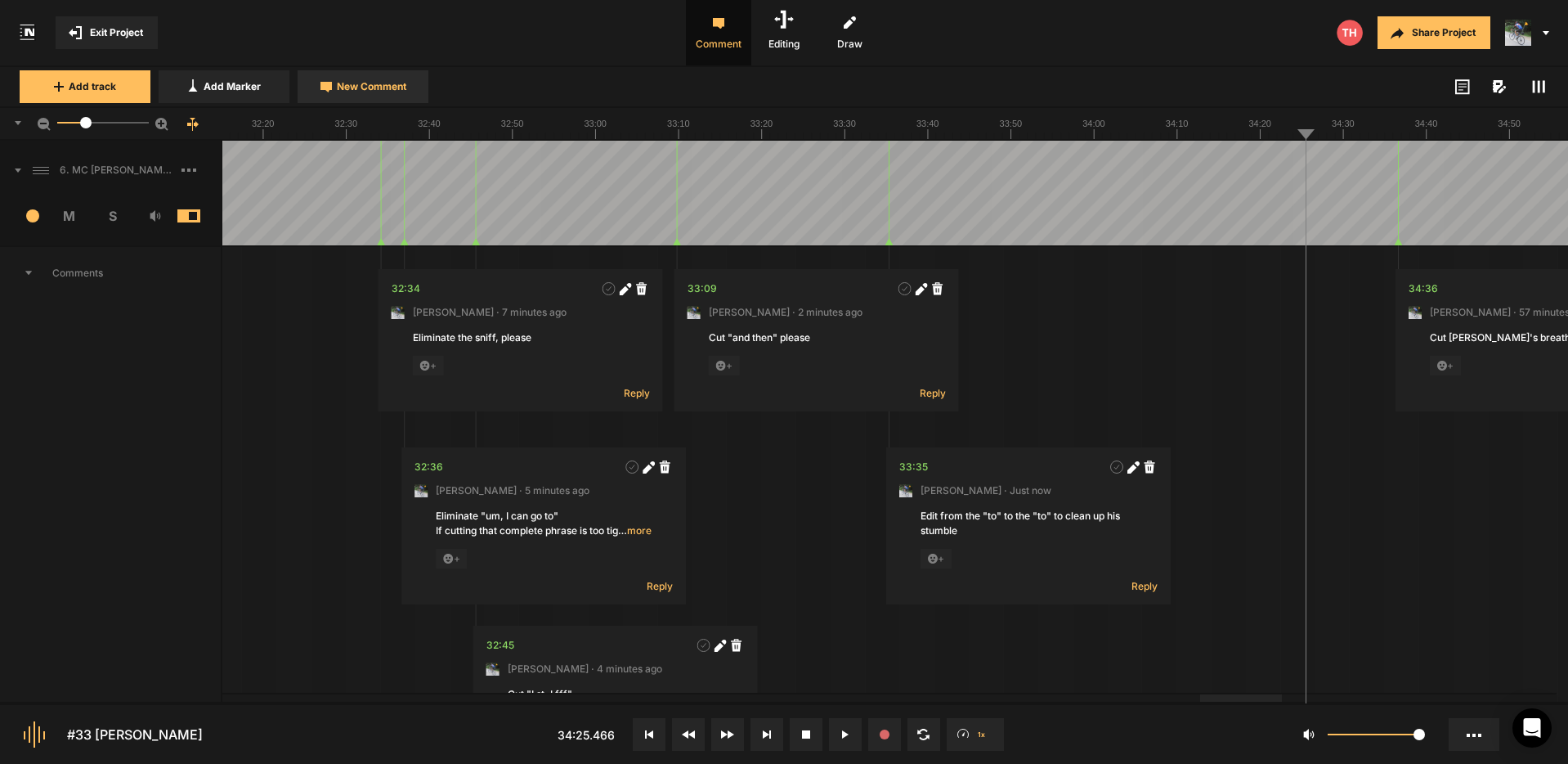
click at [366, 83] on span "New Comment" at bounding box center [371, 87] width 69 height 15
type textarea "cut "so that" please"
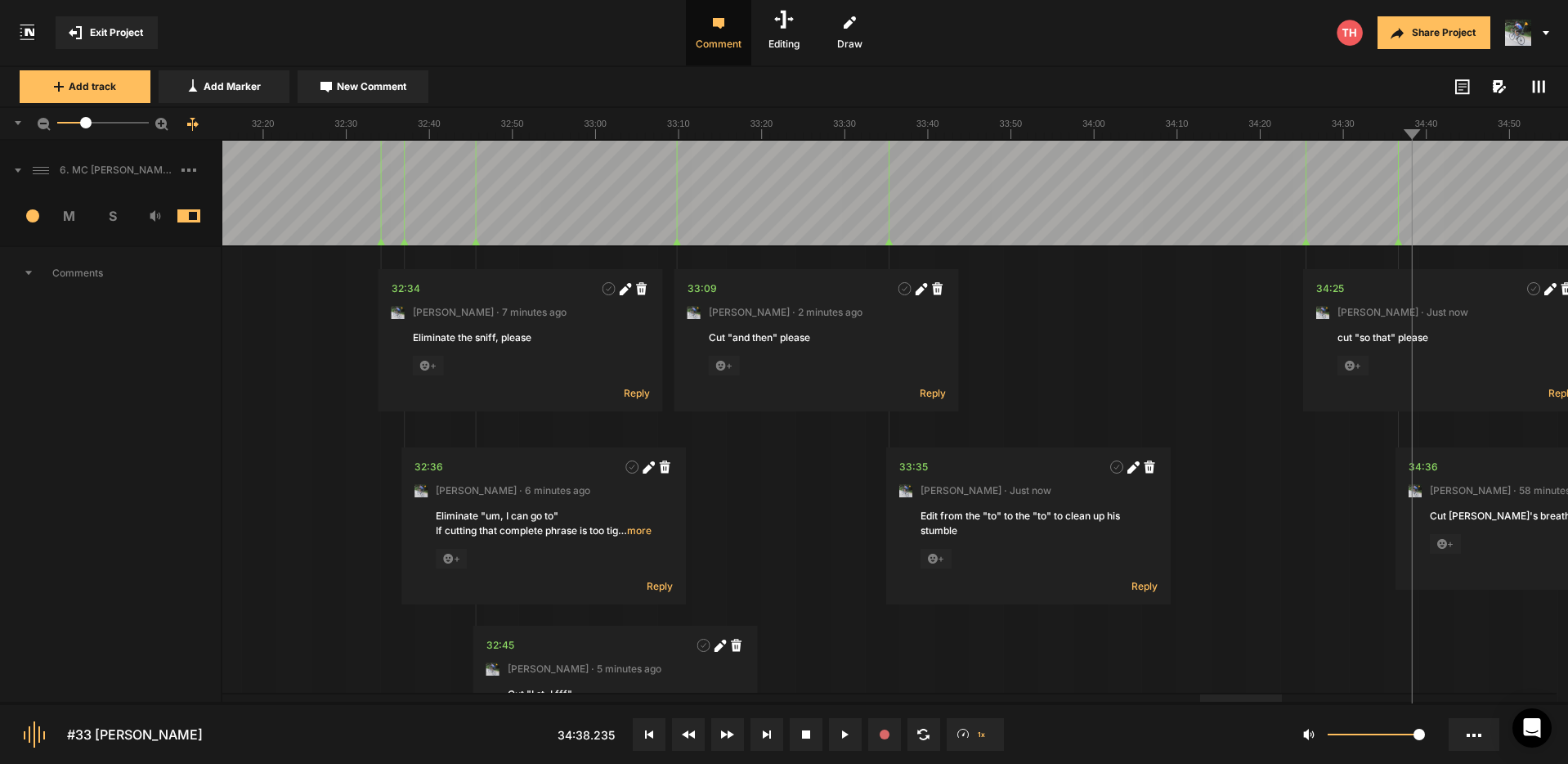
click at [122, 29] on span "Exit Project" at bounding box center [117, 32] width 53 height 15
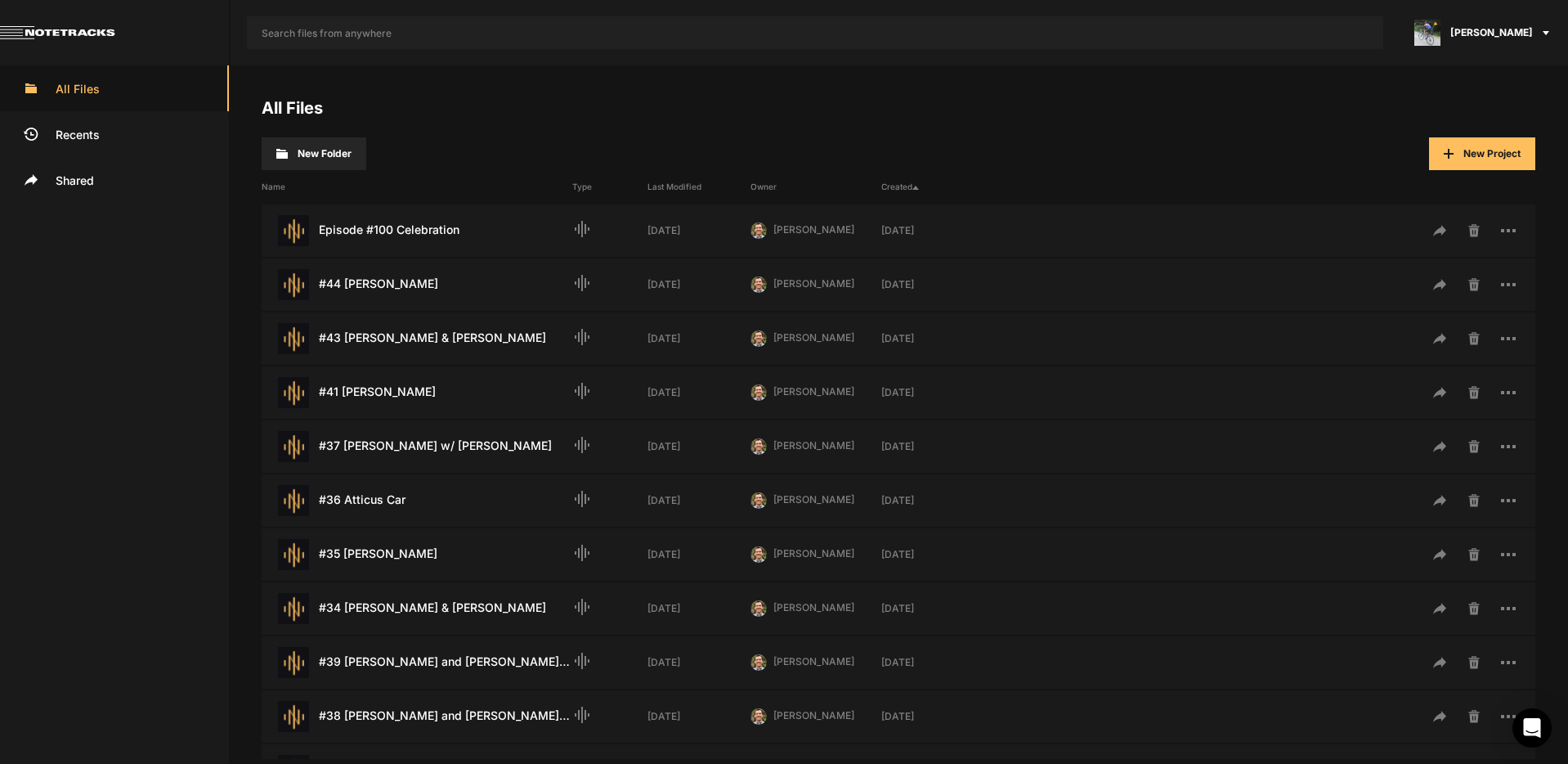
click at [1507, 32] on span "[PERSON_NAME]" at bounding box center [1491, 32] width 82 height 15
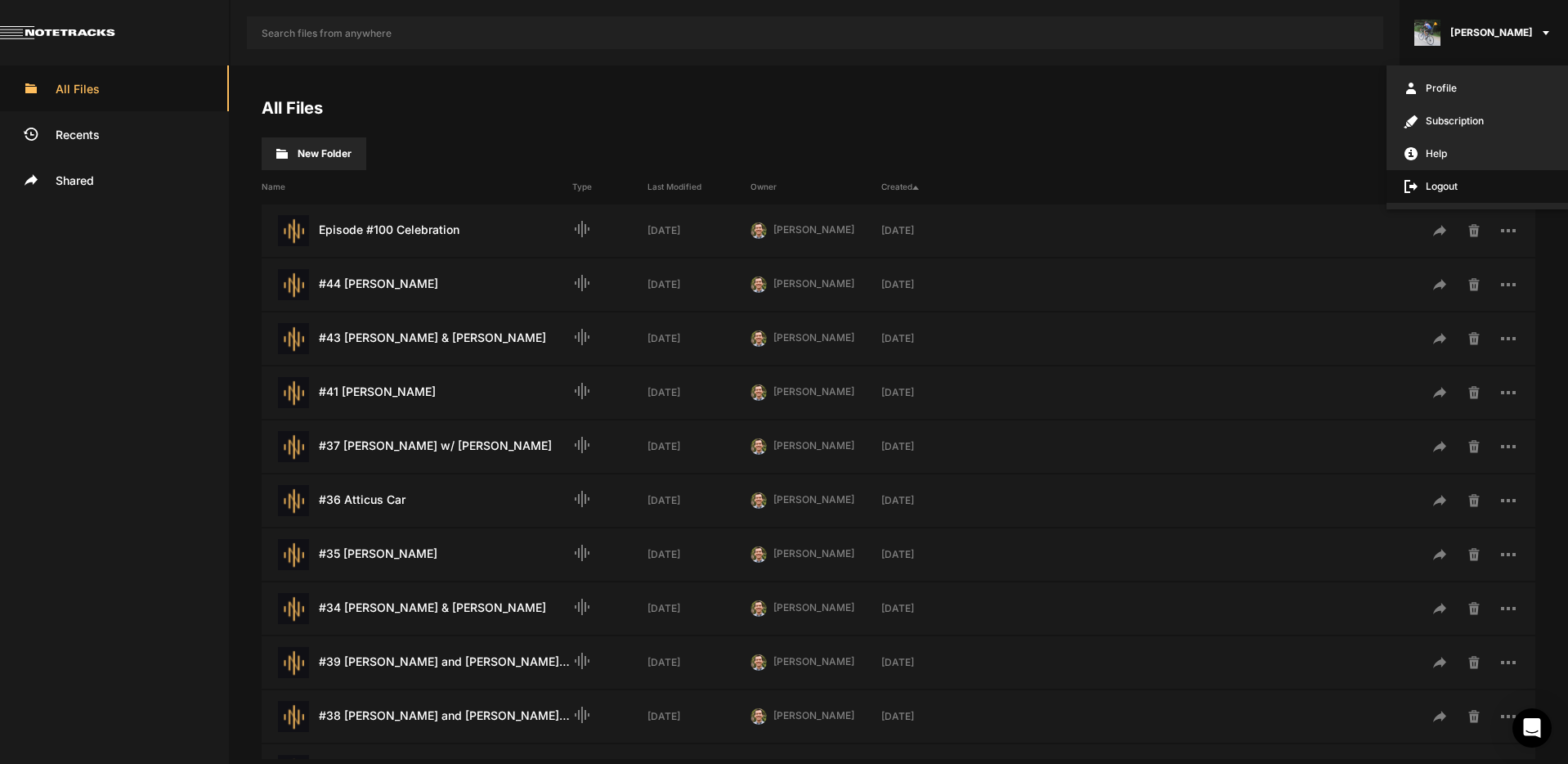
click at [1448, 187] on span "Logout" at bounding box center [1478, 186] width 182 height 32
